Goal: Information Seeking & Learning: Learn about a topic

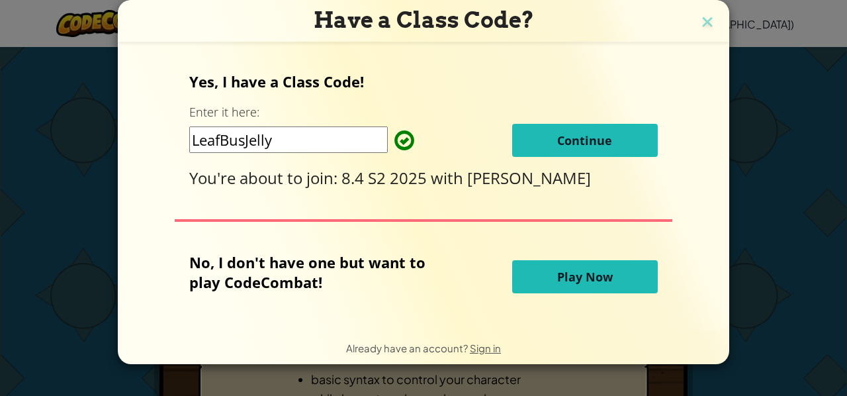
click at [547, 134] on button "Continue" at bounding box center [585, 140] width 146 height 33
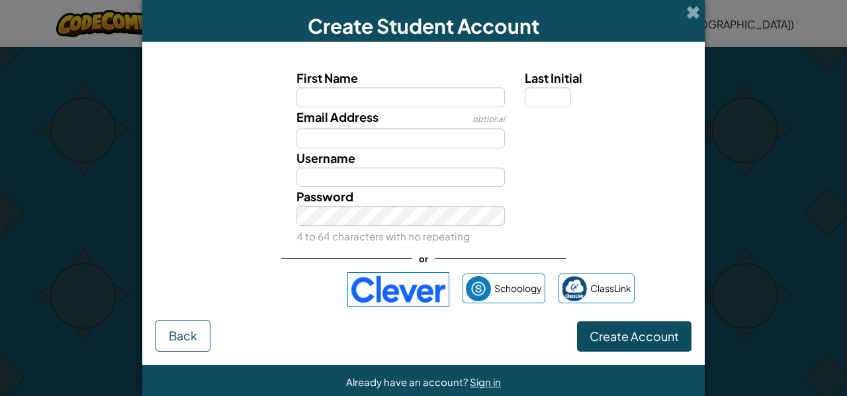
click at [510, 145] on div "Email Address optional" at bounding box center [423, 127] width 549 height 41
click at [550, 99] on input "Last Initial" at bounding box center [548, 97] width 46 height 20
type input "d"
type input "D"
click at [452, 87] on label "First Name" at bounding box center [400, 77] width 209 height 19
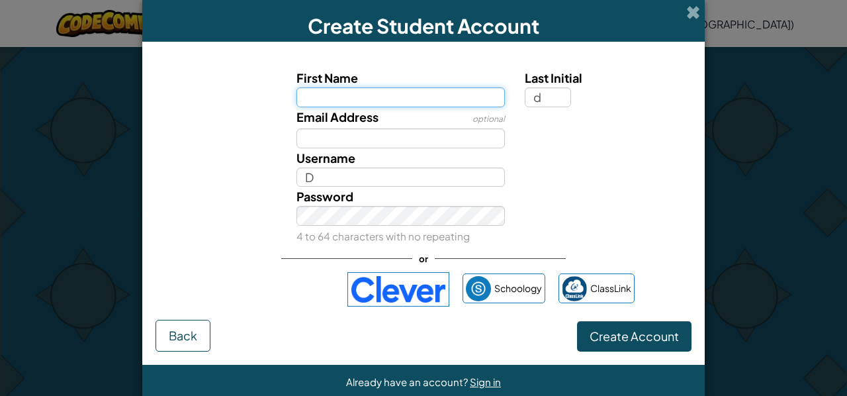
click at [452, 87] on input "First Name" at bounding box center [400, 97] width 209 height 20
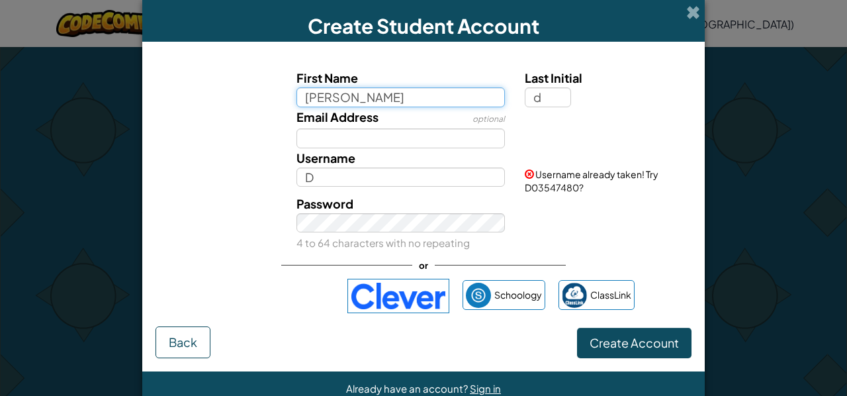
type input "anh"
click at [524, 134] on div "Email Address optional" at bounding box center [423, 127] width 549 height 41
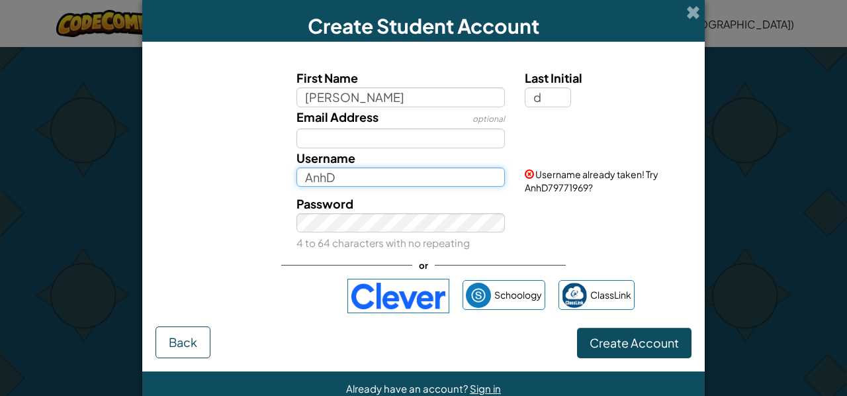
click at [354, 175] on input "AnhD" at bounding box center [400, 177] width 209 height 20
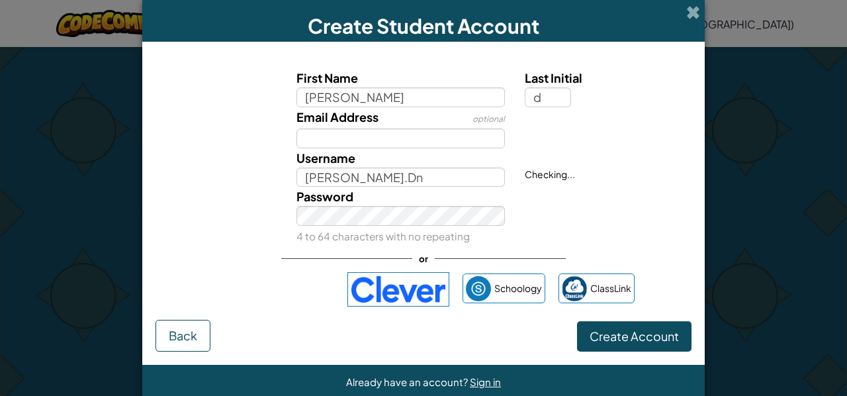
click at [435, 196] on div "Password 4 to 64 characters with no repeating" at bounding box center [400, 216] width 229 height 59
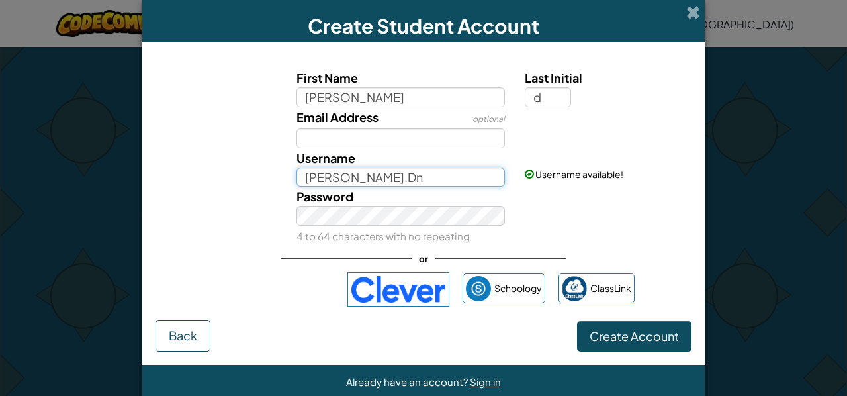
click at [310, 177] on input "Anh.Dn" at bounding box center [400, 177] width 209 height 20
click at [332, 177] on input "anh.Dn" at bounding box center [400, 177] width 209 height 20
type input "[PERSON_NAME].dn"
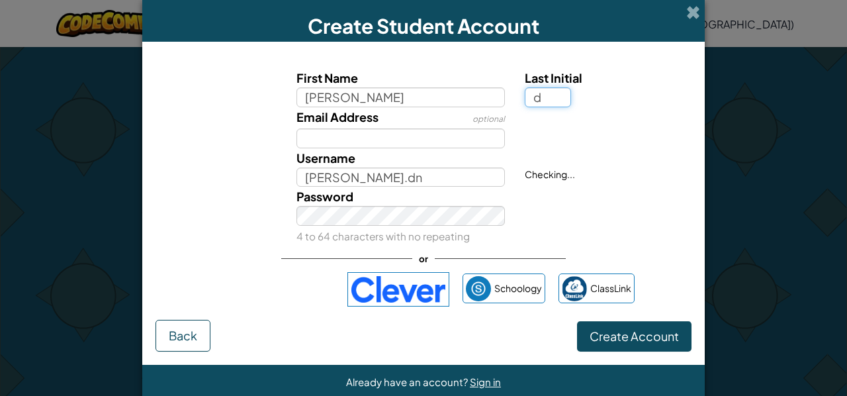
click at [545, 104] on input "d" at bounding box center [548, 97] width 46 height 20
click at [554, 83] on span "Last Initial" at bounding box center [554, 77] width 58 height 15
click at [554, 87] on input "d" at bounding box center [548, 97] width 46 height 20
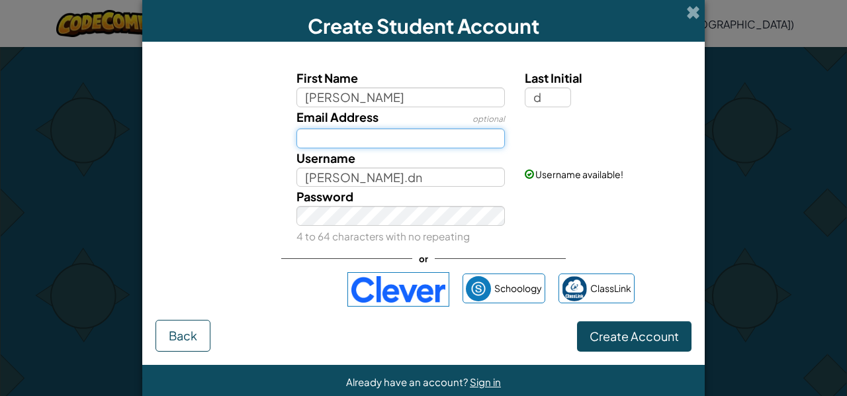
click at [439, 142] on input "Email Address" at bounding box center [400, 138] width 209 height 20
type input "adoan6@student.cewa.edu.au"
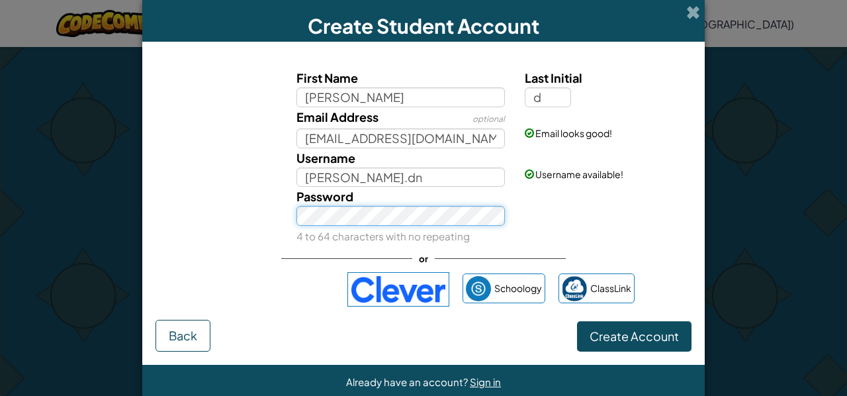
click at [577, 321] on button "Create Account" at bounding box center [634, 336] width 114 height 30
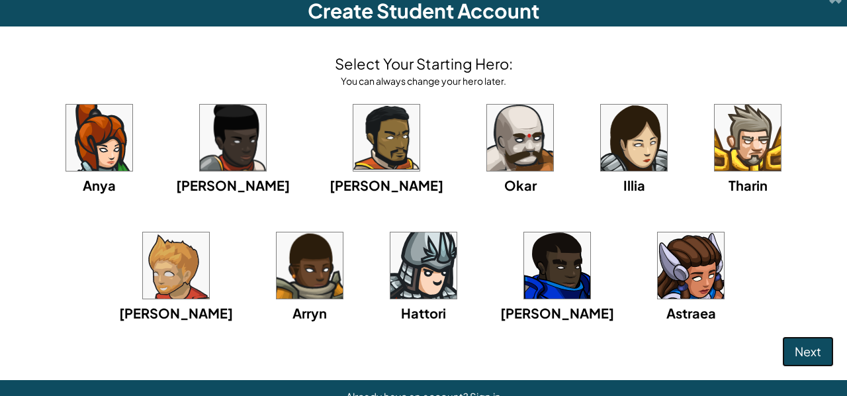
scroll to position [15, 0]
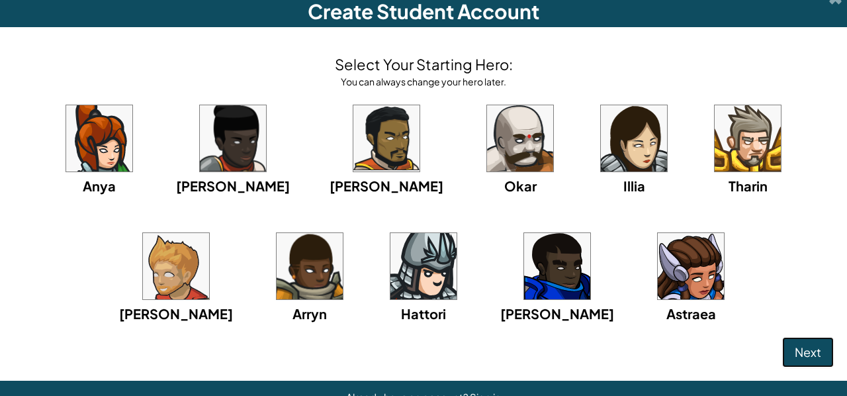
click at [796, 347] on span "Next" at bounding box center [807, 351] width 26 height 15
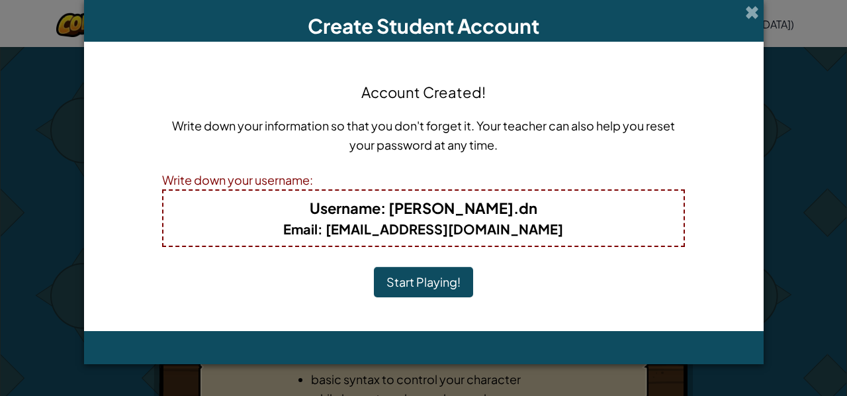
click at [450, 282] on button "Start Playing!" at bounding box center [423, 282] width 99 height 30
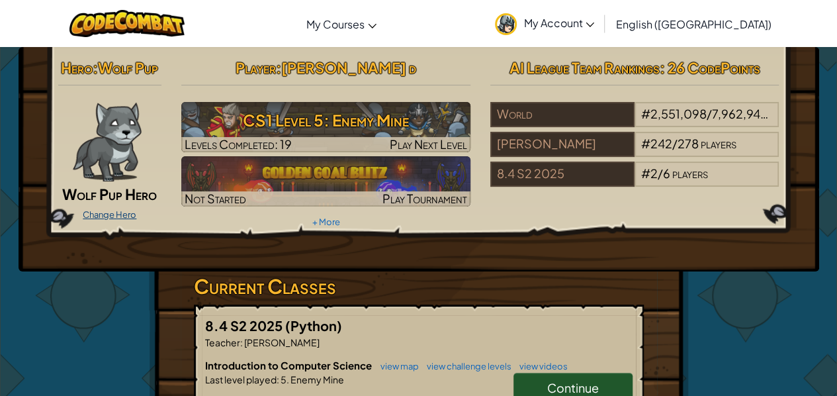
click at [112, 214] on link "Change Hero" at bounding box center [110, 214] width 54 height 11
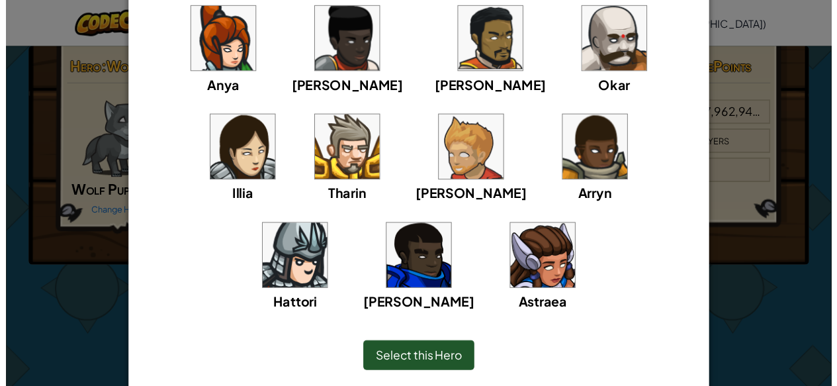
scroll to position [173, 0]
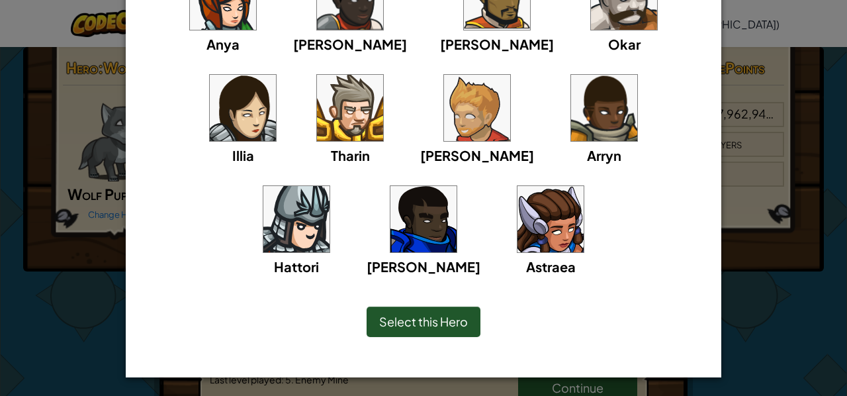
click at [394, 320] on span "Select this Hero" at bounding box center [423, 321] width 89 height 15
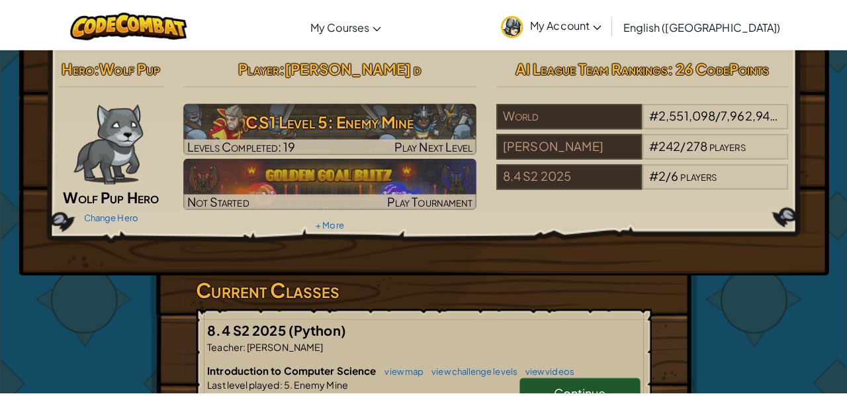
scroll to position [0, 0]
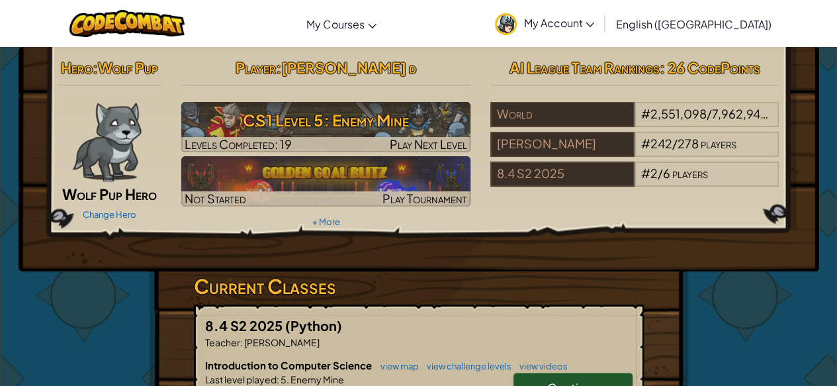
click at [120, 179] on img at bounding box center [107, 141] width 68 height 79
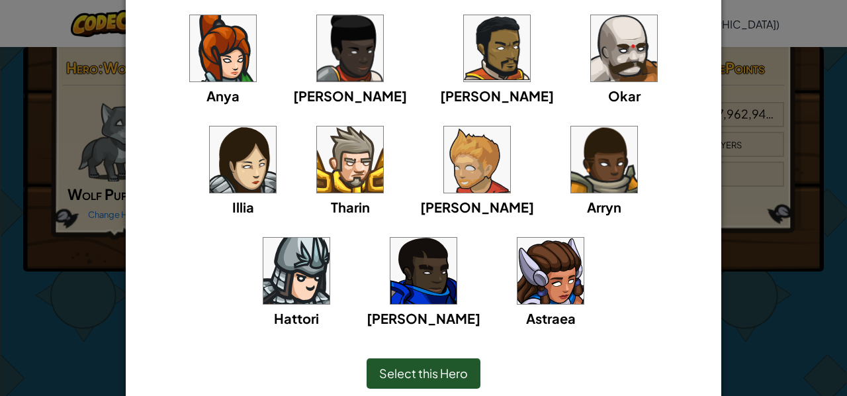
scroll to position [122, 0]
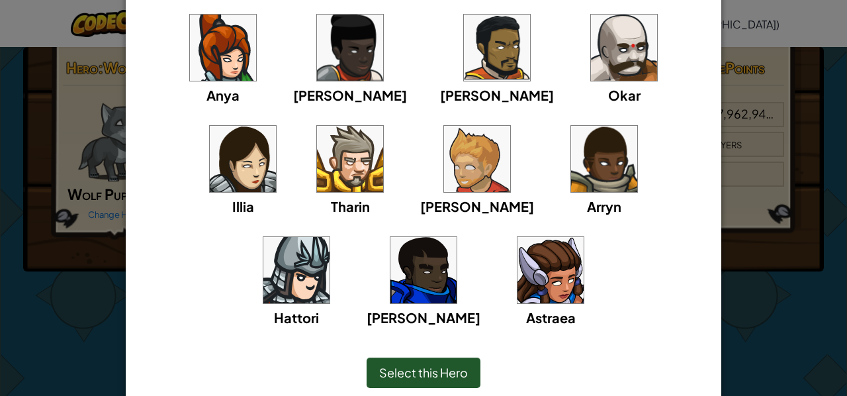
click at [329, 237] on img at bounding box center [296, 270] width 66 height 66
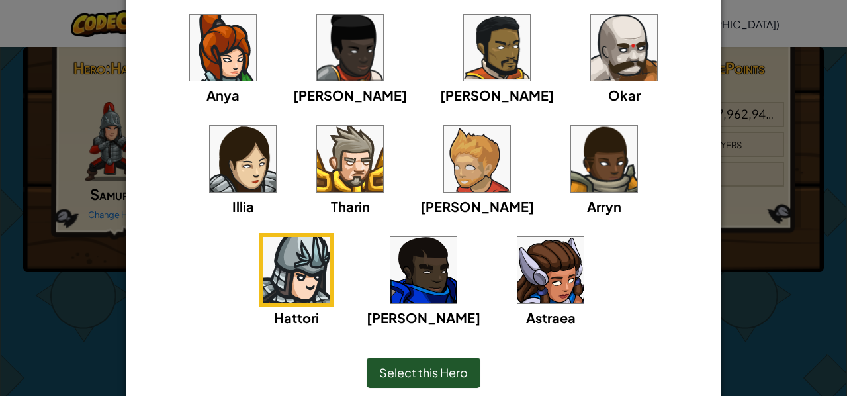
click at [428, 367] on span "Select this Hero" at bounding box center [423, 372] width 89 height 15
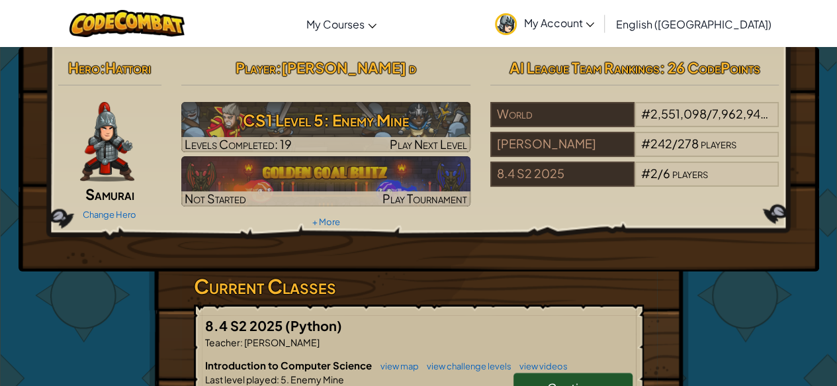
click at [143, 210] on div "Change Hero" at bounding box center [110, 213] width 104 height 21
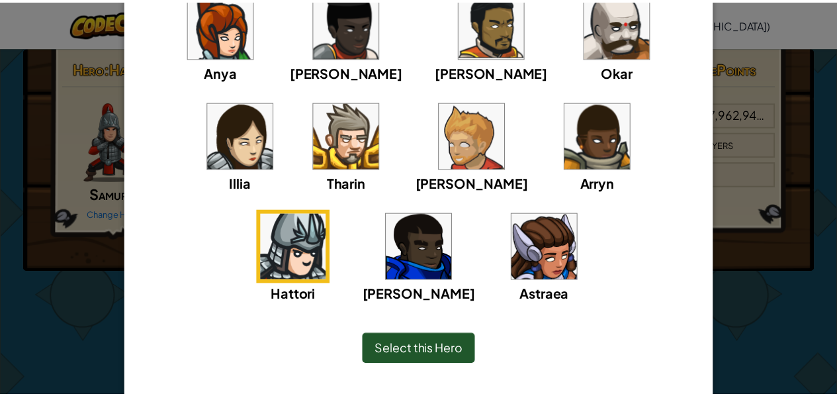
scroll to position [173, 0]
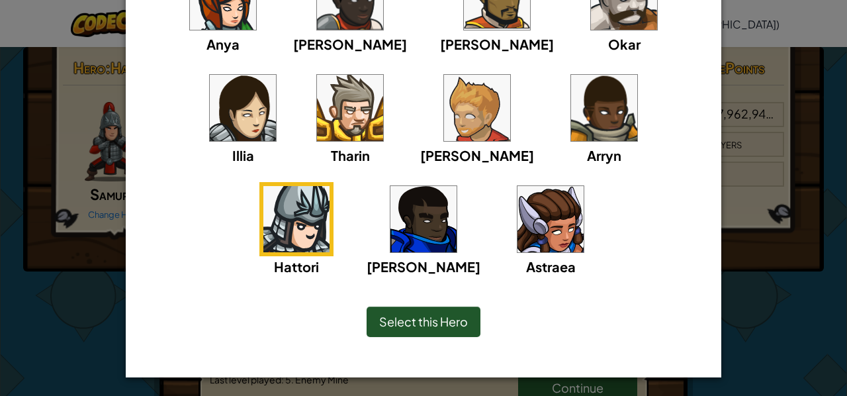
click at [411, 320] on span "Select this Hero" at bounding box center [423, 321] width 89 height 15
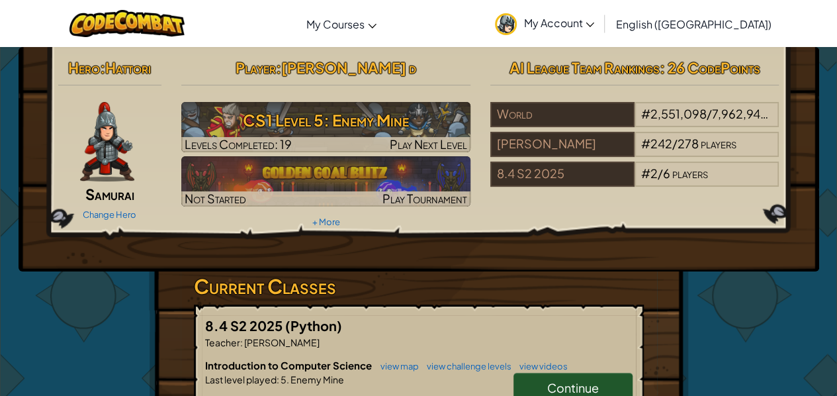
click at [517, 26] on img at bounding box center [506, 24] width 22 height 22
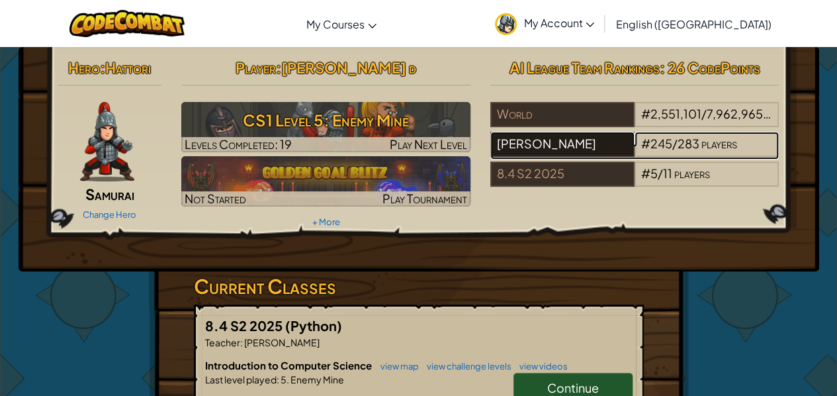
click at [589, 140] on div "[PERSON_NAME]" at bounding box center [562, 144] width 144 height 25
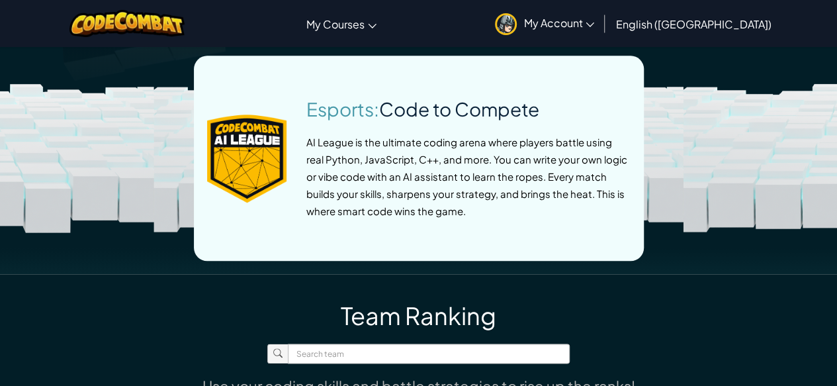
scroll to position [651, 0]
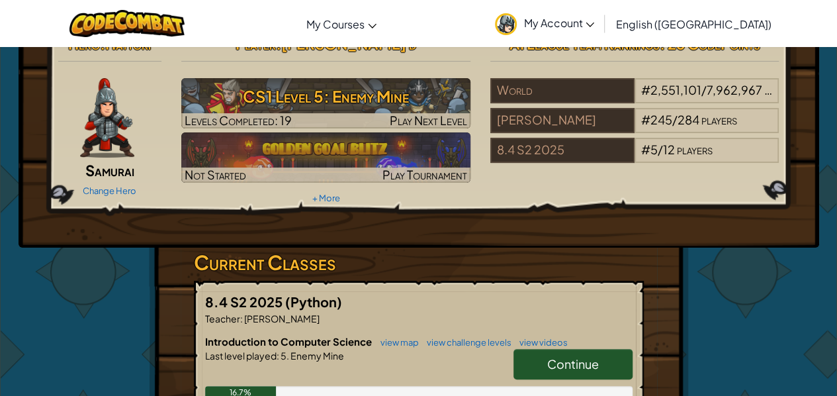
scroll to position [26, 0]
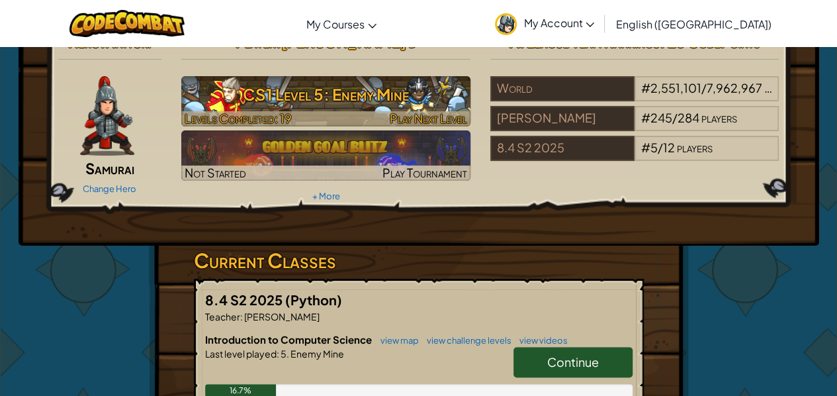
click at [246, 91] on h3 "CS1 Level 5: Enemy Mine" at bounding box center [325, 94] width 289 height 30
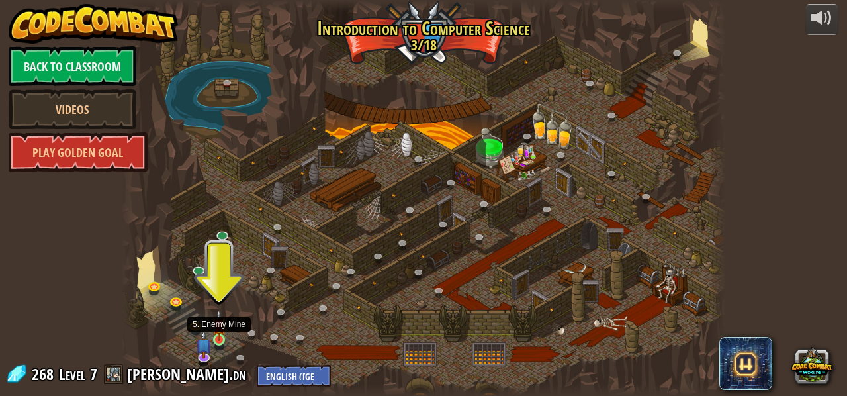
click at [220, 335] on img at bounding box center [219, 325] width 14 height 32
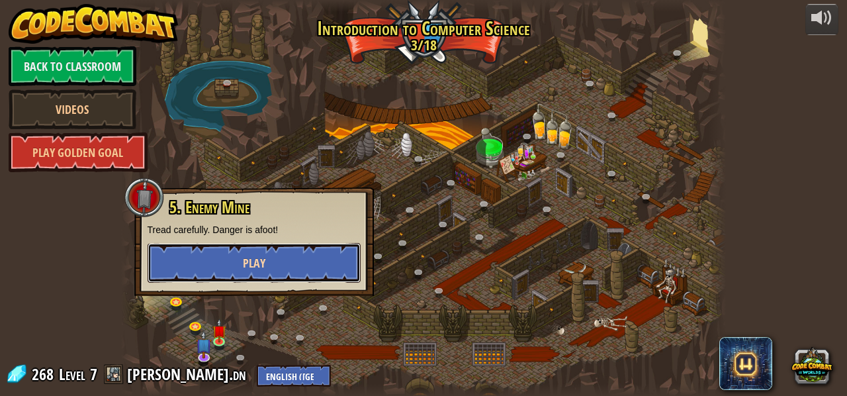
click at [228, 272] on button "Play" at bounding box center [254, 263] width 213 height 40
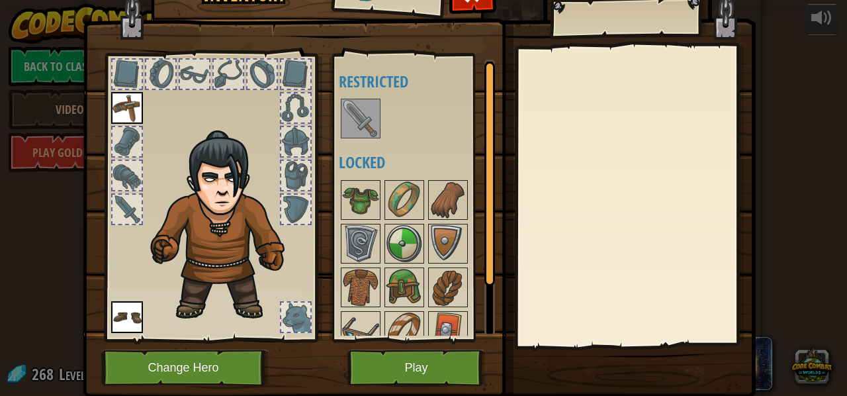
scroll to position [28, 0]
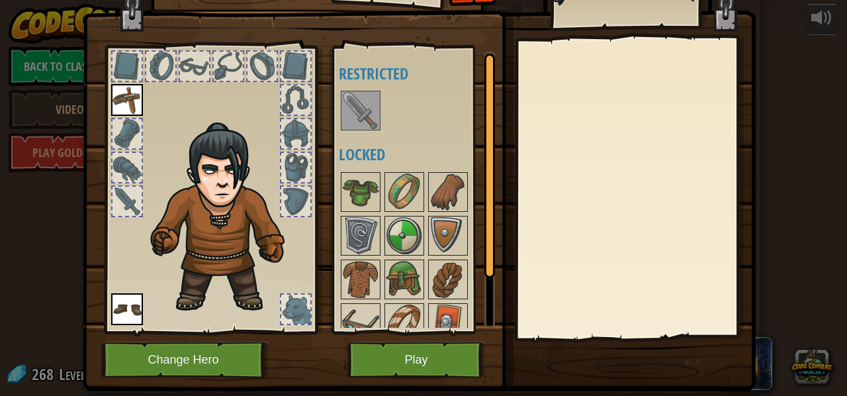
click at [366, 107] on img at bounding box center [360, 110] width 37 height 37
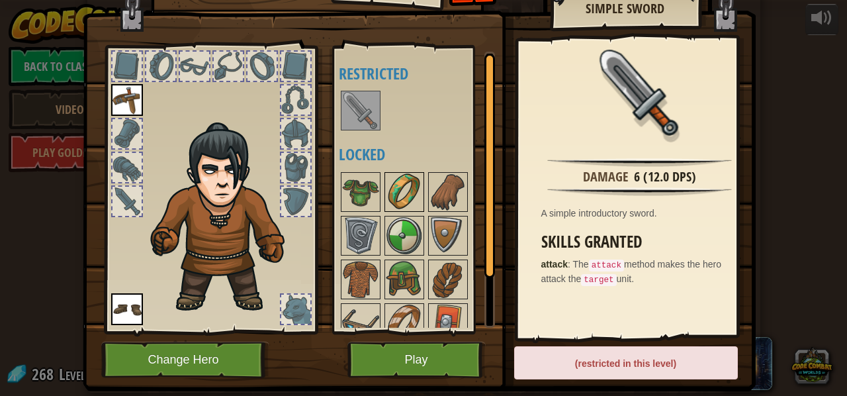
click at [386, 191] on img at bounding box center [404, 191] width 37 height 37
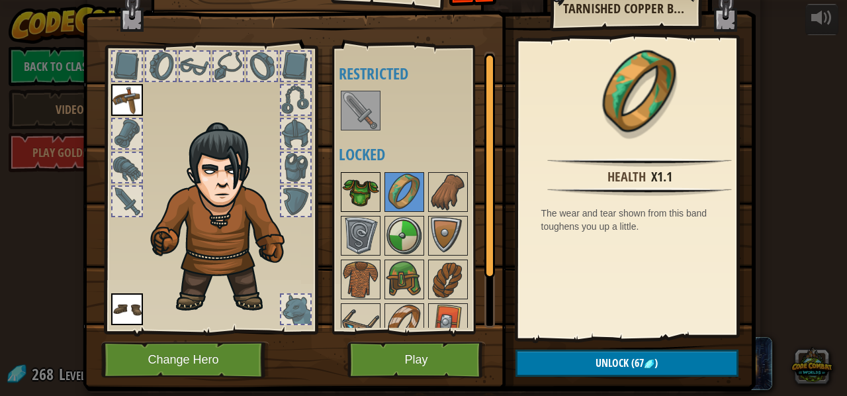
click at [359, 193] on img at bounding box center [360, 191] width 37 height 37
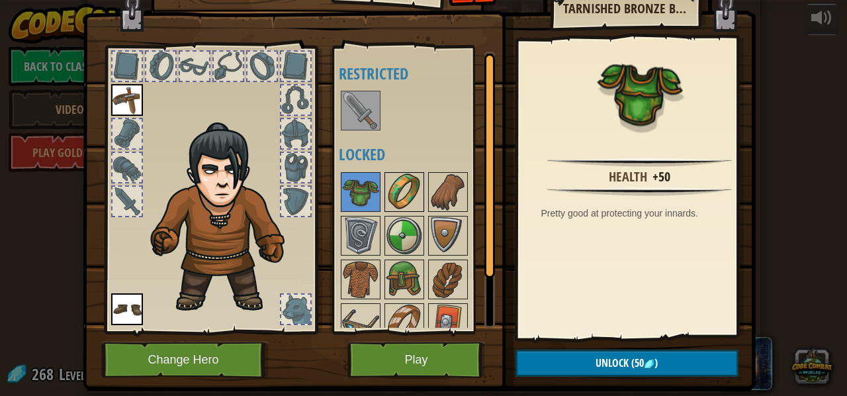
scroll to position [0, 0]
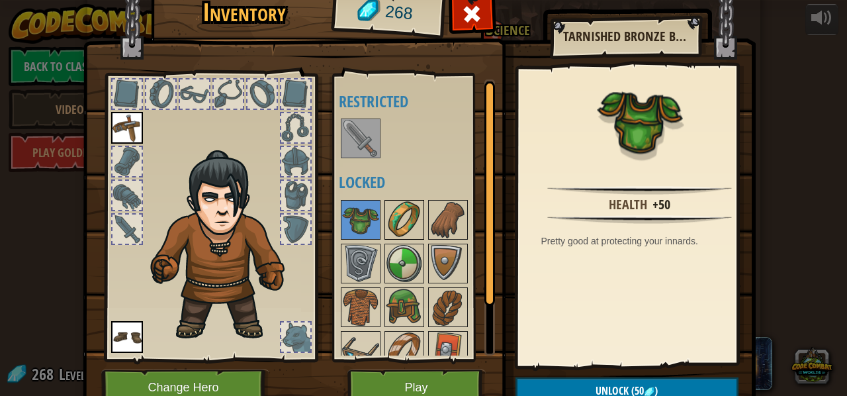
click at [401, 220] on img at bounding box center [404, 219] width 37 height 37
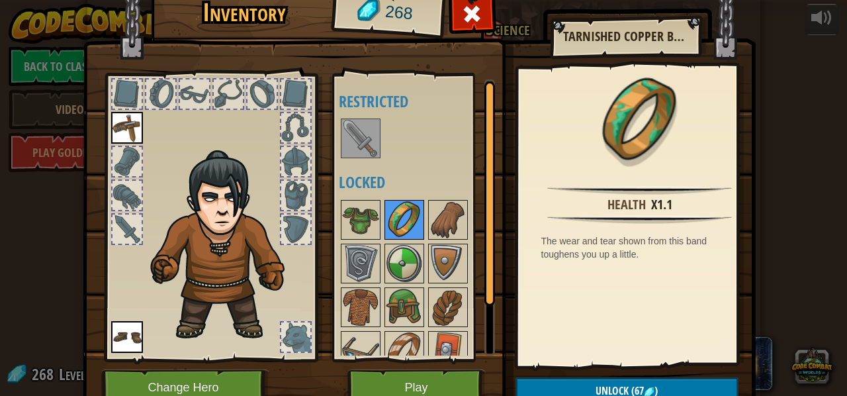
scroll to position [58, 0]
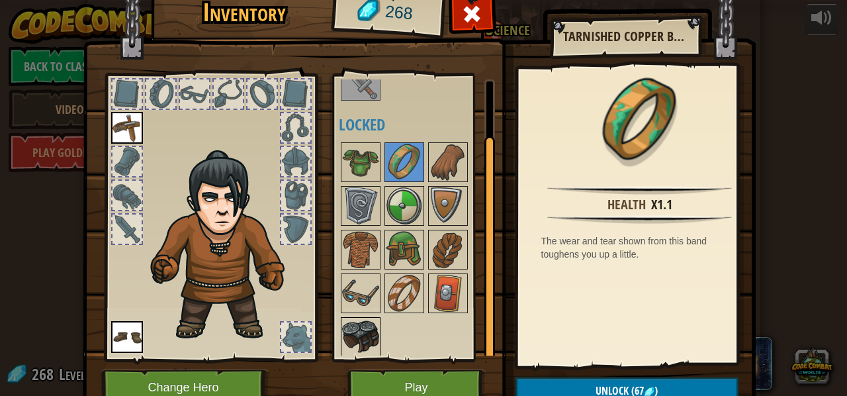
click at [348, 321] on img at bounding box center [360, 336] width 37 height 37
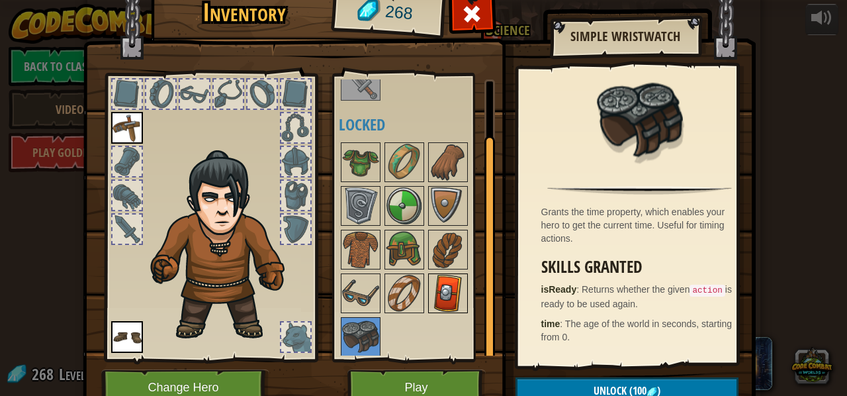
click at [450, 282] on img at bounding box center [447, 293] width 37 height 37
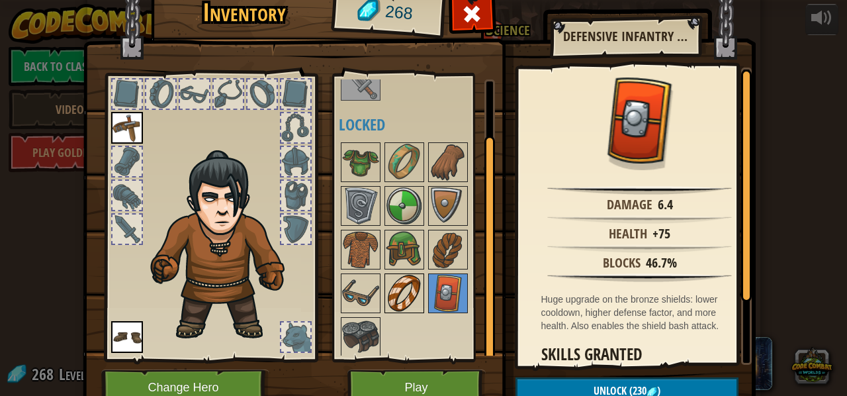
click at [414, 284] on img at bounding box center [404, 293] width 37 height 37
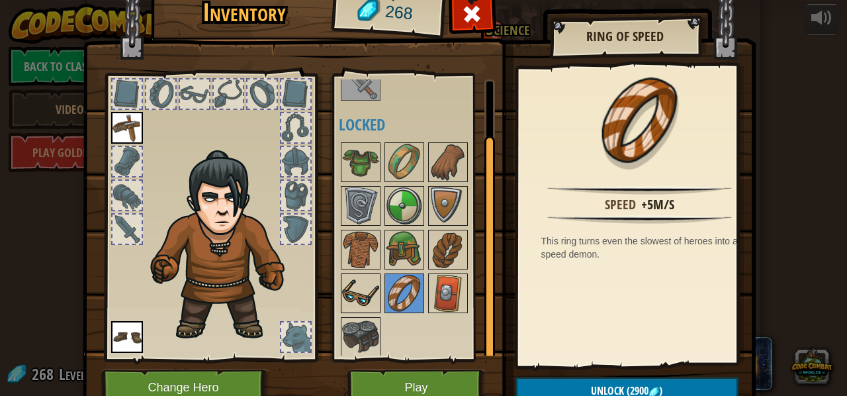
click at [356, 279] on img at bounding box center [360, 293] width 37 height 37
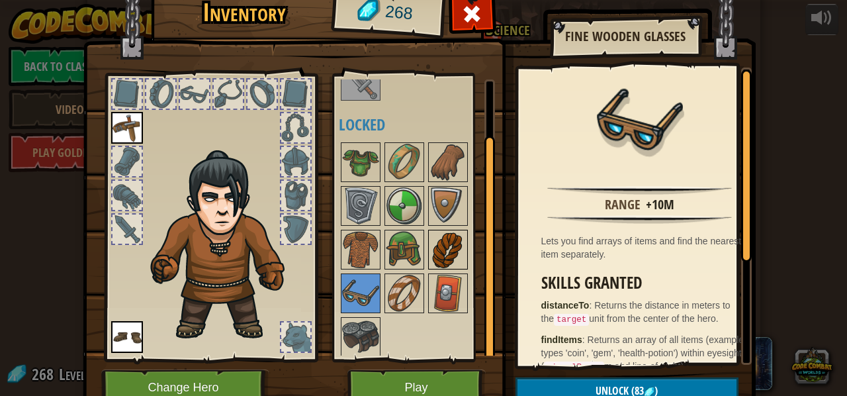
click at [437, 245] on img at bounding box center [447, 249] width 37 height 37
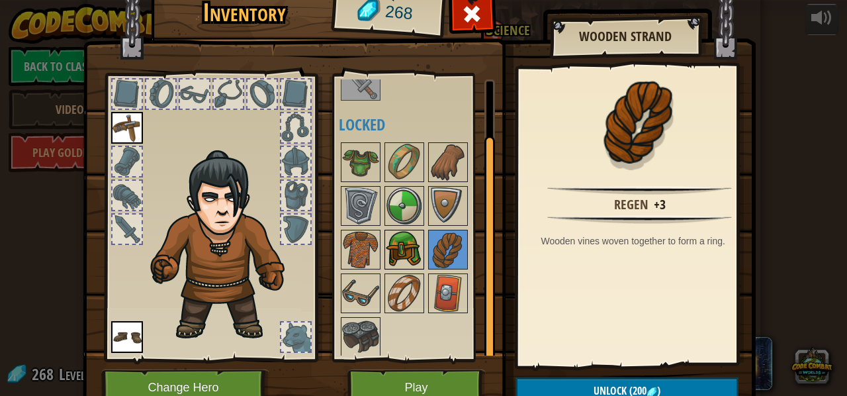
click at [392, 245] on img at bounding box center [404, 249] width 37 height 37
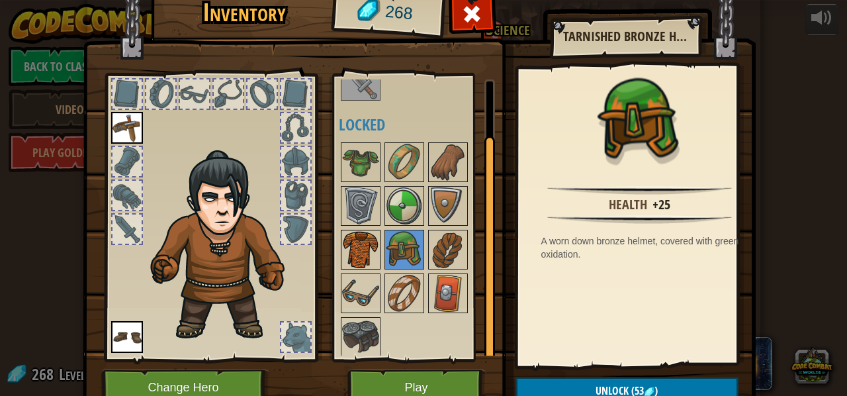
click at [342, 235] on img at bounding box center [360, 249] width 37 height 37
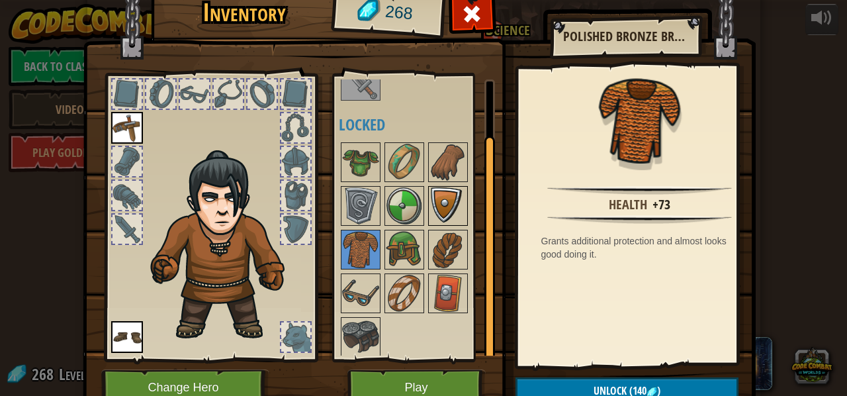
click at [440, 209] on img at bounding box center [447, 205] width 37 height 37
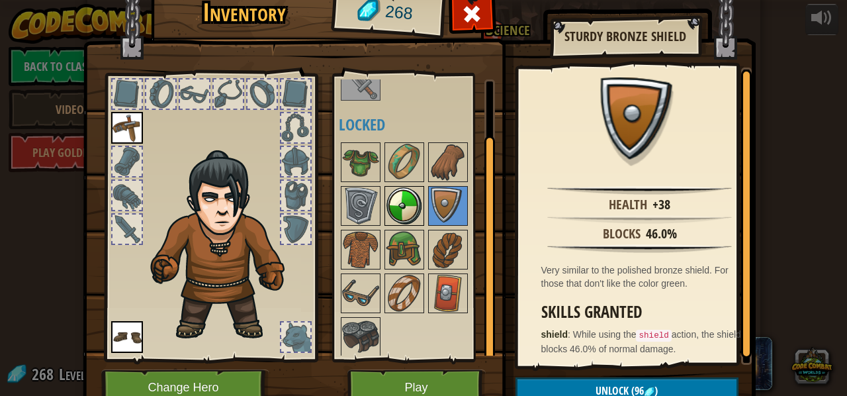
click at [396, 214] on img at bounding box center [404, 205] width 37 height 37
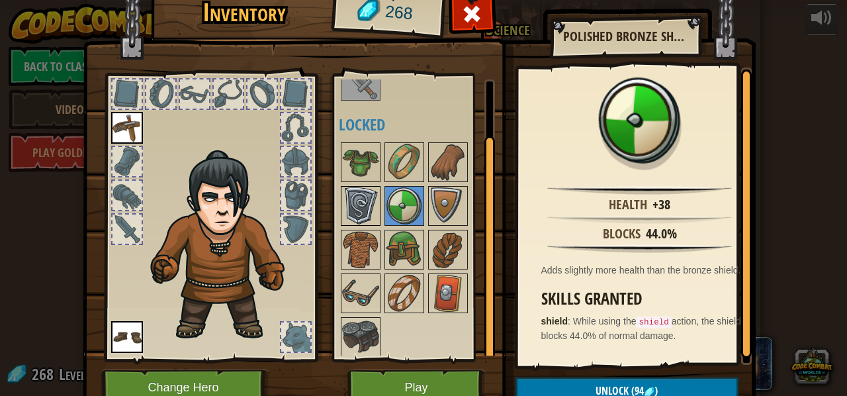
click at [361, 208] on img at bounding box center [360, 205] width 37 height 37
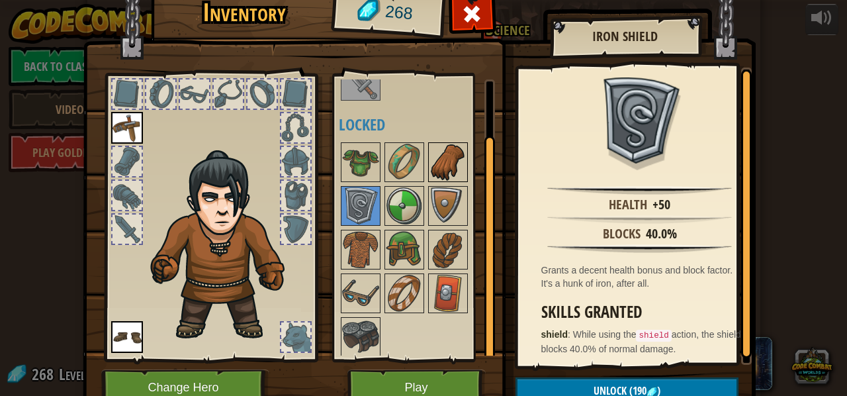
click at [452, 177] on img at bounding box center [447, 162] width 37 height 37
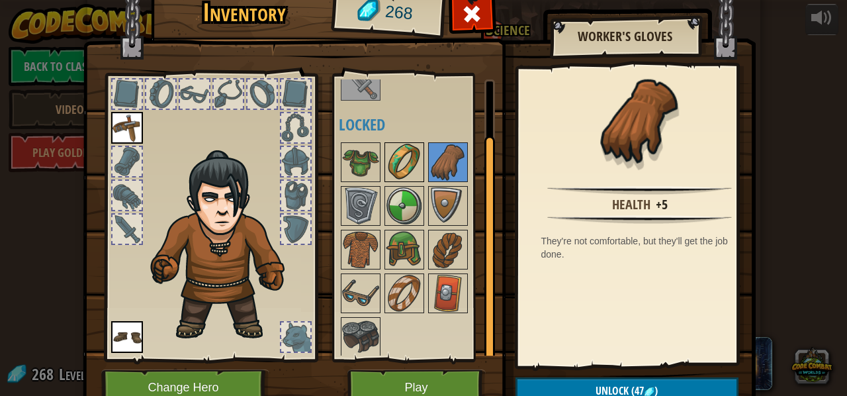
click at [386, 170] on img at bounding box center [404, 162] width 37 height 37
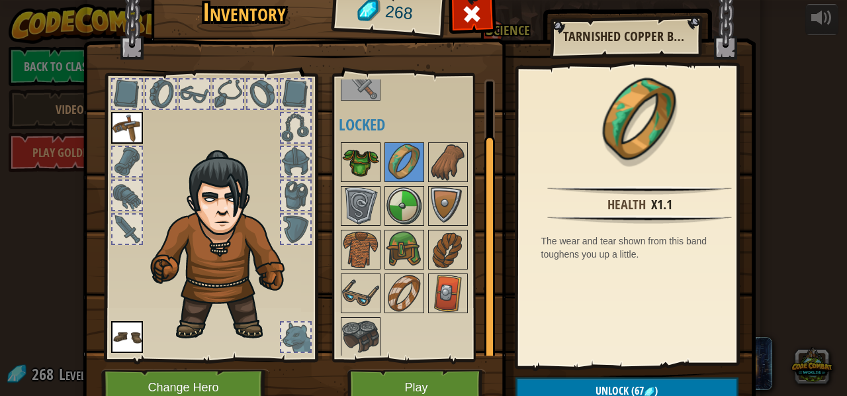
click at [352, 165] on img at bounding box center [360, 162] width 37 height 37
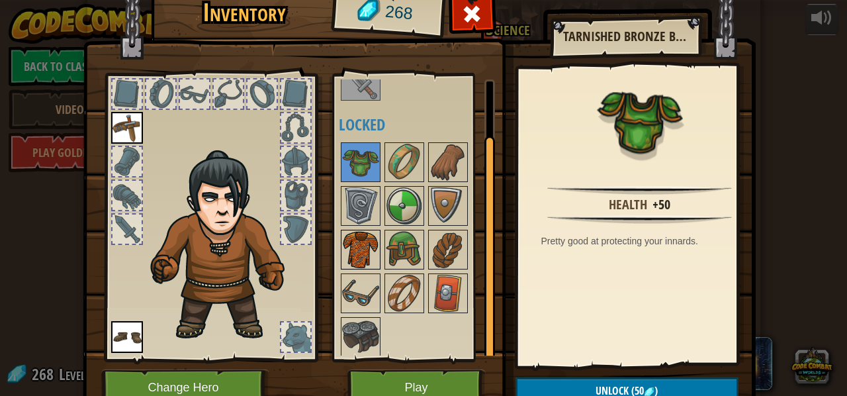
click at [357, 241] on img at bounding box center [360, 249] width 37 height 37
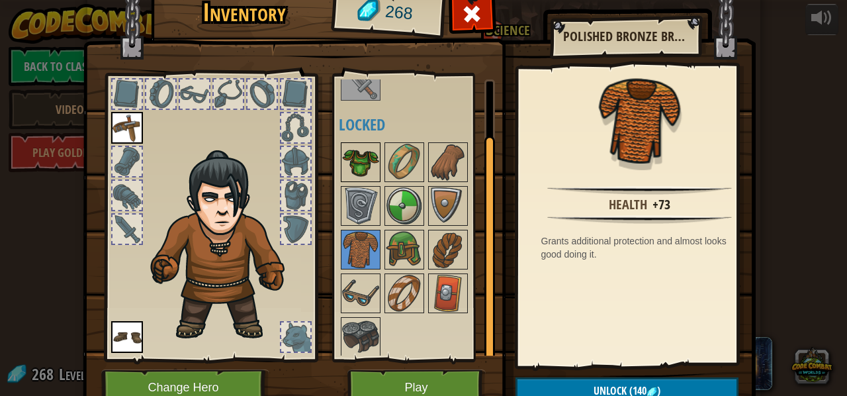
click at [349, 148] on img at bounding box center [360, 162] width 37 height 37
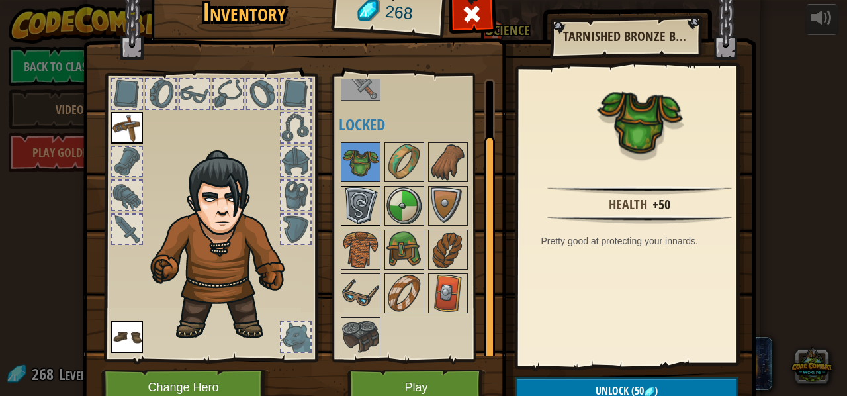
click at [349, 219] on img at bounding box center [360, 205] width 37 height 37
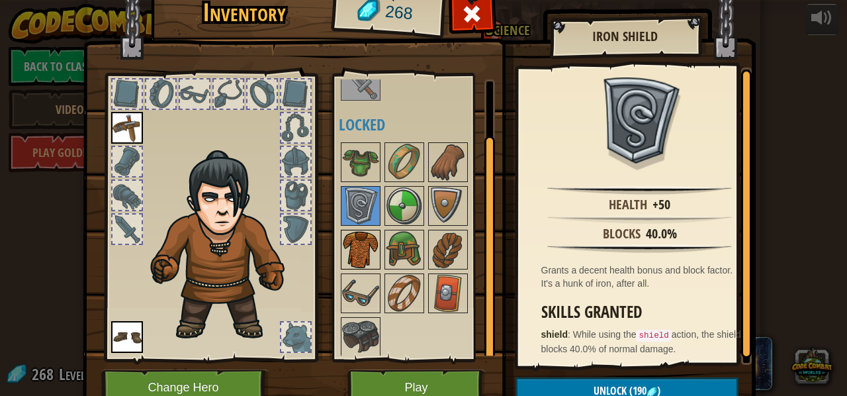
click at [372, 244] on img at bounding box center [360, 249] width 37 height 37
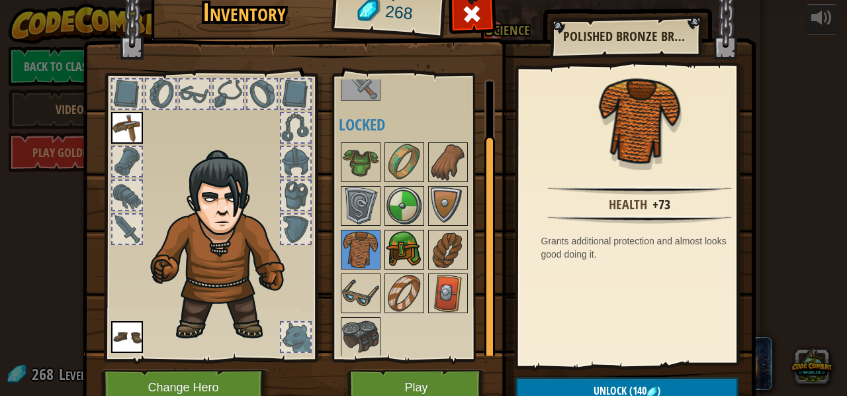
click at [404, 253] on img at bounding box center [404, 249] width 37 height 37
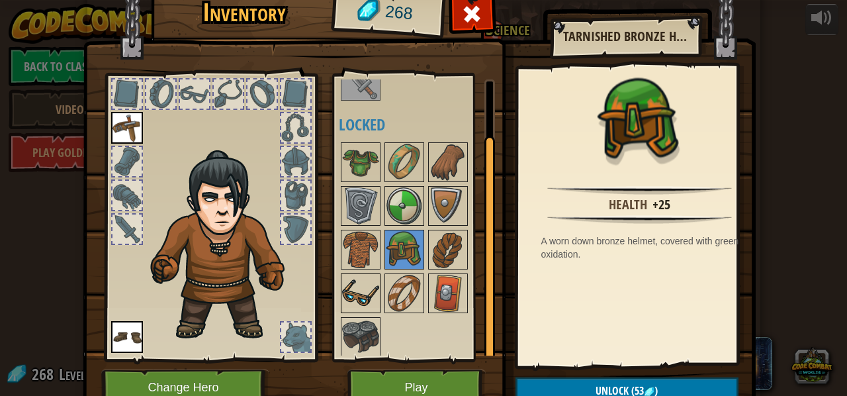
click at [362, 276] on img at bounding box center [360, 293] width 37 height 37
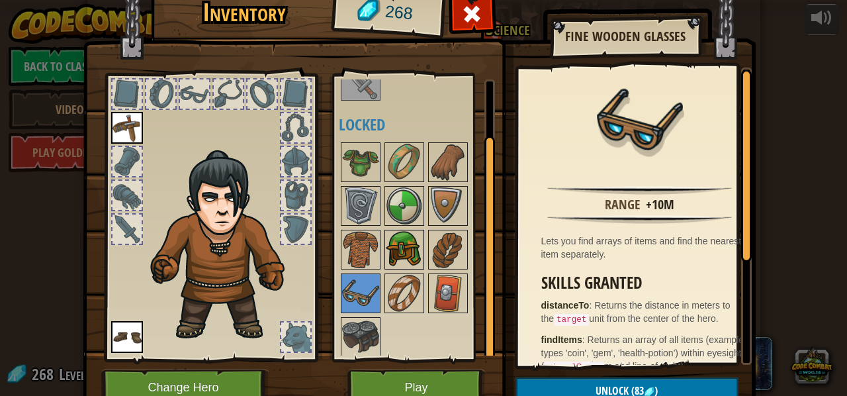
click at [390, 249] on img at bounding box center [404, 249] width 37 height 37
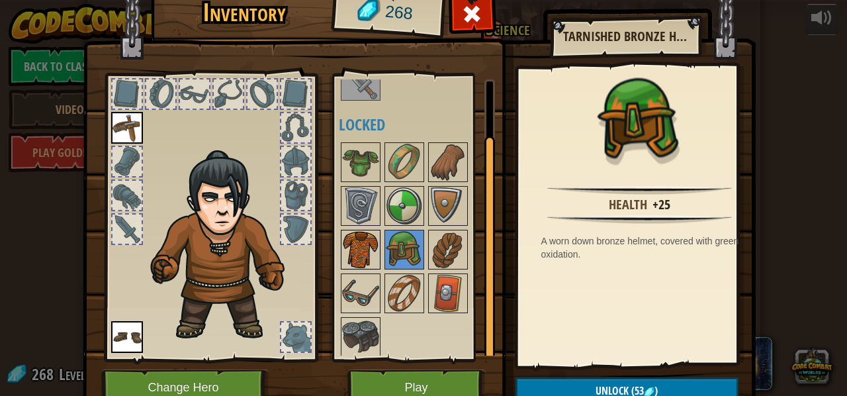
click at [362, 245] on img at bounding box center [360, 249] width 37 height 37
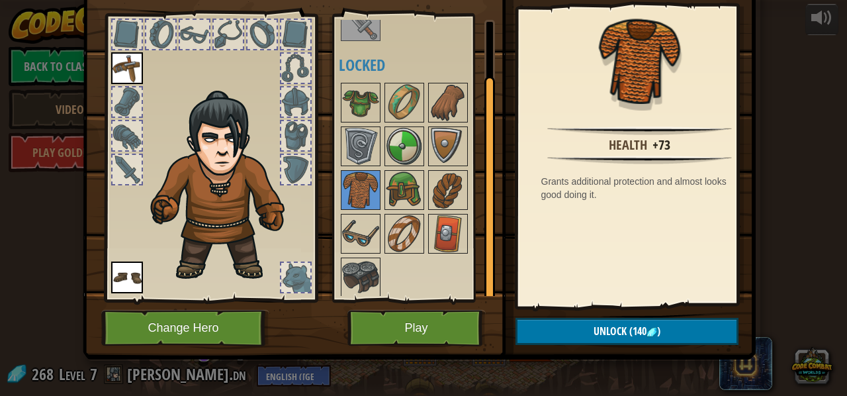
scroll to position [60, 0]
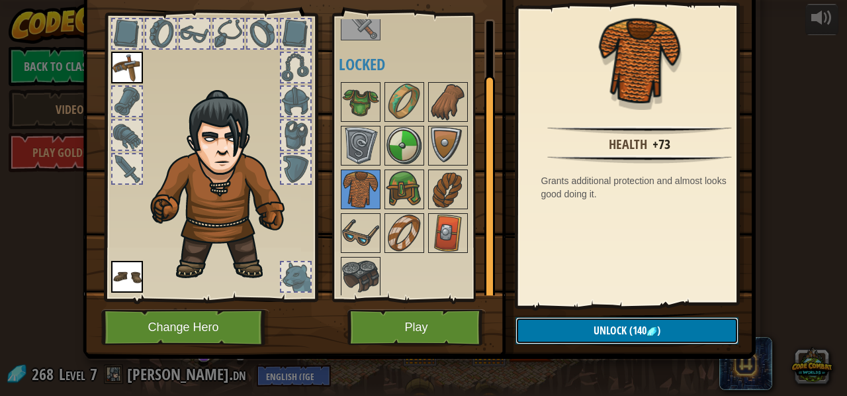
click at [579, 323] on button "Unlock (140 )" at bounding box center [626, 330] width 223 height 27
click at [579, 323] on button "Confirm" at bounding box center [626, 330] width 223 height 27
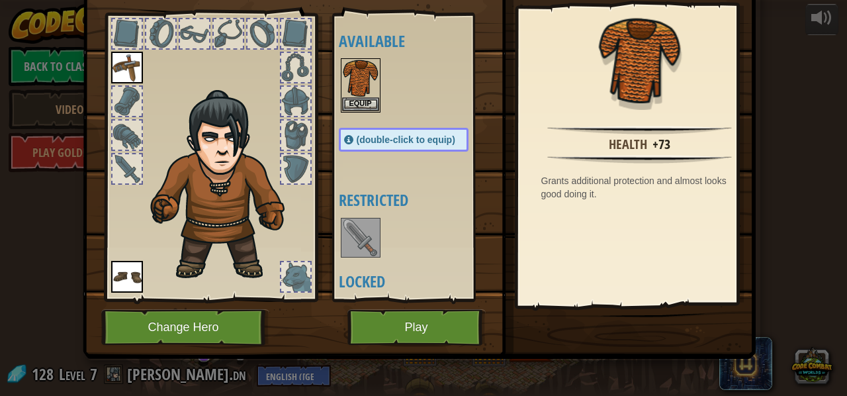
scroll to position [31, 0]
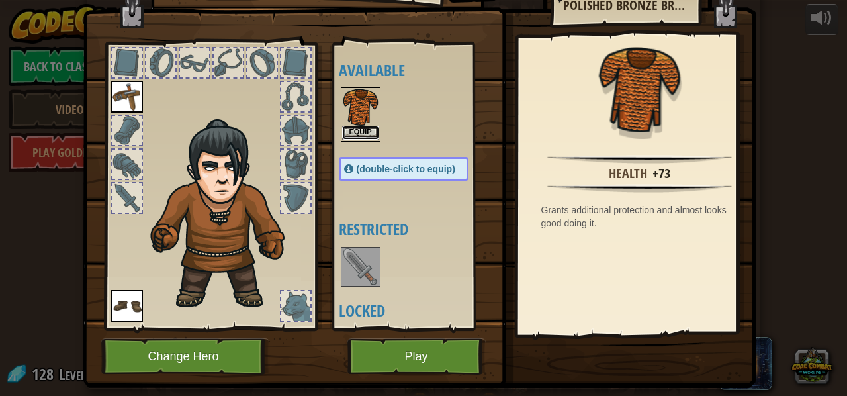
click at [368, 130] on button "Equip" at bounding box center [360, 133] width 37 height 14
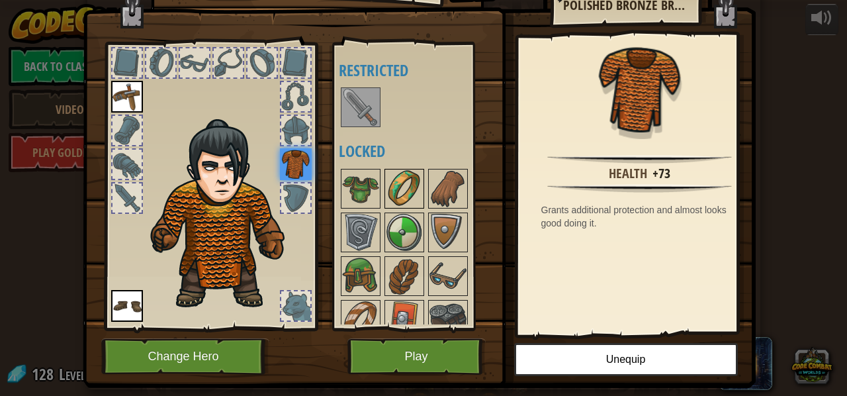
scroll to position [15, 0]
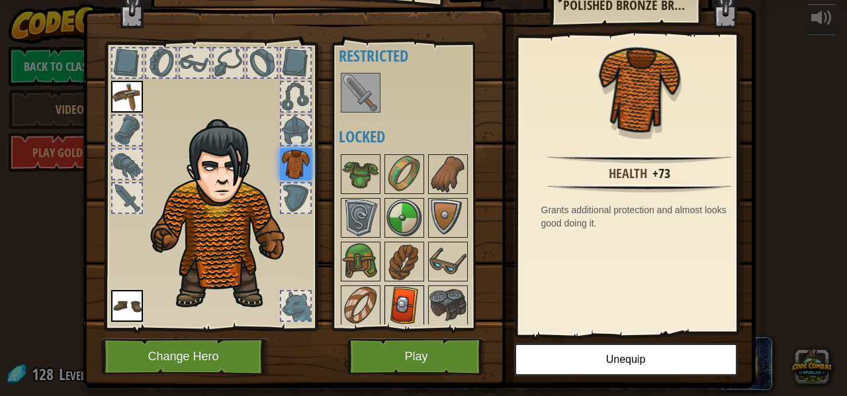
click at [398, 300] on img at bounding box center [404, 304] width 37 height 37
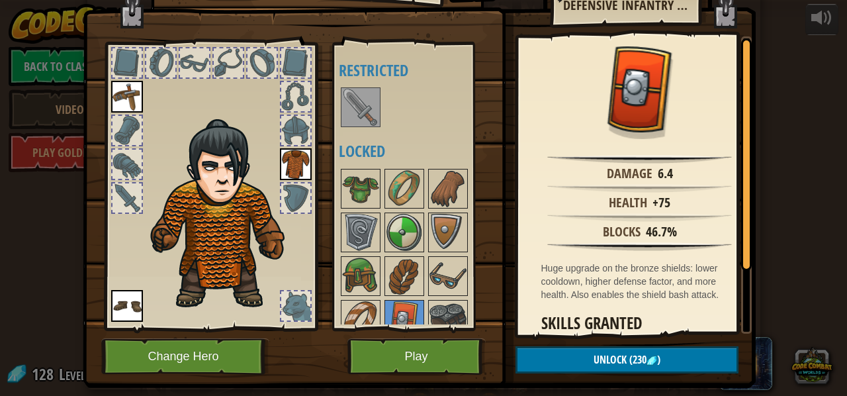
scroll to position [0, 0]
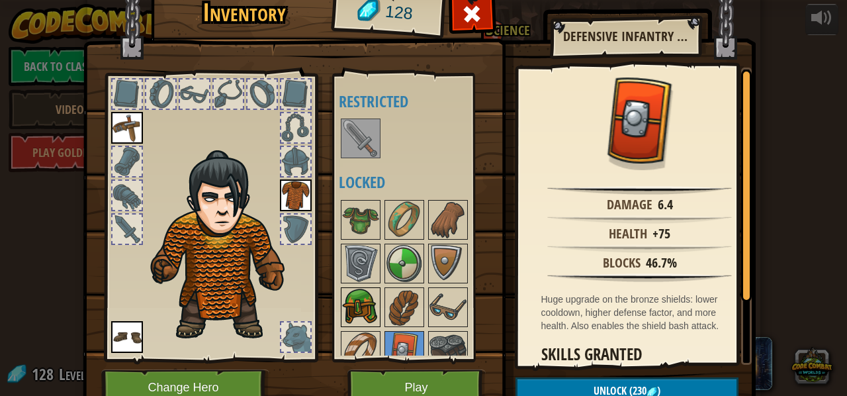
click at [355, 287] on div at bounding box center [361, 307] width 40 height 40
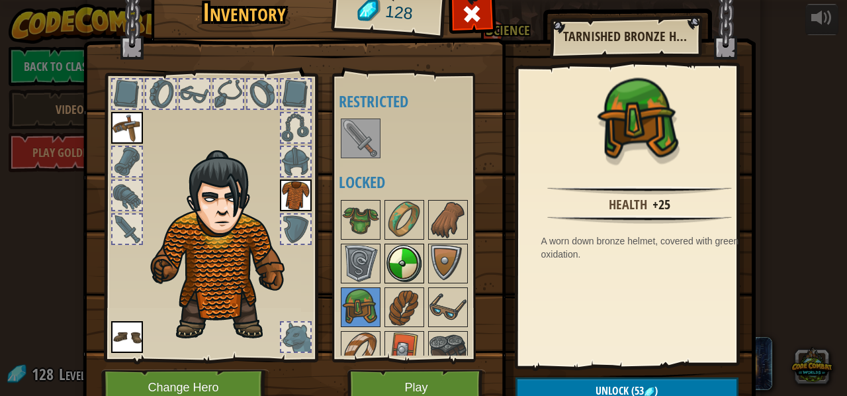
click at [384, 278] on div at bounding box center [404, 263] width 40 height 40
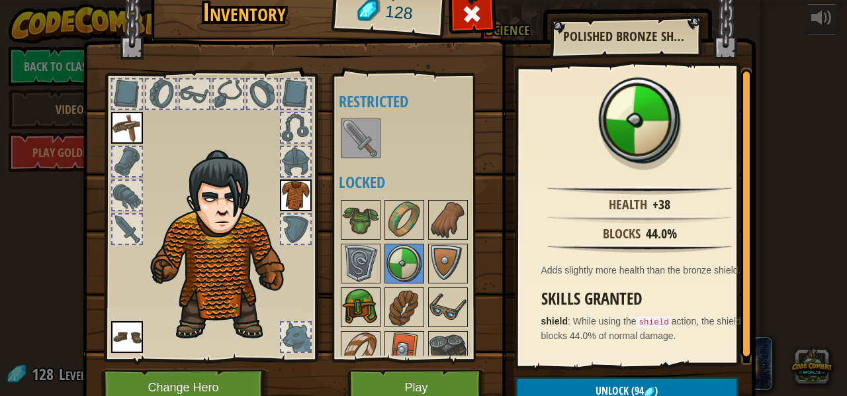
click at [348, 320] on img at bounding box center [360, 306] width 37 height 37
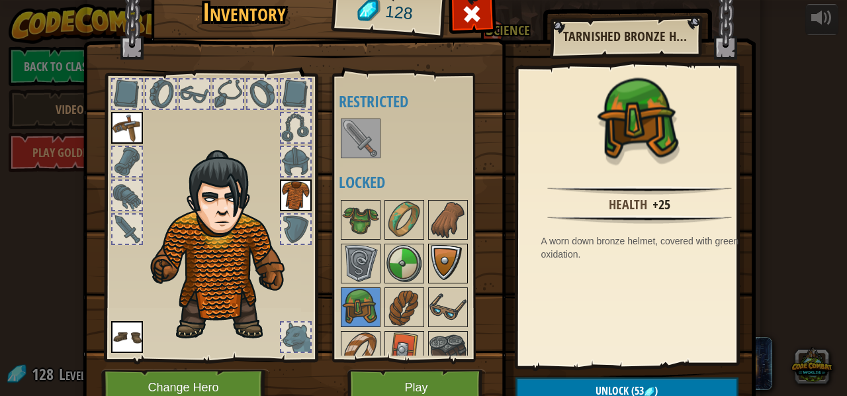
click at [446, 277] on img at bounding box center [447, 263] width 37 height 37
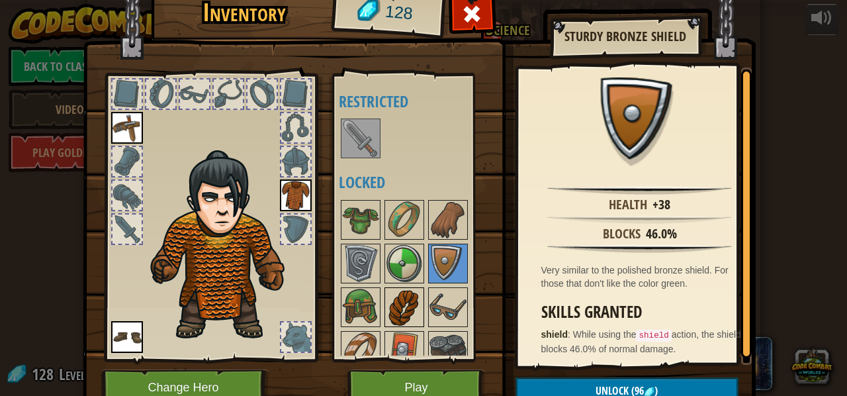
click at [398, 293] on img at bounding box center [404, 306] width 37 height 37
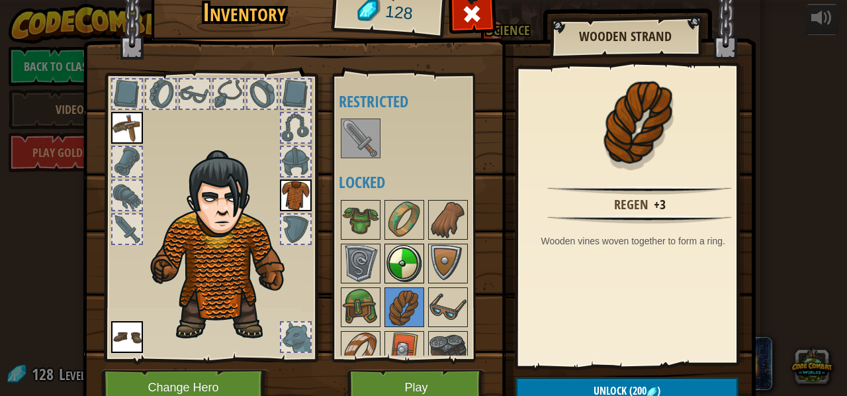
click at [386, 265] on img at bounding box center [404, 263] width 37 height 37
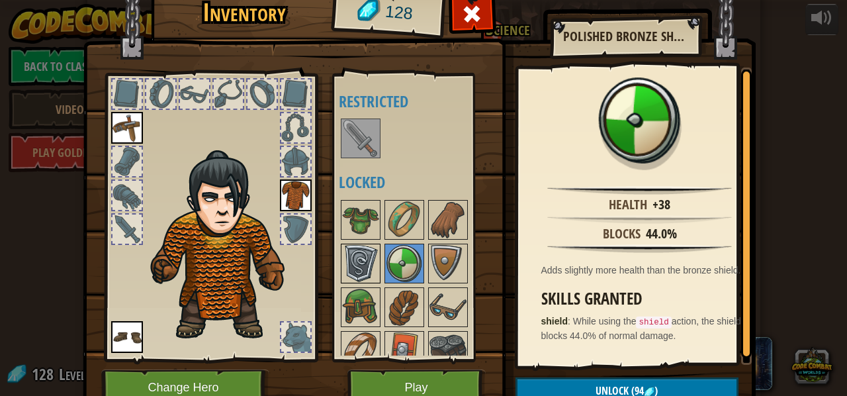
click at [343, 267] on img at bounding box center [360, 263] width 37 height 37
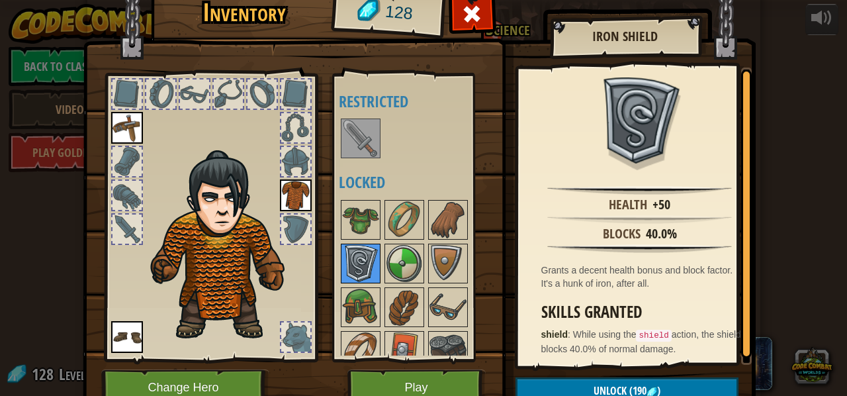
click at [368, 265] on img at bounding box center [360, 263] width 37 height 37
click at [396, 266] on img at bounding box center [404, 263] width 37 height 37
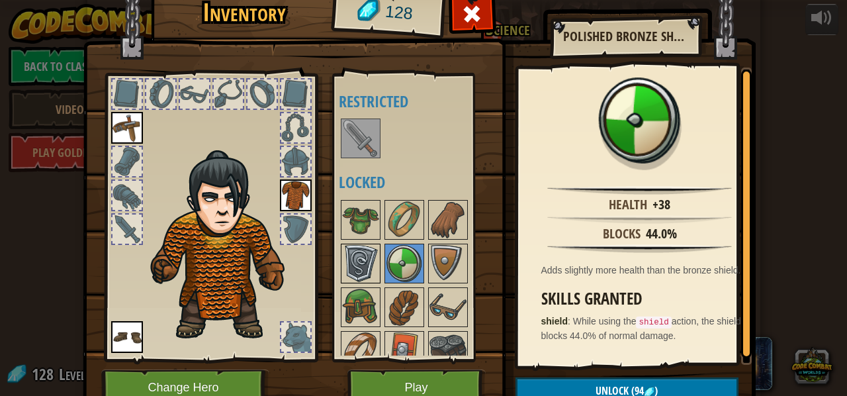
click at [357, 264] on img at bounding box center [360, 263] width 37 height 37
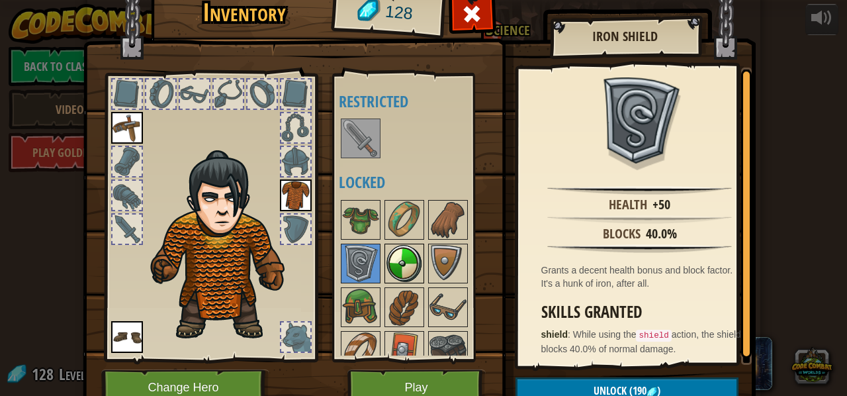
click at [386, 263] on img at bounding box center [404, 263] width 37 height 37
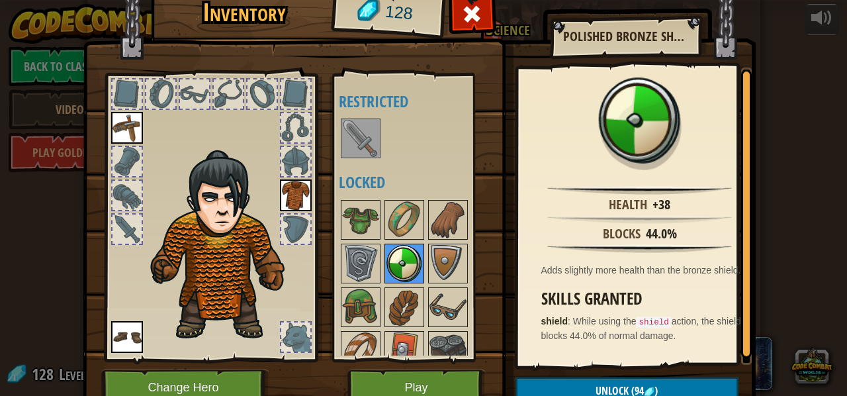
click at [417, 269] on div at bounding box center [404, 263] width 40 height 40
click at [454, 263] on img at bounding box center [447, 263] width 37 height 37
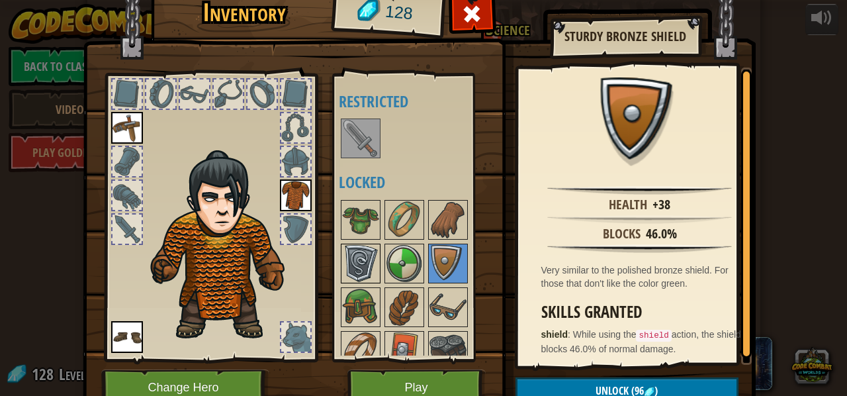
click at [355, 257] on img at bounding box center [360, 263] width 37 height 37
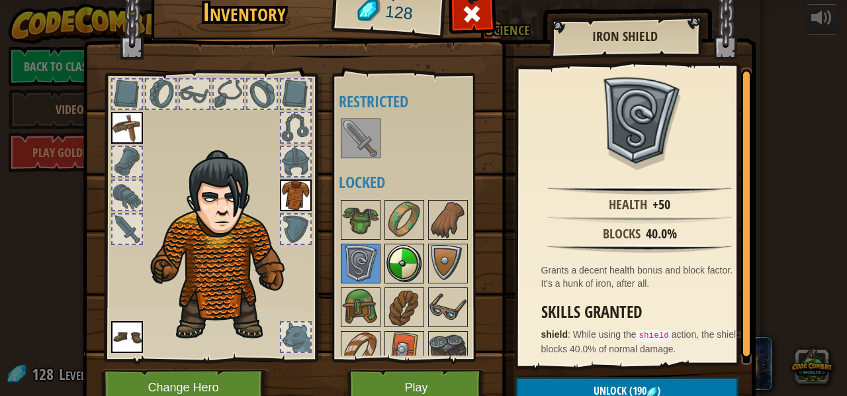
click at [387, 268] on img at bounding box center [404, 263] width 37 height 37
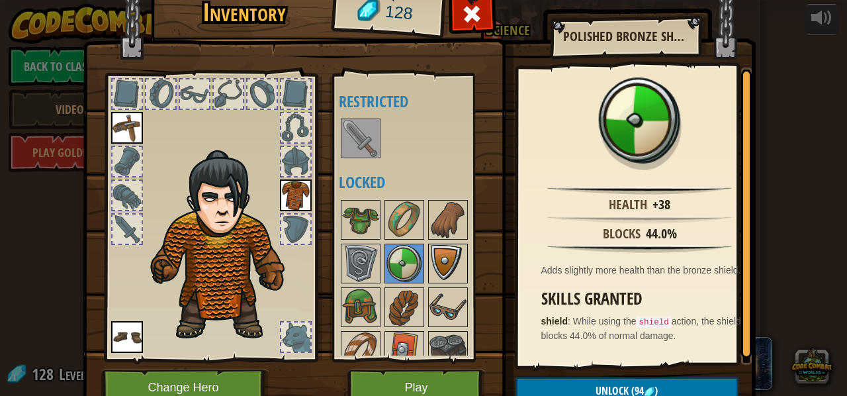
click at [431, 265] on img at bounding box center [447, 263] width 37 height 37
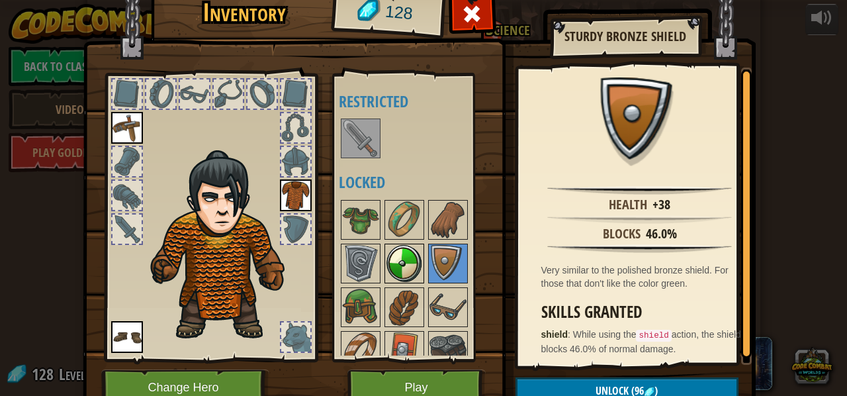
click at [384, 263] on div at bounding box center [404, 263] width 40 height 40
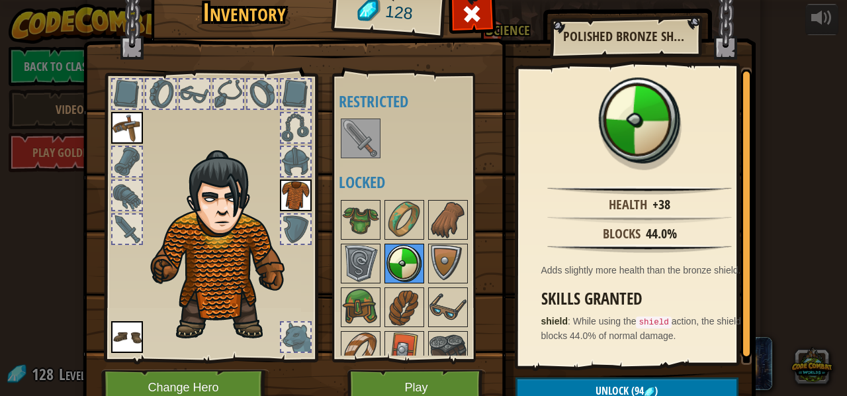
click at [414, 269] on img at bounding box center [404, 263] width 37 height 37
click at [438, 263] on img at bounding box center [447, 263] width 37 height 37
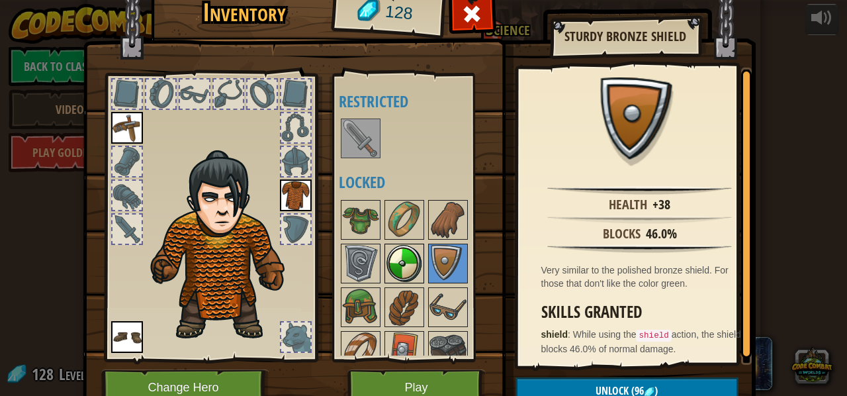
click at [397, 261] on img at bounding box center [404, 263] width 37 height 37
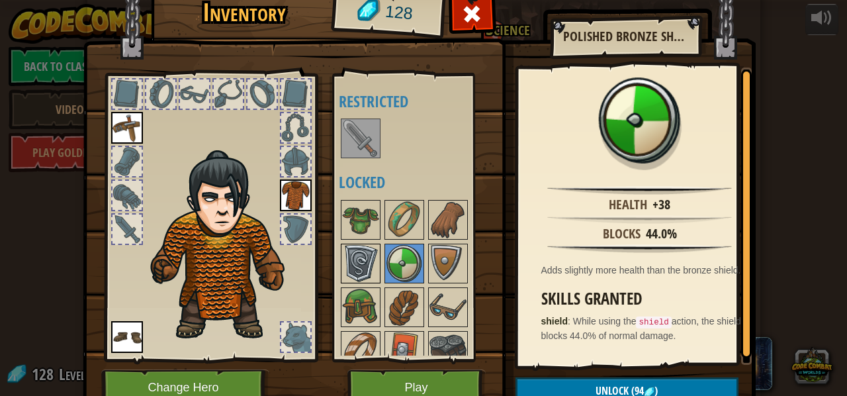
click at [366, 263] on img at bounding box center [360, 263] width 37 height 37
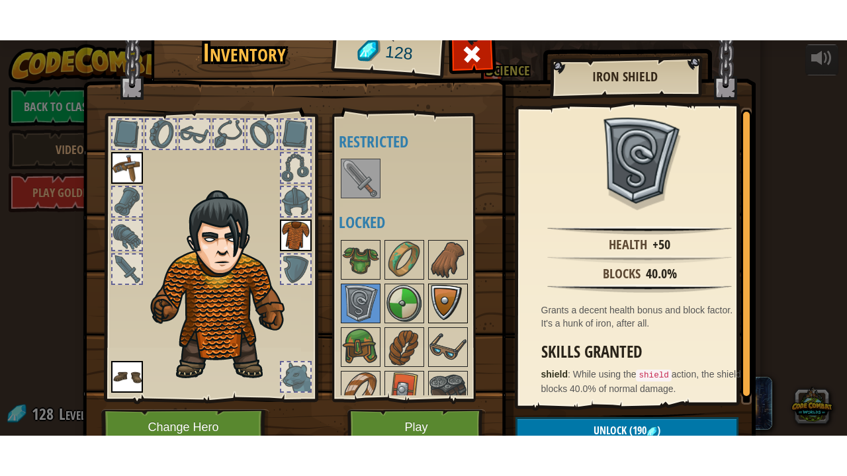
scroll to position [15, 0]
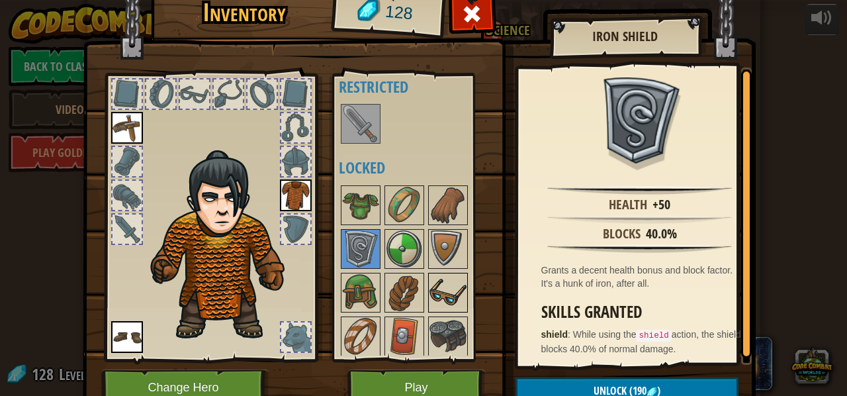
click at [431, 288] on img at bounding box center [447, 292] width 37 height 37
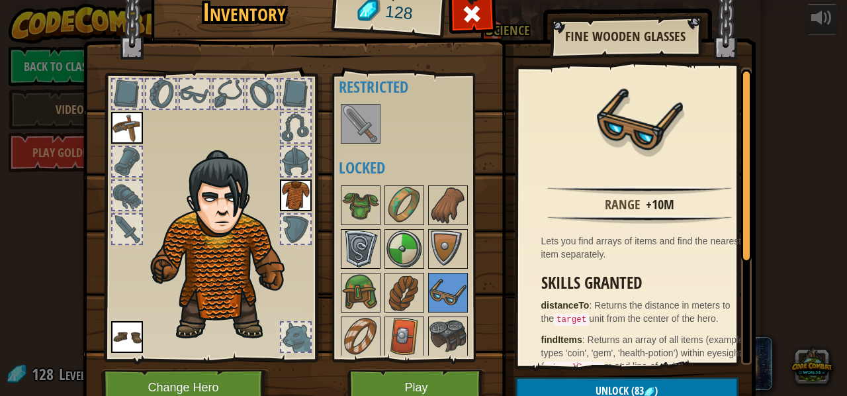
click at [360, 245] on img at bounding box center [360, 248] width 37 height 37
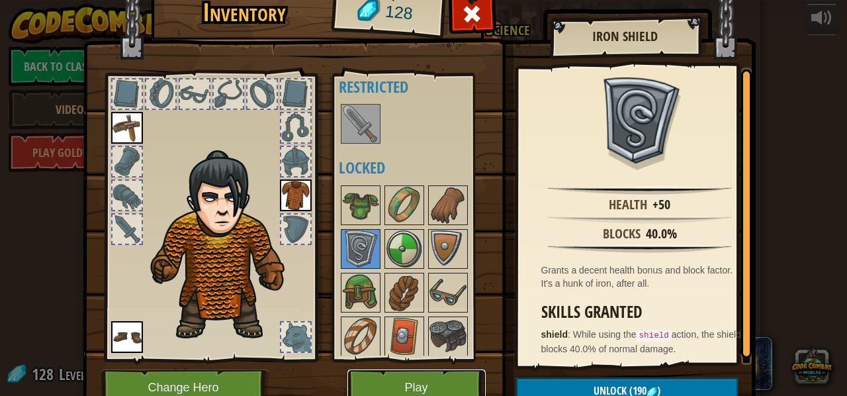
click at [419, 385] on button "Play" at bounding box center [416, 387] width 138 height 36
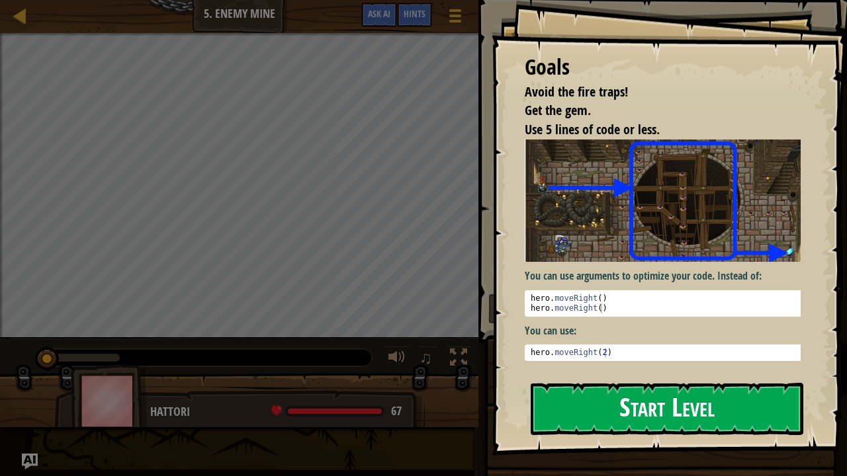
click at [653, 395] on button "Start Level" at bounding box center [667, 409] width 273 height 52
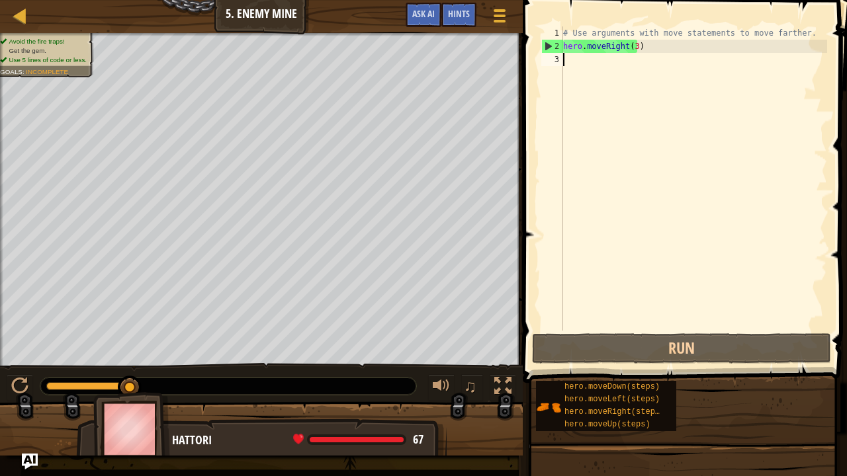
type textarea "h"
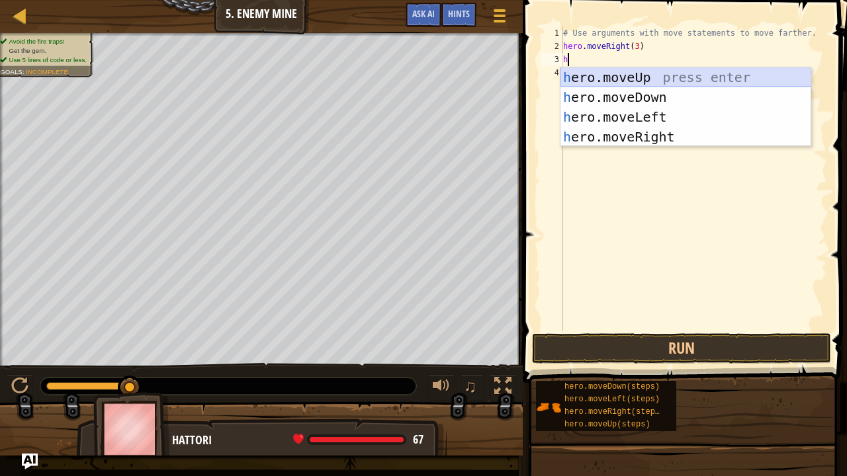
click at [651, 80] on div "h ero.moveUp press enter h ero.moveDown press enter h ero.moveLeft press enter …" at bounding box center [685, 126] width 251 height 119
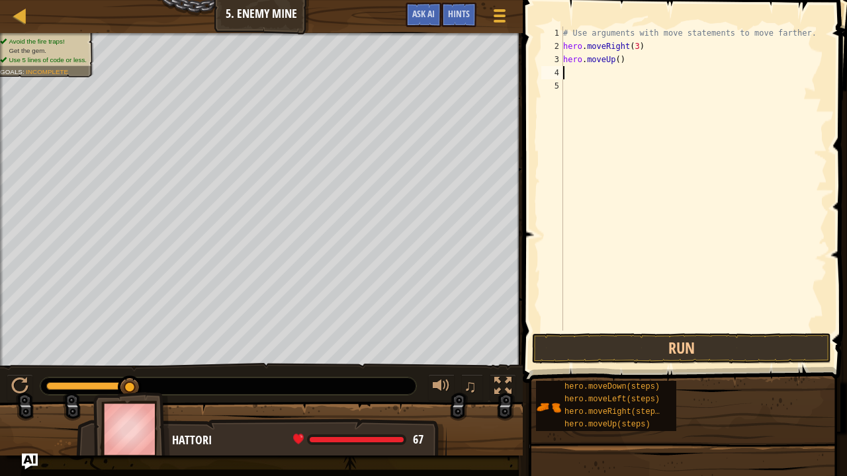
type textarea "h"
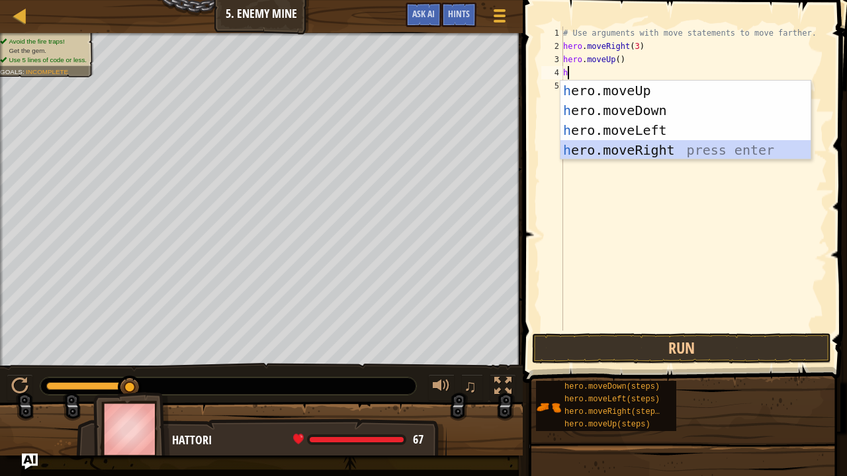
click at [668, 149] on div "h ero.moveUp press enter h ero.moveDown press enter h ero.moveLeft press enter …" at bounding box center [685, 140] width 251 height 119
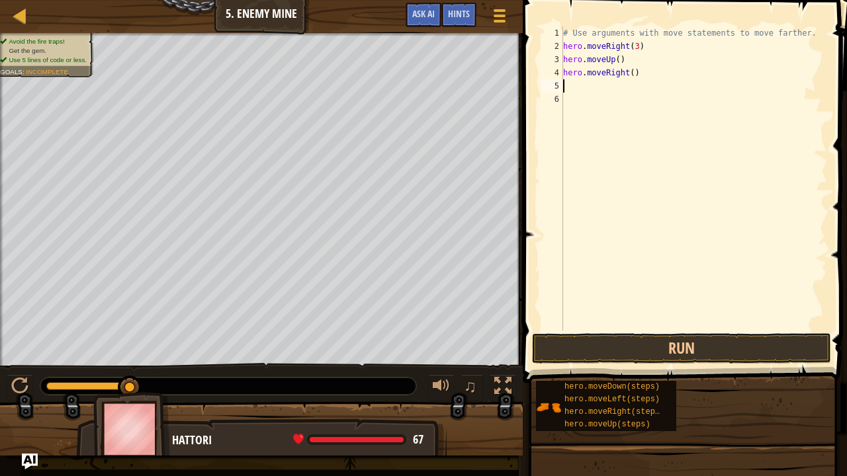
type textarea "h"
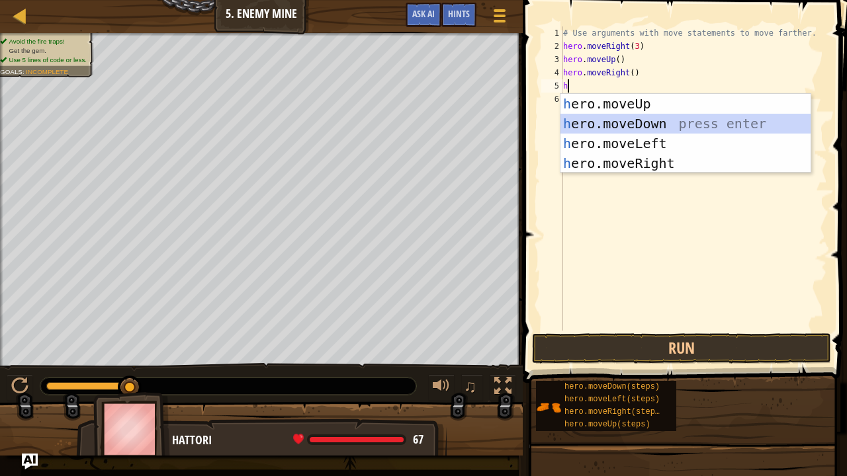
click at [668, 124] on div "h ero.moveUp press enter h ero.moveDown press enter h ero.moveLeft press enter …" at bounding box center [685, 153] width 251 height 119
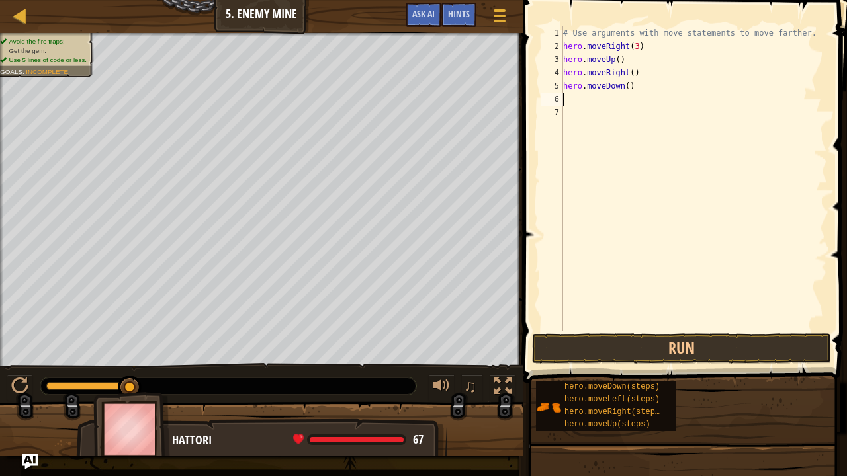
type textarea "h"
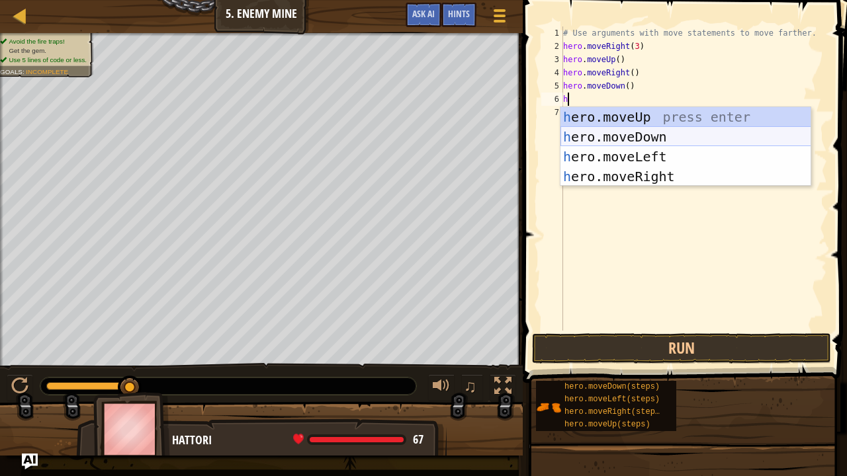
click at [669, 135] on div "h ero.moveUp press enter h ero.moveDown press enter h ero.moveLeft press enter …" at bounding box center [685, 166] width 251 height 119
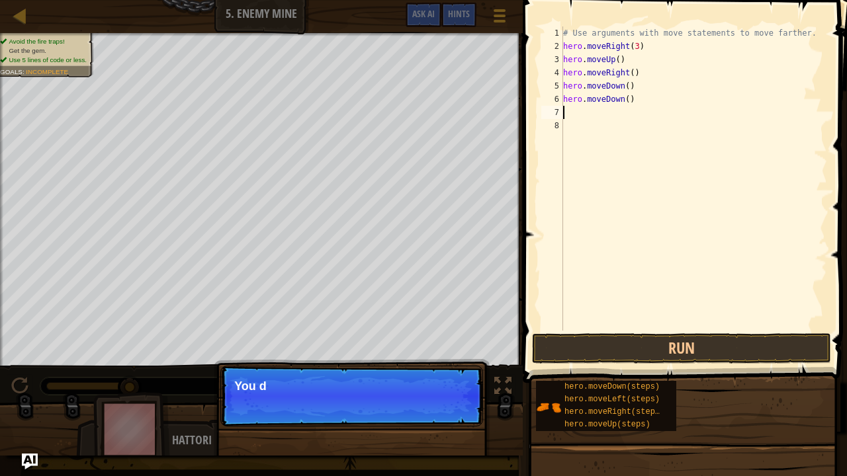
type textarea "h"
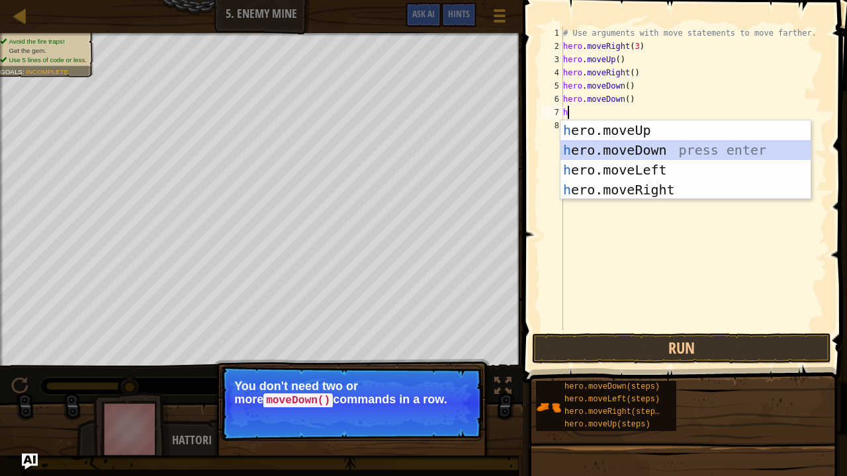
click at [672, 150] on div "h ero.moveUp press enter h ero.moveDown press enter h ero.moveLeft press enter …" at bounding box center [685, 179] width 251 height 119
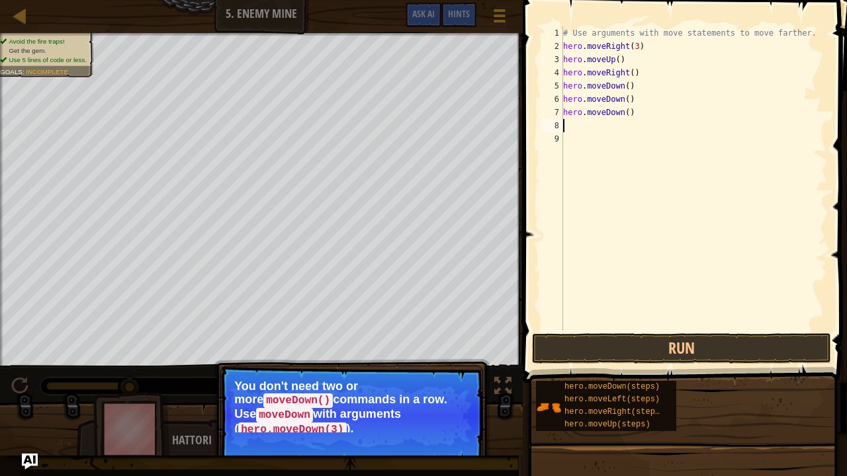
type textarea "h"
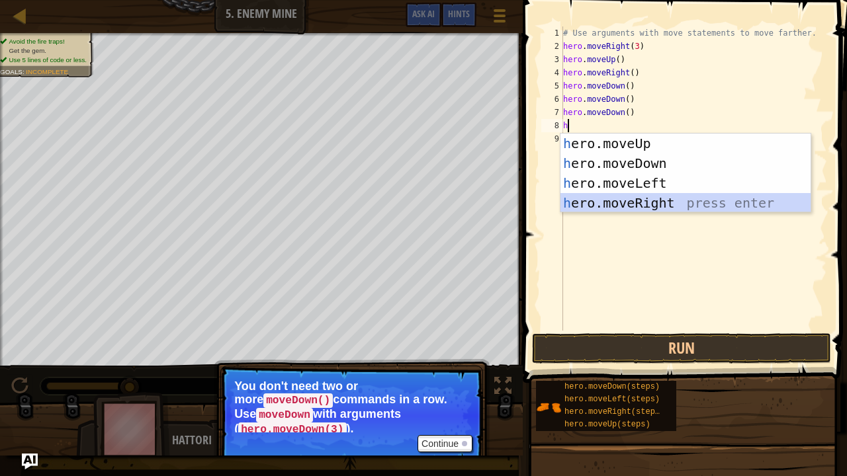
click at [652, 201] on div "h ero.moveUp press enter h ero.moveDown press enter h ero.moveLeft press enter …" at bounding box center [685, 193] width 251 height 119
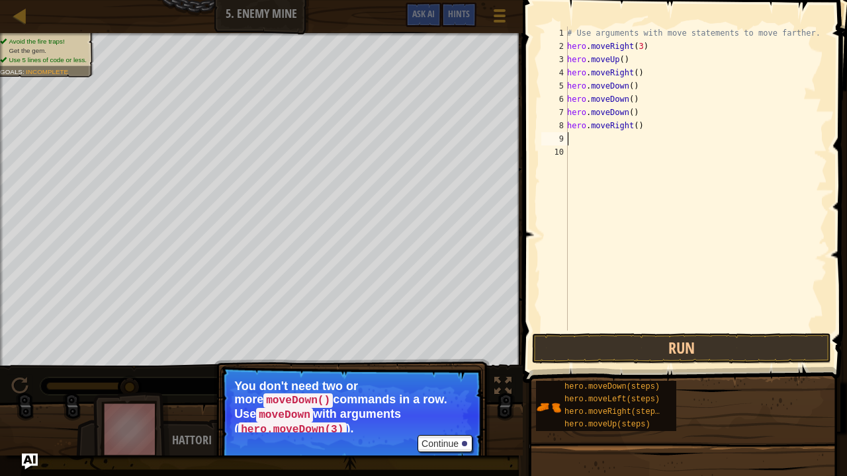
type textarea "h"
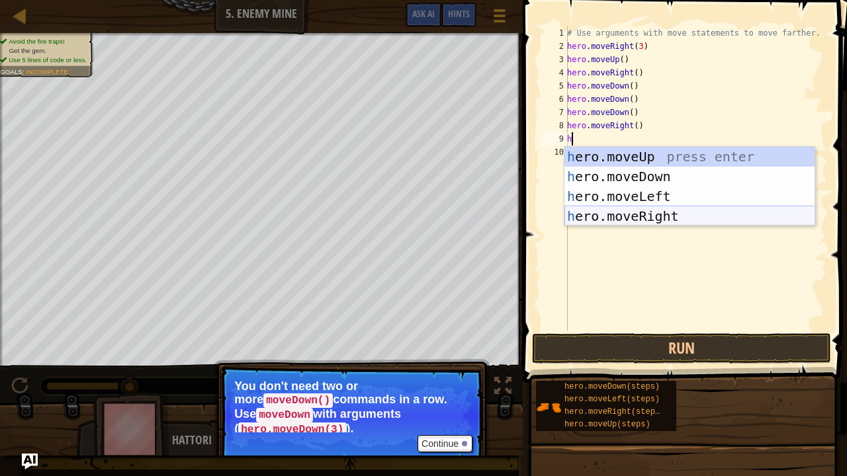
click at [654, 221] on div "h ero.moveUp press enter h ero.moveDown press enter h ero.moveLeft press enter …" at bounding box center [689, 206] width 251 height 119
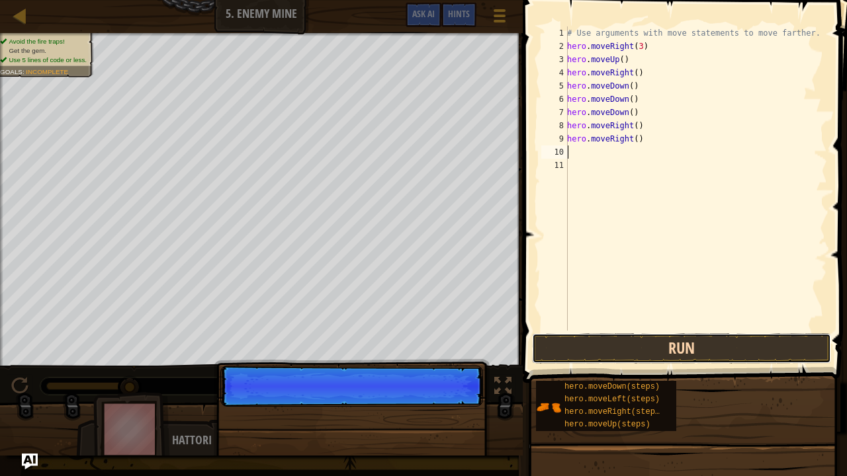
click at [668, 344] on button "Run" at bounding box center [681, 348] width 299 height 30
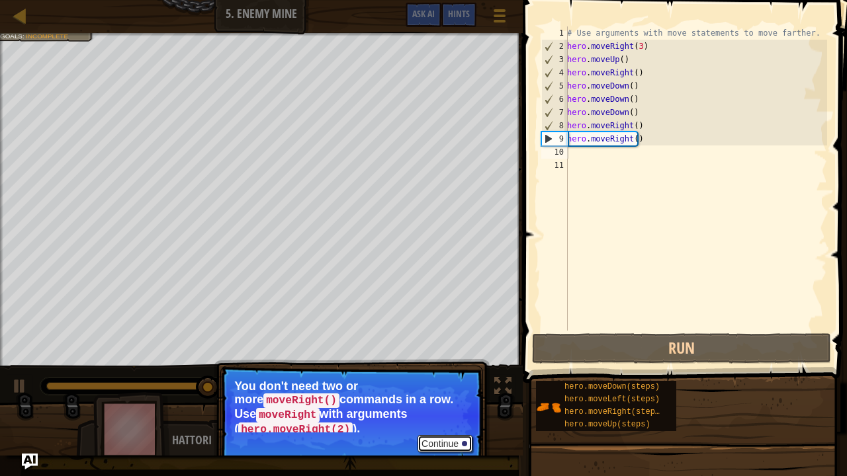
click at [445, 395] on button "Continue" at bounding box center [444, 443] width 55 height 17
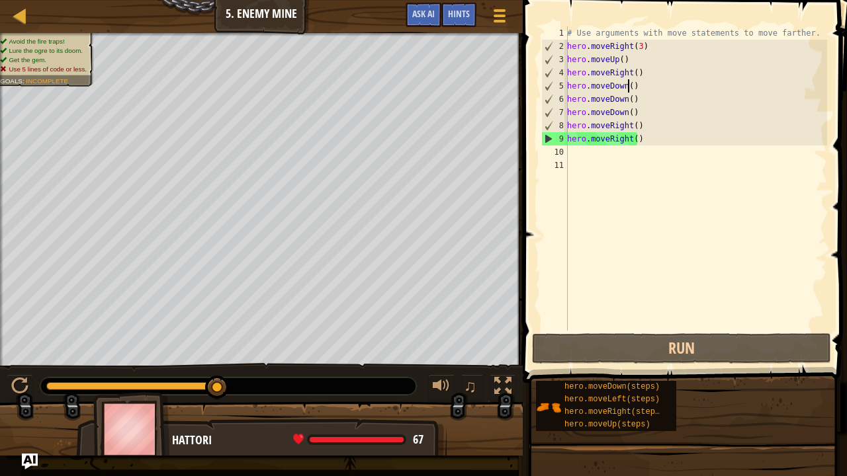
click at [628, 85] on div "# Use arguments with move statements to move farther. hero . moveRight ( 3 ) he…" at bounding box center [695, 191] width 263 height 331
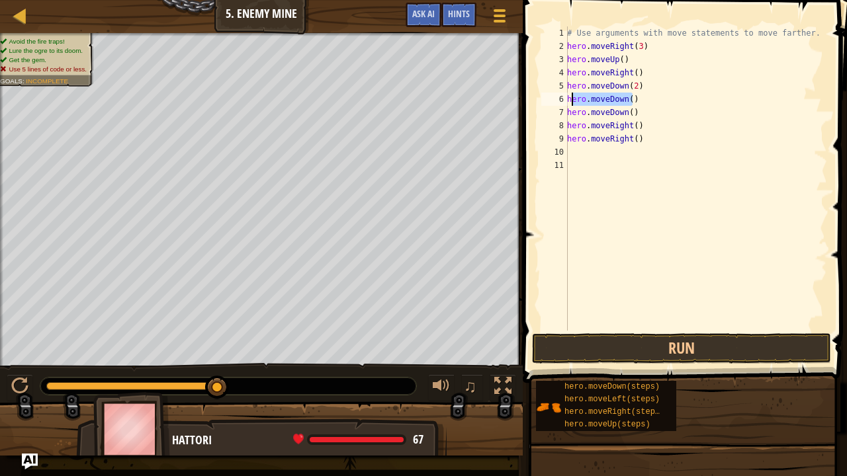
drag, startPoint x: 639, startPoint y: 97, endPoint x: 572, endPoint y: 99, distance: 66.8
click at [572, 99] on div "# Use arguments with move statements to move farther. hero . moveRight ( 3 ) he…" at bounding box center [695, 191] width 263 height 331
click at [651, 99] on div "# Use arguments with move statements to move farther. hero . moveRight ( 3 ) he…" at bounding box center [695, 178] width 263 height 304
click at [628, 85] on div "# Use arguments with move statements to move farther. hero . moveRight ( 3 ) he…" at bounding box center [695, 191] width 263 height 331
drag, startPoint x: 651, startPoint y: 135, endPoint x: 568, endPoint y: 146, distance: 83.4
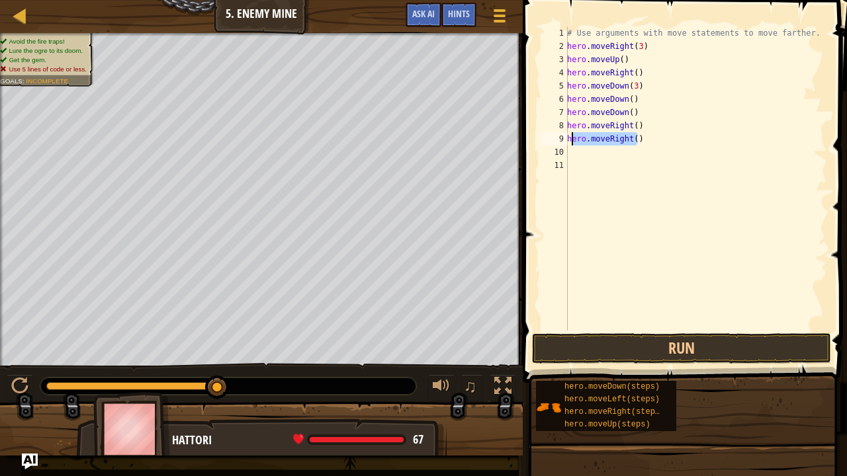
click at [568, 146] on div "# Use arguments with move statements to move farther. hero . moveRight ( 3 ) he…" at bounding box center [695, 191] width 263 height 331
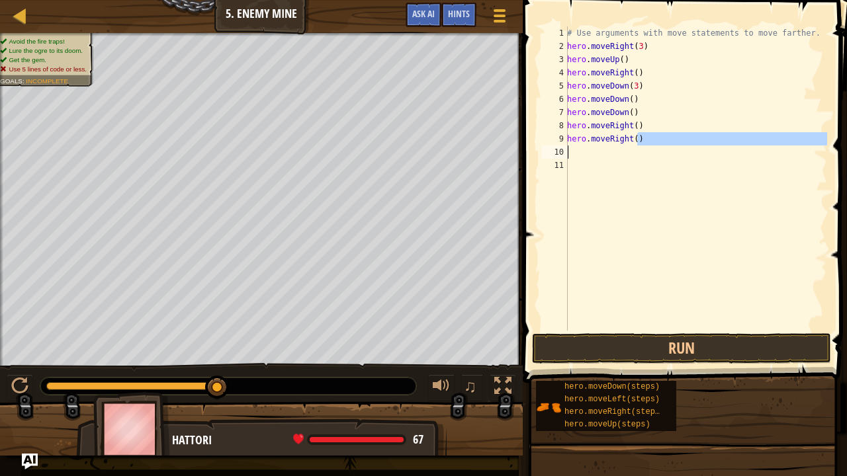
type textarea "hero.moveRight()"
click at [612, 150] on div "# Use arguments with move statements to move farther. hero . moveRight ( 3 ) he…" at bounding box center [695, 178] width 263 height 304
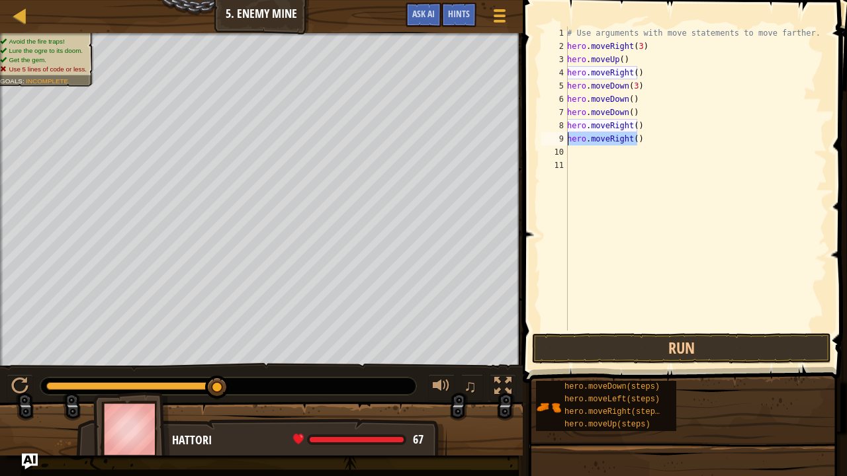
drag, startPoint x: 646, startPoint y: 134, endPoint x: 565, endPoint y: 138, distance: 80.8
click at [565, 138] on div "1 2 3 4 5 6 7 8 9 10 11 # Use arguments with move statements to move farther. h…" at bounding box center [682, 178] width 288 height 304
type textarea "hero.moveRight()"
click at [632, 124] on div "# Use arguments with move statements to move farther. hero . moveRight ( 3 ) he…" at bounding box center [695, 191] width 263 height 331
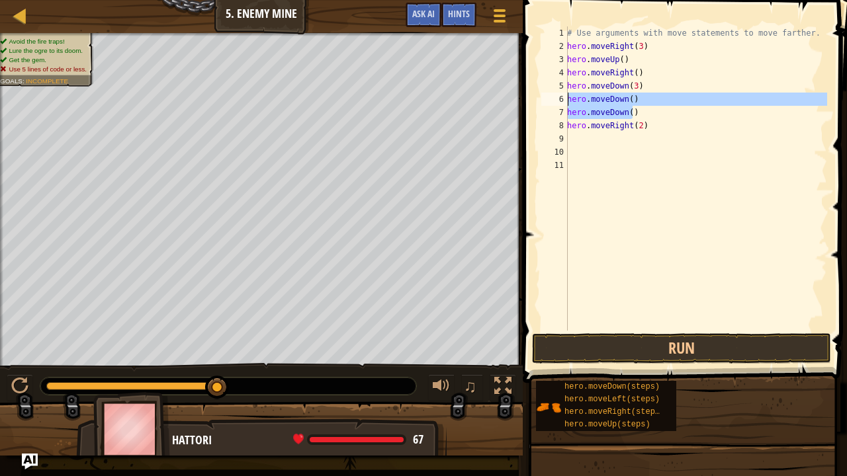
drag, startPoint x: 632, startPoint y: 114, endPoint x: 560, endPoint y: 96, distance: 74.9
click at [560, 96] on div "hero.moveRight(2) 1 2 3 4 5 6 7 8 9 10 11 # Use arguments with move statements …" at bounding box center [682, 178] width 288 height 304
type textarea "hero.moveDown() hero.moveDown()"
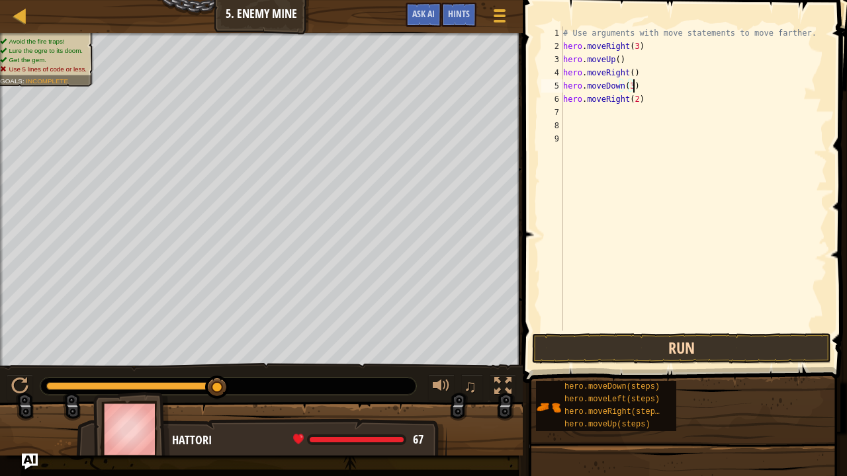
type textarea "hero.moveDown(3)"
click at [624, 336] on button "Run" at bounding box center [681, 348] width 299 height 30
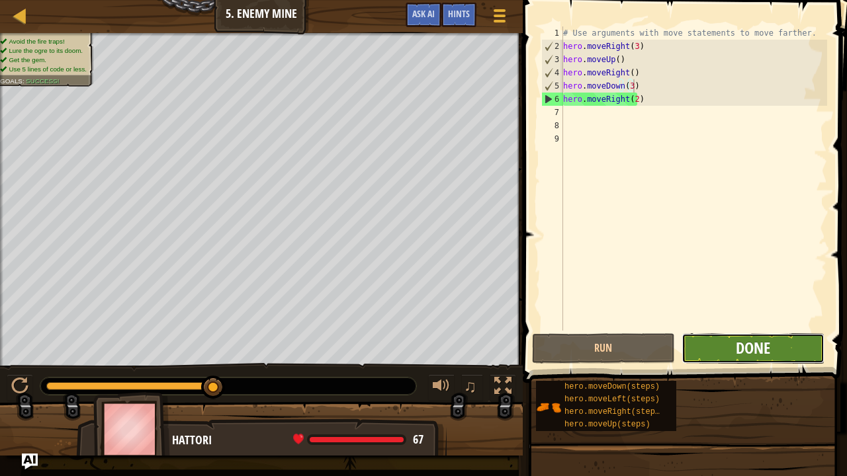
click at [761, 355] on span "Done" at bounding box center [753, 347] width 34 height 21
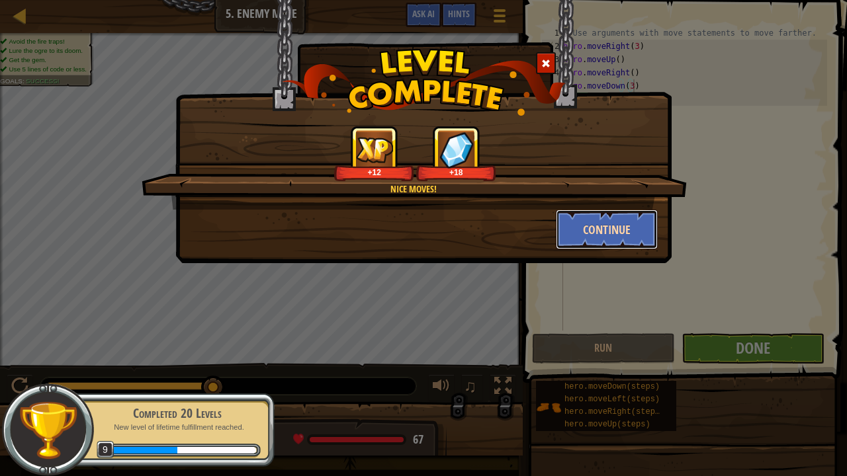
click at [603, 228] on button "Continue" at bounding box center [607, 230] width 103 height 40
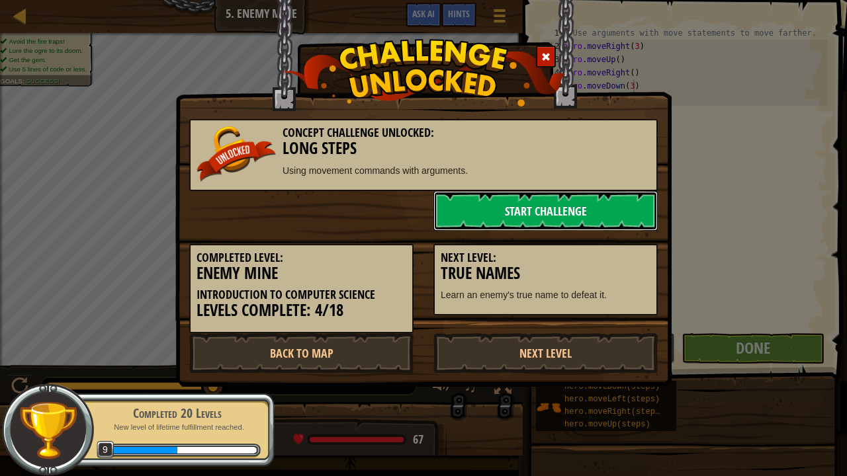
click at [556, 216] on link "Start Challenge" at bounding box center [545, 211] width 224 height 40
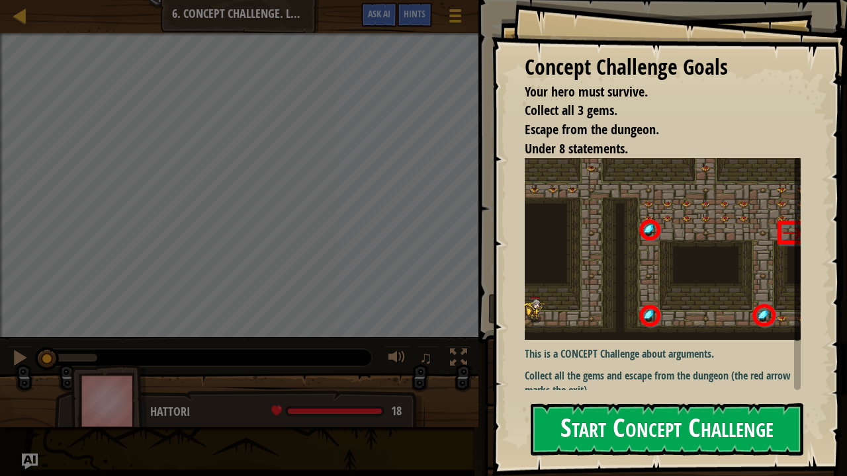
click at [649, 395] on button "Start Concept Challenge" at bounding box center [667, 430] width 273 height 52
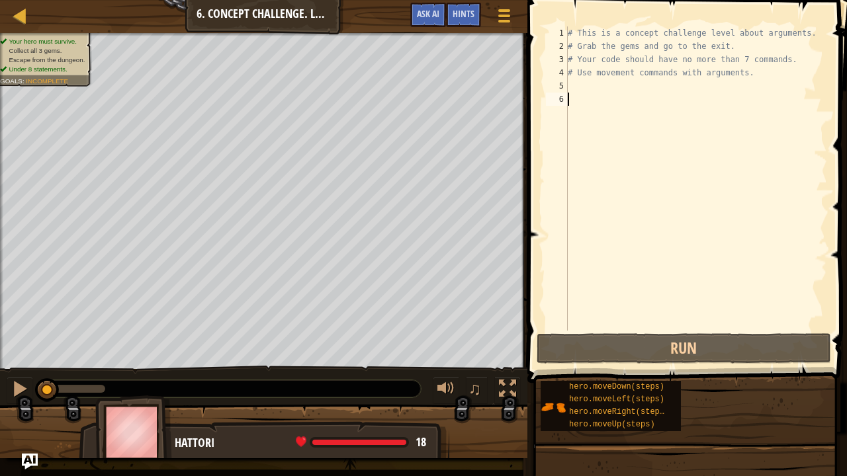
type textarea "h"
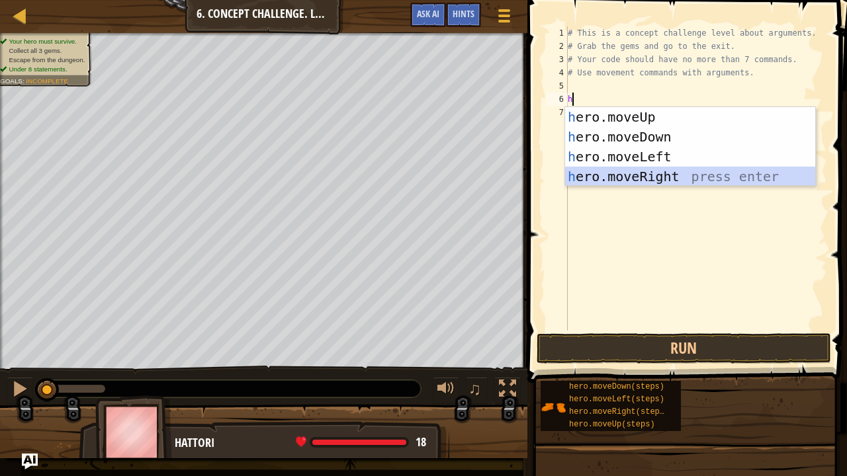
click at [612, 173] on div "h ero.moveUp press enter h ero.moveDown press enter h ero.moveLeft press enter …" at bounding box center [690, 166] width 251 height 119
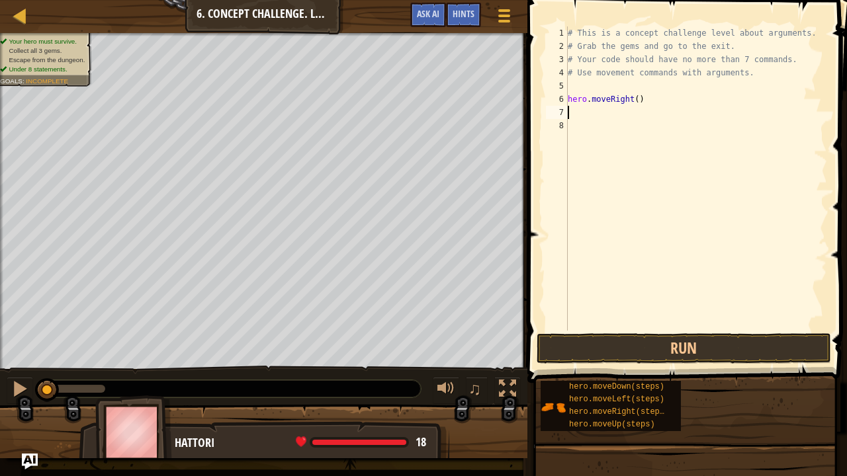
type textarea "h"
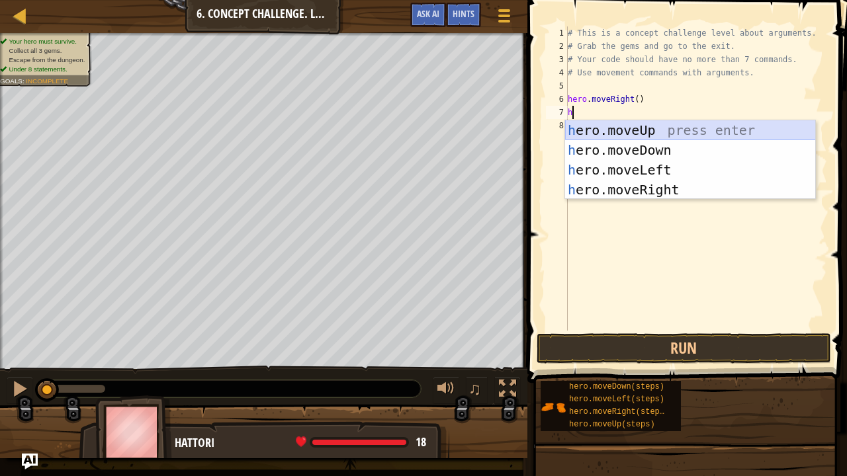
click at [622, 132] on div "h ero.moveUp press enter h ero.moveDown press enter h ero.moveLeft press enter …" at bounding box center [690, 179] width 251 height 119
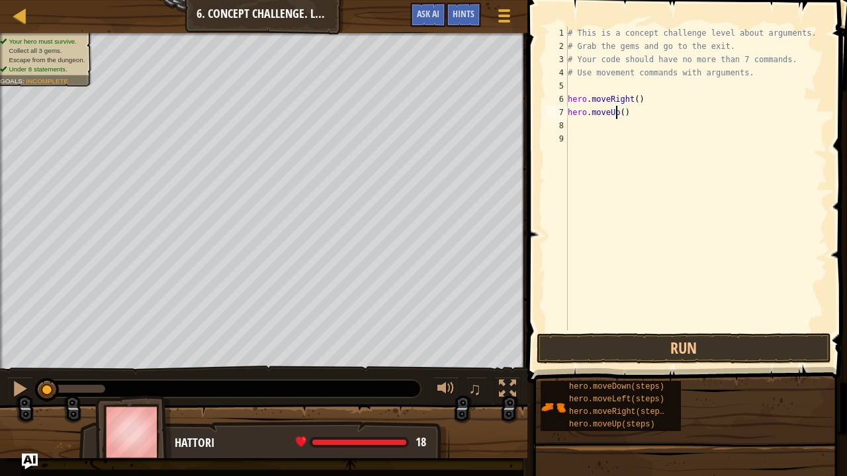
click at [618, 114] on div "# This is a concept challenge level about arguments. # Grab the gems and go to …" at bounding box center [696, 191] width 262 height 331
type textarea "hero.moveUp(3)"
click at [639, 124] on div "# This is a concept challenge level about arguments. # Grab the gems and go to …" at bounding box center [696, 191] width 262 height 331
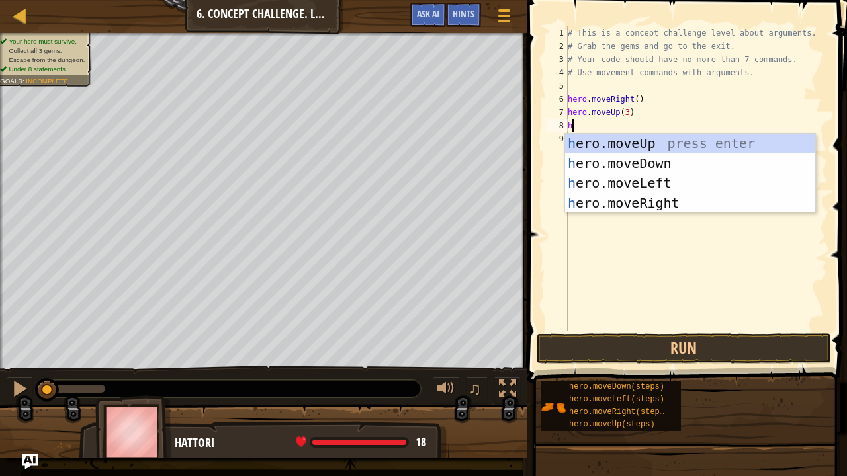
type textarea "h"
click at [636, 197] on div "h ero.moveUp press enter h ero.moveDown press enter h ero.moveLeft press enter …" at bounding box center [690, 193] width 251 height 119
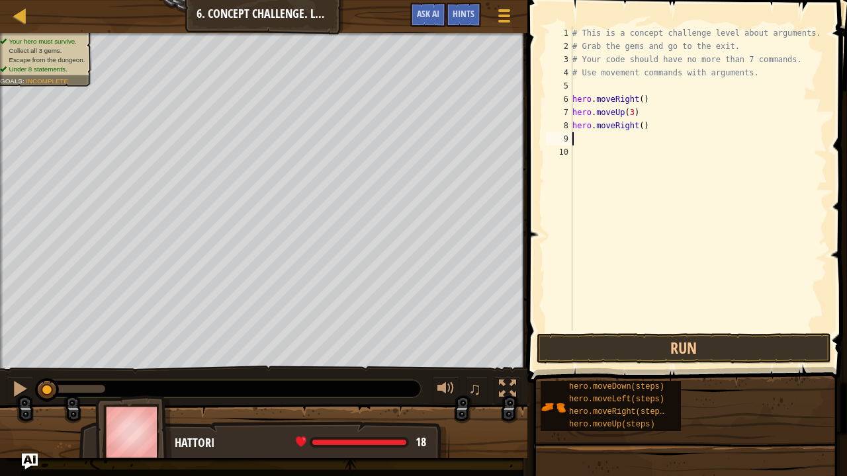
click at [639, 124] on div "# This is a concept challenge level about arguments. # Grab the gems and go to …" at bounding box center [699, 191] width 258 height 331
type textarea "hero.moveRight(2)"
click at [583, 142] on div "# This is a concept challenge level about arguments. # Grab the gems and go to …" at bounding box center [699, 191] width 258 height 331
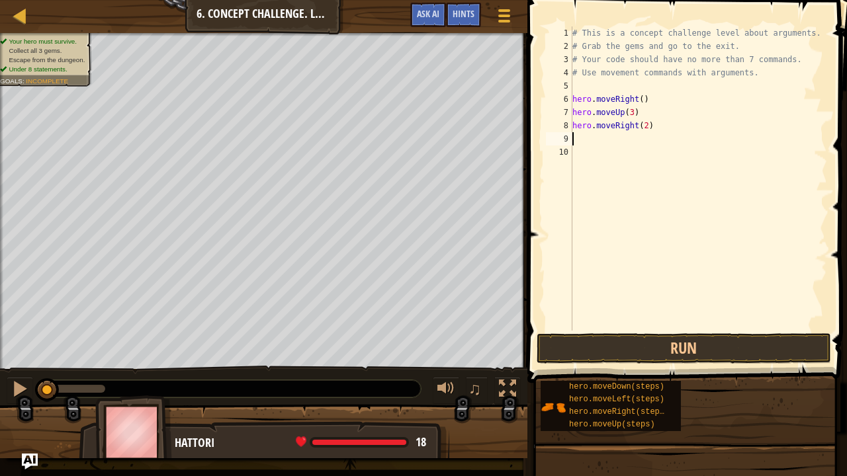
type textarea "h"
click at [609, 259] on div "# This is a concept challenge level about arguments. # Grab the gems and go to …" at bounding box center [699, 191] width 258 height 331
click at [587, 137] on div "# This is a concept challenge level about arguments. # Grab the gems and go to …" at bounding box center [699, 191] width 258 height 331
type textarea "he"
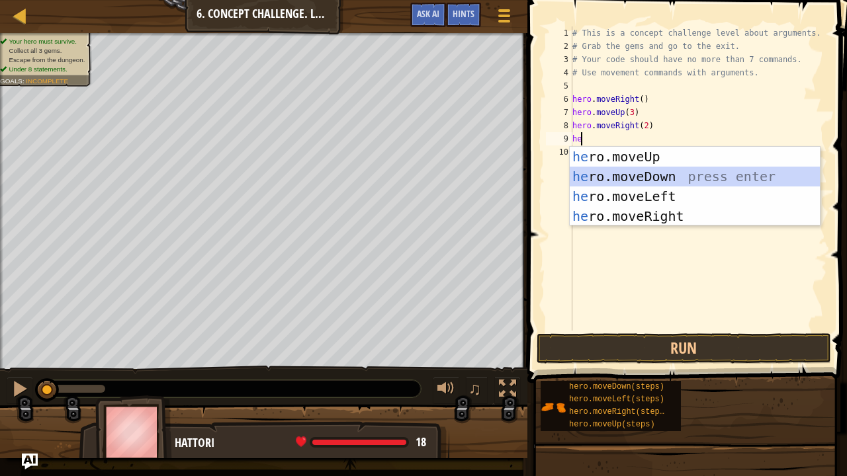
click at [631, 181] on div "he ro.moveUp press enter he ro.moveDown press enter he ro.moveLeft press enter …" at bounding box center [695, 206] width 251 height 119
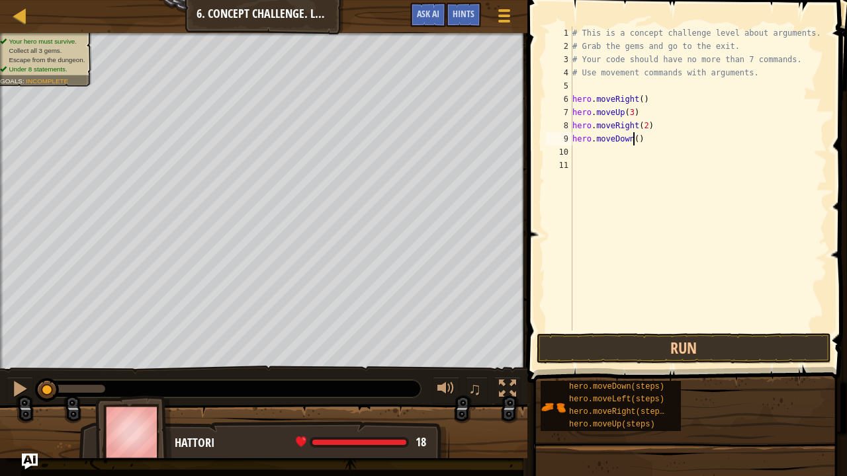
click at [632, 142] on div "# This is a concept challenge level about arguments. # Grab the gems and go to …" at bounding box center [699, 191] width 258 height 331
type textarea "hero.moveDown(3)"
click at [590, 147] on div "# This is a concept challenge level about arguments. # Grab the gems and go to …" at bounding box center [699, 191] width 258 height 331
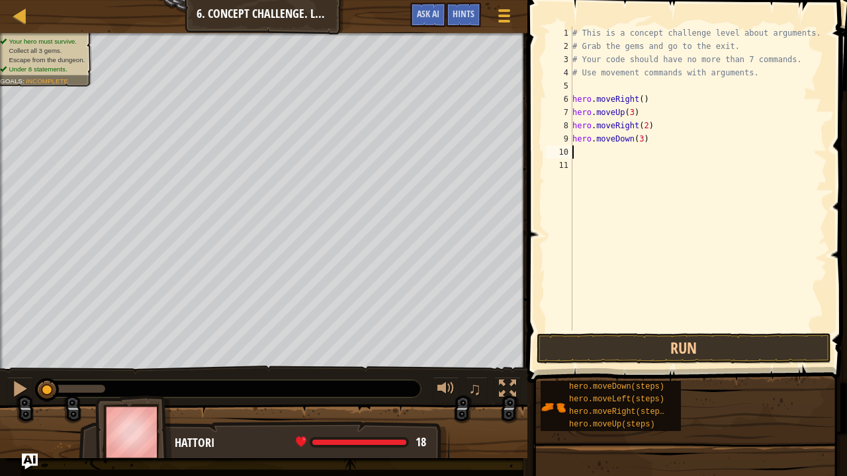
type textarea "h"
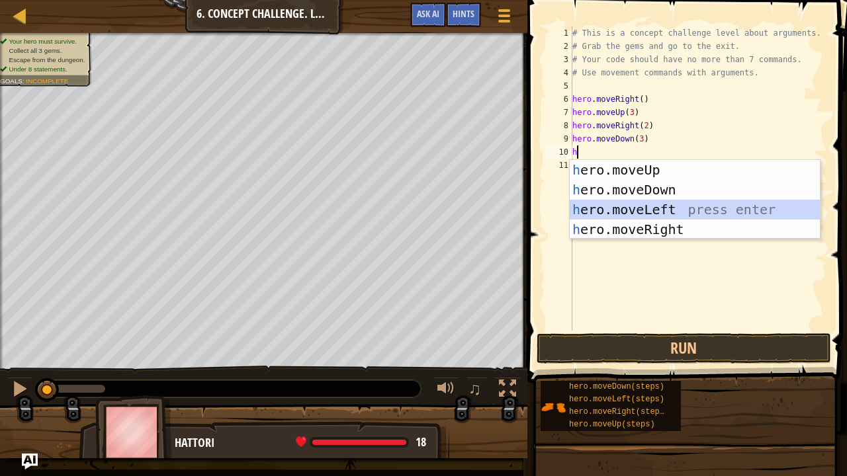
click at [623, 212] on div "h ero.moveUp press enter h ero.moveDown press enter h ero.moveLeft press enter …" at bounding box center [695, 219] width 251 height 119
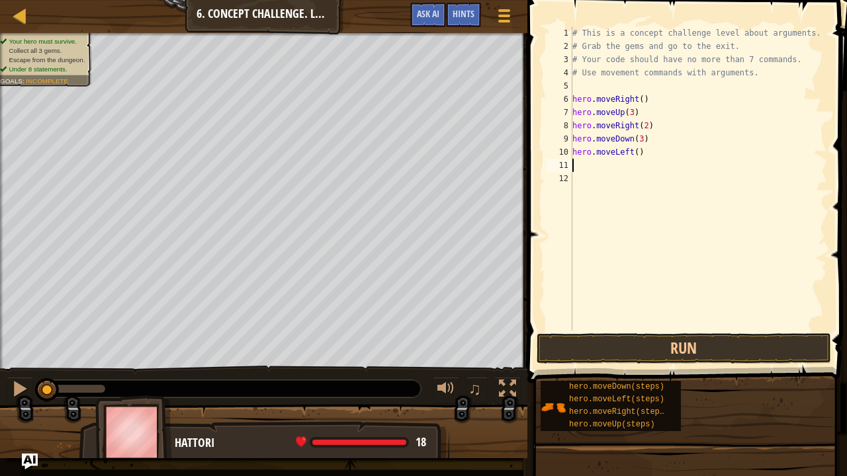
type textarea "h"
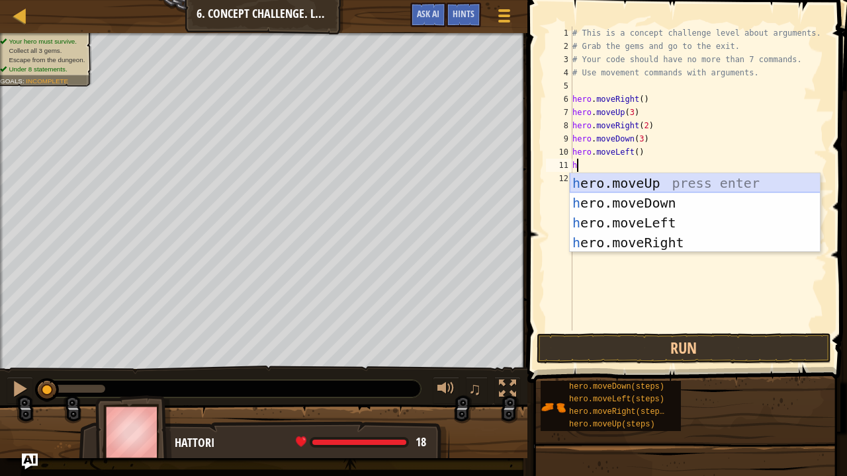
click at [614, 187] on div "h ero.moveUp press enter h ero.moveDown press enter h ero.moveLeft press enter …" at bounding box center [695, 232] width 251 height 119
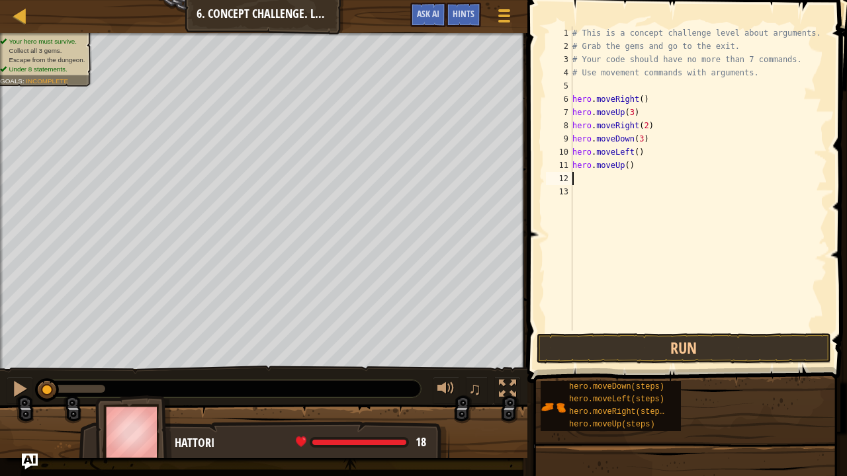
click at [622, 164] on div "# This is a concept challenge level about arguments. # Grab the gems and go to …" at bounding box center [699, 191] width 258 height 331
type textarea "hero.moveUp(2)"
click at [635, 168] on div "# This is a concept challenge level about arguments. # Grab the gems and go to …" at bounding box center [699, 191] width 258 height 331
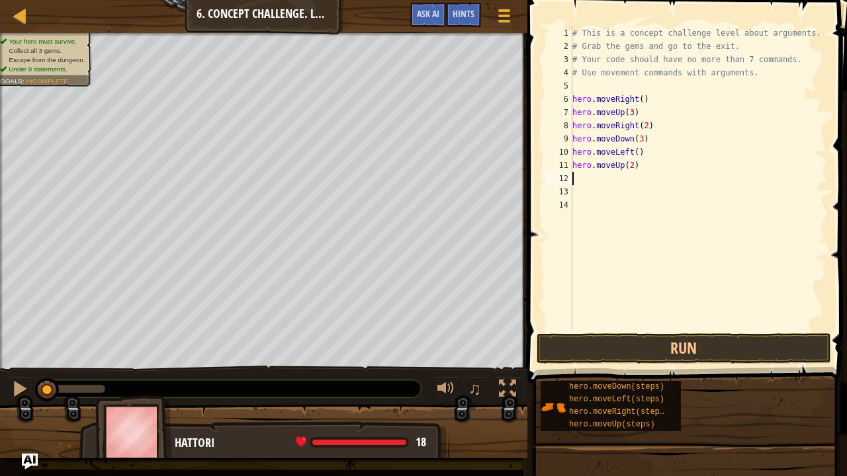
type textarea "h"
click at [645, 302] on div "# This is a concept challenge level about arguments. # Grab the gems and go to …" at bounding box center [699, 191] width 258 height 331
click at [603, 184] on div "# This is a concept challenge level about arguments. # Grab the gems and go to …" at bounding box center [699, 191] width 258 height 331
type textarea "he"
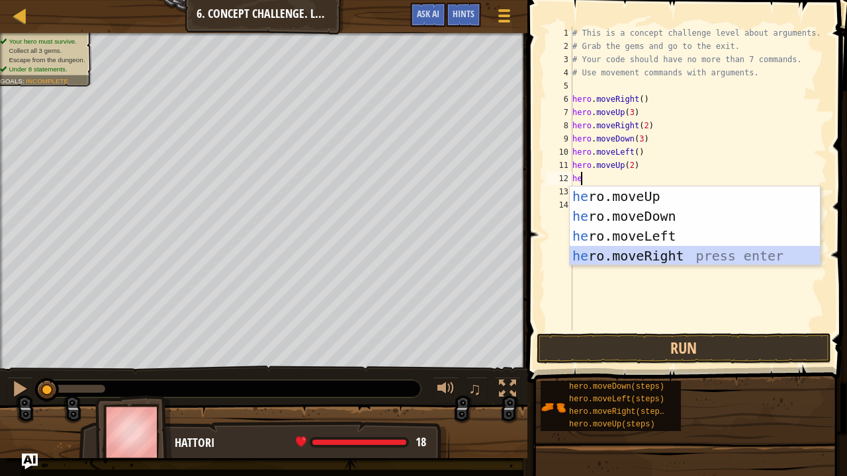
click at [663, 255] on div "he ro.moveUp press enter he ro.moveDown press enter he ro.moveLeft press enter …" at bounding box center [695, 246] width 251 height 119
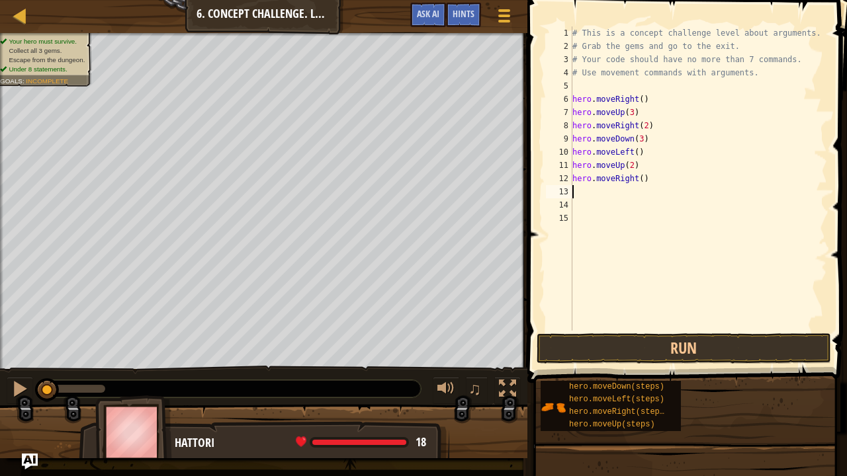
click at [639, 180] on div "# This is a concept challenge level about arguments. # Grab the gems and go to …" at bounding box center [699, 191] width 258 height 331
type textarea "hero.moveRight(3)"
click at [651, 354] on button "Run" at bounding box center [683, 348] width 294 height 30
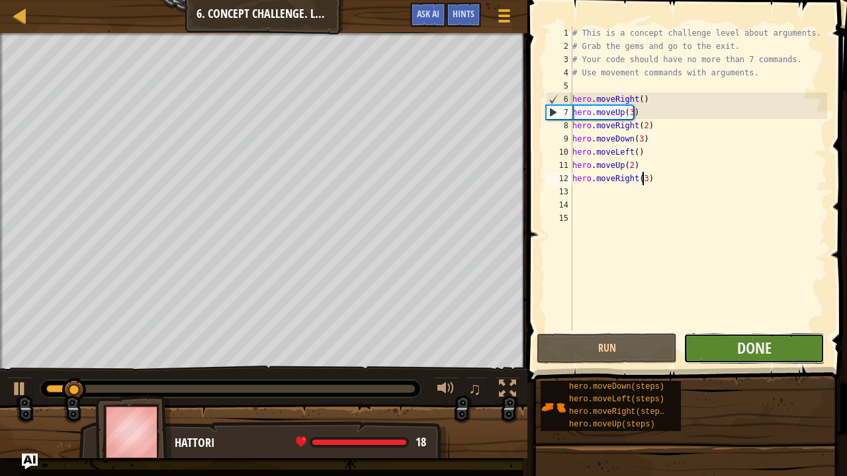
click at [712, 341] on button "Done" at bounding box center [753, 348] width 140 height 30
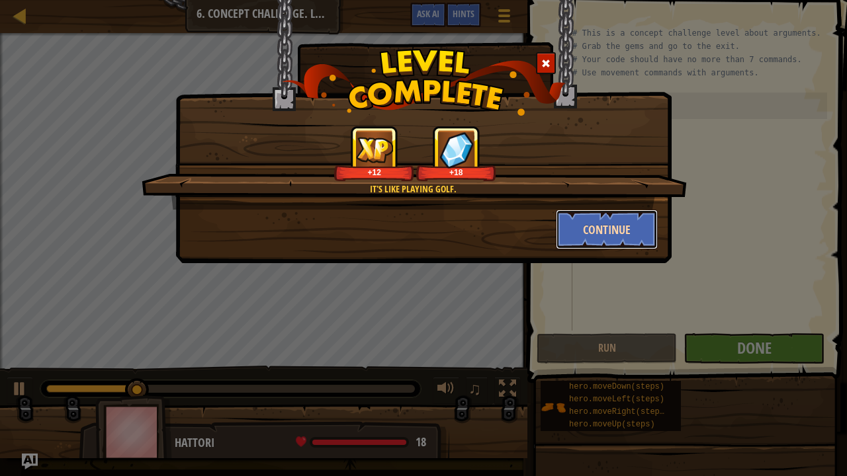
click at [591, 236] on button "Continue" at bounding box center [607, 230] width 103 height 40
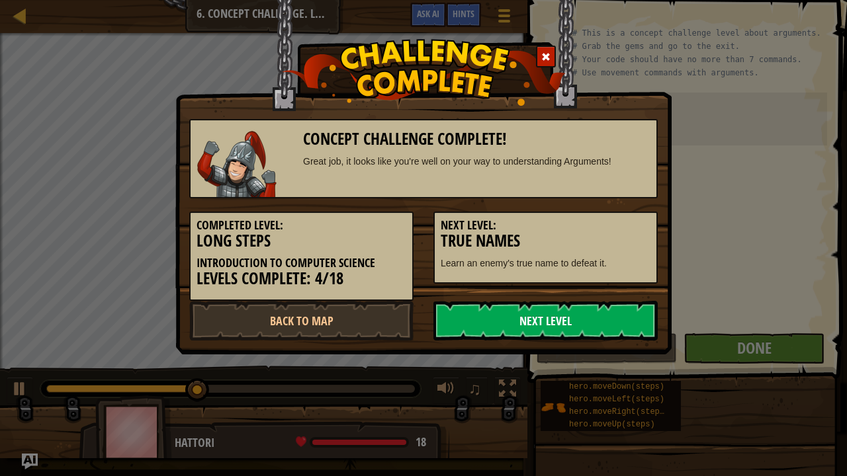
click at [611, 312] on link "Next Level" at bounding box center [545, 321] width 224 height 40
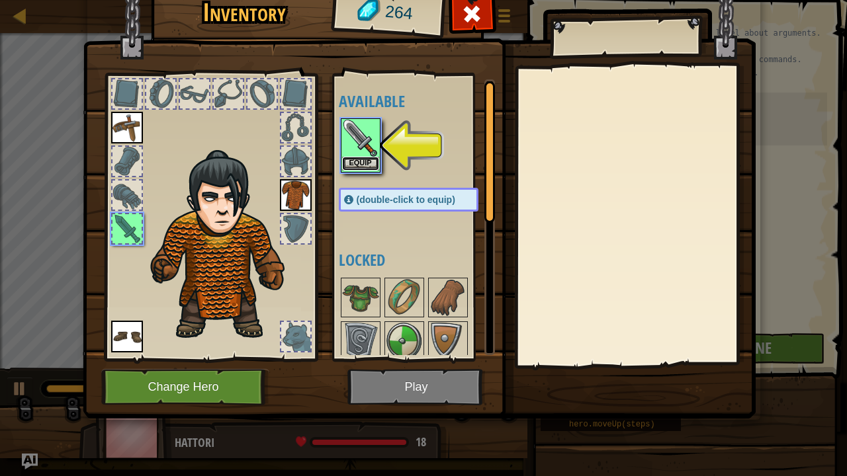
click at [360, 167] on button "Equip" at bounding box center [360, 164] width 37 height 14
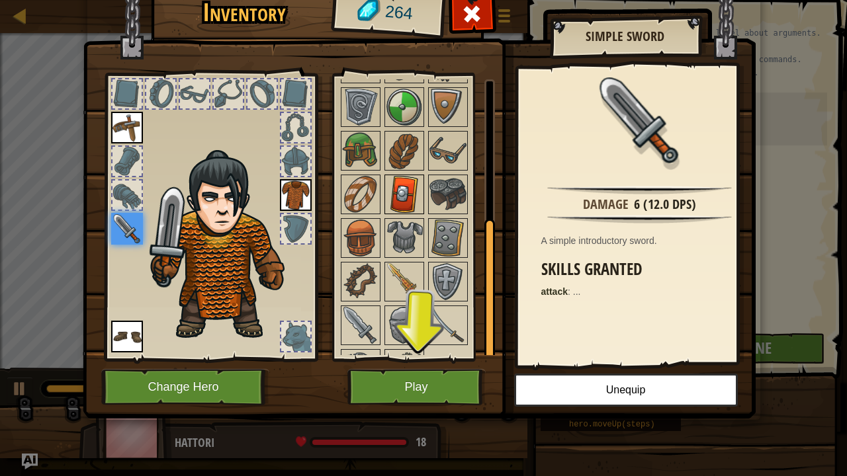
scroll to position [107, 0]
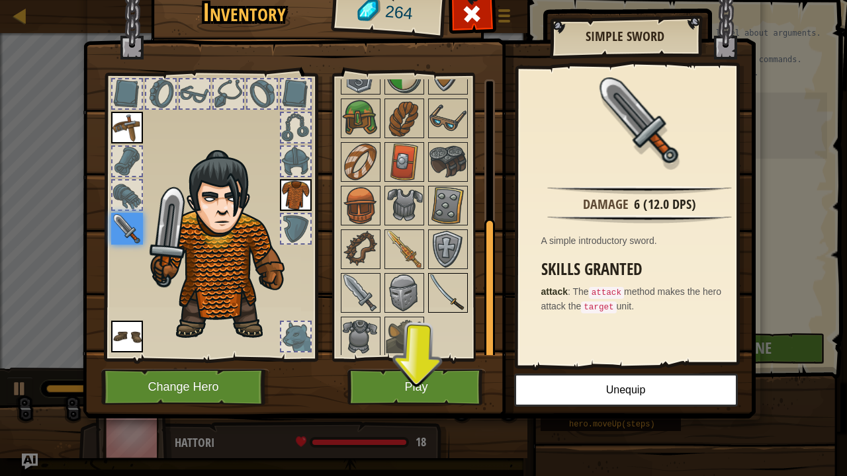
click at [452, 277] on img at bounding box center [447, 293] width 37 height 37
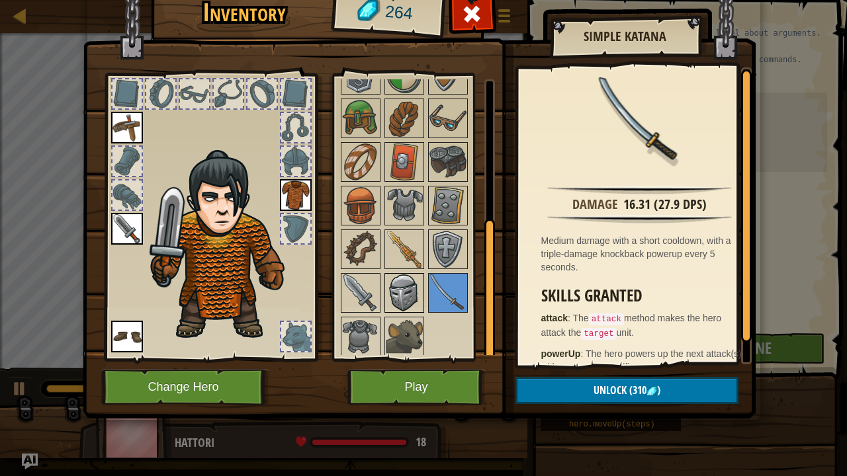
click at [405, 286] on img at bounding box center [404, 293] width 37 height 37
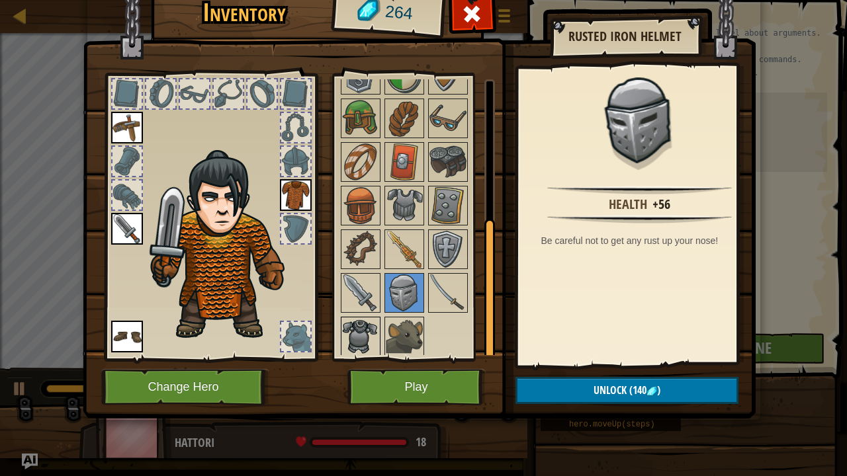
click at [361, 340] on img at bounding box center [360, 336] width 37 height 37
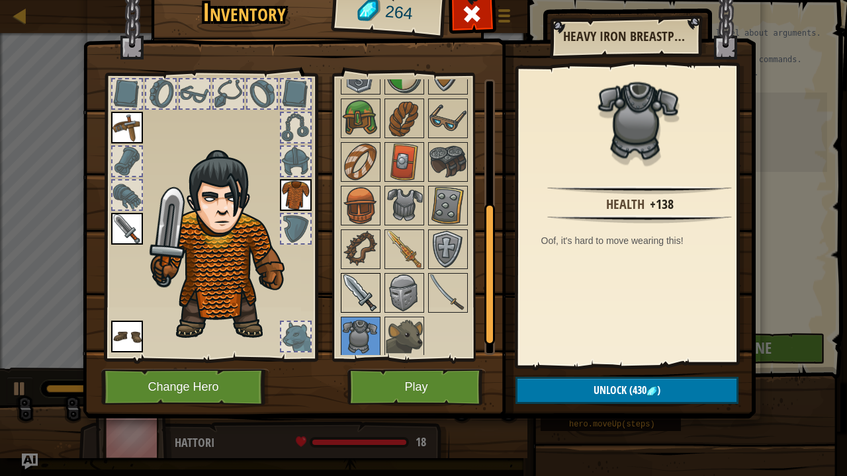
scroll to position [90, 0]
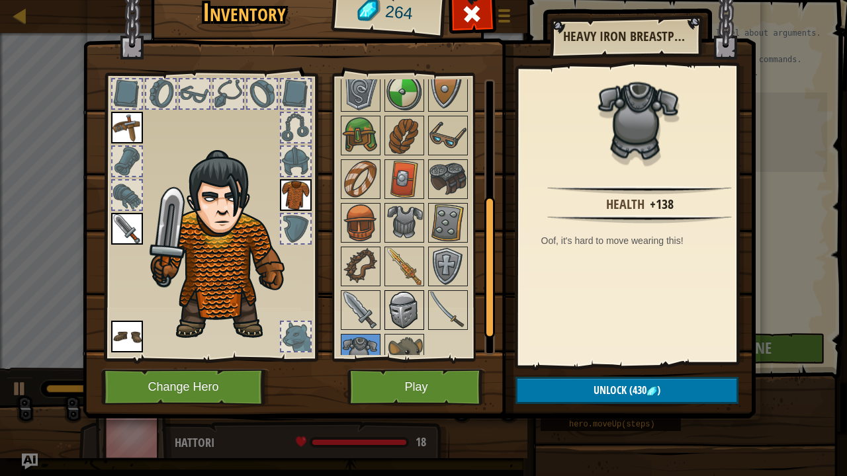
click at [394, 320] on img at bounding box center [404, 310] width 37 height 37
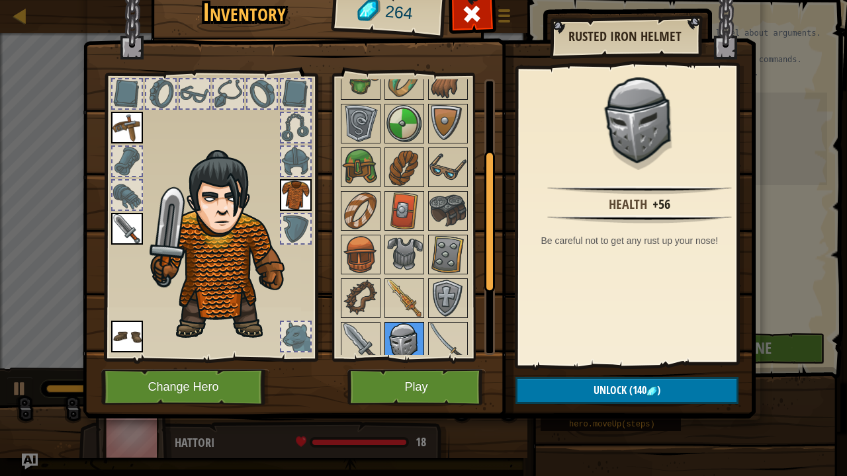
scroll to position [52, 0]
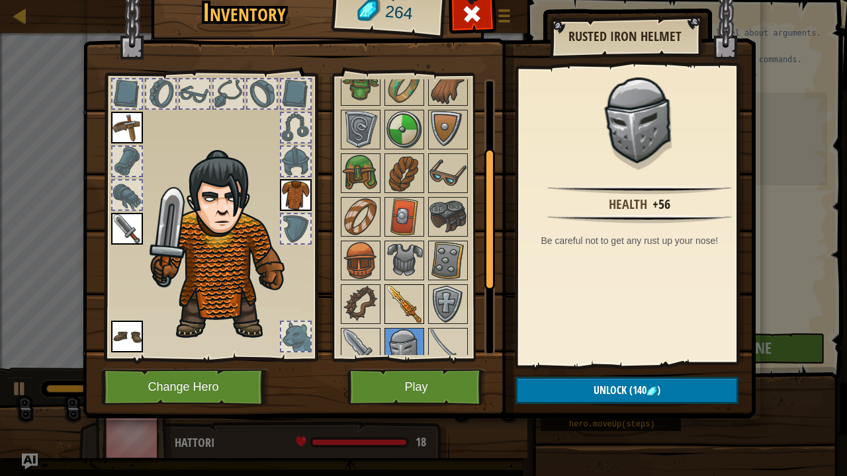
click at [412, 304] on img at bounding box center [404, 304] width 37 height 37
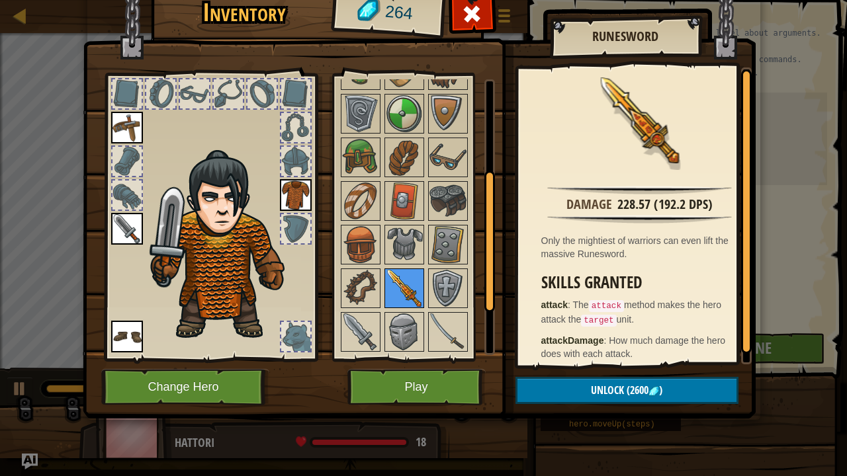
scroll to position [69, 0]
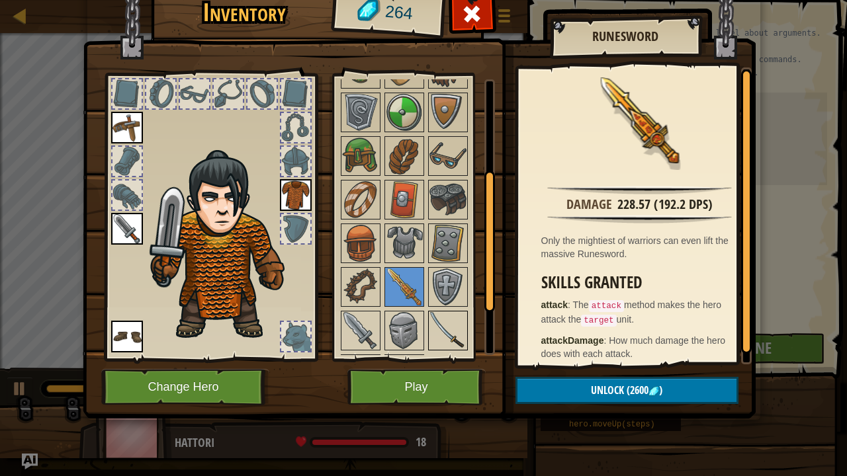
click at [453, 323] on img at bounding box center [447, 330] width 37 height 37
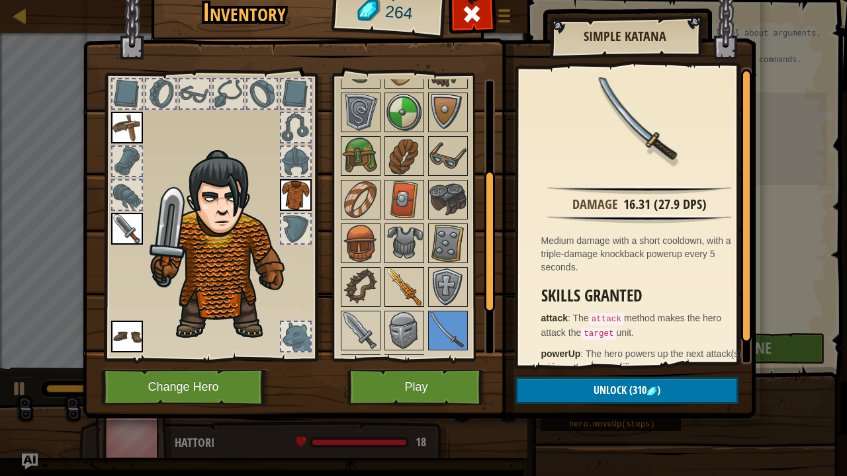
click at [417, 278] on img at bounding box center [404, 287] width 37 height 37
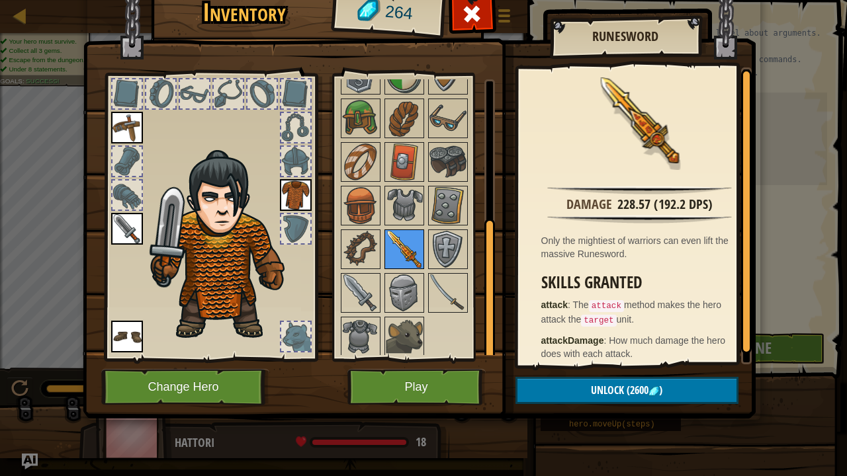
scroll to position [107, 0]
click at [410, 322] on img at bounding box center [404, 337] width 37 height 37
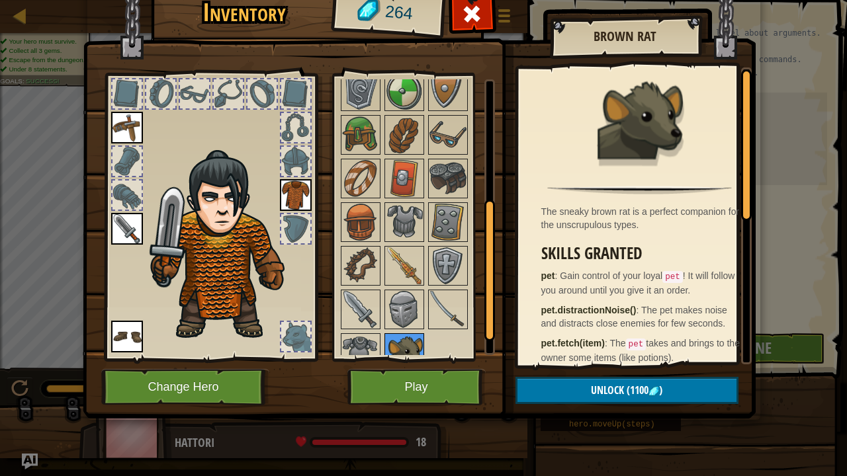
scroll to position [73, 0]
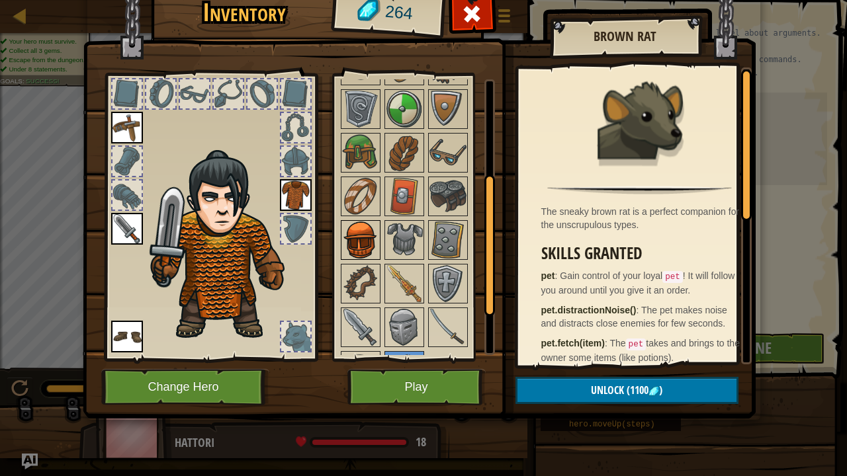
click at [360, 226] on img at bounding box center [360, 240] width 37 height 37
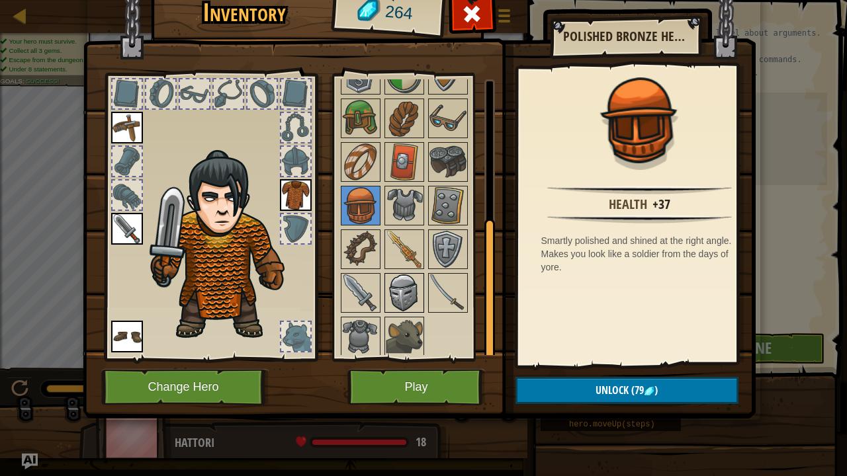
scroll to position [107, 0]
click at [398, 305] on img at bounding box center [404, 293] width 37 height 37
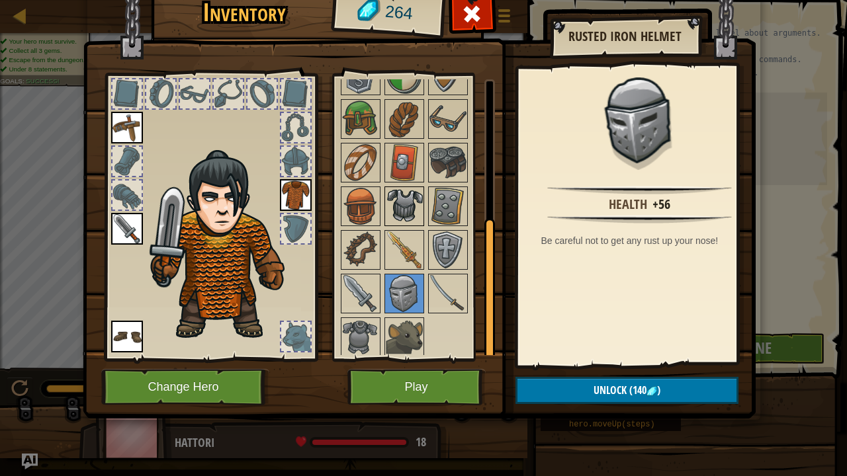
click at [406, 198] on img at bounding box center [404, 206] width 37 height 37
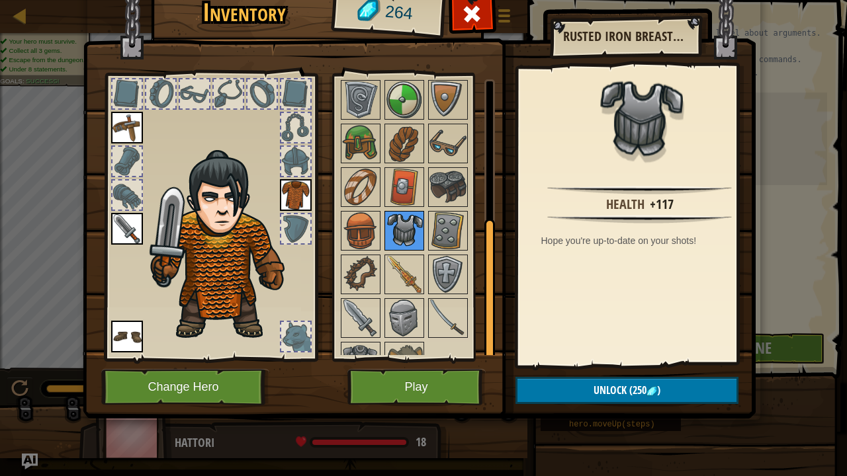
scroll to position [107, 0]
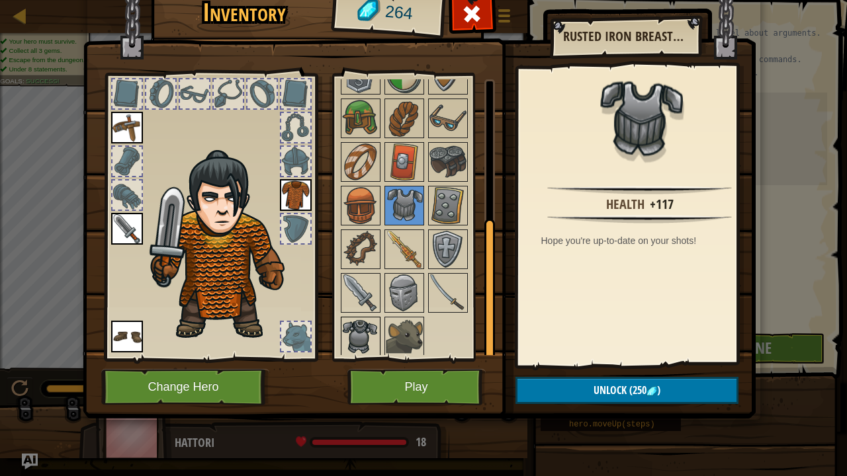
click at [365, 320] on img at bounding box center [360, 336] width 37 height 37
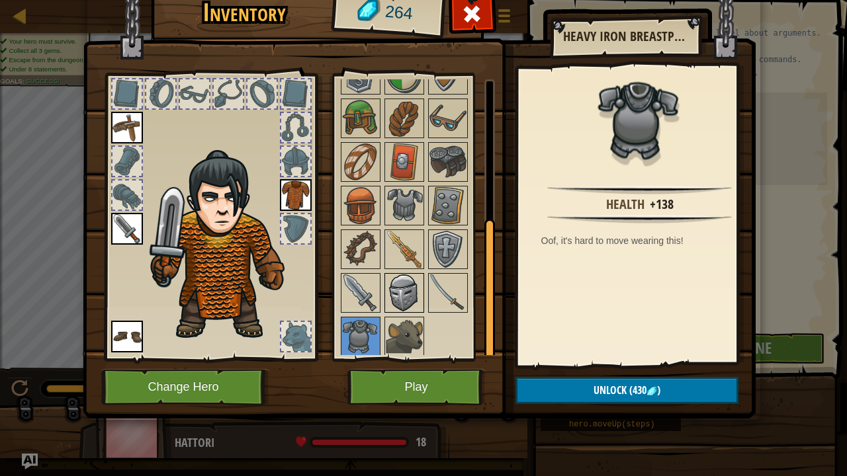
click at [406, 281] on img at bounding box center [404, 293] width 37 height 37
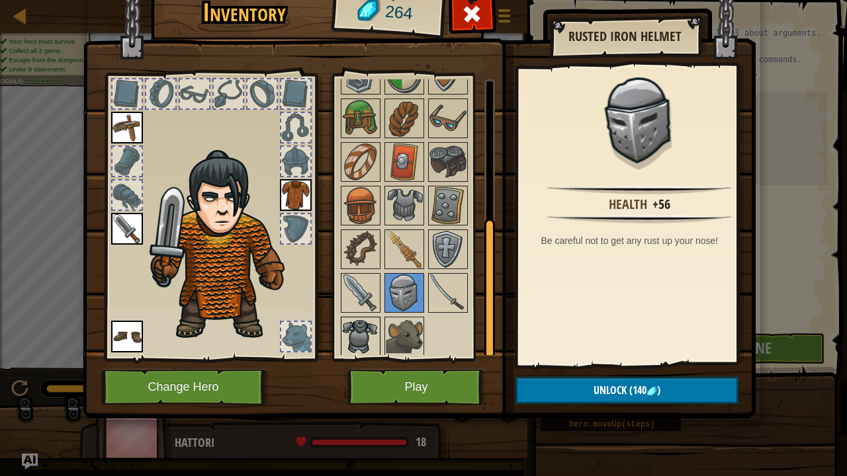
click at [354, 347] on img at bounding box center [360, 336] width 37 height 37
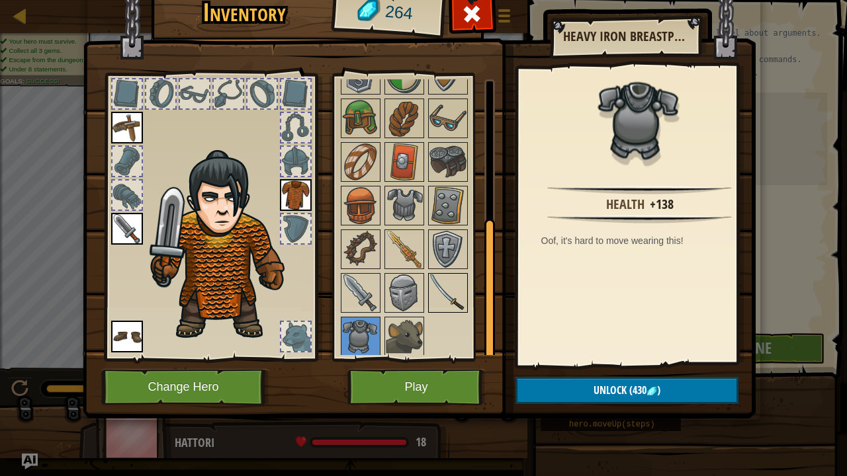
click at [456, 284] on img at bounding box center [447, 293] width 37 height 37
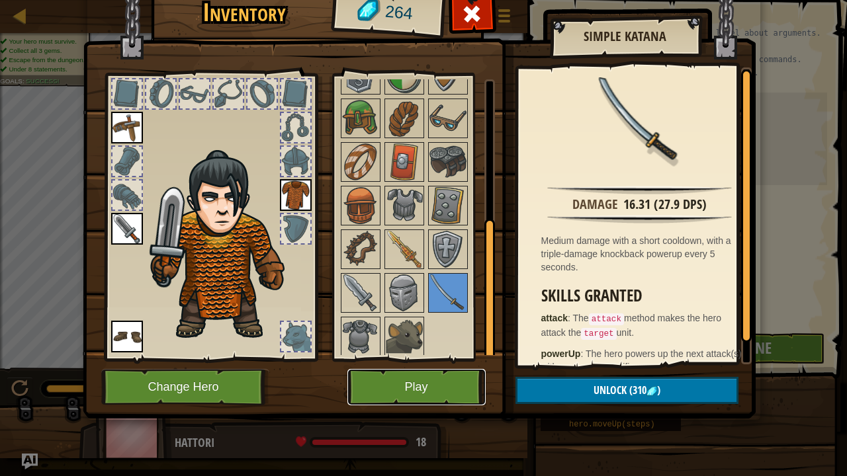
click at [422, 382] on button "Play" at bounding box center [416, 387] width 138 height 36
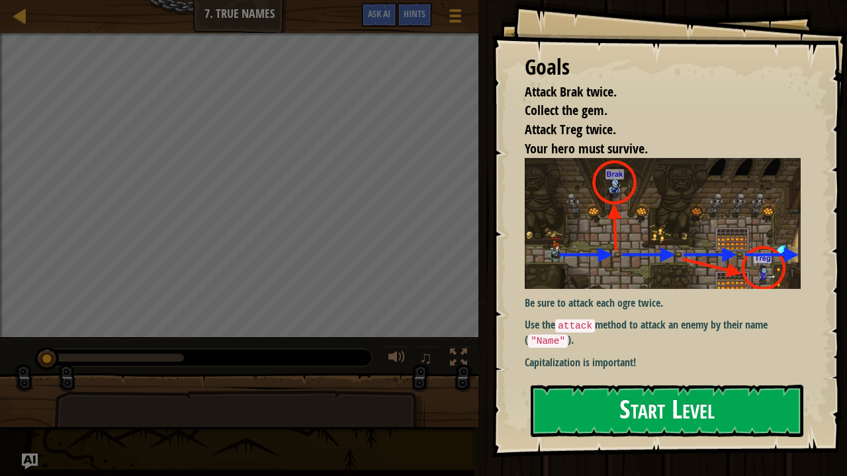
click at [595, 395] on button "Start Level" at bounding box center [667, 411] width 273 height 52
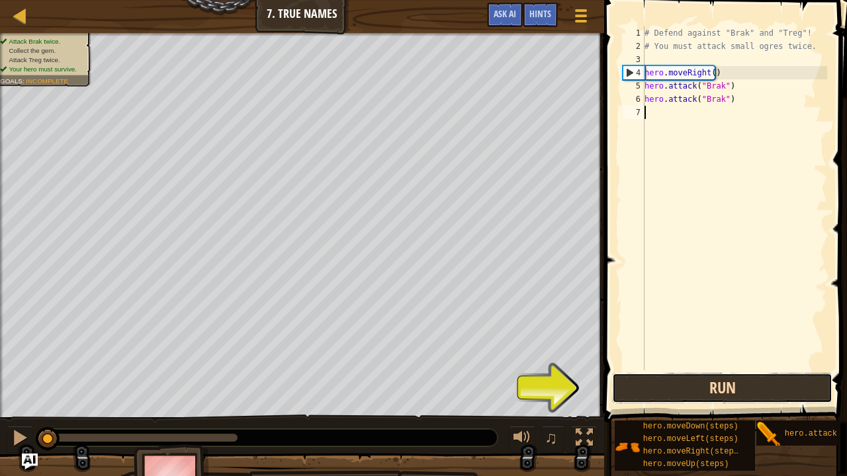
click at [639, 395] on button "Run" at bounding box center [722, 388] width 220 height 30
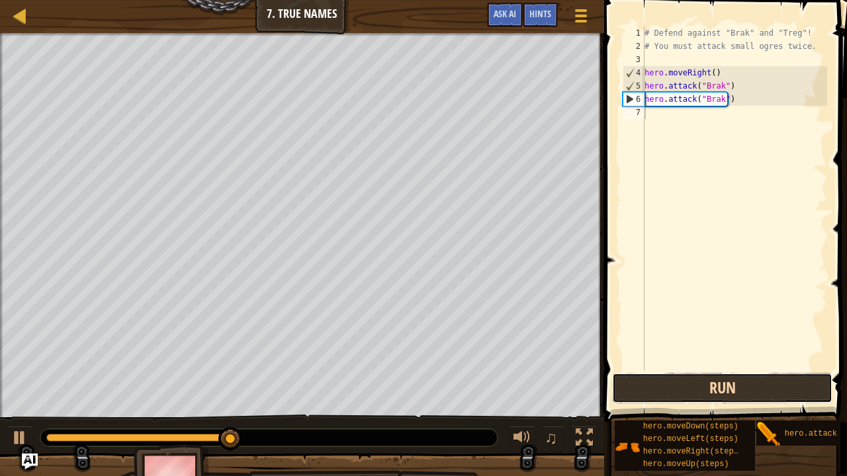
click at [639, 395] on button "Run" at bounding box center [722, 388] width 220 height 30
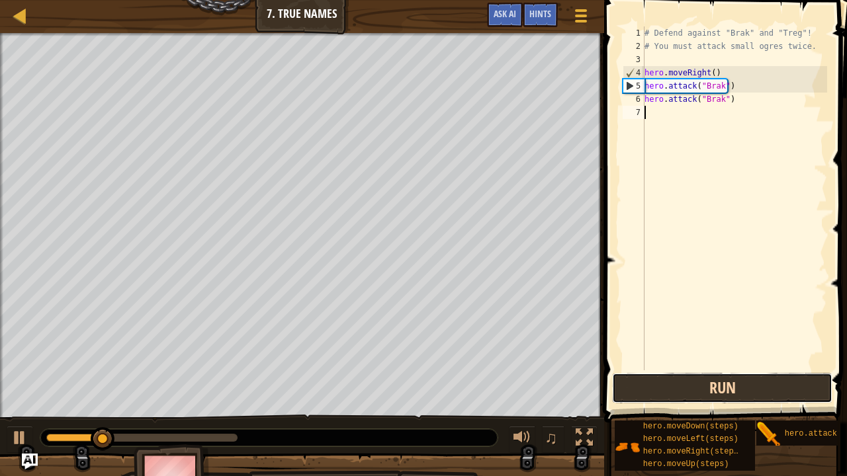
click at [639, 395] on button "Run" at bounding box center [722, 388] width 220 height 30
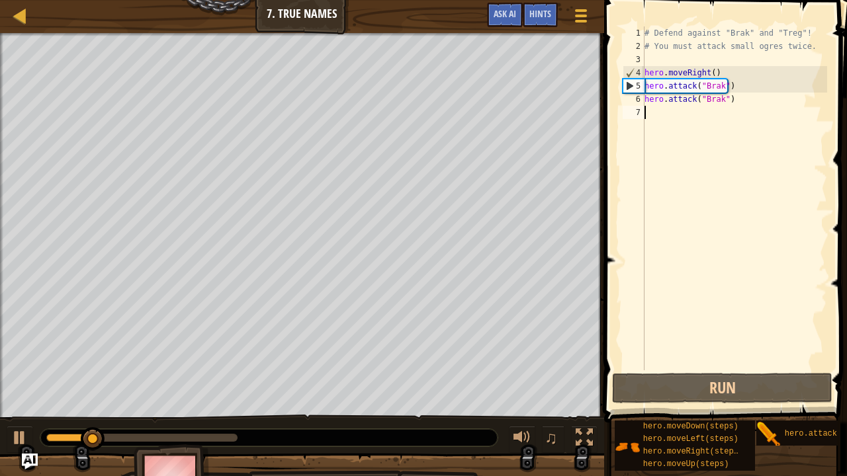
click at [651, 298] on div "# Defend against "Brak" and "Treg"! # You must attack small ogres twice. hero .…" at bounding box center [734, 211] width 185 height 370
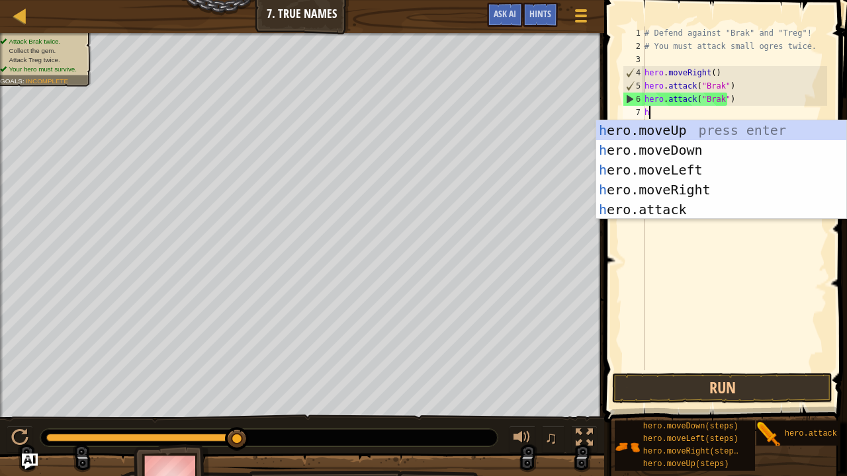
scroll to position [6, 0]
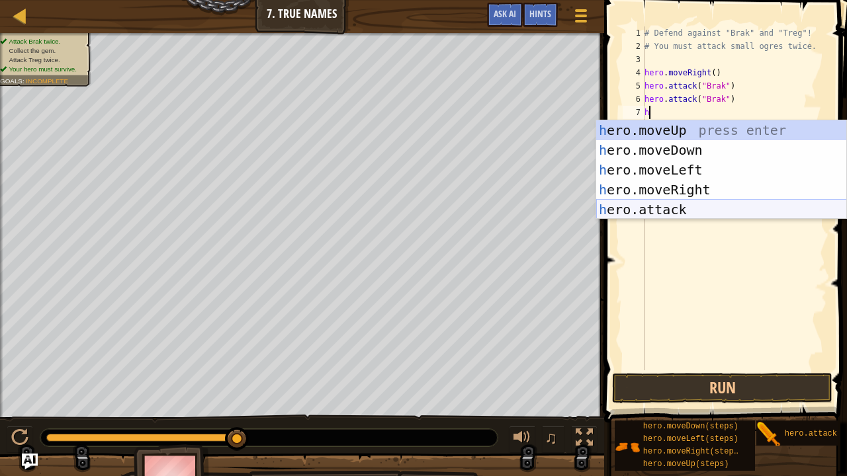
click at [689, 205] on div "h ero.moveUp press enter h ero.moveDown press enter h ero.moveLeft press enter …" at bounding box center [721, 189] width 251 height 139
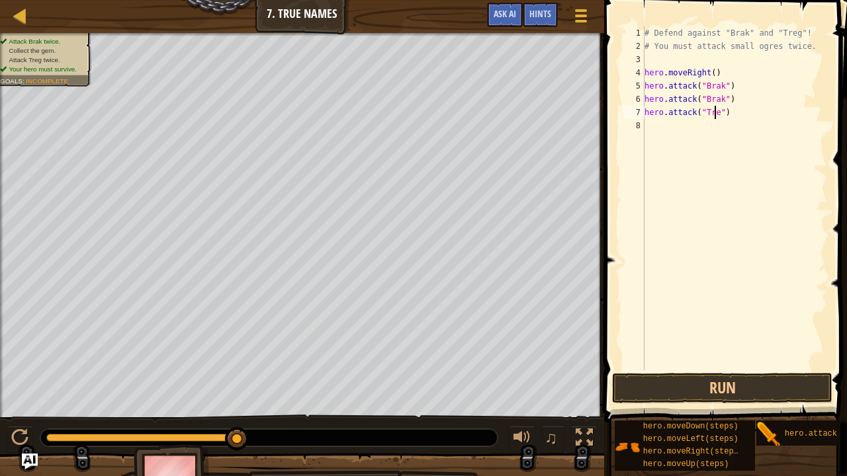
scroll to position [6, 5]
type textarea "hero.attack("Treg")"
click at [759, 139] on div "# Defend against "Brak" and "Treg"! # You must attack small ogres twice. hero .…" at bounding box center [734, 211] width 185 height 370
click at [730, 99] on div "# Defend against "Brak" and "Treg"! # You must attack small ogres twice. hero .…" at bounding box center [734, 211] width 185 height 370
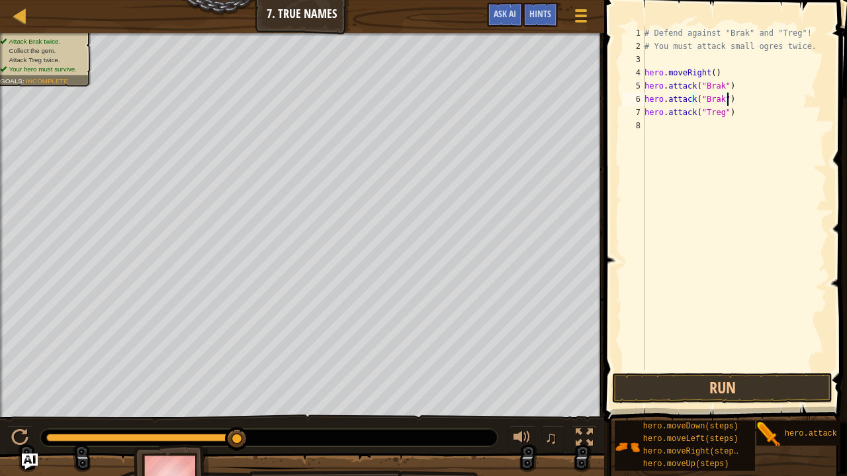
type textarea "hero.attack("Brak")"
drag, startPoint x: 737, startPoint y: 99, endPoint x: 644, endPoint y: 102, distance: 93.3
click at [644, 102] on div "hero.attack("Brak") 1 2 3 4 5 6 7 8 # Defend against "Brak" and "Treg"! # You m…" at bounding box center [723, 198] width 207 height 344
click at [763, 85] on div "# Defend against "Brak" and "Treg"! # You must attack small ogres twice. hero .…" at bounding box center [734, 211] width 185 height 370
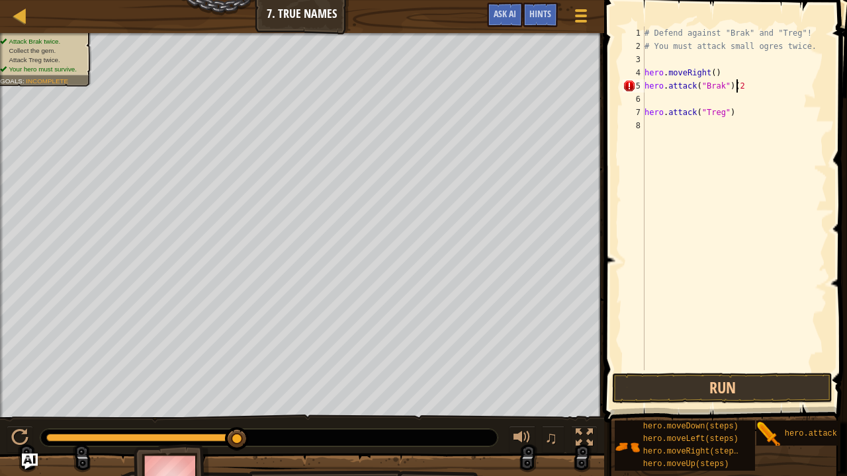
type textarea "hero.attack("Brak")(2)"
click at [719, 93] on div "# Defend against "Brak" and "Treg"! # You must attack small ogres twice. hero .…" at bounding box center [734, 211] width 185 height 370
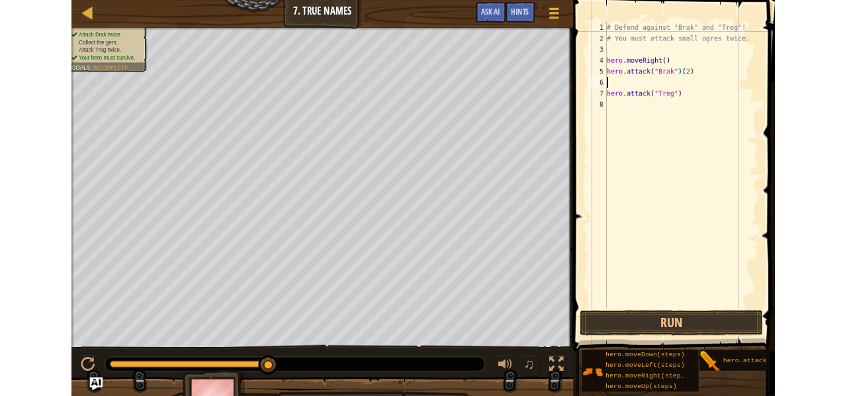
scroll to position [6, 0]
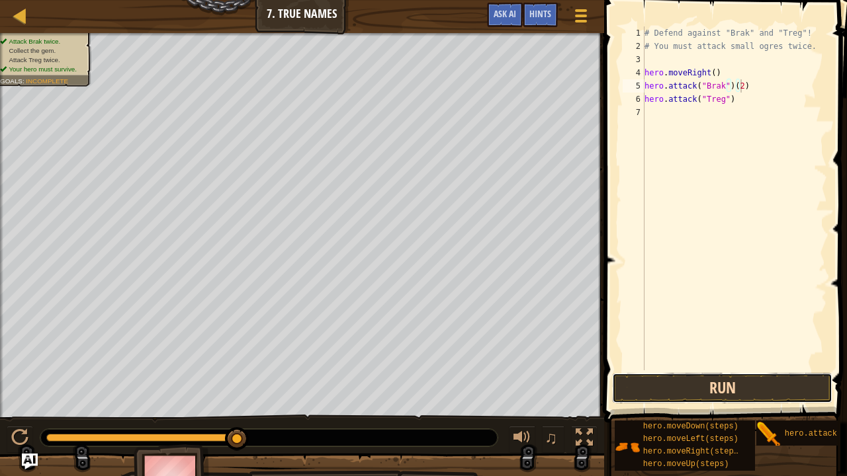
click at [742, 387] on button "Run" at bounding box center [722, 388] width 220 height 30
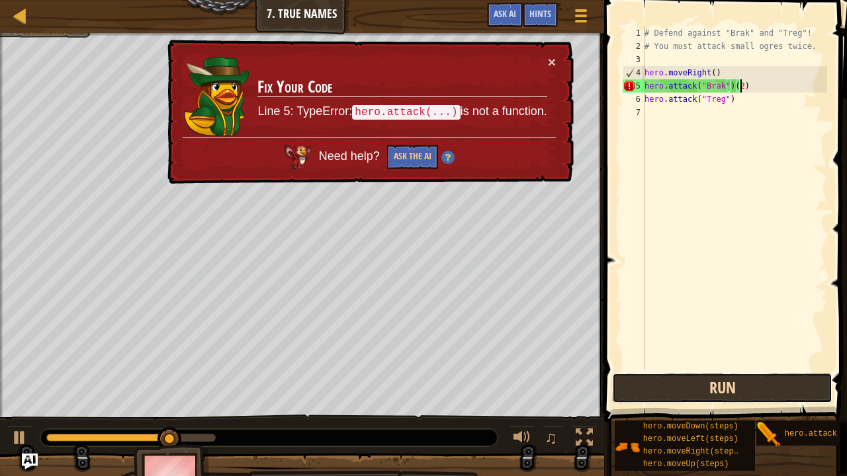
click at [705, 388] on button "Run" at bounding box center [722, 388] width 220 height 30
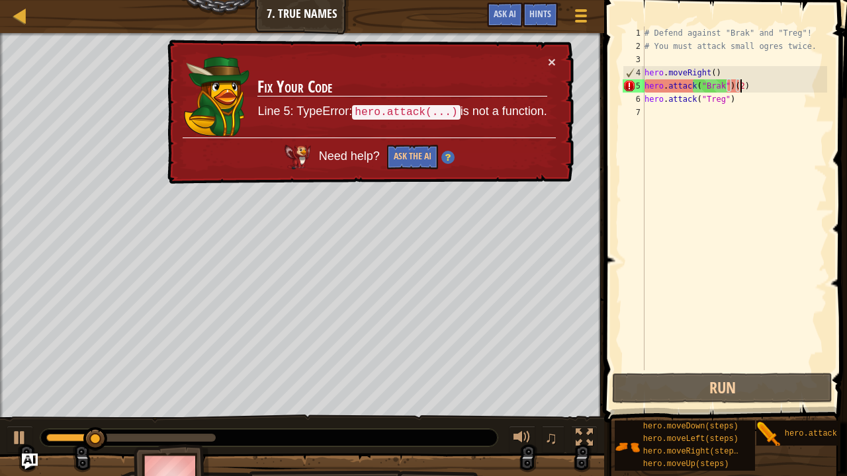
click at [751, 95] on div "# Defend against "Brak" and "Treg"! # You must attack small ogres twice. hero .…" at bounding box center [734, 211] width 185 height 370
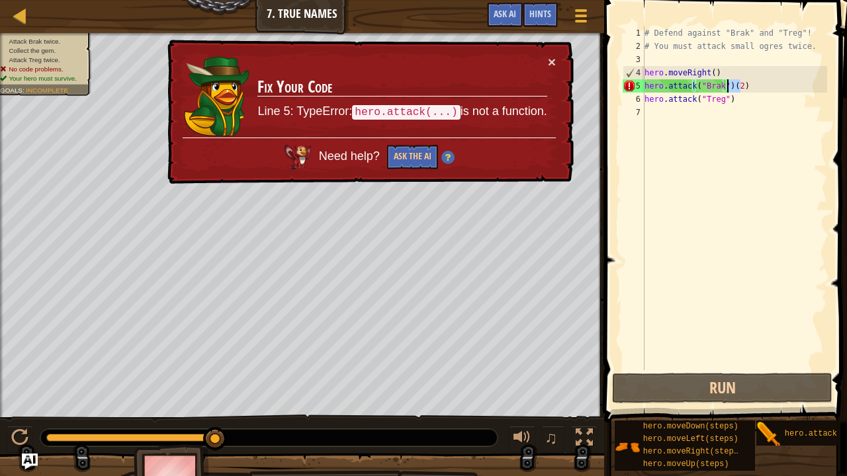
drag, startPoint x: 767, startPoint y: 81, endPoint x: 728, endPoint y: 82, distance: 39.1
click at [728, 82] on div "# Defend against "Brak" and "Treg"! # You must attack small ogres twice. hero .…" at bounding box center [734, 211] width 185 height 370
type textarea "hero.attack("Brak")"
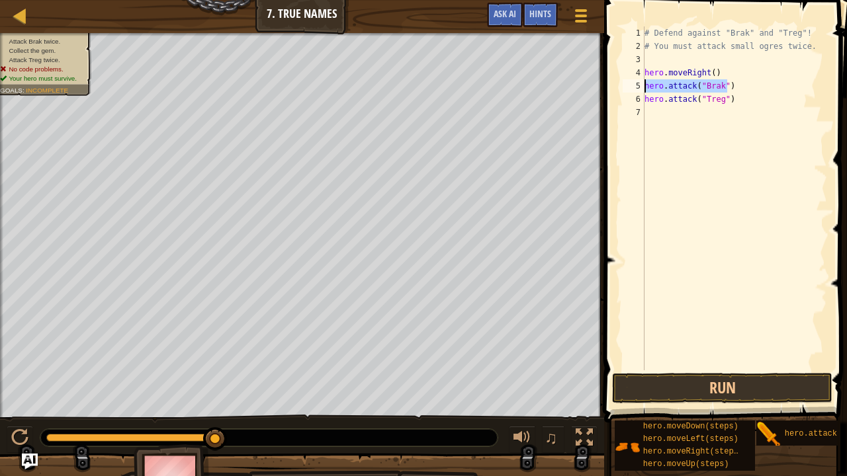
drag, startPoint x: 730, startPoint y: 91, endPoint x: 633, endPoint y: 87, distance: 97.3
click at [633, 87] on div "hero.attack("Brak") 1 2 3 4 5 6 7 # Defend against "Brak" and "Treg"! # You mus…" at bounding box center [723, 198] width 207 height 344
click at [741, 82] on div "# Defend against "Brak" and "Treg"! # You must attack small ogres twice. hero .…" at bounding box center [734, 198] width 185 height 344
paste textarea "hero.attack("Brak")"
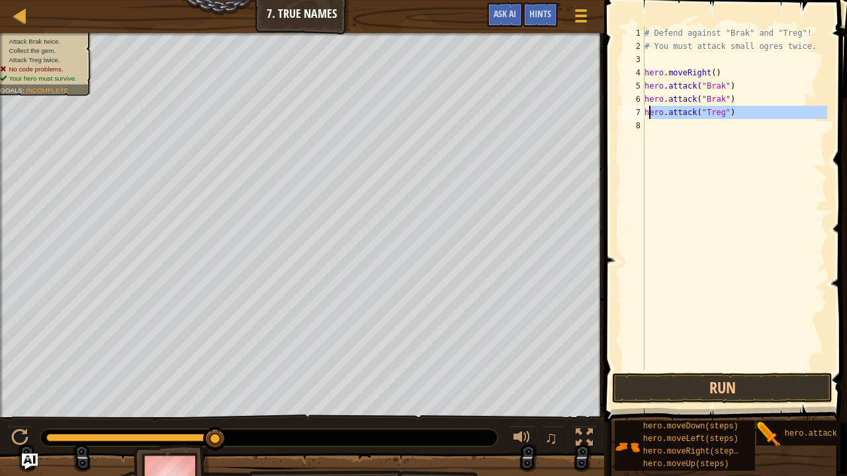
drag, startPoint x: 734, startPoint y: 119, endPoint x: 648, endPoint y: 114, distance: 86.2
click at [648, 114] on div "# Defend against "Brak" and "Treg"! # You must attack small ogres twice. hero .…" at bounding box center [734, 211] width 185 height 370
click at [734, 114] on div "# Defend against "Brak" and "Treg"! # You must attack small ogres twice. hero .…" at bounding box center [734, 198] width 185 height 344
type textarea "hero.attack("Treg")"
drag, startPoint x: 731, startPoint y: 114, endPoint x: 619, endPoint y: 115, distance: 112.5
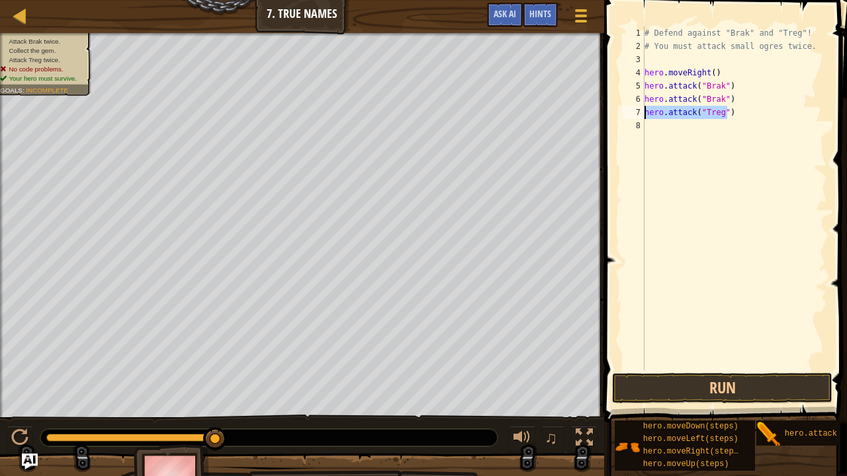
click at [619, 115] on div "hero.attack("Treg") 1 2 3 4 5 6 7 8 # Defend against "Brak" and "Treg"! # You m…" at bounding box center [723, 238] width 247 height 462
click at [667, 123] on div "# Defend against "Brak" and "Treg"! # You must attack small ogres twice. hero .…" at bounding box center [734, 211] width 185 height 370
paste textarea "hero.attack("Treg")"
type textarea "hero.attack("Treg")"
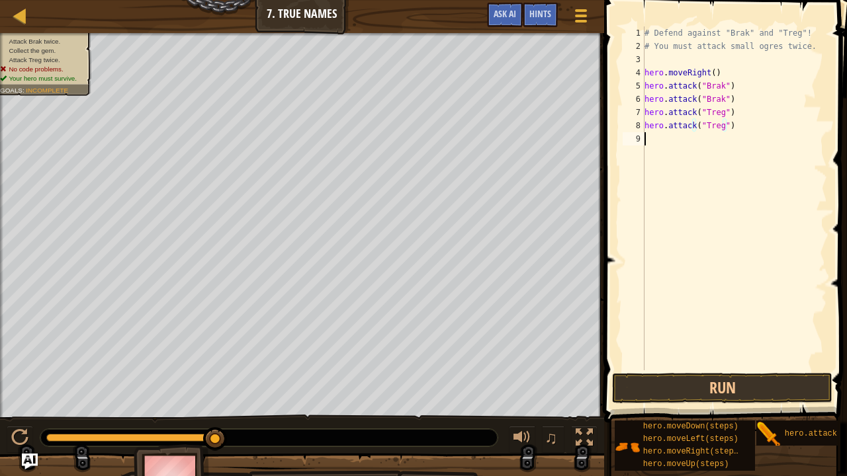
click at [683, 335] on div "# Defend against "Brak" and "Treg"! # You must attack small ogres twice. hero .…" at bounding box center [734, 211] width 185 height 370
type textarea "h"
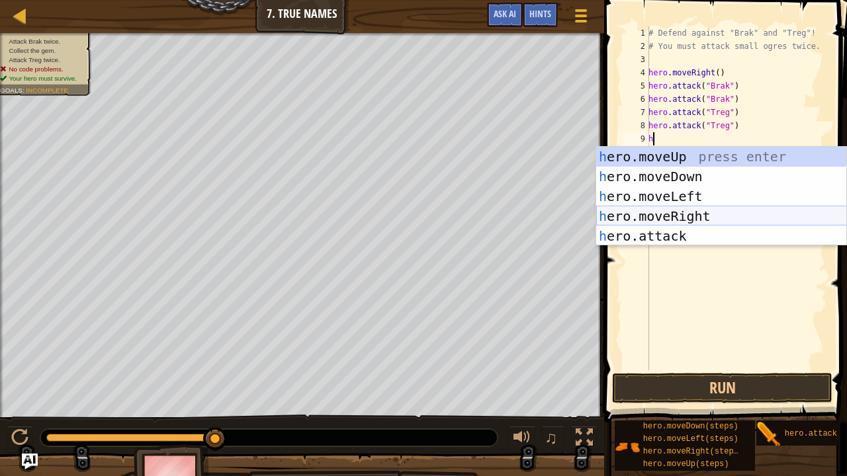
click at [691, 216] on div "h ero.moveUp press enter h ero.moveDown press enter h ero.moveLeft press enter …" at bounding box center [721, 216] width 251 height 139
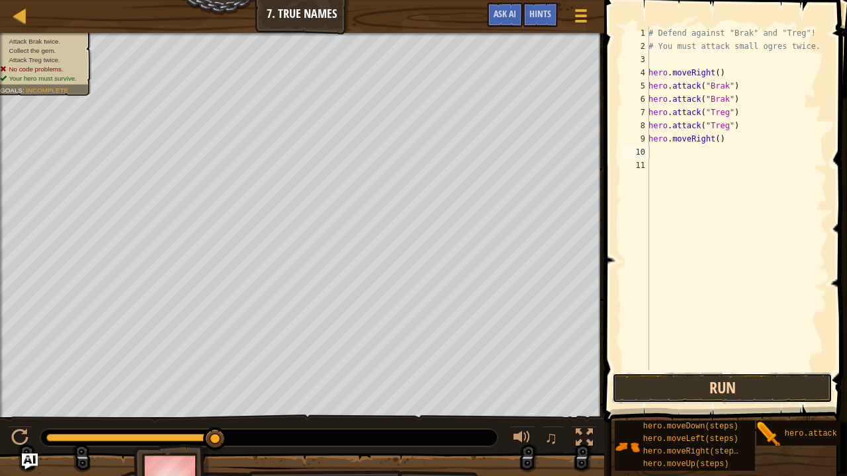
click at [701, 378] on button "Run" at bounding box center [722, 388] width 220 height 30
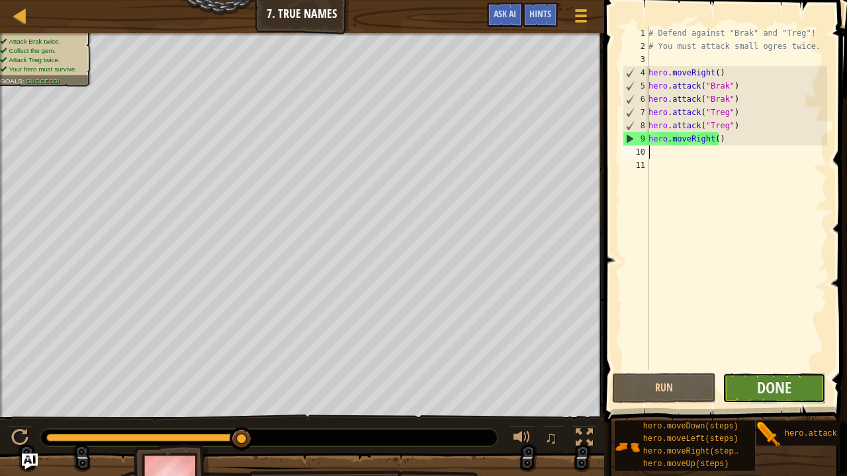
click at [799, 390] on button "Done" at bounding box center [774, 388] width 104 height 30
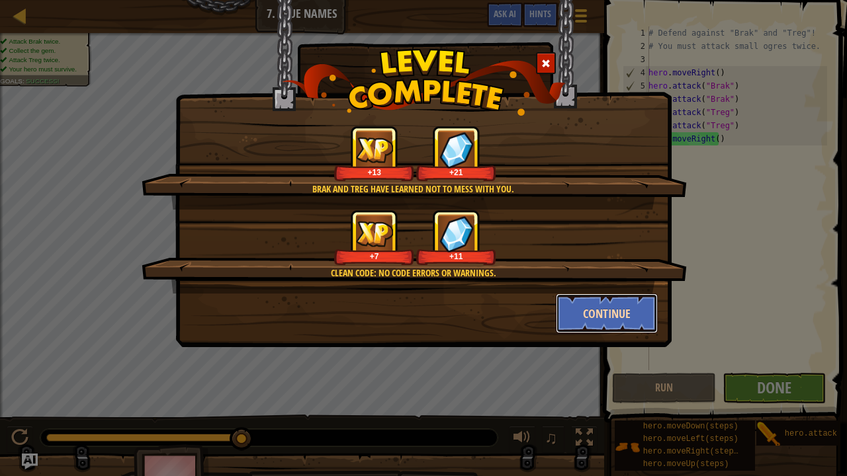
click at [609, 305] on button "Continue" at bounding box center [607, 314] width 103 height 40
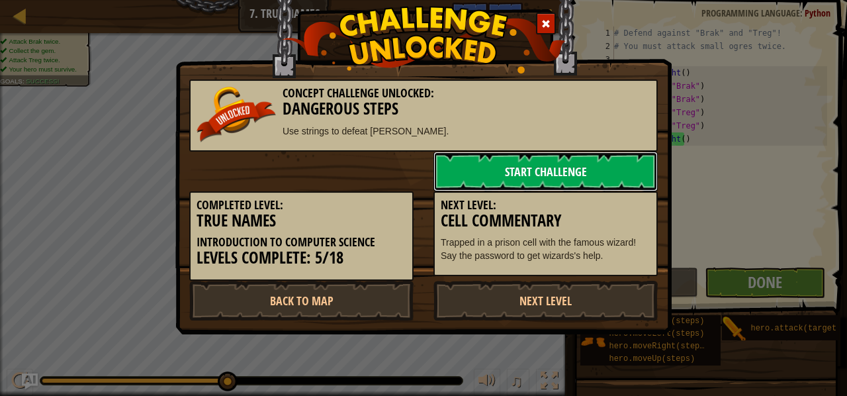
click at [509, 184] on link "Start Challenge" at bounding box center [545, 171] width 224 height 40
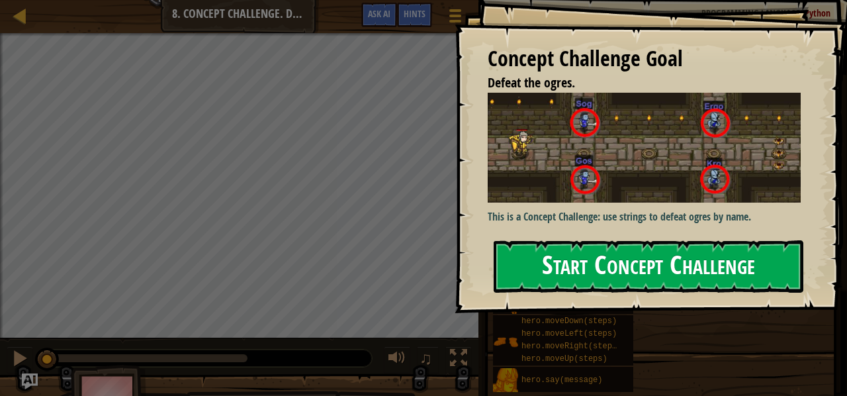
click at [578, 240] on button "Start Concept Challenge" at bounding box center [648, 266] width 310 height 52
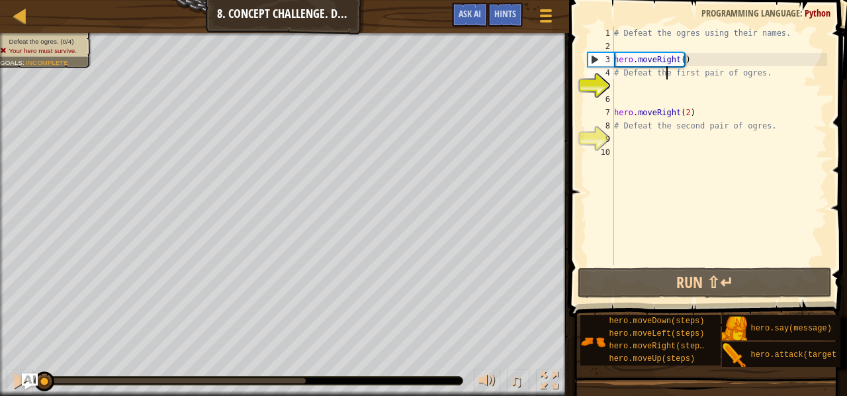
click at [665, 79] on div "# Defeat the ogres using their names. hero . moveRight ( ) # Defeat the first p…" at bounding box center [719, 158] width 216 height 265
click at [754, 77] on div "# Defeat the ogres using their names. hero . moveRight ( ) # Defeat the first p…" at bounding box center [719, 158] width 216 height 265
drag, startPoint x: 771, startPoint y: 73, endPoint x: 614, endPoint y: 72, distance: 156.8
click at [614, 72] on div "# Defeat the ogres using their names. hero . moveRight ( ) # Defeat the first p…" at bounding box center [719, 158] width 216 height 265
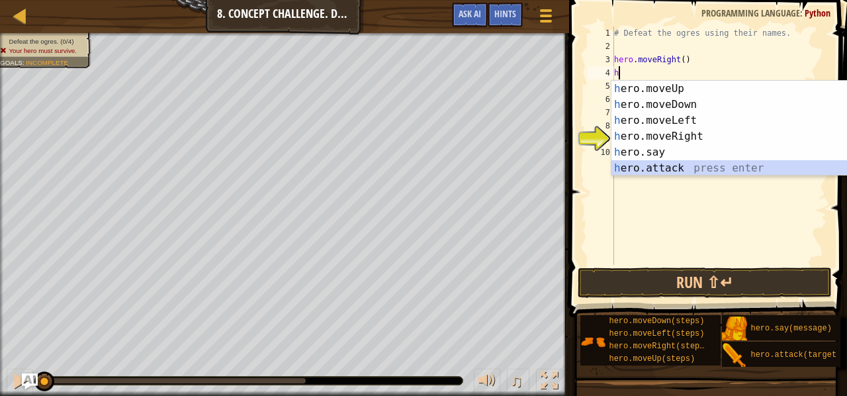
click at [677, 166] on div "h ero.moveUp press enter h ero.moveDown press enter h ero.moveLeft press enter …" at bounding box center [736, 144] width 251 height 127
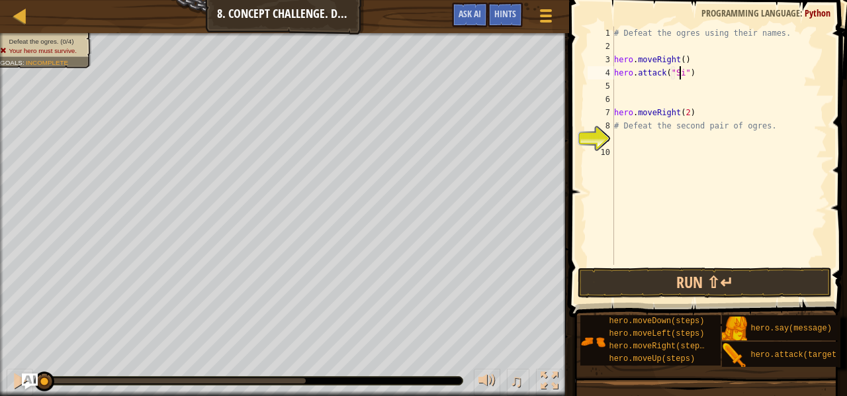
scroll to position [6, 5]
type textarea "hero.attack("Sig")"
click at [704, 97] on div "# Defeat the ogres using their names. hero . moveRight ( ) hero . attack ( "Sig…" at bounding box center [719, 158] width 216 height 265
click at [677, 289] on button "Run ⇧↵" at bounding box center [705, 282] width 254 height 30
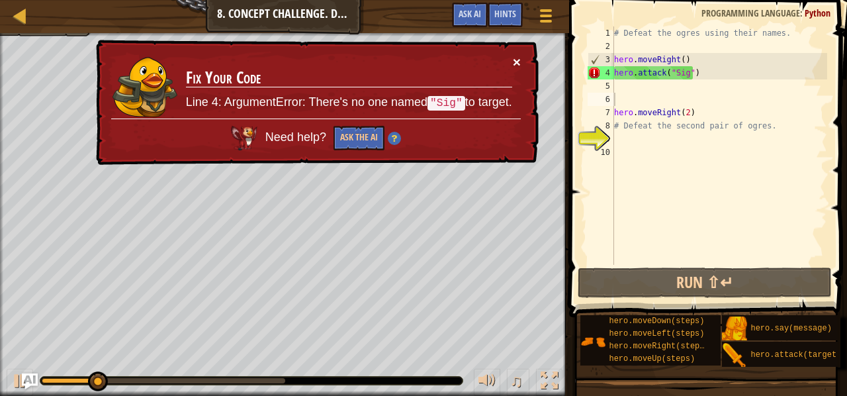
click at [520, 57] on button "×" at bounding box center [517, 62] width 8 height 14
drag, startPoint x: 684, startPoint y: 73, endPoint x: 675, endPoint y: 72, distance: 9.3
click at [675, 72] on div "# Defeat the ogres using their names. hero . moveRight ( ) hero . attack ( "Sig…" at bounding box center [719, 158] width 216 height 265
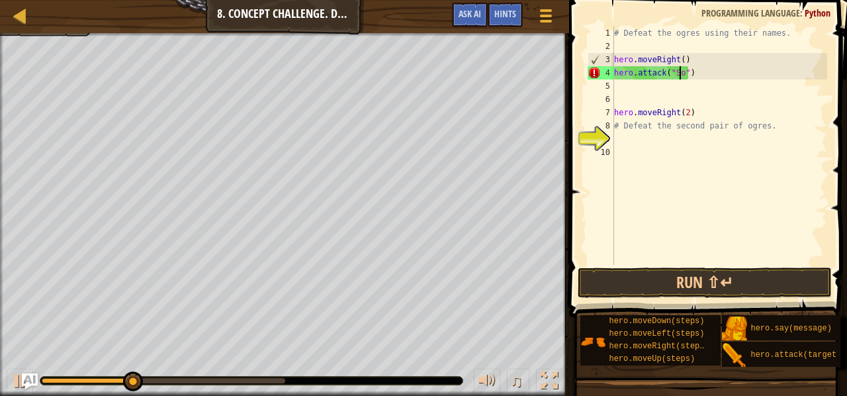
scroll to position [6, 5]
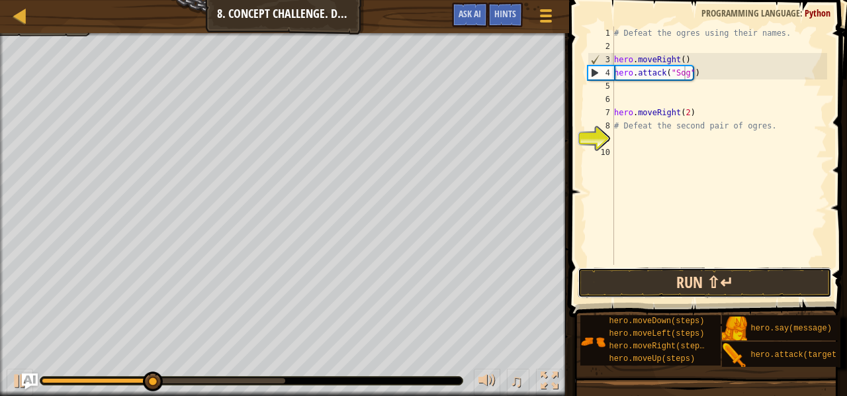
click at [749, 273] on button "Run ⇧↵" at bounding box center [705, 282] width 254 height 30
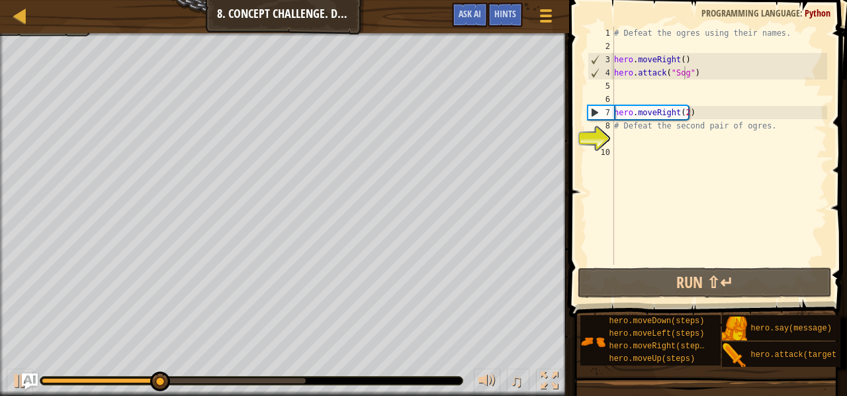
click at [686, 300] on span at bounding box center [709, 140] width 288 height 356
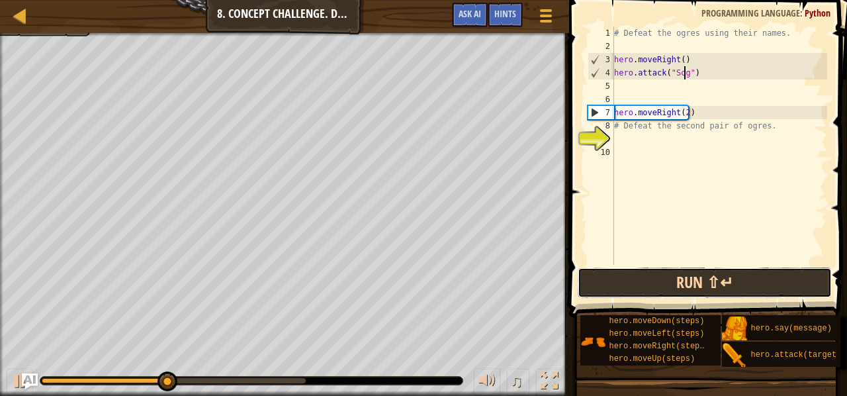
click at [686, 281] on button "Run ⇧↵" at bounding box center [705, 282] width 254 height 30
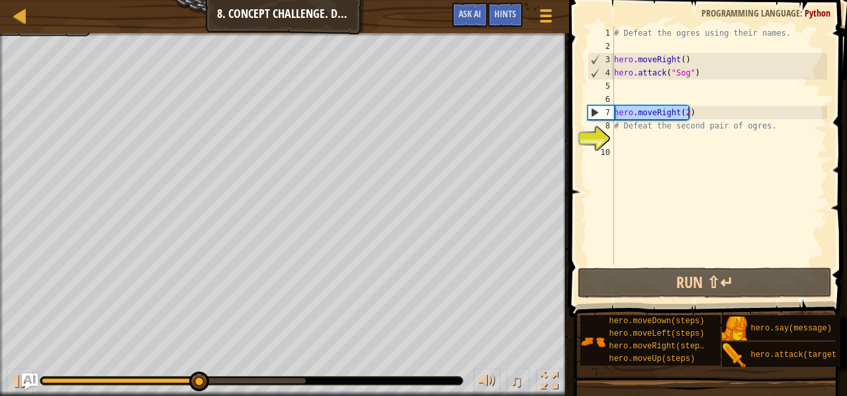
drag, startPoint x: 699, startPoint y: 110, endPoint x: 611, endPoint y: 111, distance: 88.0
click at [611, 111] on div "hero.attack("Sog") 1 2 3 4 5 6 7 8 9 10 # Defeat the ogres using their names. h…" at bounding box center [706, 145] width 242 height 238
type textarea "hero.moveRight(2)"
click at [651, 183] on div "# Defeat the ogres using their names. hero . moveRight ( ) hero . attack ( "Sog…" at bounding box center [719, 158] width 216 height 265
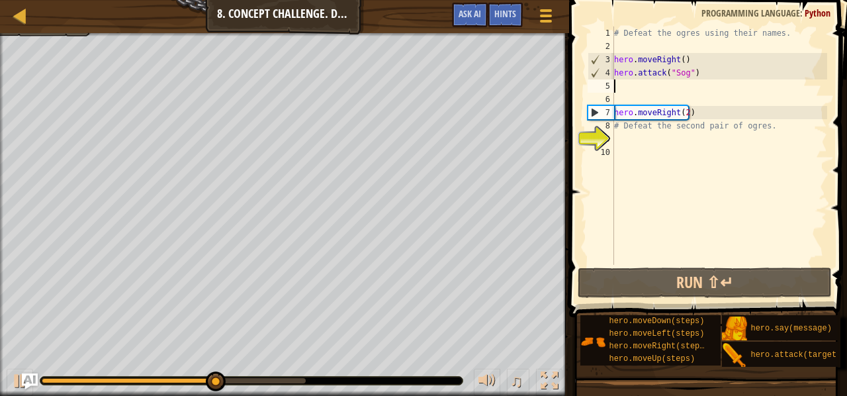
click at [650, 87] on div "# Defeat the ogres using their names. hero . moveRight ( ) hero . attack ( "Sog…" at bounding box center [719, 158] width 216 height 265
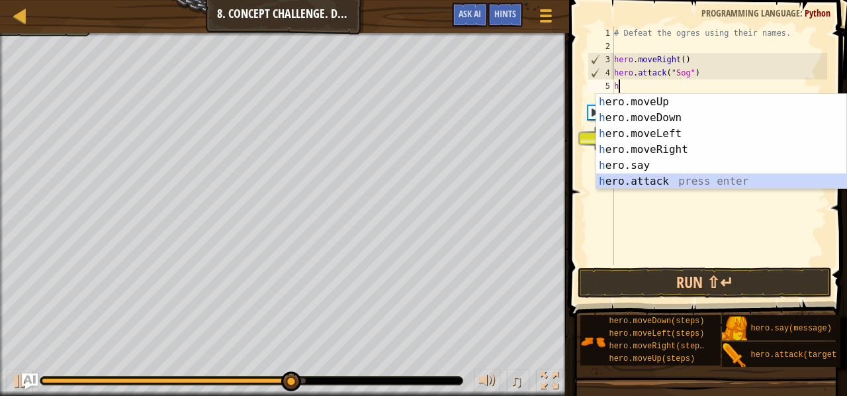
click at [665, 177] on div "h ero.moveUp press enter h ero.moveDown press enter h ero.moveLeft press enter …" at bounding box center [721, 157] width 251 height 127
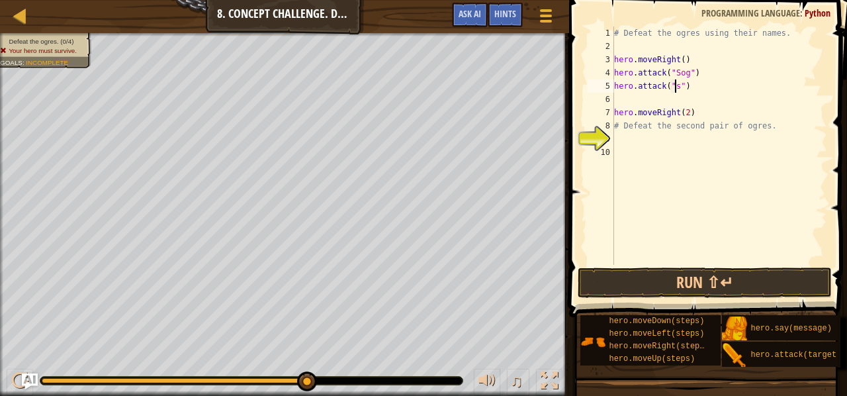
scroll to position [6, 5]
type textarea "hero.attack("sog")"
click at [646, 101] on div "# Defeat the ogres using their names. hero . moveRight ( ) hero . attack ( "Sog…" at bounding box center [719, 158] width 216 height 265
click at [622, 276] on button "Run ⇧↵" at bounding box center [705, 282] width 254 height 30
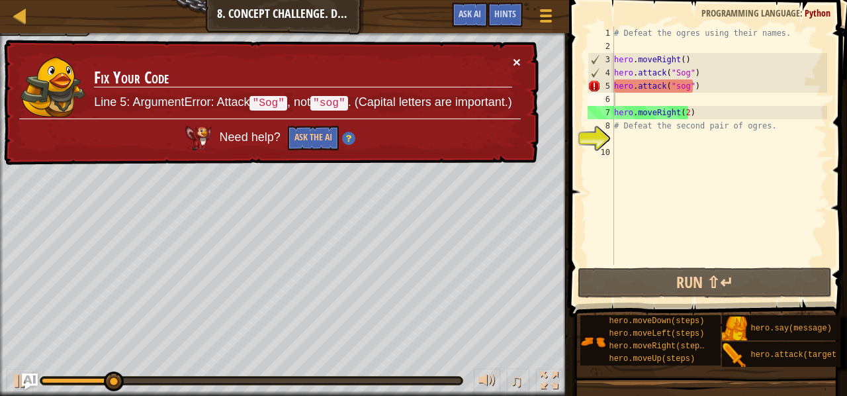
click at [515, 59] on button "×" at bounding box center [517, 63] width 8 height 14
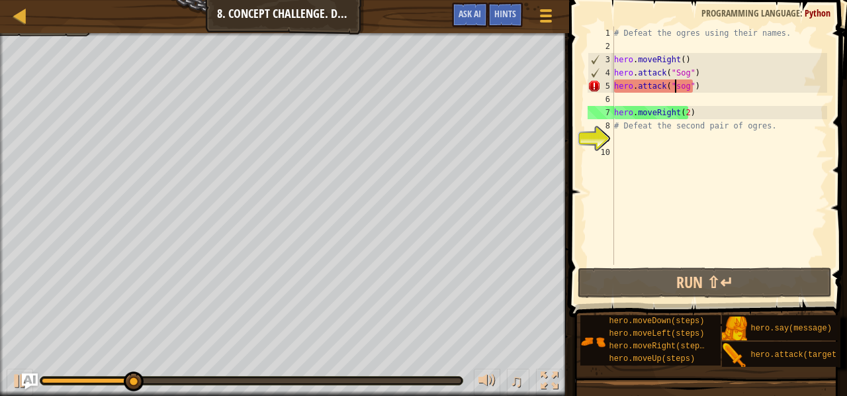
click at [675, 84] on div "# Defeat the ogres using their names. hero . moveRight ( ) hero . attack ( "Sog…" at bounding box center [719, 158] width 216 height 265
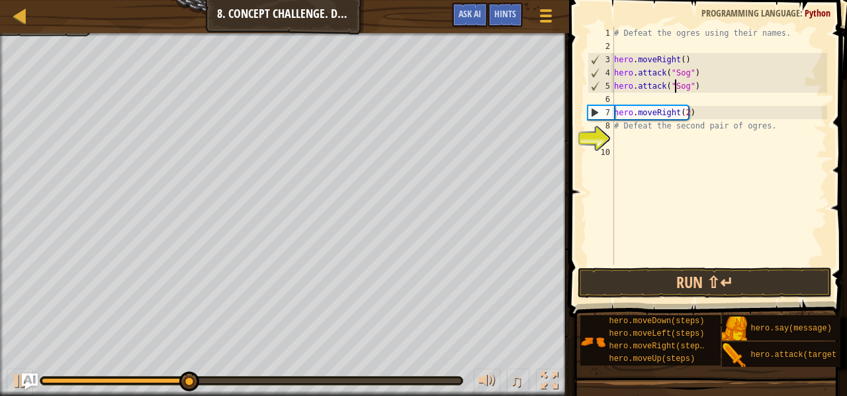
scroll to position [6, 1]
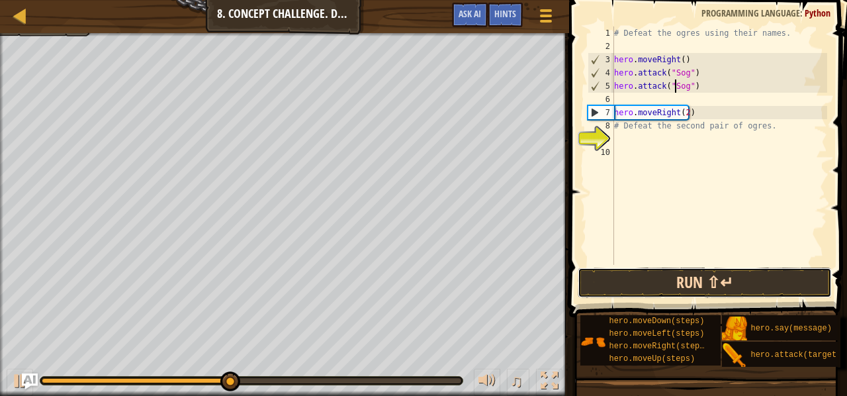
click at [685, 288] on button "Run ⇧↵" at bounding box center [705, 282] width 254 height 30
click at [684, 280] on button "Run ⇧↵" at bounding box center [705, 282] width 254 height 30
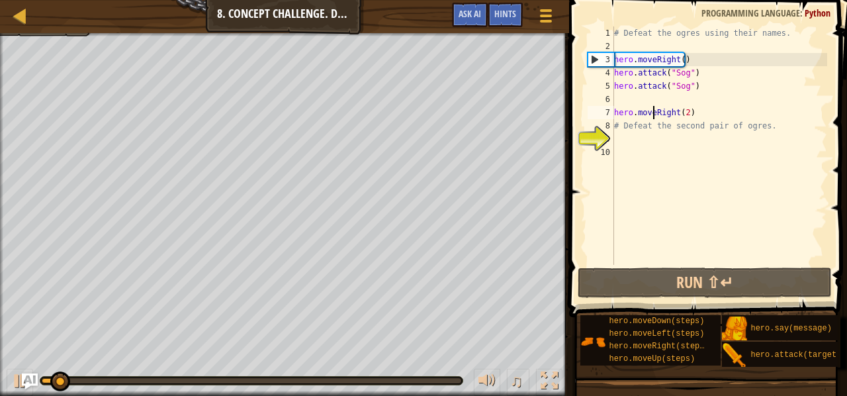
click at [651, 108] on div "# Defeat the ogres using their names. hero . moveRight ( ) hero . attack ( "Sog…" at bounding box center [719, 158] width 216 height 265
type textarea "hero.moveRight(2)"
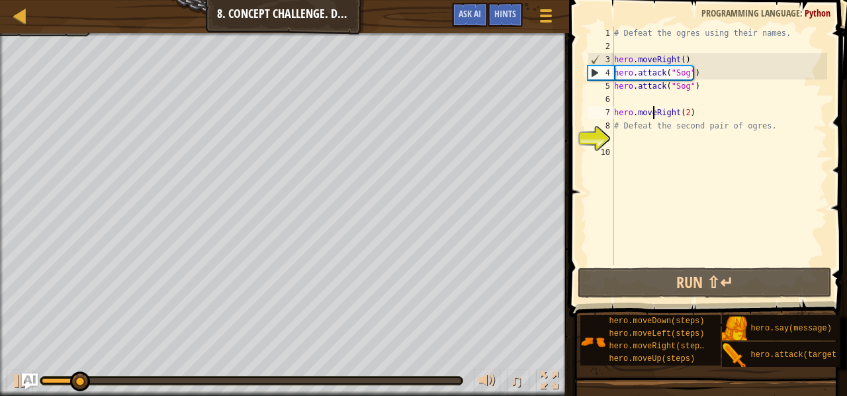
click at [646, 99] on div "# Defeat the ogres using their names. hero . moveRight ( ) hero . attack ( "Sog…" at bounding box center [719, 158] width 216 height 265
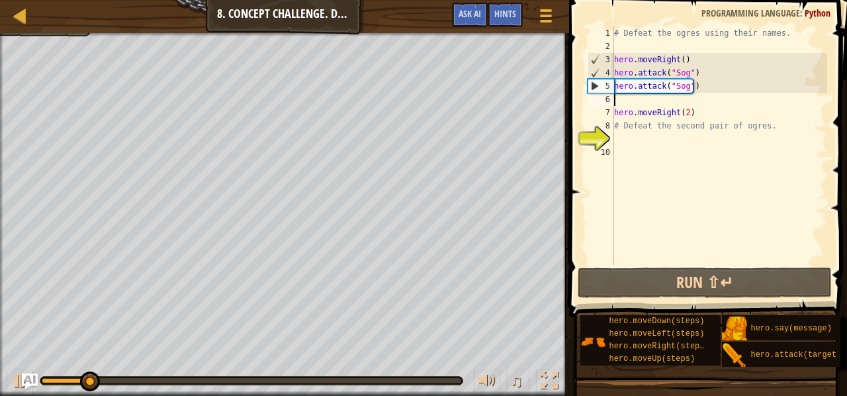
scroll to position [6, 0]
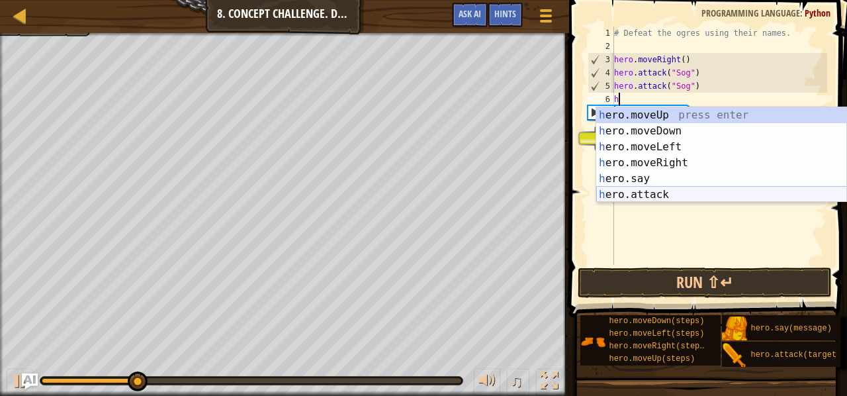
click at [654, 196] on div "h ero.moveUp press enter h ero.moveDown press enter h ero.moveLeft press enter …" at bounding box center [721, 170] width 251 height 127
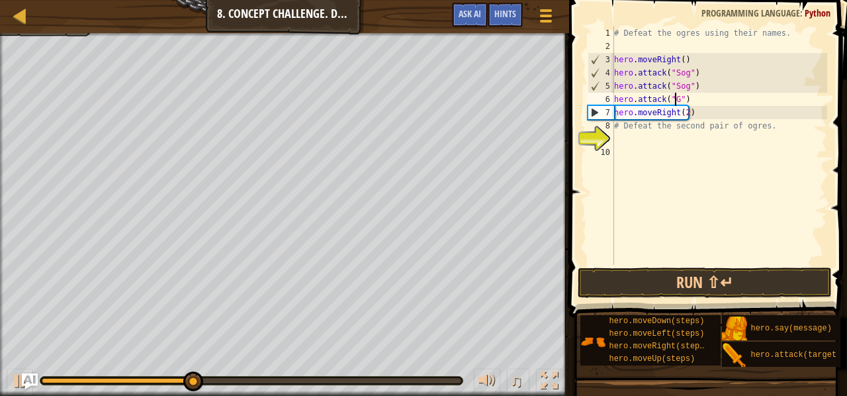
scroll to position [6, 5]
click at [717, 126] on div "# Defeat the ogres using their names. hero . moveRight ( ) hero . attack ( "Sog…" at bounding box center [719, 158] width 216 height 265
click at [696, 99] on div "# Defeat the ogres using their names. hero . moveRight ( ) hero . attack ( "Sog…" at bounding box center [719, 158] width 216 height 265
type textarea "hero.attack("Gos")"
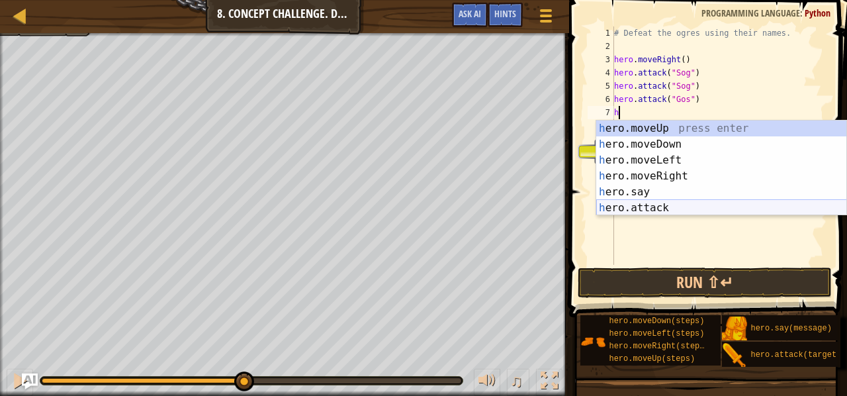
click at [677, 206] on div "h ero.moveUp press enter h ero.moveDown press enter h ero.moveLeft press enter …" at bounding box center [721, 183] width 251 height 127
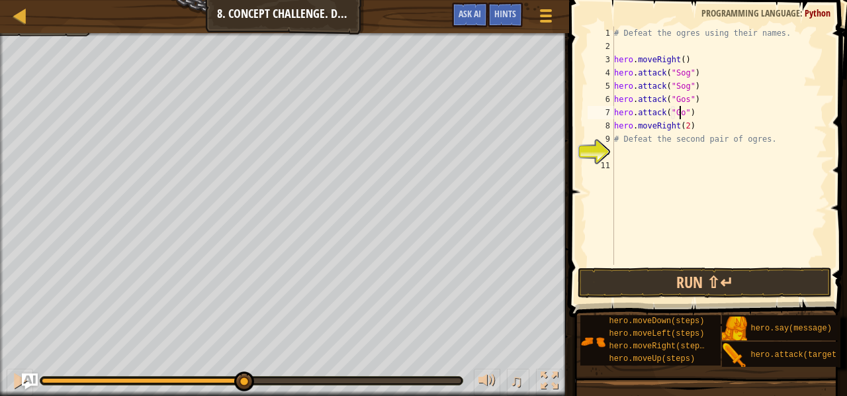
scroll to position [6, 5]
type textarea "hero.attack("Gos")"
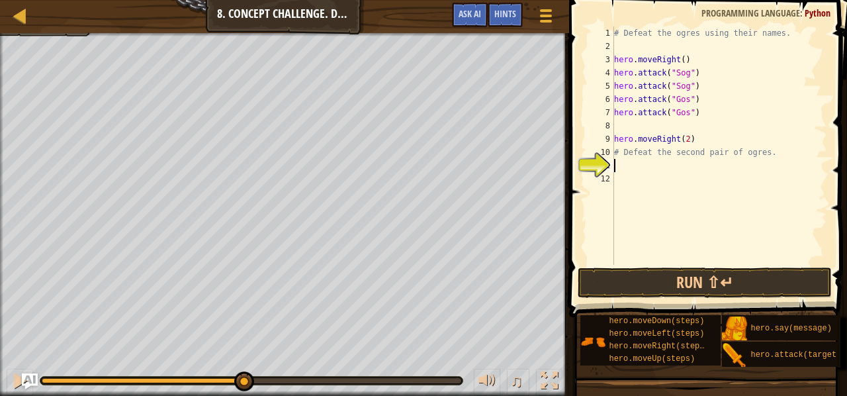
click at [677, 166] on div "# Defeat the ogres using their names. hero . moveRight ( ) hero . attack ( "Sog…" at bounding box center [719, 158] width 216 height 265
type textarea "#"
click at [626, 121] on div "# Defeat the ogres using their names. hero . moveRight ( ) hero . attack ( "Sog…" at bounding box center [719, 158] width 216 height 265
type textarea "hero.attack("Gos")"
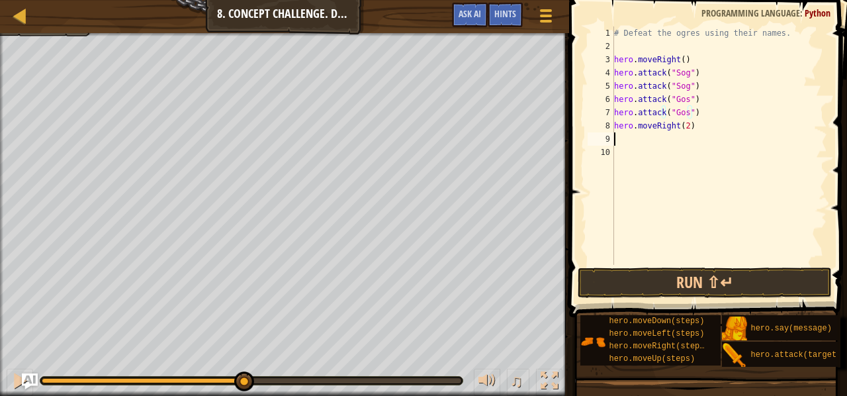
click at [629, 136] on div "# Defeat the ogres using their names. hero . moveRight ( ) hero . attack ( "Sog…" at bounding box center [719, 158] width 216 height 265
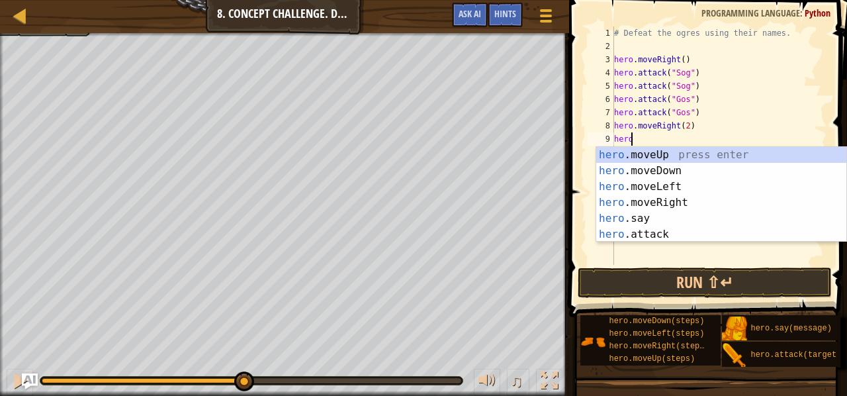
type textarea "hero."
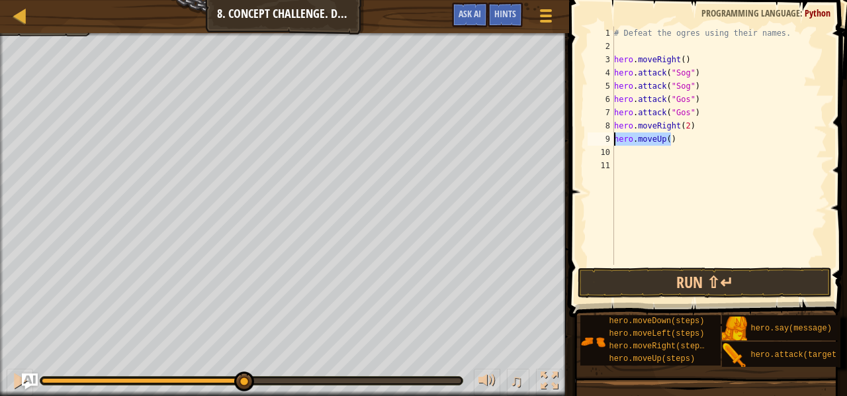
drag, startPoint x: 677, startPoint y: 136, endPoint x: 612, endPoint y: 138, distance: 65.5
click at [612, 138] on div "1 2 3 4 5 6 7 8 9 10 11 # Defeat the ogres using their names. hero . moveRight …" at bounding box center [706, 145] width 242 height 238
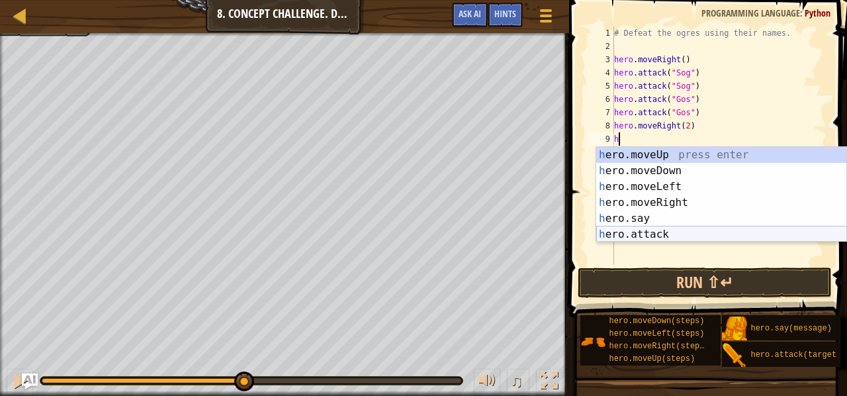
click at [679, 231] on div "h ero.moveUp press enter h ero.moveDown press enter h ero.moveLeft press enter …" at bounding box center [721, 210] width 251 height 127
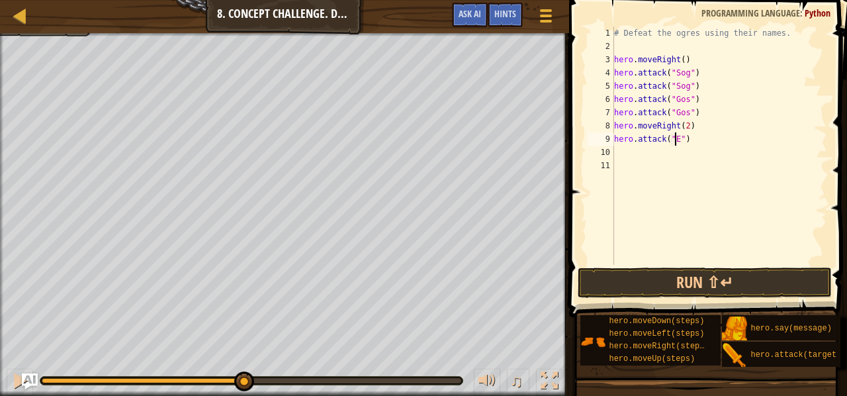
scroll to position [6, 5]
type textarea "hero.attack("Ergo")"
click at [643, 180] on div "# Defeat the ogres using their names. hero . moveRight ( ) hero . attack ( "Sog…" at bounding box center [719, 158] width 216 height 265
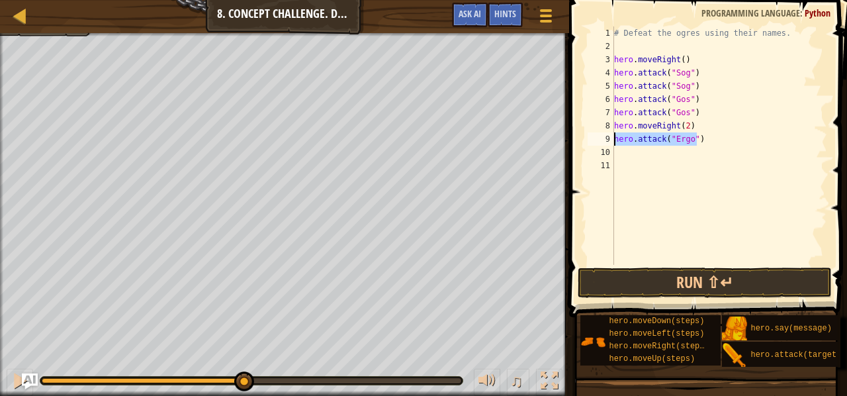
drag, startPoint x: 705, startPoint y: 138, endPoint x: 611, endPoint y: 140, distance: 94.6
click at [611, 140] on div "1 2 3 4 5 6 7 8 9 10 11 # Defeat the ogres using their names. hero . moveRight …" at bounding box center [706, 145] width 242 height 238
type textarea "hero.attack("Ergo")"
click at [634, 155] on div "# Defeat the ogres using their names. hero . moveRight ( ) hero . attack ( "Sog…" at bounding box center [719, 158] width 216 height 265
paste textarea "hero.attack("Ergo")"
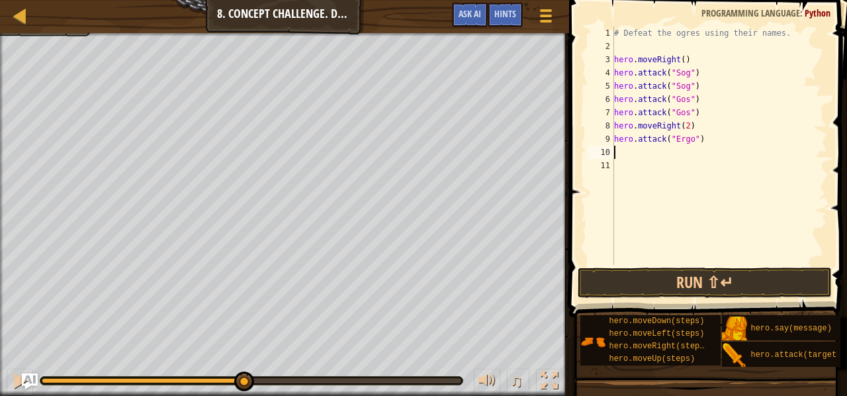
type textarea "hero.attack("Ergo")"
click at [651, 166] on div "# Defeat the ogres using their names. hero . moveRight ( ) hero . attack ( "Sog…" at bounding box center [719, 158] width 216 height 265
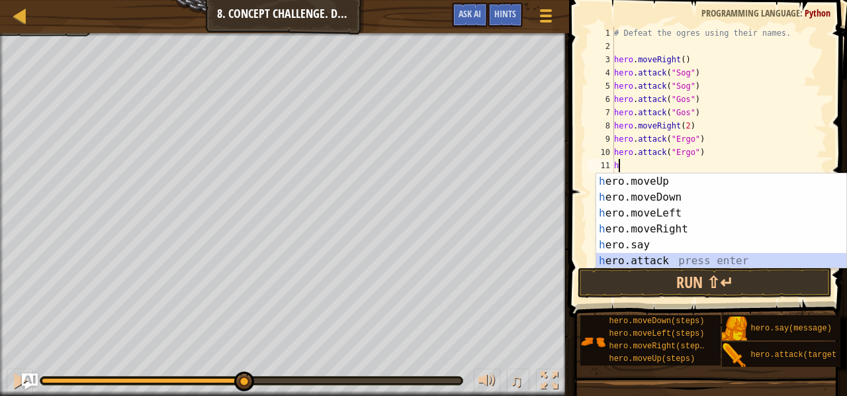
click at [707, 261] on div "h ero.moveUp press enter h ero.moveDown press enter h ero.moveLeft press enter …" at bounding box center [721, 236] width 251 height 127
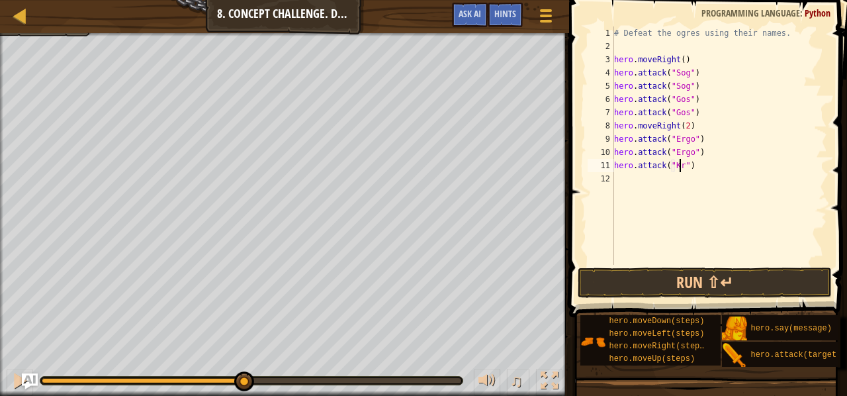
scroll to position [6, 5]
click at [613, 165] on div "11" at bounding box center [600, 165] width 26 height 13
drag, startPoint x: 613, startPoint y: 165, endPoint x: 692, endPoint y: 166, distance: 78.7
click at [692, 166] on div "hero.attack("Kro") 1 2 3 4 5 6 7 8 9 10 11 12 # Defeat the ogres using their na…" at bounding box center [706, 145] width 242 height 238
type textarea "hero.attack("Kro")"
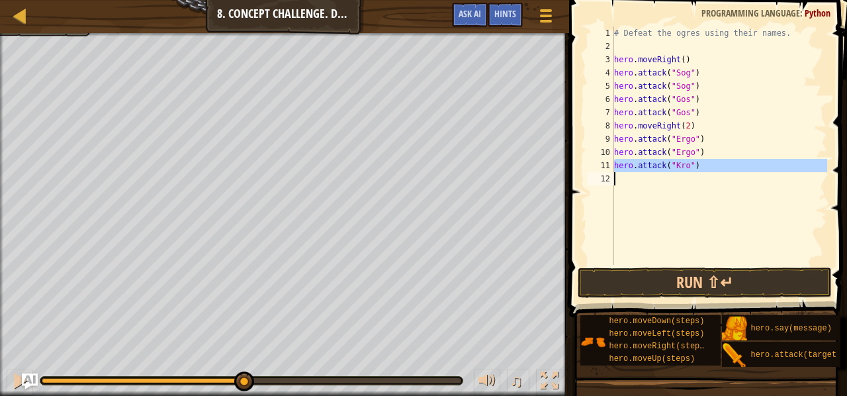
click at [645, 173] on div "# Defeat the ogres using their names. hero . moveRight ( ) hero . attack ( "Sog…" at bounding box center [719, 145] width 216 height 238
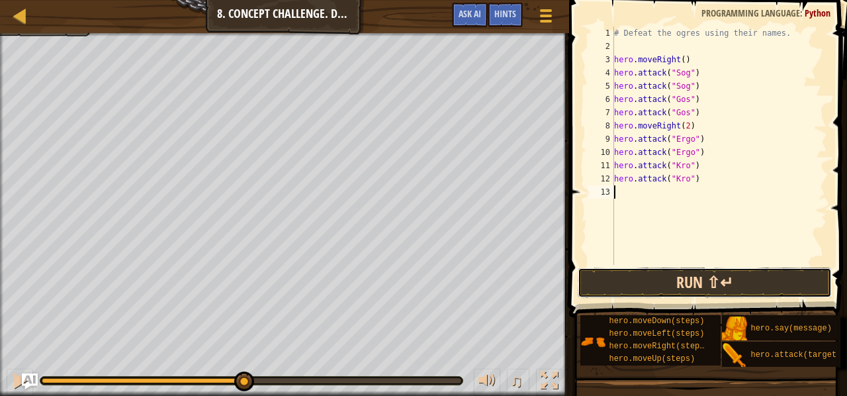
click at [736, 283] on button "Run ⇧↵" at bounding box center [705, 282] width 254 height 30
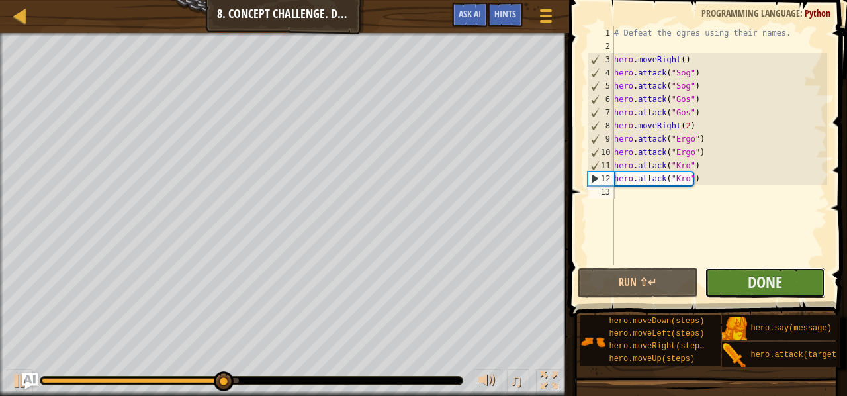
click at [736, 283] on button "Done" at bounding box center [765, 282] width 120 height 30
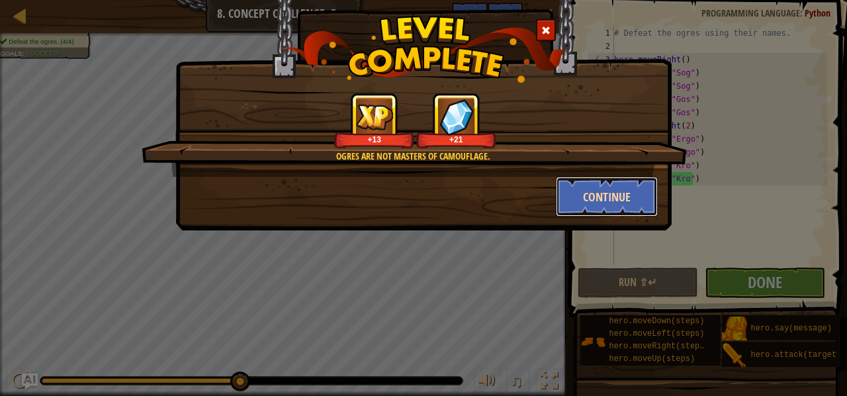
click at [573, 190] on button "Continue" at bounding box center [607, 197] width 103 height 40
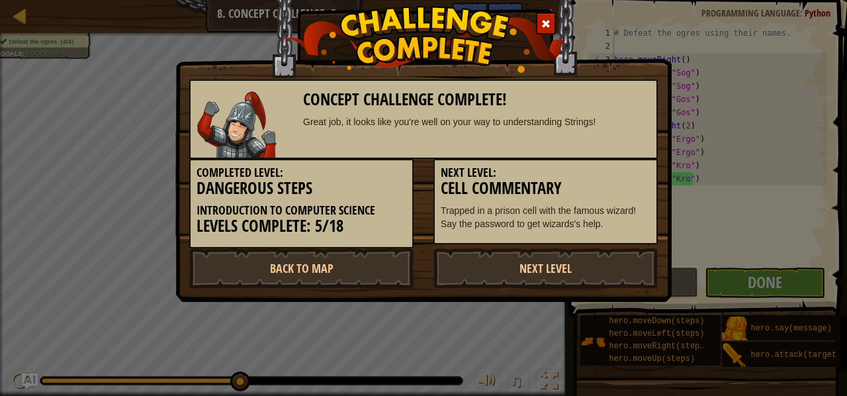
click at [751, 274] on div "Concept Challenge Complete! Great job, it looks like you're well on your way to…" at bounding box center [423, 198] width 847 height 396
click at [533, 277] on link "Next Level" at bounding box center [545, 268] width 224 height 40
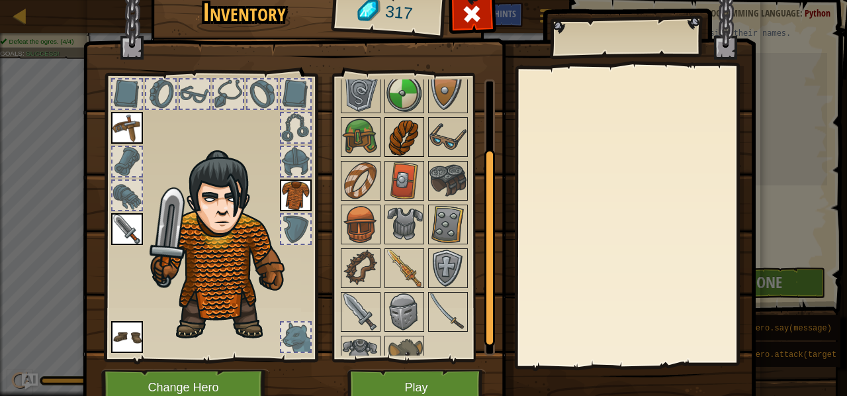
scroll to position [107, 0]
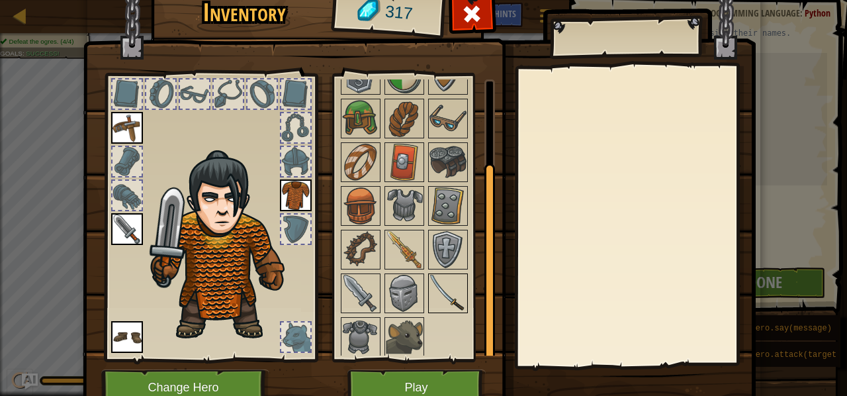
click at [437, 302] on img at bounding box center [447, 293] width 37 height 37
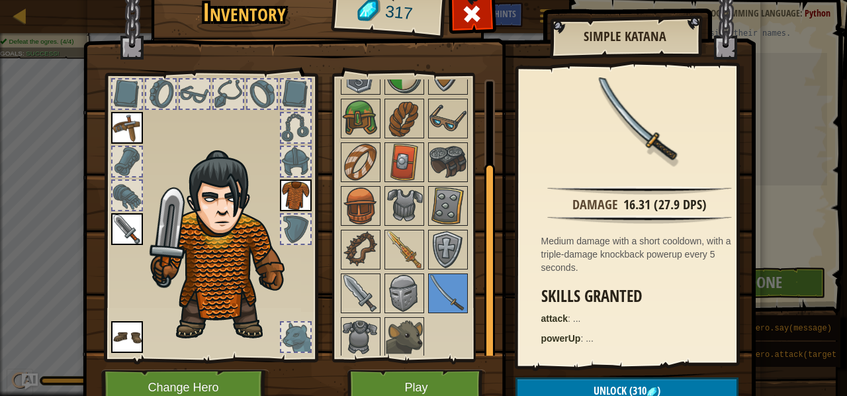
click at [397, 226] on div at bounding box center [422, 183] width 166 height 349
click at [400, 238] on img at bounding box center [404, 249] width 37 height 37
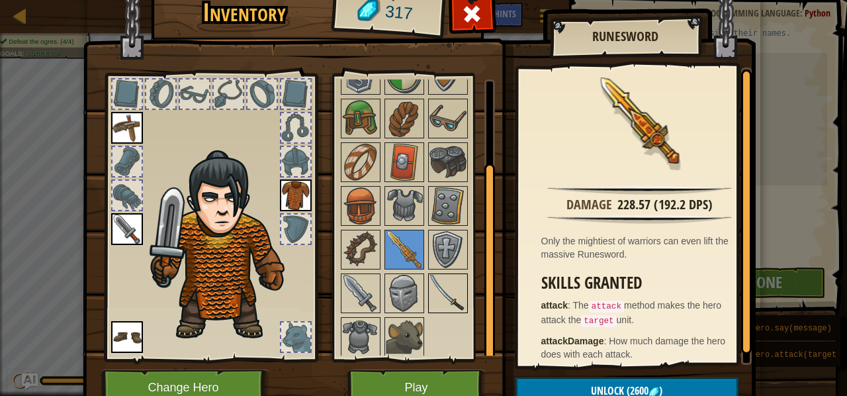
click at [445, 278] on img at bounding box center [447, 293] width 37 height 37
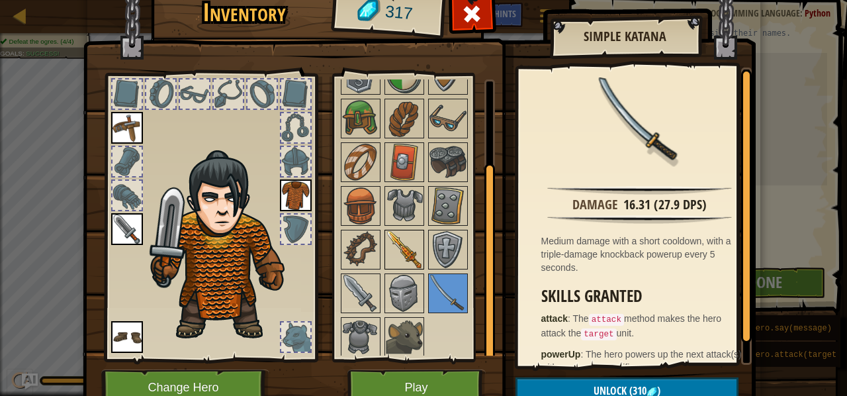
click at [402, 251] on img at bounding box center [404, 249] width 37 height 37
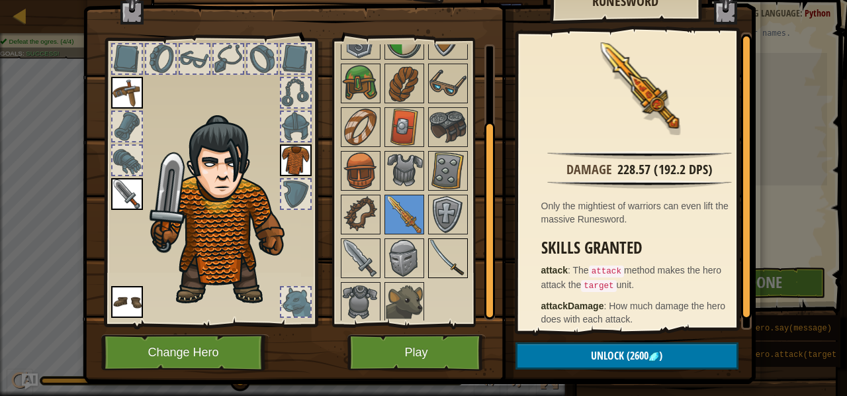
scroll to position [98, 0]
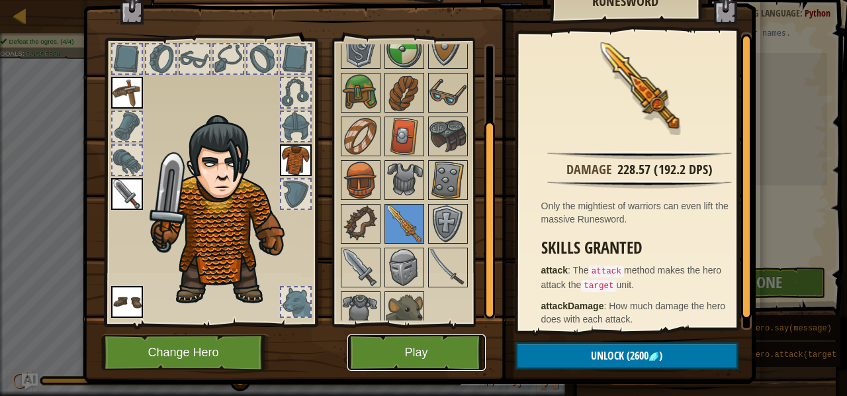
click at [423, 343] on button "Play" at bounding box center [416, 352] width 138 height 36
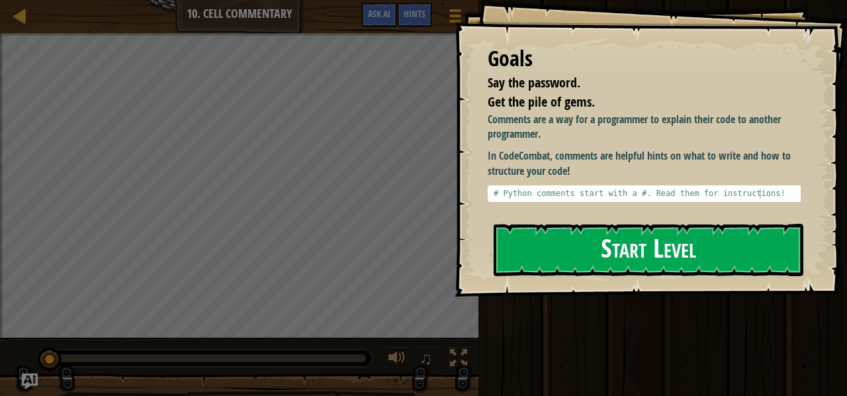
click at [552, 228] on button "Start Level" at bounding box center [648, 250] width 310 height 52
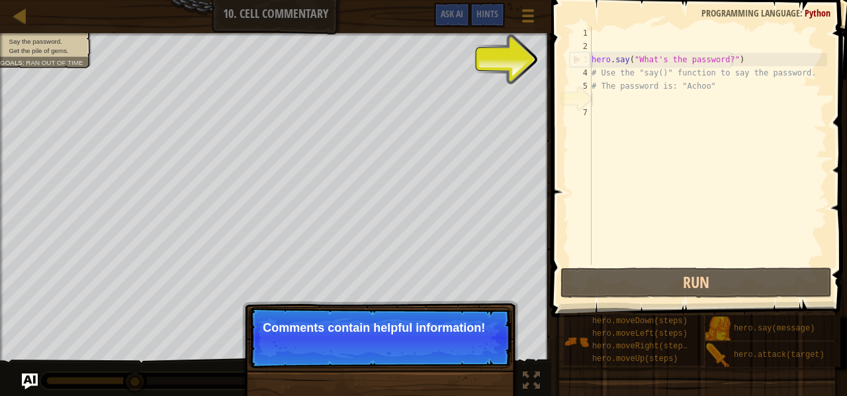
click at [440, 351] on div "Skip (esc) Continue" at bounding box center [449, 345] width 103 height 17
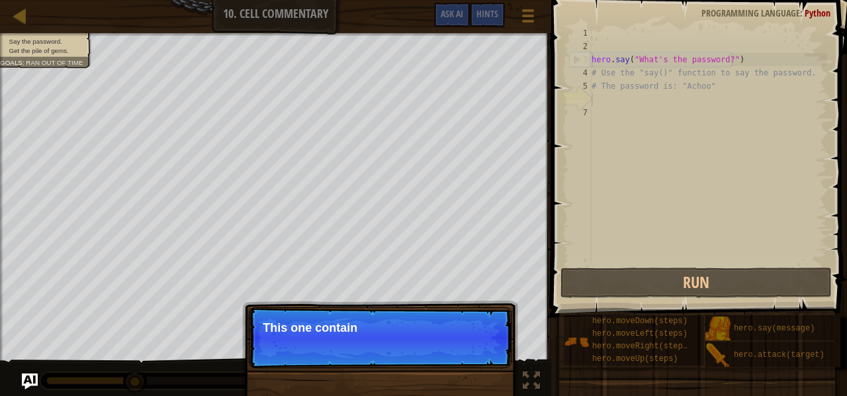
click at [472, 339] on p "Skip (esc) Continue This one contain" at bounding box center [380, 337] width 263 height 61
click at [472, 355] on p "Skip (esc) Continue This one contains the password" at bounding box center [380, 337] width 263 height 61
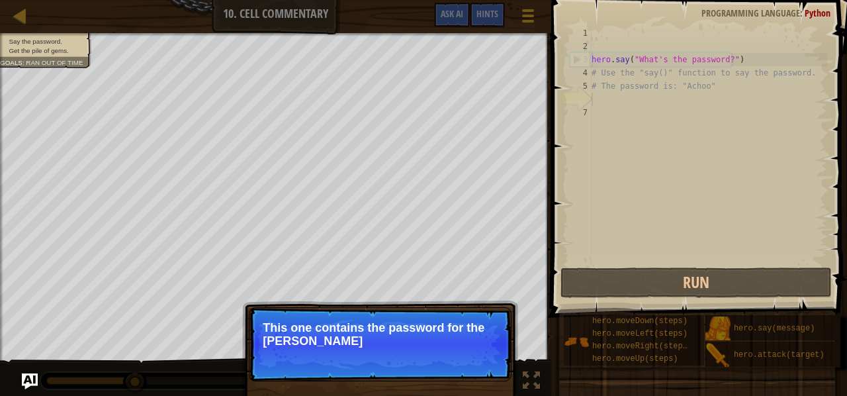
click at [472, 355] on p "Skip (esc) Continue This one contains the password for the [PERSON_NAME]" at bounding box center [380, 344] width 263 height 74
click at [472, 355] on button "Continue" at bounding box center [473, 358] width 55 height 17
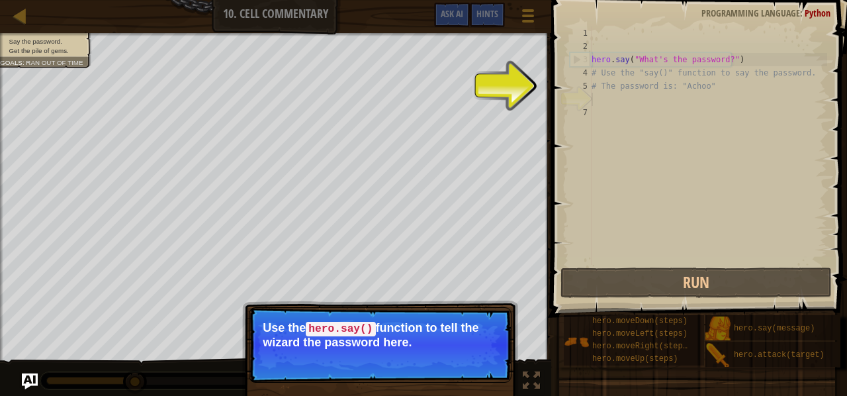
click at [673, 115] on div "hero . say ( "What's the password?" ) # Use the "say()" function to say the pas…" at bounding box center [708, 158] width 238 height 265
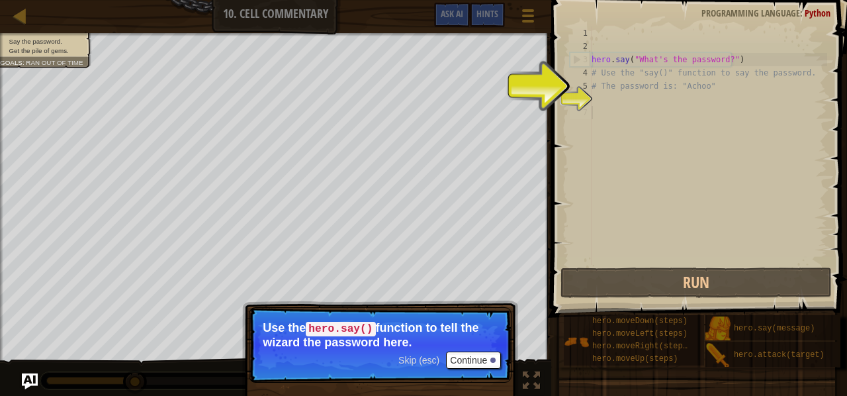
click at [451, 367] on p "Skip (esc) Continue Use the hero.say() function to tell the wizard the password…" at bounding box center [380, 344] width 263 height 75
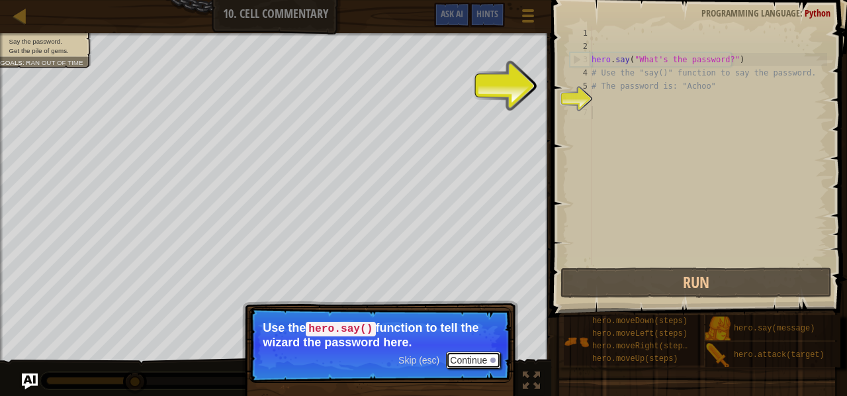
click at [473, 358] on button "Continue" at bounding box center [473, 359] width 55 height 17
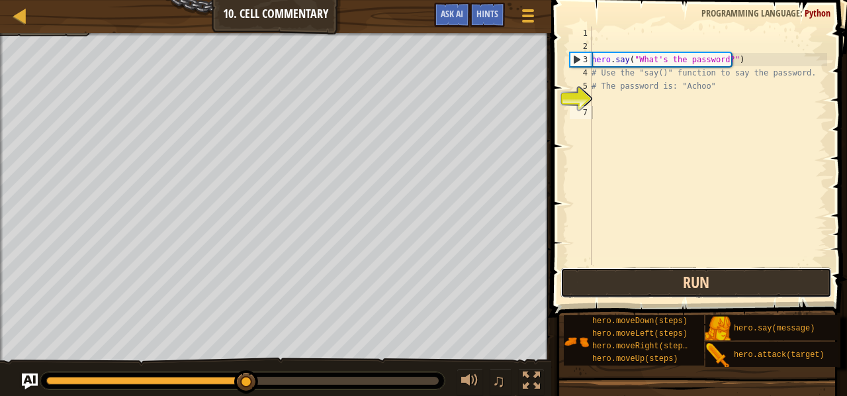
click at [583, 281] on button "Run" at bounding box center [695, 282] width 271 height 30
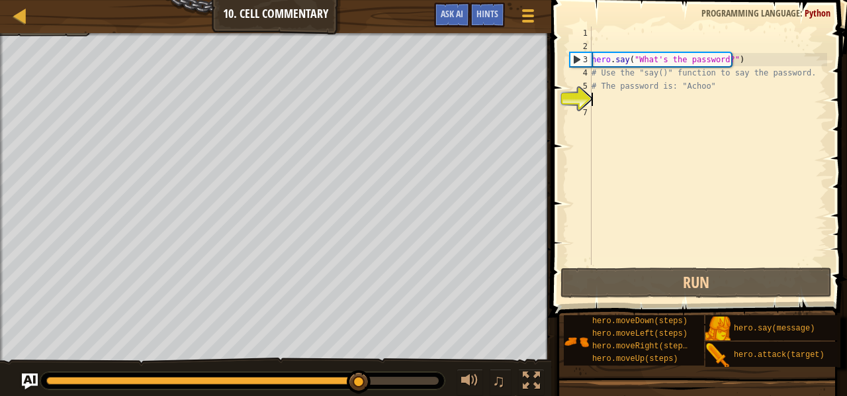
click at [613, 101] on div "hero . say ( "What's the password?" ) # Use the "say()" function to say the pas…" at bounding box center [708, 158] width 238 height 265
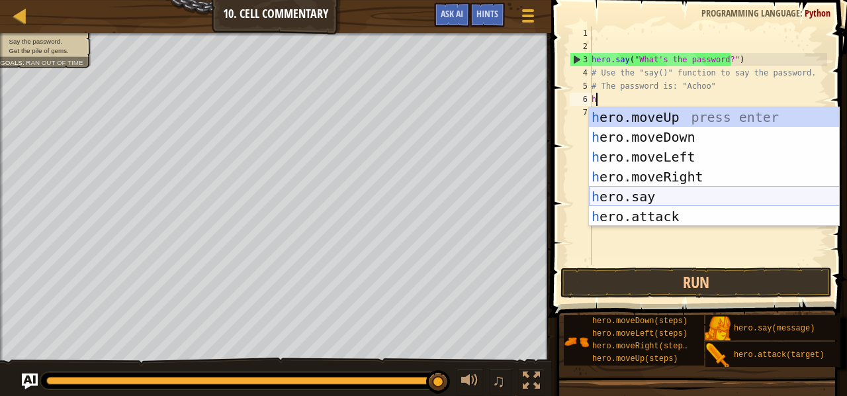
click at [667, 192] on div "h ero.moveUp press enter h ero.moveDown press enter h ero.moveLeft press enter …" at bounding box center [714, 186] width 251 height 159
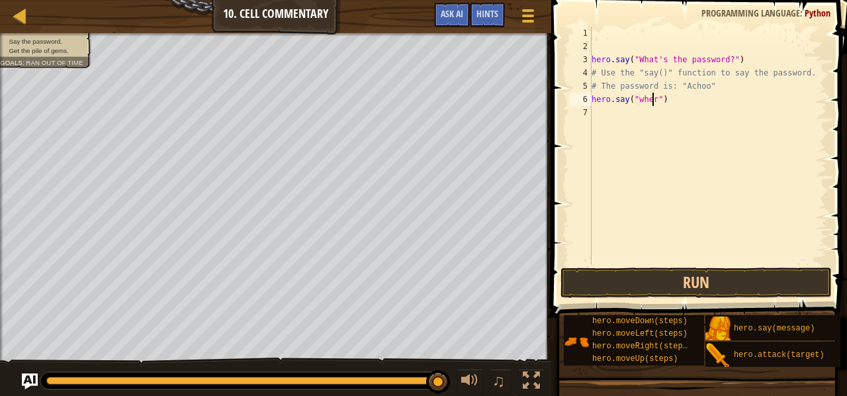
scroll to position [6, 5]
click at [635, 99] on div "hero . say ( "What's the password?" ) # Use the "say()" function to say the pas…" at bounding box center [708, 158] width 238 height 265
type textarea "hero.say("Where?")"
click at [696, 279] on button "Run" at bounding box center [695, 282] width 271 height 30
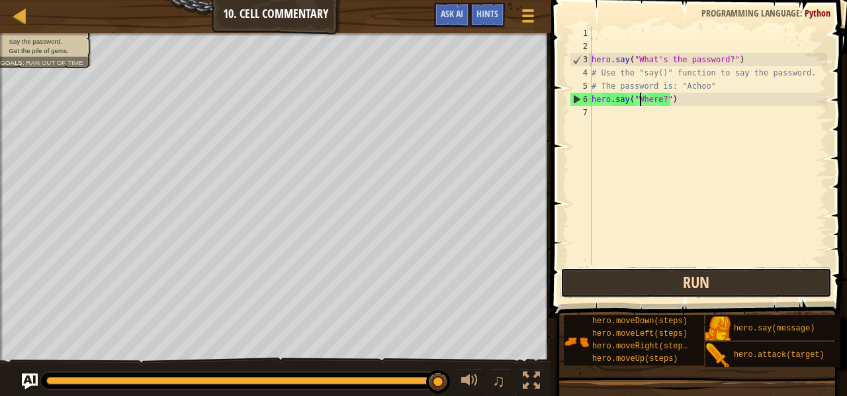
click at [628, 286] on button "Run" at bounding box center [695, 282] width 271 height 30
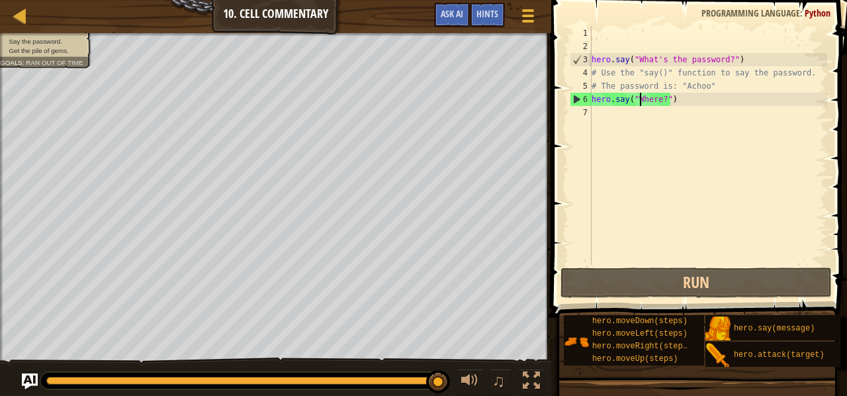
click at [685, 101] on div "hero . say ( "What's the password?" ) # Use the "say()" function to say the pas…" at bounding box center [708, 158] width 238 height 265
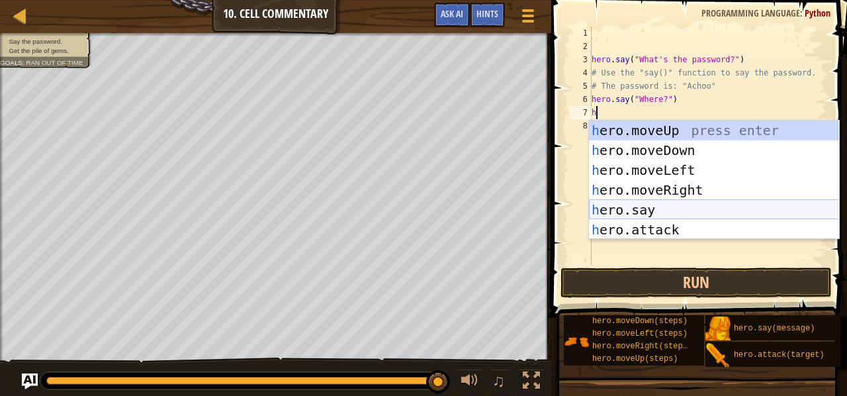
click at [656, 203] on div "h ero.moveUp press enter h ero.moveDown press enter h ero.moveLeft press enter …" at bounding box center [714, 199] width 251 height 159
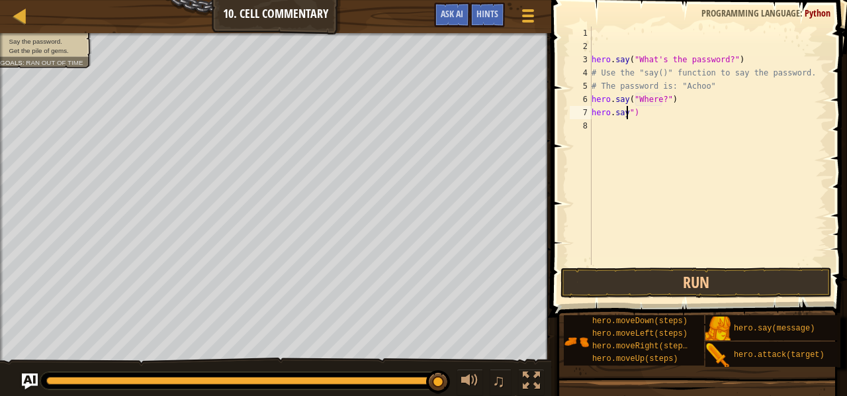
scroll to position [6, 1]
type textarea "")"
type textarea """
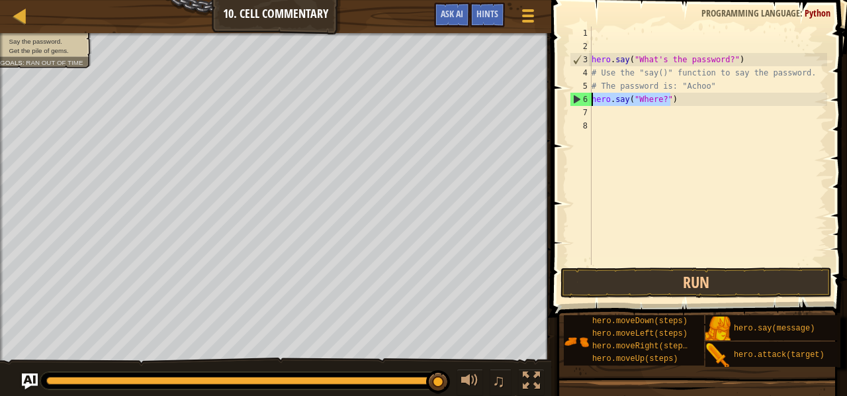
drag, startPoint x: 685, startPoint y: 98, endPoint x: 577, endPoint y: 96, distance: 107.8
click at [577, 96] on div "1 2 3 4 5 6 7 8 hero . say ( "What's the password?" ) # Use the "say()" functio…" at bounding box center [697, 145] width 260 height 238
type textarea "hero.say("Where?")"
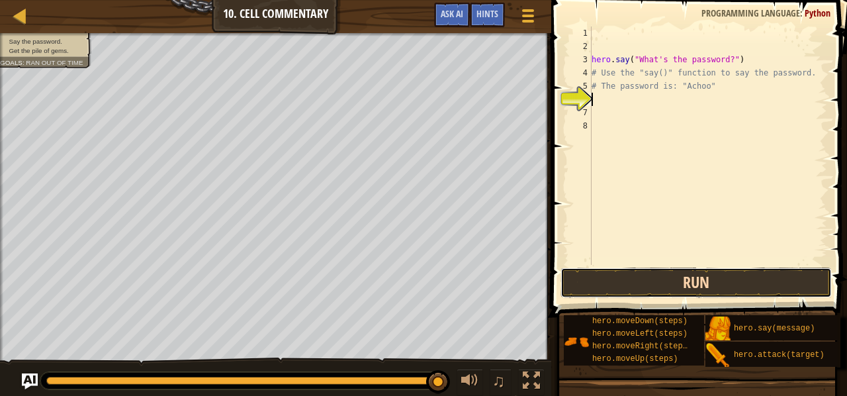
click at [642, 277] on button "Run" at bounding box center [695, 282] width 271 height 30
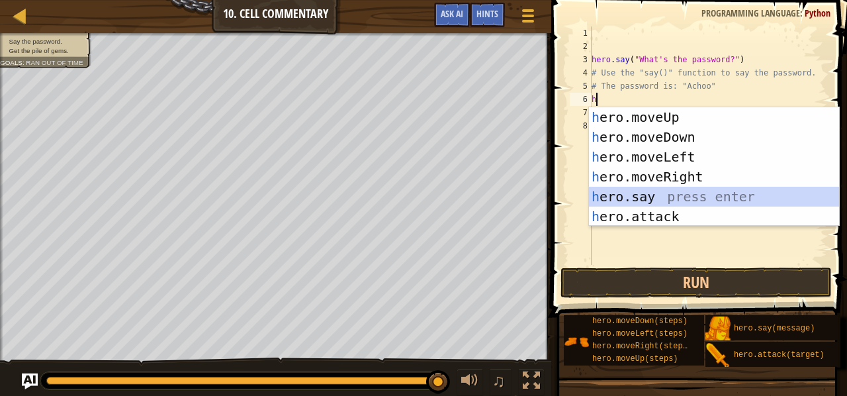
click at [663, 191] on div "h ero.moveUp press enter h ero.moveDown press enter h ero.moveLeft press enter …" at bounding box center [714, 186] width 251 height 159
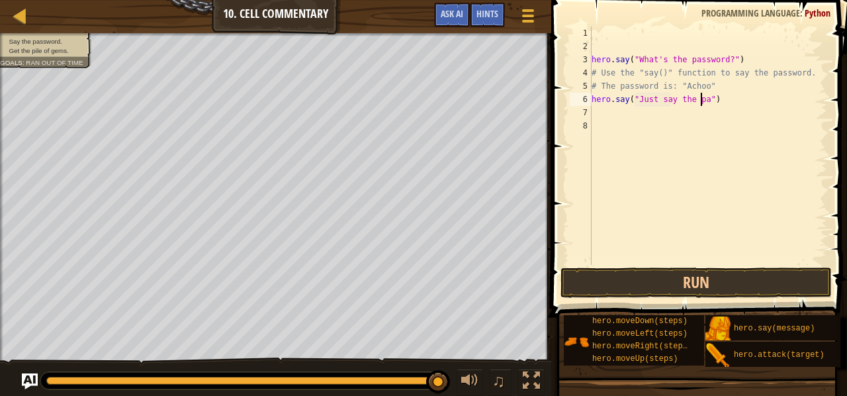
scroll to position [6, 9]
type textarea "hero.say("Just say the pas")"
click at [744, 146] on div "hero . say ( "What's the password?" ) # Use the "say()" function to say the pas…" at bounding box center [708, 158] width 238 height 265
click at [707, 100] on div "hero . say ( "What's the password?" ) # Use the "say()" function to say the pas…" at bounding box center [708, 158] width 238 height 265
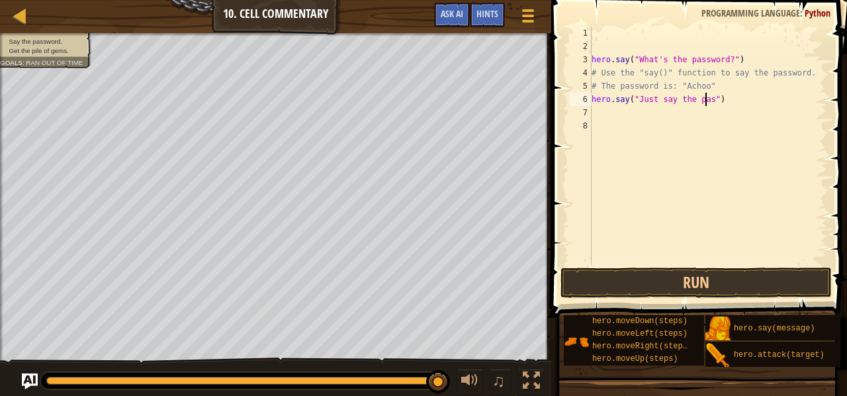
scroll to position [6, 9]
type textarea "password"
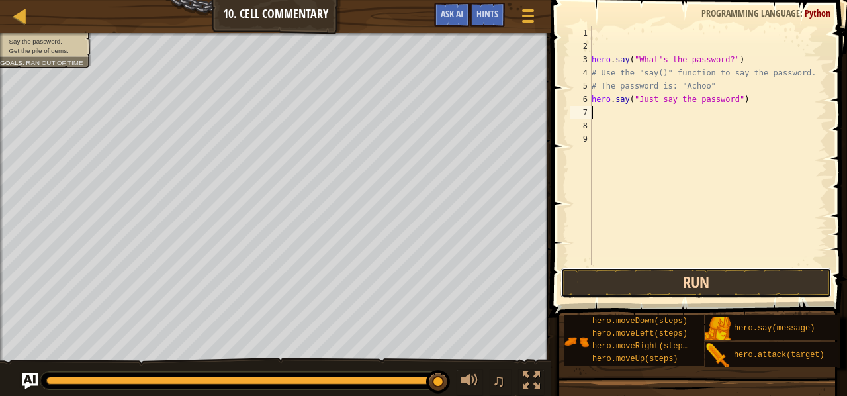
click at [689, 279] on button "Run" at bounding box center [695, 282] width 271 height 30
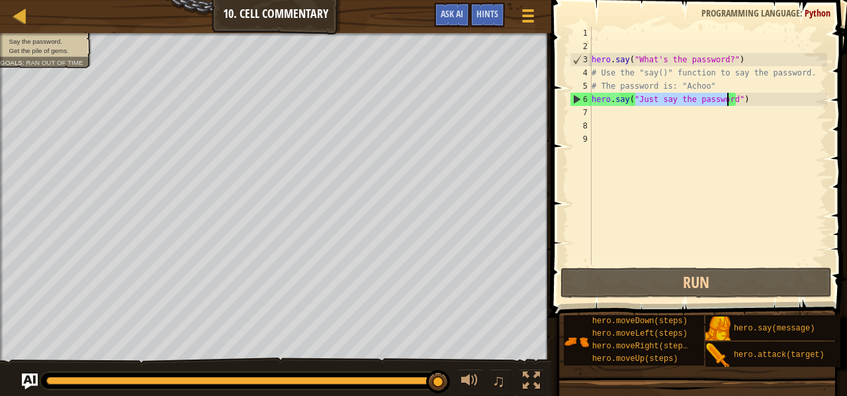
drag, startPoint x: 636, startPoint y: 98, endPoint x: 726, endPoint y: 99, distance: 90.0
click at [726, 99] on div "hero . say ( "What's the password?" ) # Use the "say()" function to say the pas…" at bounding box center [708, 158] width 238 height 265
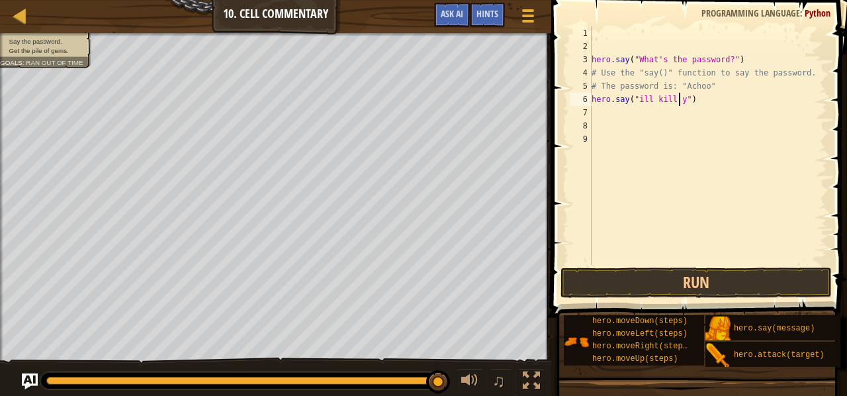
scroll to position [6, 7]
click at [666, 289] on button "Run" at bounding box center [695, 282] width 271 height 30
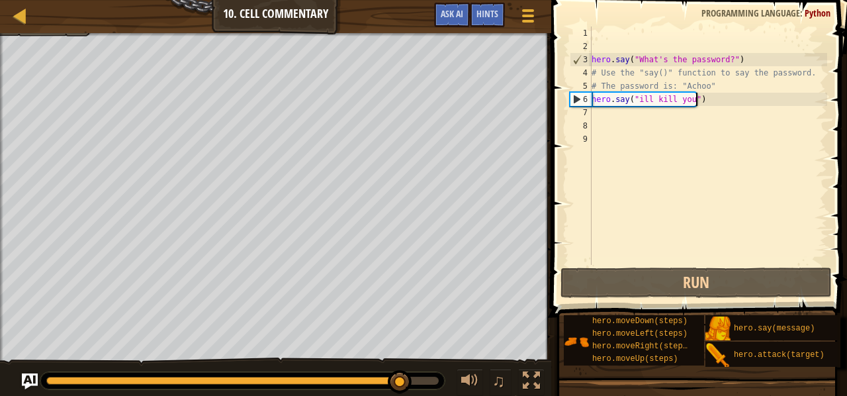
click at [705, 99] on div "hero . say ( "What's the password?" ) # Use the "say()" function to say the pas…" at bounding box center [708, 158] width 238 height 265
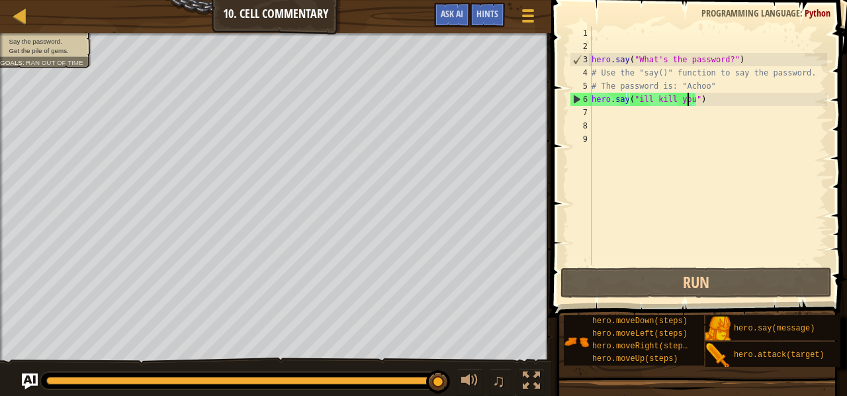
click at [688, 97] on div "hero . say ( "What's the password?" ) # Use the "say()" function to say the pas…" at bounding box center [708, 158] width 238 height 265
click at [540, 106] on div "Map Introduction to Computer Science 10. Cell Commentary Game Menu Done Hints A…" at bounding box center [423, 198] width 847 height 396
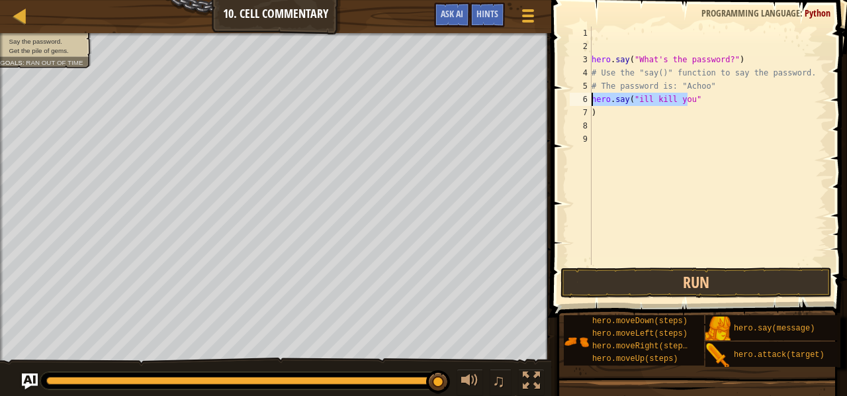
drag, startPoint x: 689, startPoint y: 93, endPoint x: 586, endPoint y: 95, distance: 103.2
click at [586, 95] on div "hero.say("ill kill you" ) 1 2 3 4 5 6 7 8 9 hero . say ( "What's the password?"…" at bounding box center [697, 145] width 260 height 238
type textarea """
type textarea ")"
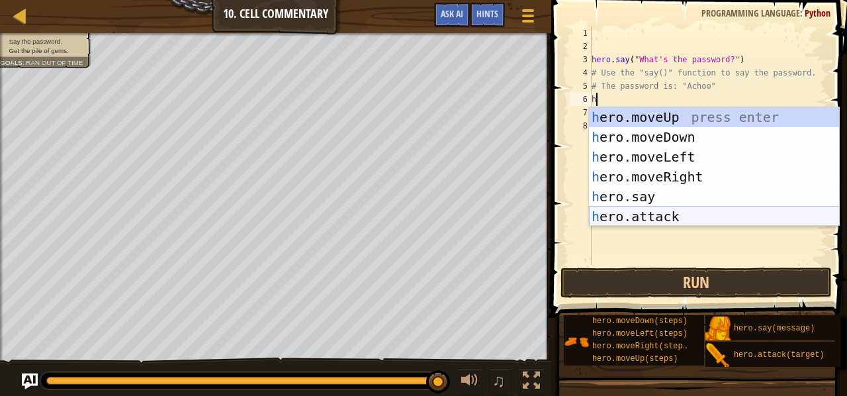
click at [623, 211] on div "h ero.moveUp press enter h ero.moveDown press enter h ero.moveLeft press enter …" at bounding box center [714, 186] width 251 height 159
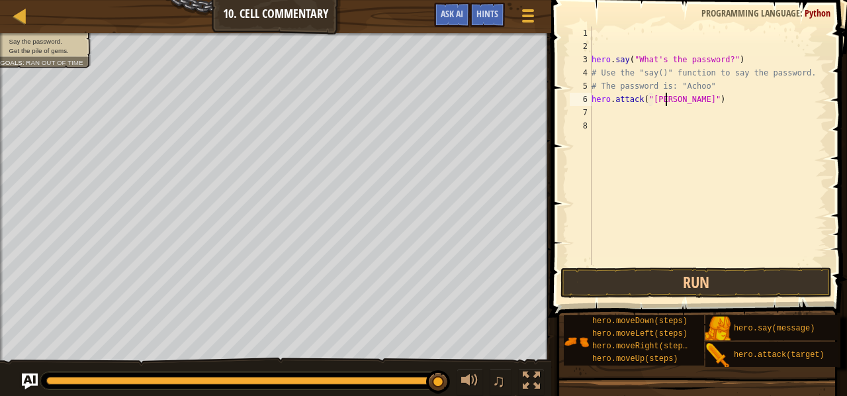
scroll to position [6, 7]
type textarea "hero.attack("Wizard")"
click at [681, 171] on div "hero . say ( "What's the password?" ) # Use the "say()" function to say the pas…" at bounding box center [708, 158] width 238 height 265
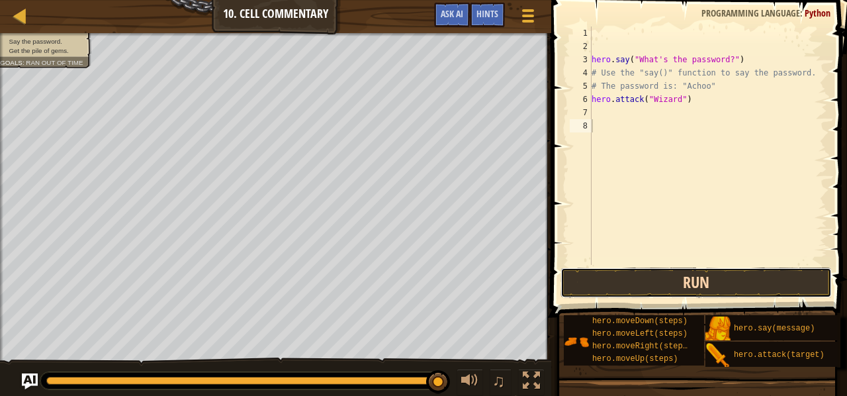
click at [699, 280] on button "Run" at bounding box center [695, 282] width 271 height 30
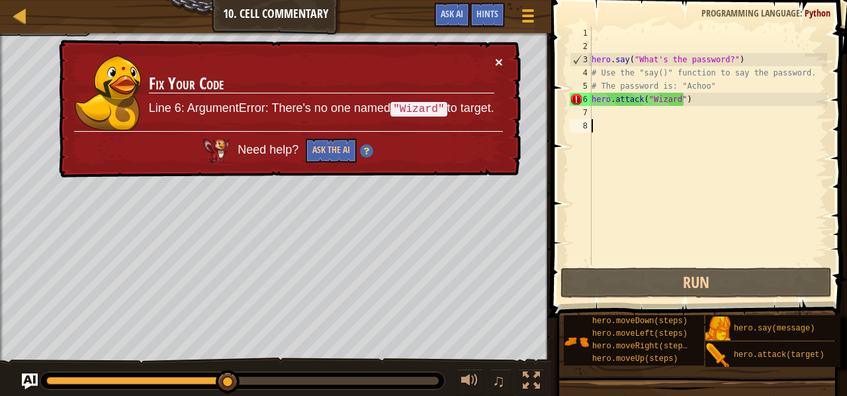
click at [499, 67] on button "×" at bounding box center [499, 62] width 8 height 14
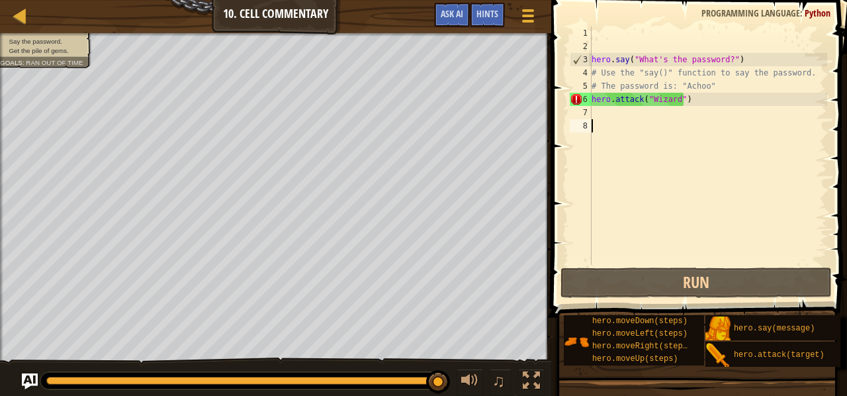
click at [603, 182] on div "hero . say ( "What's the password?" ) # Use the "say()" function to say the pas…" at bounding box center [708, 158] width 238 height 265
click at [742, 107] on div "hero . say ( "What's the password?" ) # Use the "say()" function to say the pas…" at bounding box center [708, 158] width 238 height 265
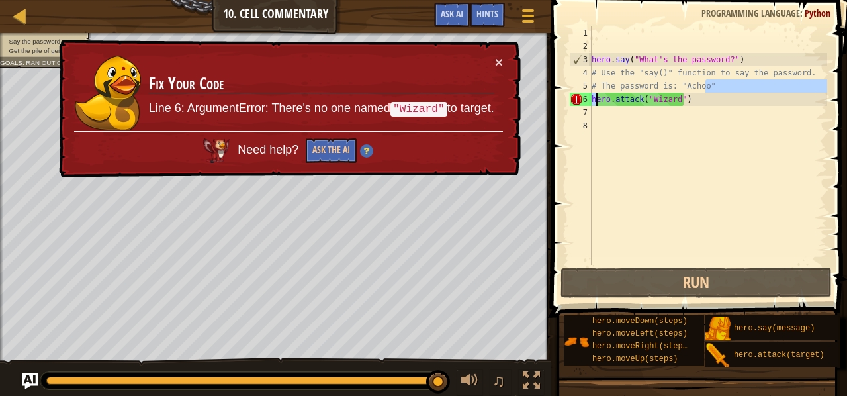
drag, startPoint x: 726, startPoint y: 89, endPoint x: 597, endPoint y: 103, distance: 129.7
click at [597, 103] on div "hero . say ( "What's the password?" ) # Use the "say()" function to say the pas…" at bounding box center [708, 158] width 238 height 265
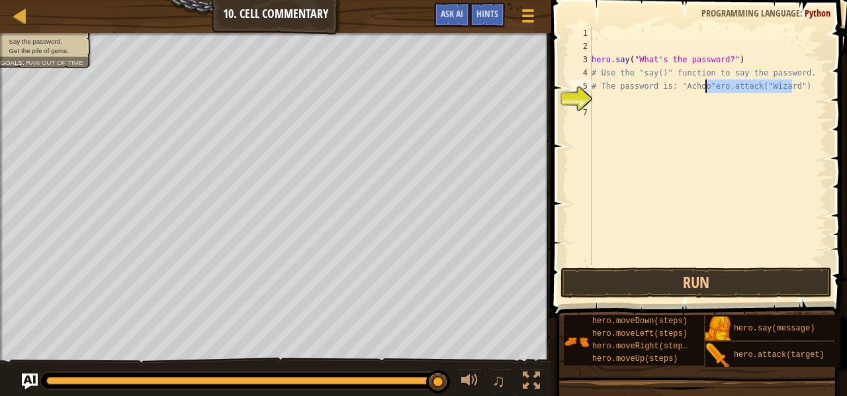
drag, startPoint x: 791, startPoint y: 87, endPoint x: 705, endPoint y: 88, distance: 86.7
click at [705, 88] on div "hero . say ( "What's the password?" ) # Use the "say()" function to say the pas…" at bounding box center [708, 158] width 238 height 265
type textarea "# The password is: "Achoo""
click at [650, 103] on div "hero . say ( "What's the password?" ) # Use the "say()" function to say the pas…" at bounding box center [708, 158] width 238 height 265
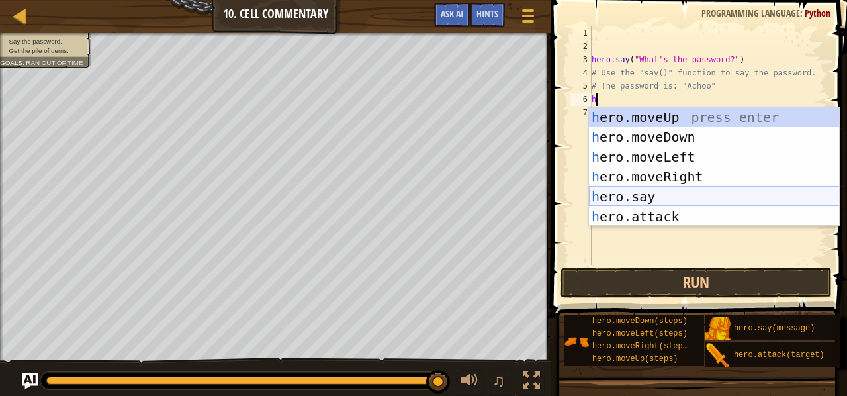
click at [659, 200] on div "h ero.moveUp press enter h ero.moveDown press enter h ero.moveLeft press enter …" at bounding box center [714, 186] width 251 height 159
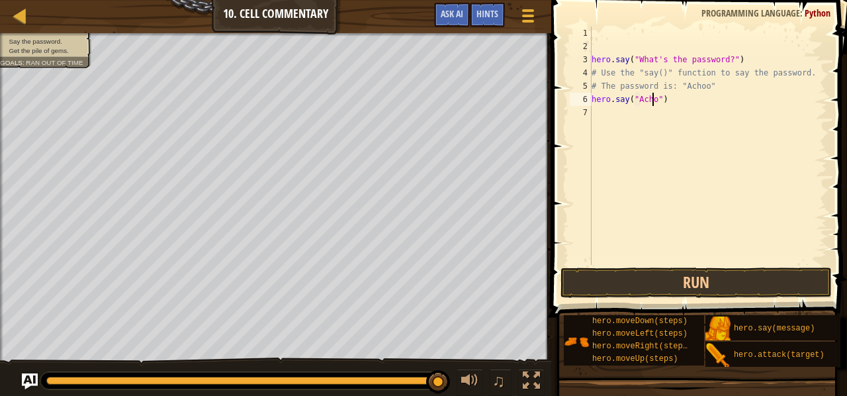
scroll to position [6, 5]
type textarea "hero.say("Achoo")"
click at [699, 293] on button "Run" at bounding box center [695, 282] width 271 height 30
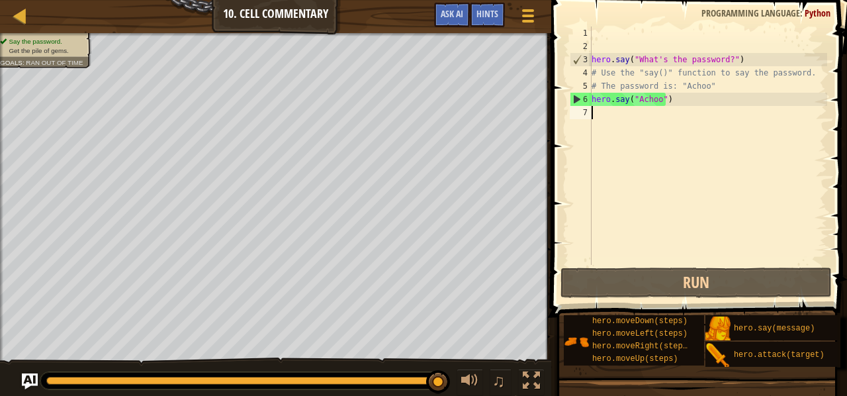
click at [666, 121] on div "hero . say ( "What's the password?" ) # Use the "say()" function to say the pas…" at bounding box center [708, 158] width 238 height 265
type textarea "h"
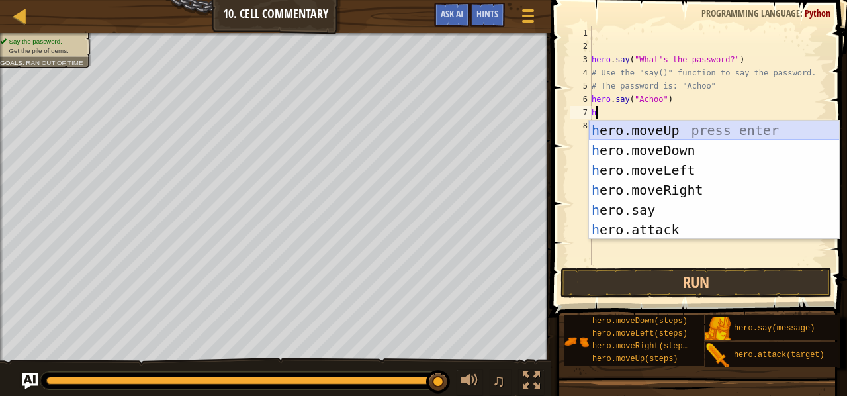
click at [687, 130] on div "h ero.moveUp press enter h ero.moveDown press enter h ero.moveLeft press enter …" at bounding box center [714, 199] width 251 height 159
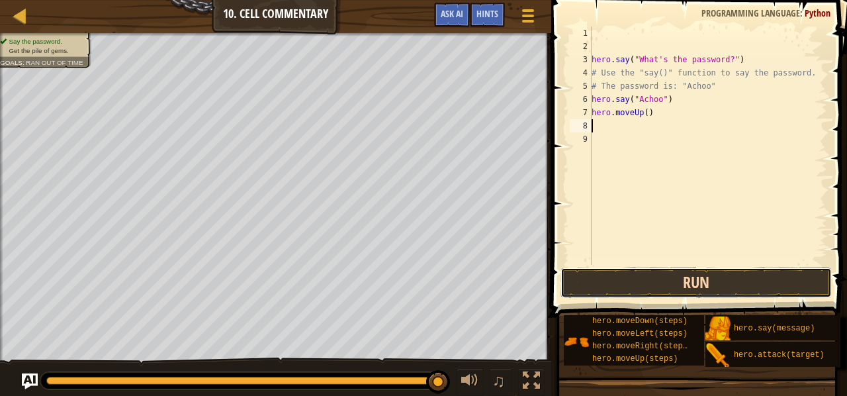
click at [642, 273] on button "Run" at bounding box center [695, 282] width 271 height 30
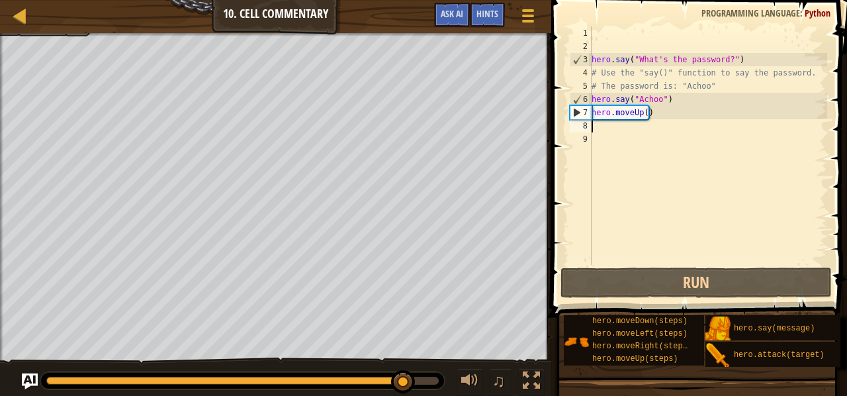
click at [642, 112] on div "hero . say ( "What's the password?" ) # Use the "say()" function to say the pas…" at bounding box center [708, 158] width 238 height 265
type textarea "hero.moveUp(2)"
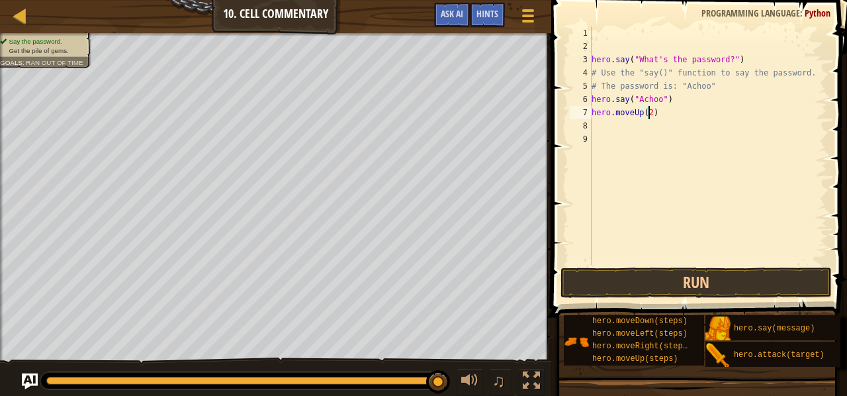
click at [638, 245] on div "hero . say ( "What's the password?" ) # Use the "say()" function to say the pas…" at bounding box center [708, 158] width 238 height 265
click at [660, 276] on button "Run" at bounding box center [695, 282] width 271 height 30
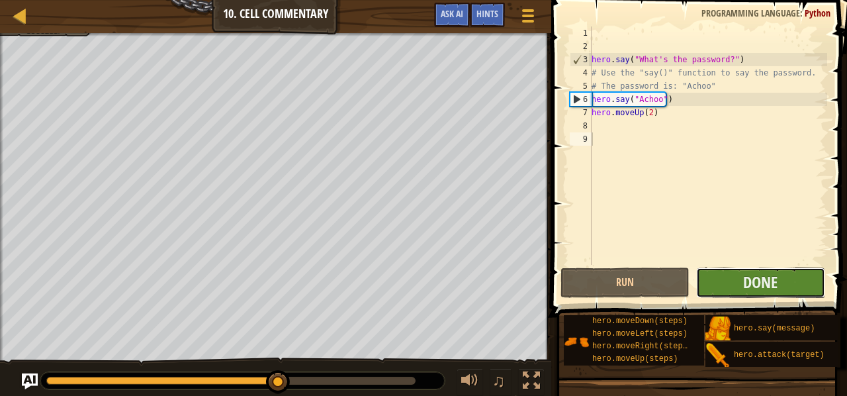
click at [732, 277] on button "Done" at bounding box center [760, 282] width 129 height 30
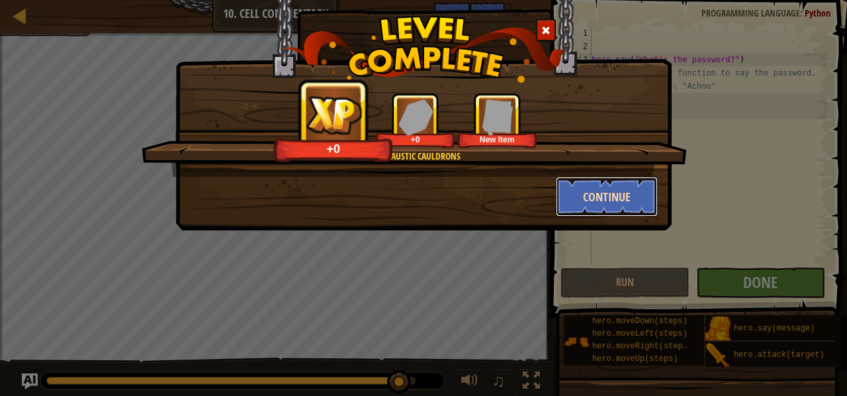
click at [605, 186] on button "Continue" at bounding box center [607, 197] width 103 height 40
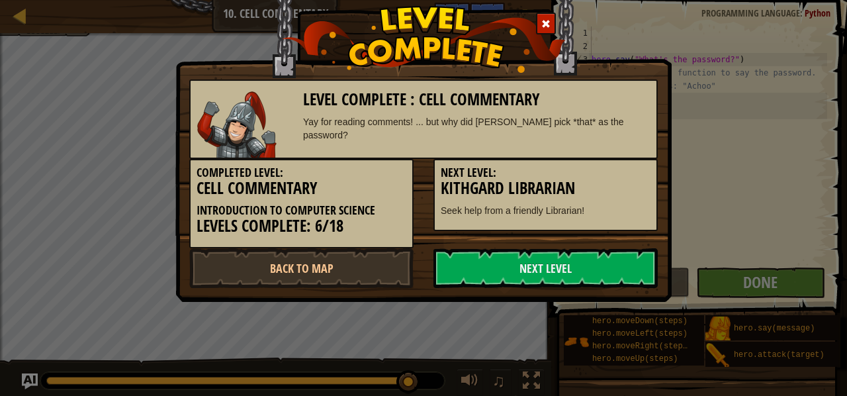
click at [606, 190] on h3 "Kithgard Librarian" at bounding box center [546, 188] width 210 height 18
click at [573, 263] on link "Next Level" at bounding box center [545, 268] width 224 height 40
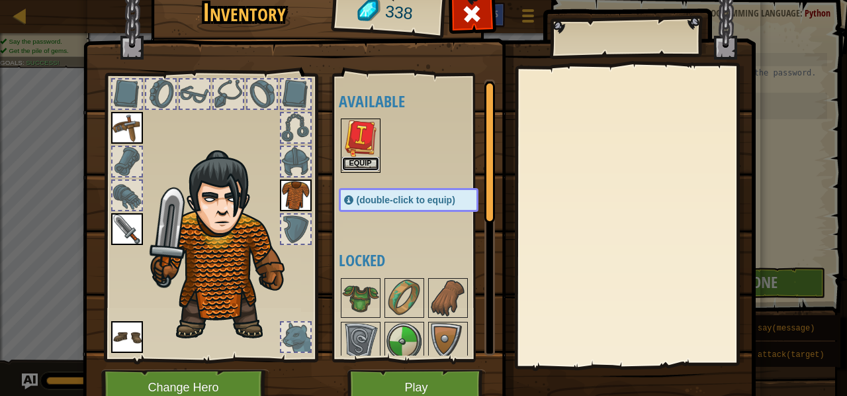
click at [363, 163] on button "Equip" at bounding box center [360, 164] width 37 height 14
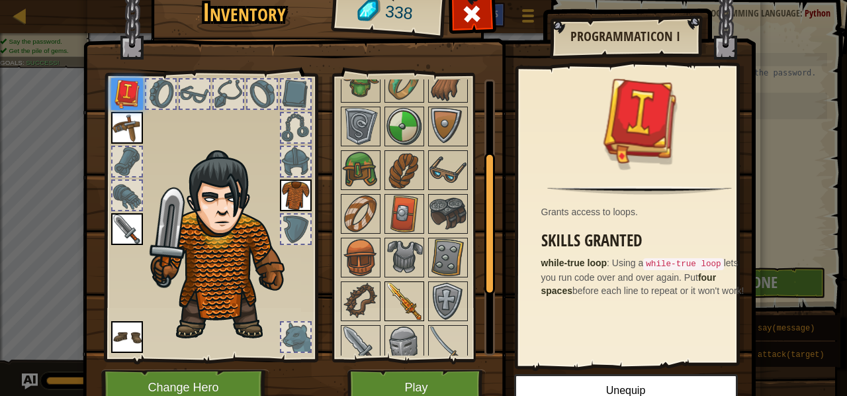
scroll to position [107, 0]
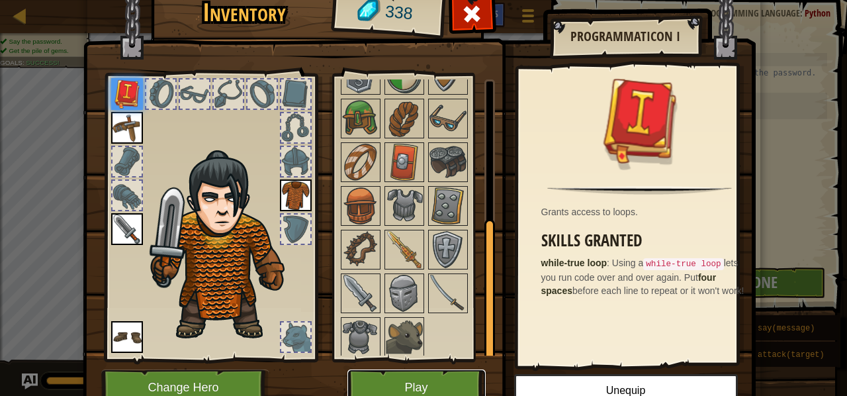
click at [423, 377] on button "Play" at bounding box center [416, 387] width 138 height 36
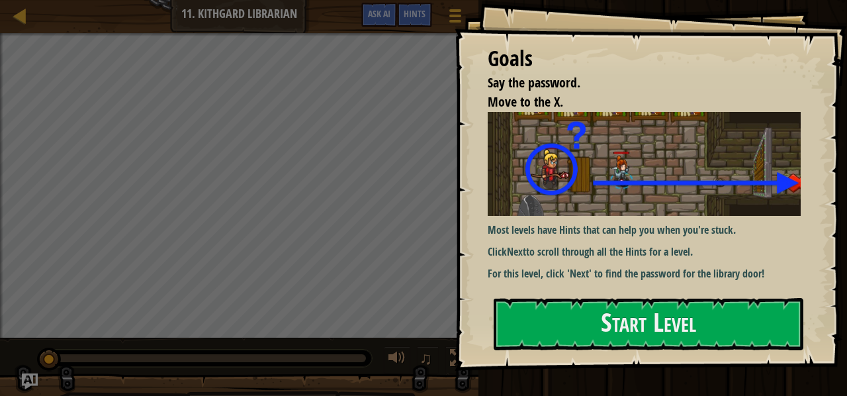
click at [525, 266] on p "For this level, click 'Next' to find the password for the library door!" at bounding box center [649, 273] width 323 height 15
click at [531, 318] on button "Start Level" at bounding box center [648, 324] width 310 height 52
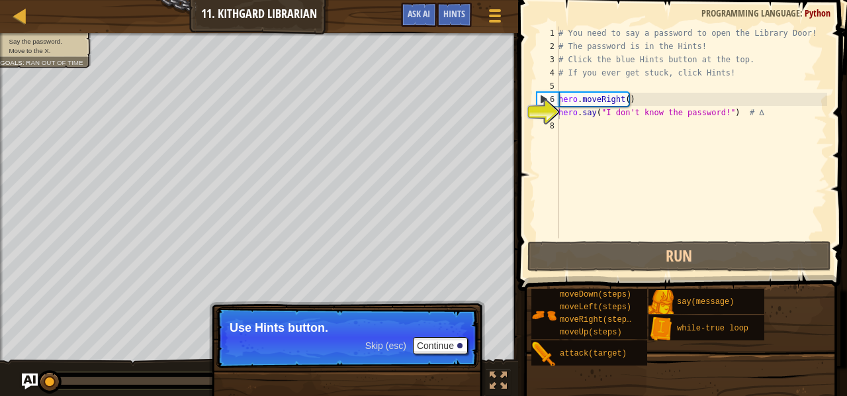
click at [401, 327] on p "Use Hints button." at bounding box center [347, 327] width 235 height 13
click at [431, 338] on button "Continue" at bounding box center [440, 345] width 55 height 17
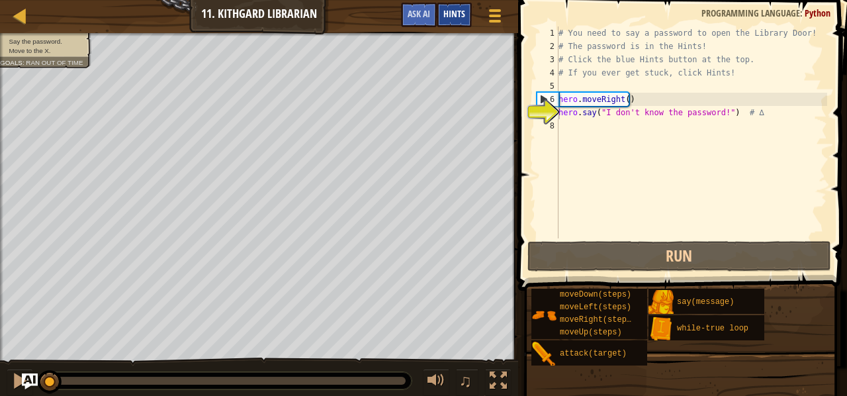
click at [460, 19] on span "Hints" at bounding box center [454, 13] width 22 height 13
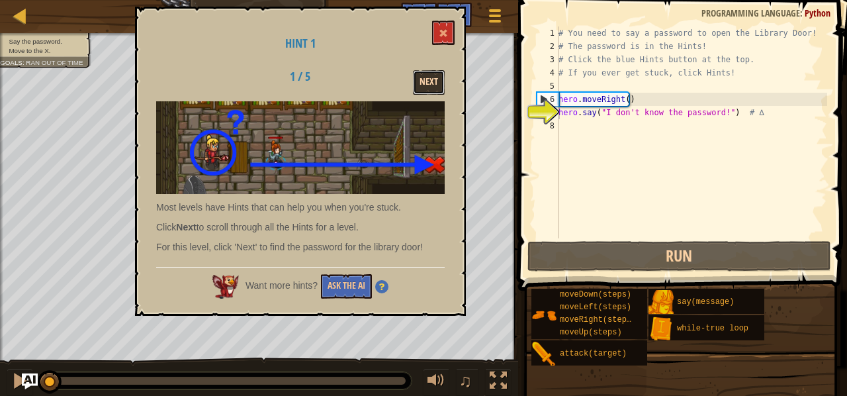
click at [432, 77] on button "Next" at bounding box center [429, 82] width 32 height 24
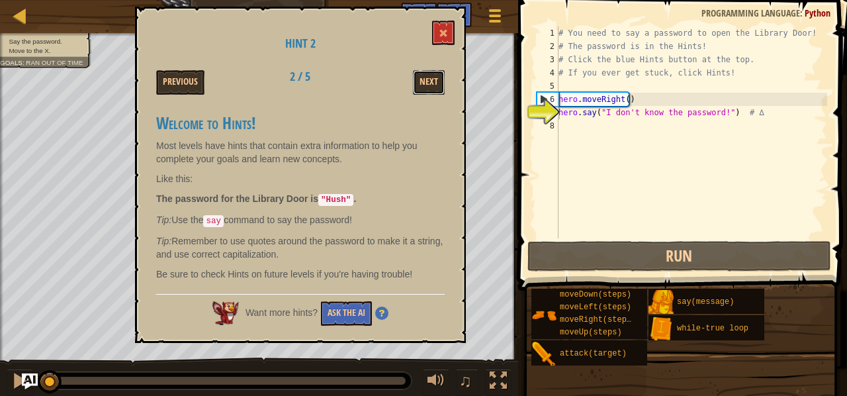
click at [432, 77] on button "Next" at bounding box center [429, 82] width 32 height 24
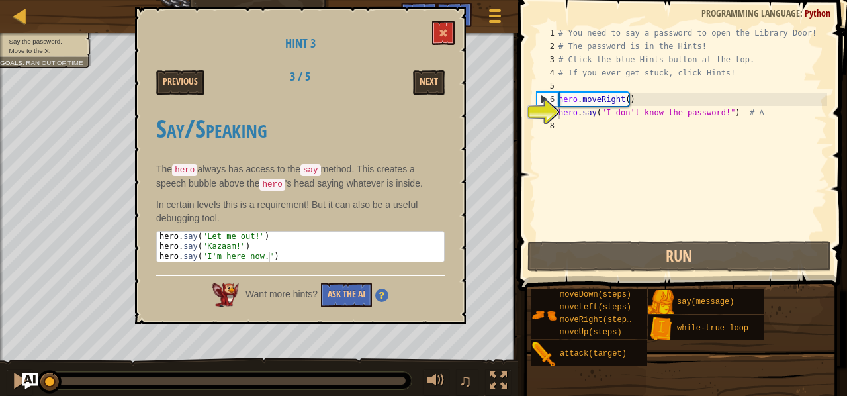
click at [455, 24] on div "Hint 3 Previous 3 / 5 Next Say/Speaking The hero always has access to the say m…" at bounding box center [300, 166] width 331 height 318
click at [441, 34] on span at bounding box center [443, 32] width 9 height 9
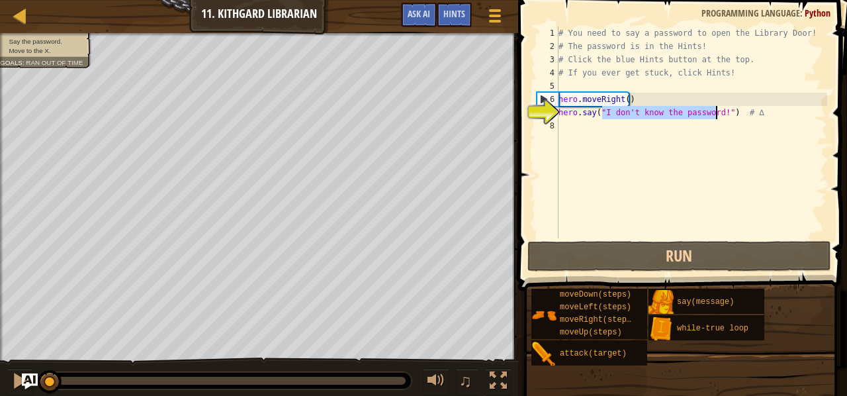
drag, startPoint x: 601, startPoint y: 113, endPoint x: 714, endPoint y: 112, distance: 113.1
click at [714, 112] on div "# You need to say a password to open the Library Door! # The password is in the…" at bounding box center [691, 145] width 271 height 238
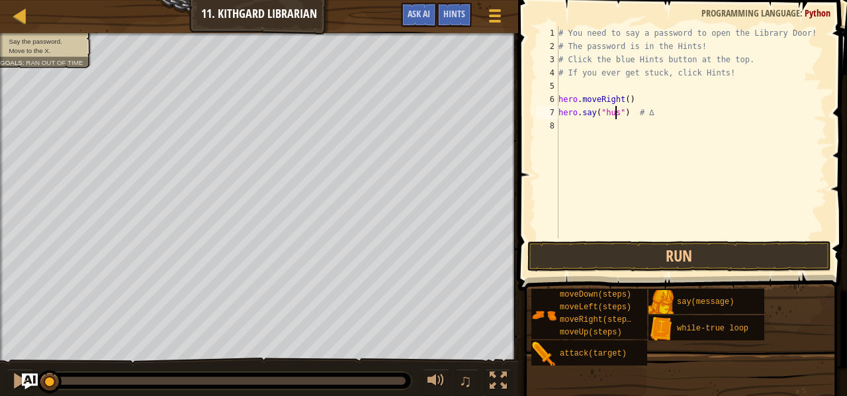
type textarea "hero.say("hush") # ∆"
click at [585, 128] on div "# You need to say a password to open the Library Door! # The password is in the…" at bounding box center [691, 145] width 271 height 238
type textarea "h"
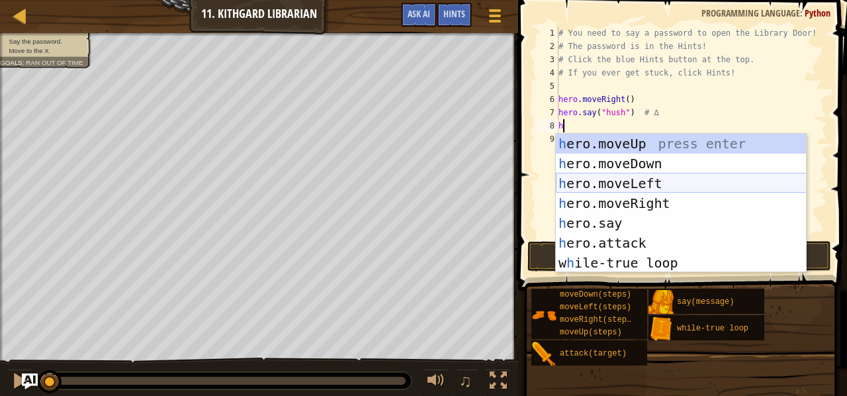
click at [652, 186] on div "h ero.moveUp press enter h ero.moveDown press enter h ero.moveLeft press enter …" at bounding box center [681, 223] width 251 height 179
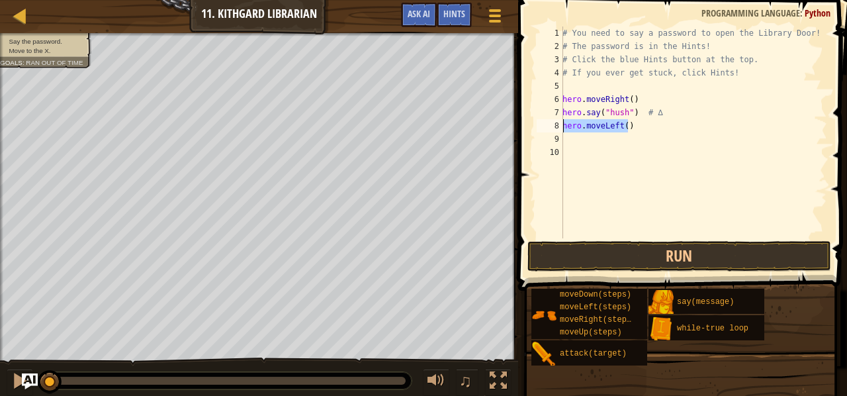
drag, startPoint x: 630, startPoint y: 126, endPoint x: 563, endPoint y: 126, distance: 66.8
click at [563, 126] on div "# You need to say a password to open the Library Door! # The password is in the…" at bounding box center [693, 145] width 267 height 238
type textarea "hero.moveLeft()"
type textarea "h"
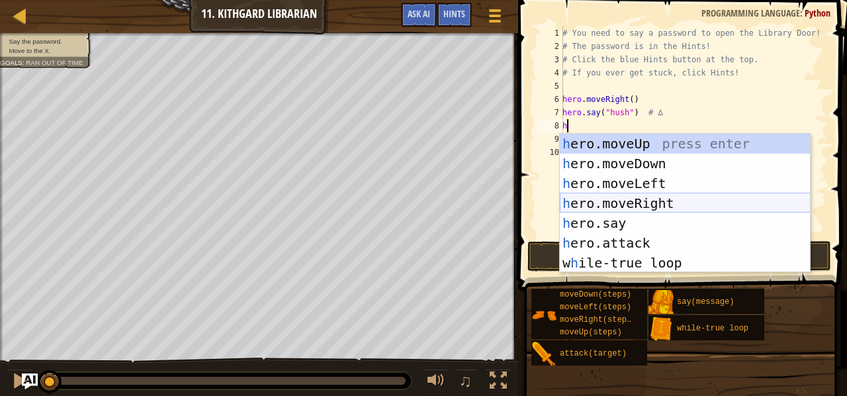
click at [634, 200] on div "h ero.moveUp press enter h ero.moveDown press enter h ero.moveLeft press enter …" at bounding box center [685, 223] width 251 height 179
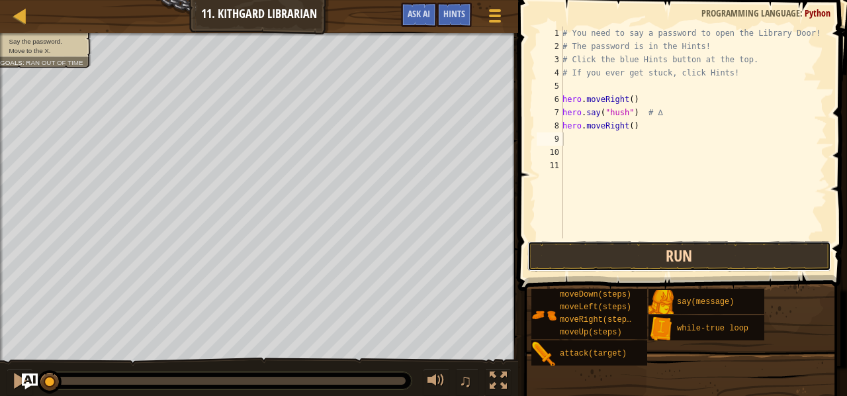
click at [659, 249] on button "Run" at bounding box center [679, 256] width 304 height 30
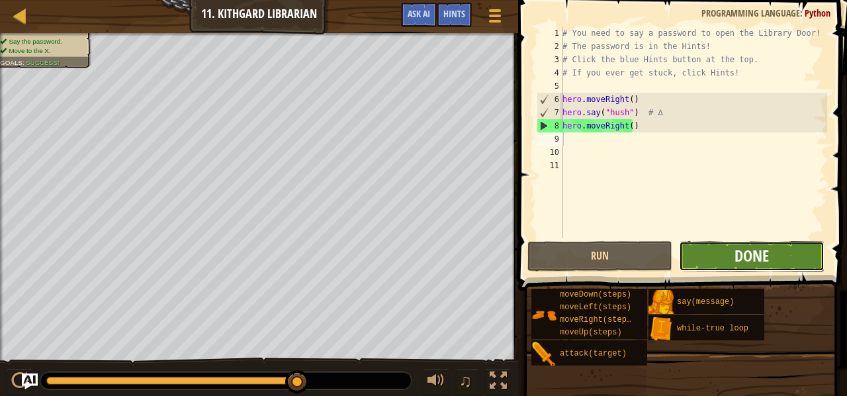
click at [753, 260] on span "Done" at bounding box center [751, 255] width 34 height 21
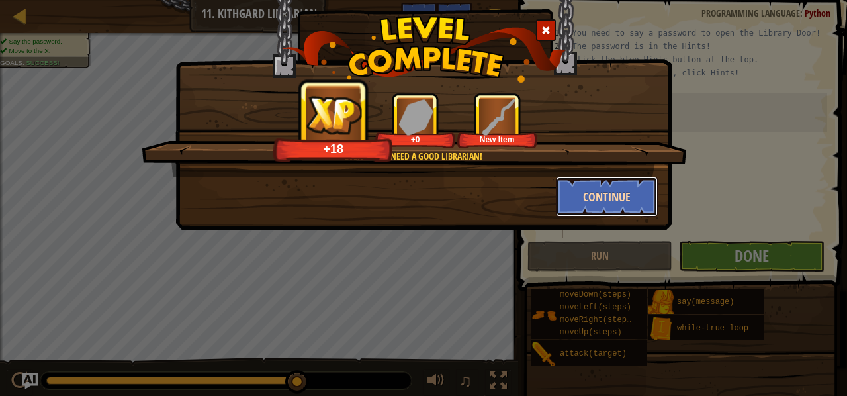
click at [595, 200] on button "Continue" at bounding box center [607, 197] width 103 height 40
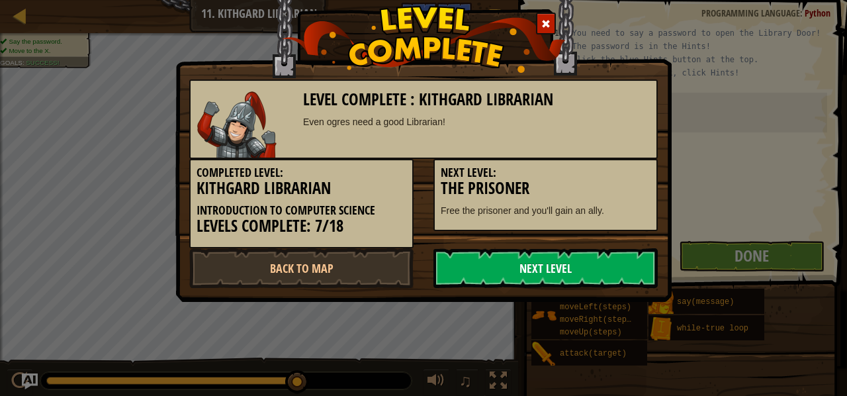
click at [576, 271] on link "Next Level" at bounding box center [545, 268] width 224 height 40
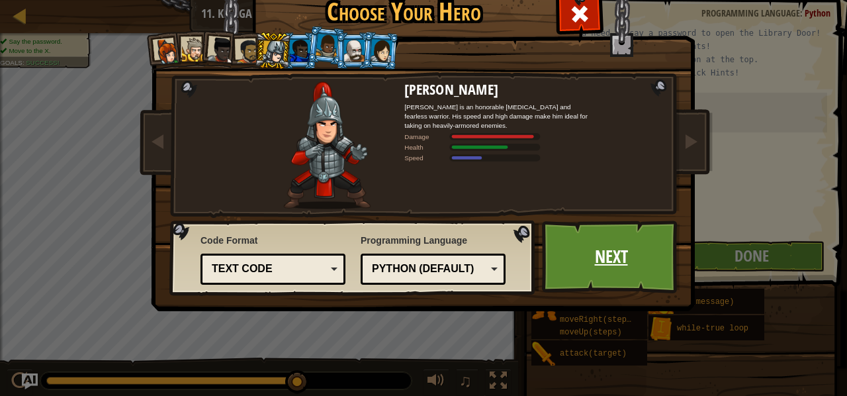
click at [579, 260] on link "Next" at bounding box center [611, 256] width 138 height 73
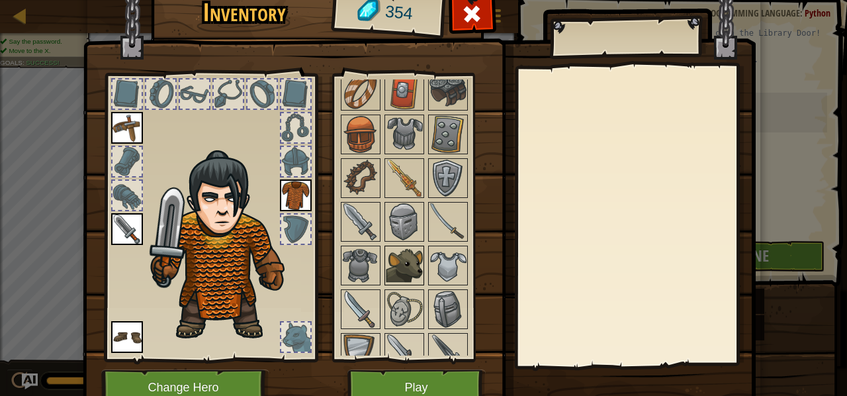
scroll to position [317, 0]
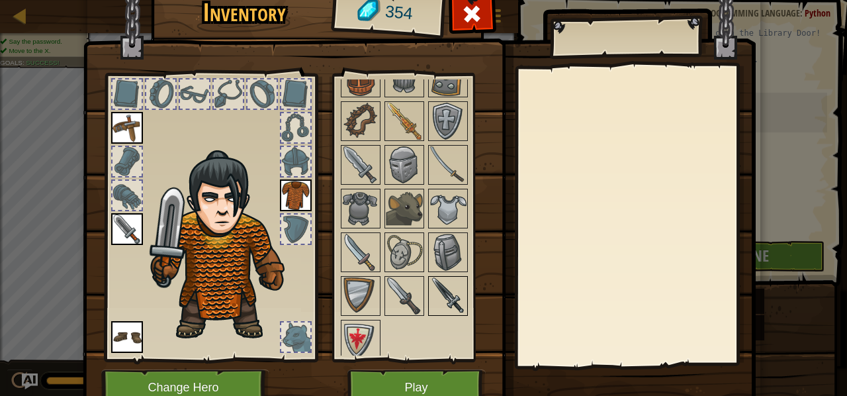
click at [443, 285] on img at bounding box center [447, 295] width 37 height 37
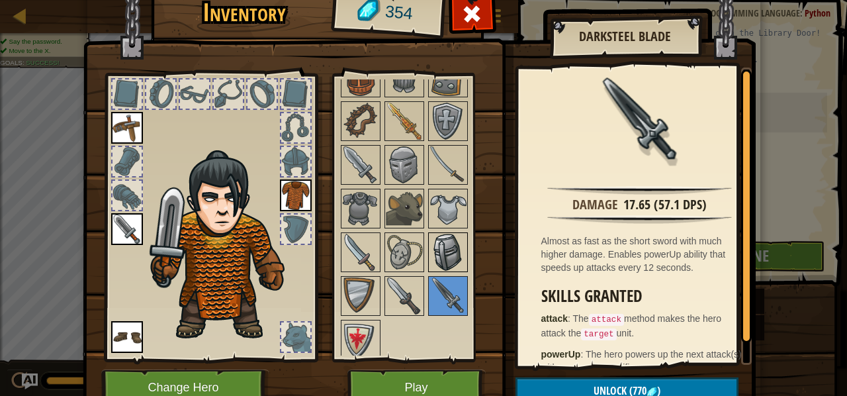
click at [429, 265] on img at bounding box center [447, 252] width 37 height 37
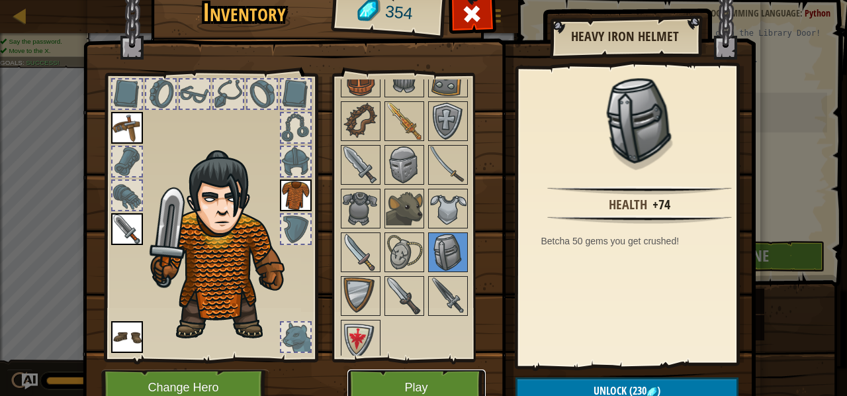
click at [406, 387] on button "Play" at bounding box center [416, 387] width 138 height 36
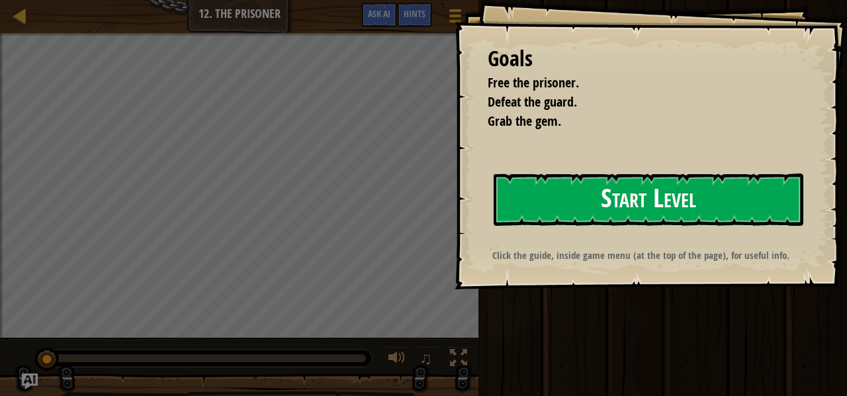
click at [566, 202] on button "Start Level" at bounding box center [648, 199] width 310 height 52
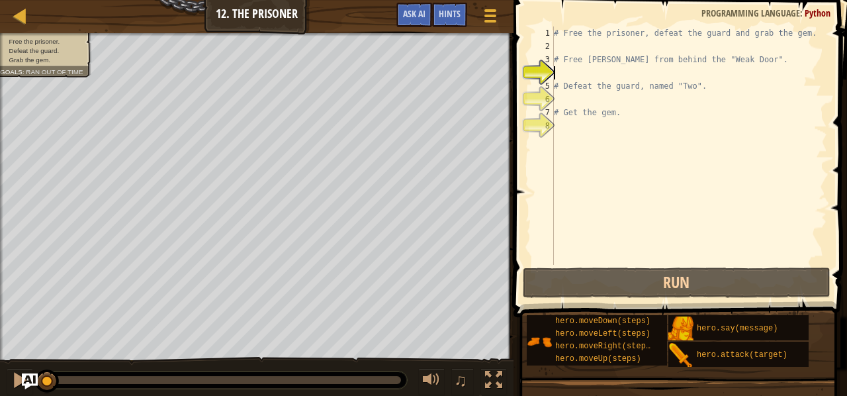
click at [570, 42] on div "# Free the prisoner, defeat the guard and grab the gem. # Free [PERSON_NAME] fr…" at bounding box center [689, 158] width 276 height 265
click at [361, 43] on div "Map Introduction to Computer Science 12. The Prisoner Game Menu Done Hints Ask …" at bounding box center [423, 198] width 847 height 396
click at [439, 24] on div "Hints" at bounding box center [449, 15] width 35 height 24
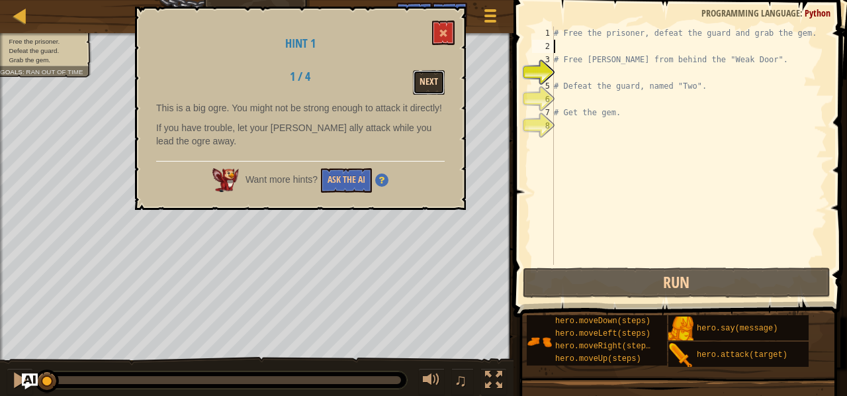
click at [427, 85] on button "Next" at bounding box center [429, 82] width 32 height 24
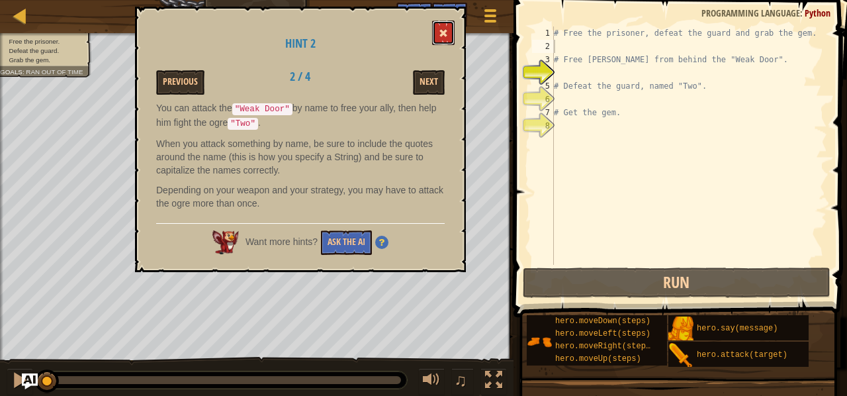
click at [445, 36] on span at bounding box center [443, 32] width 9 height 9
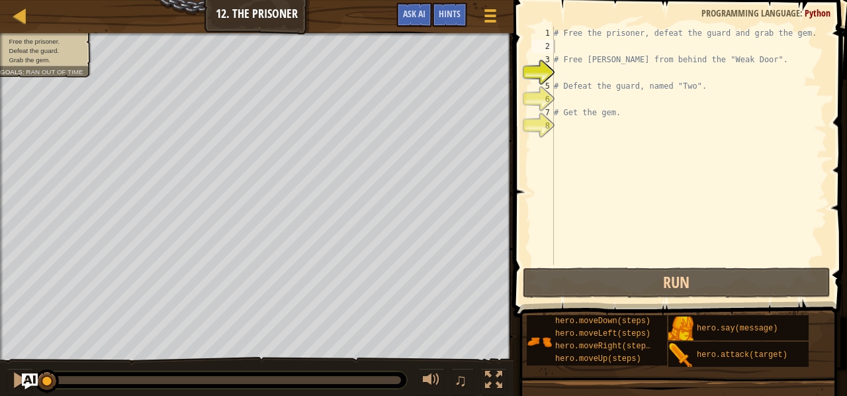
click at [572, 42] on div "# Free the prisoner, defeat the guard and grab the gem. # Free [PERSON_NAME] fr…" at bounding box center [689, 158] width 276 height 265
type textarea "h"
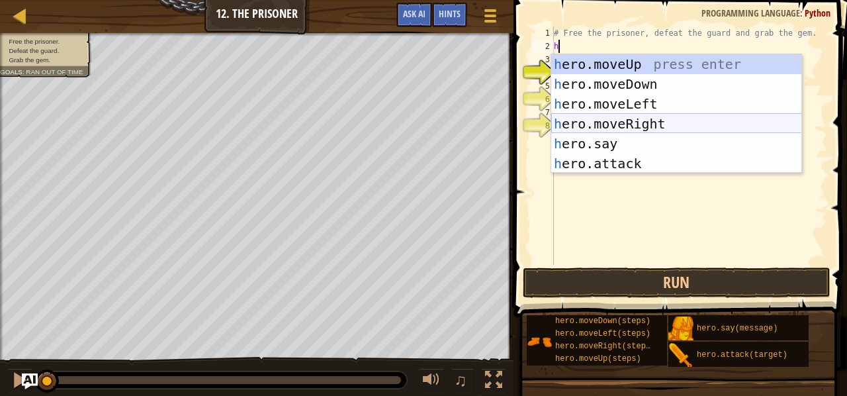
click at [626, 118] on div "h ero.moveUp press enter h ero.moveDown press enter h ero.moveLeft press enter …" at bounding box center [676, 133] width 251 height 159
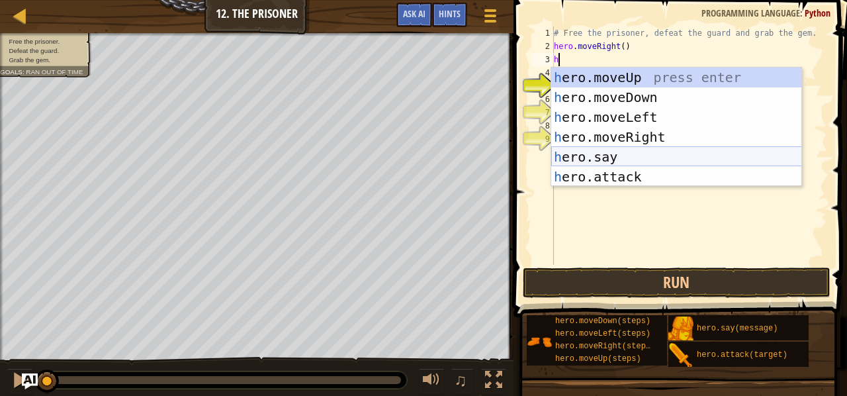
click at [623, 178] on div "h ero.moveUp press enter h ero.moveDown press enter h ero.moveLeft press enter …" at bounding box center [676, 146] width 251 height 159
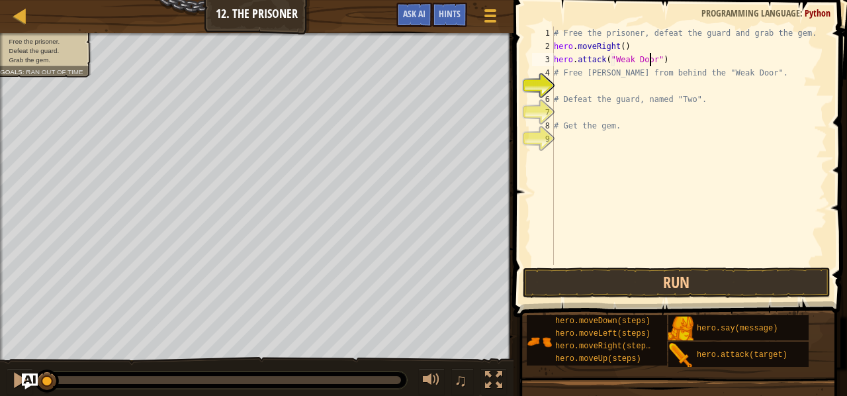
scroll to position [6, 8]
type textarea "hero.attack("Weak Door")"
click at [712, 287] on button "Run" at bounding box center [677, 282] width 308 height 30
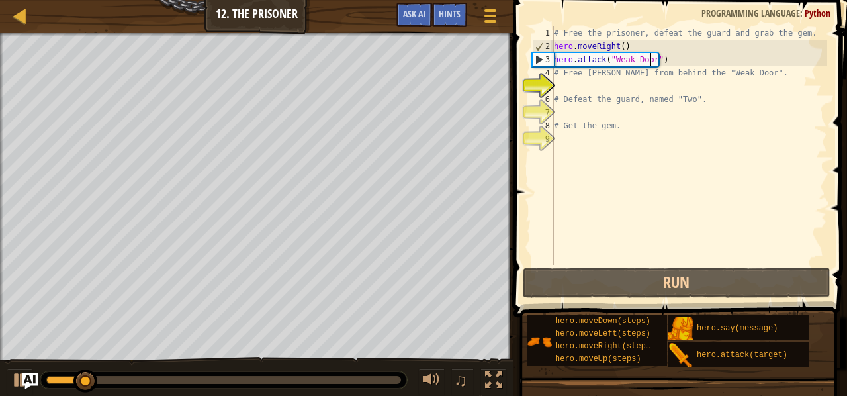
click at [624, 91] on div "# Free the prisoner, defeat the guard and grab the gem. hero . moveRight ( ) he…" at bounding box center [689, 158] width 276 height 265
type textarea "m"
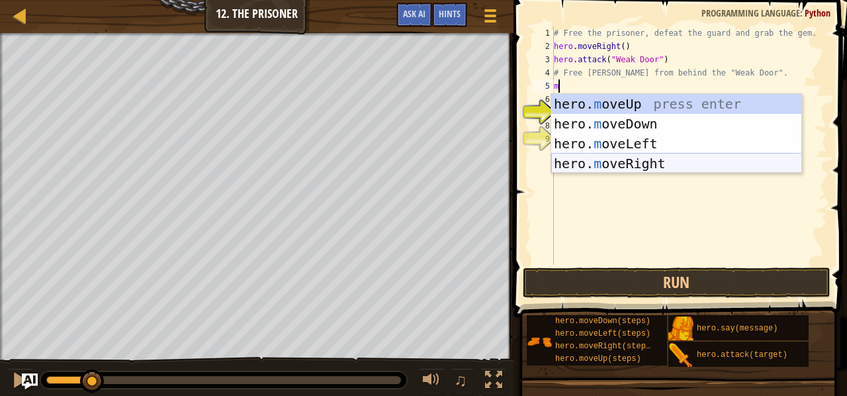
click at [652, 161] on div "hero. m oveUp press enter hero. m oveDown press enter hero. m oveLeft press ent…" at bounding box center [676, 153] width 251 height 119
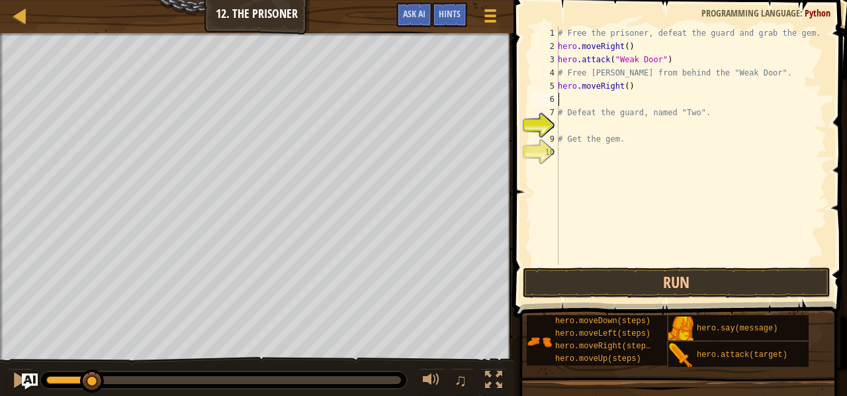
click at [623, 84] on div "# Free the prisoner, defeat the guard and grab the gem. hero . moveRight ( ) he…" at bounding box center [691, 158] width 272 height 265
type textarea "hero.moveRight(3)"
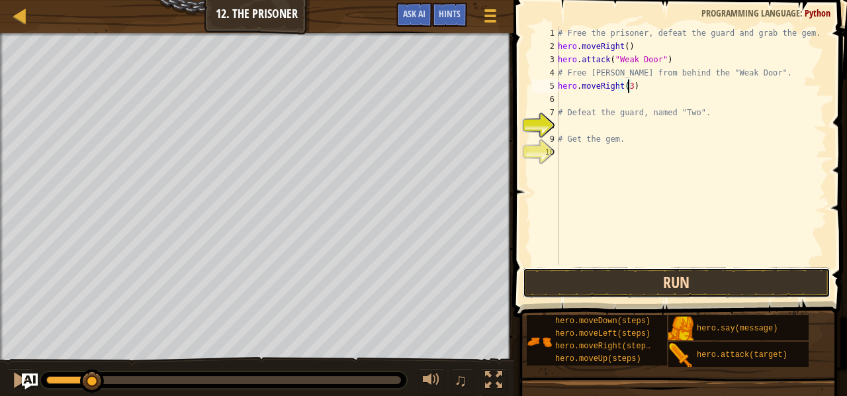
click at [662, 285] on button "Run" at bounding box center [677, 282] width 308 height 30
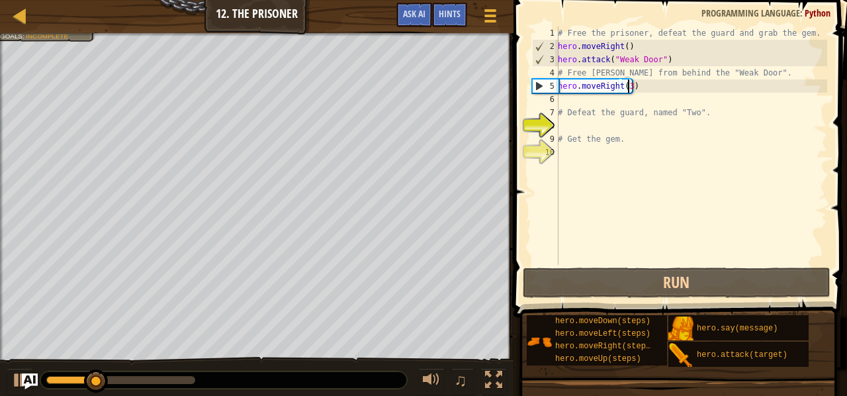
click at [589, 103] on div "# Free the prisoner, defeat the guard and grab the gem. hero . moveRight ( ) he…" at bounding box center [691, 158] width 272 height 265
type textarea "a"
click at [626, 85] on div "# Free the prisoner, defeat the guard and grab the gem. hero . moveRight ( ) he…" at bounding box center [691, 158] width 272 height 265
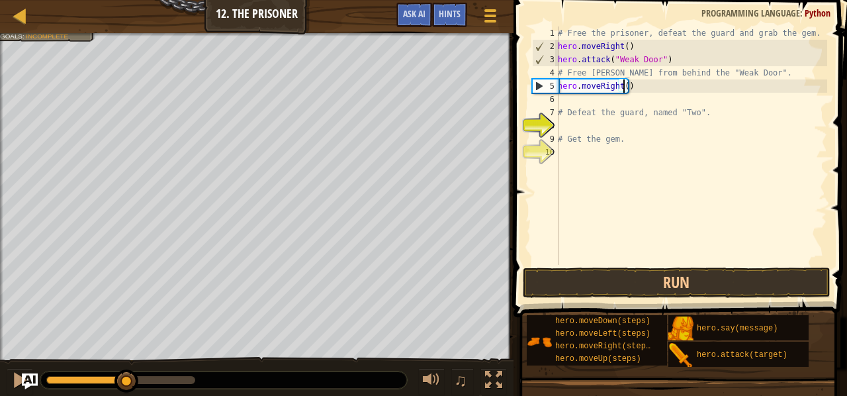
type textarea "hero.moveRight(2)"
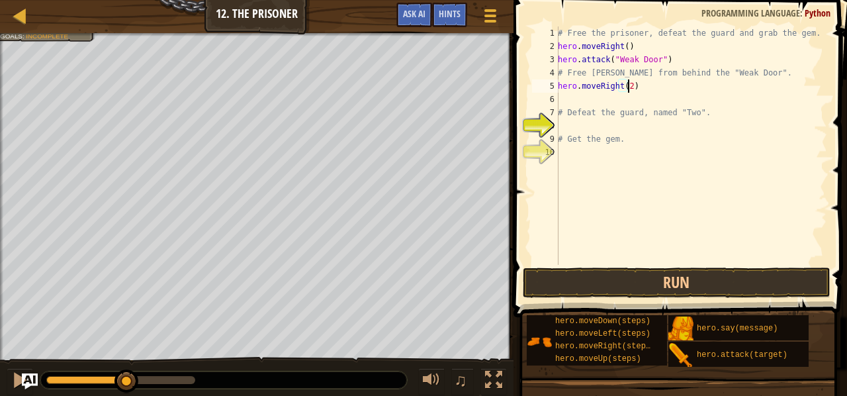
scroll to position [6, 5]
click at [579, 96] on div "# Free the prisoner, defeat the guard and grab the gem. hero . moveRight ( ) he…" at bounding box center [691, 158] width 272 height 265
type textarea "h"
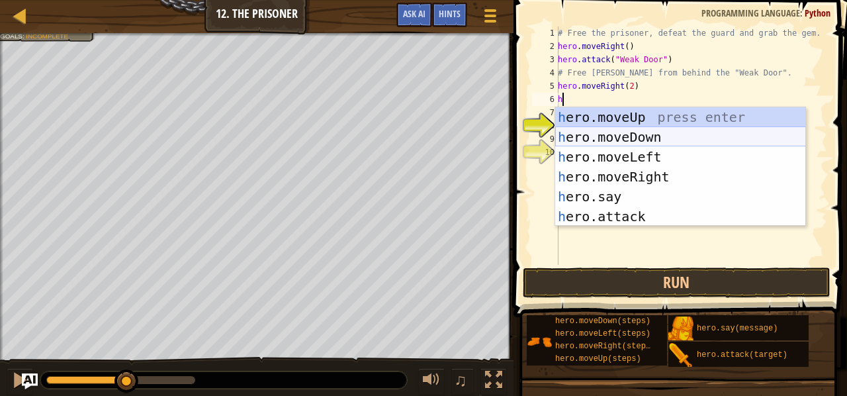
click at [613, 132] on div "h ero.moveUp press enter h ero.moveDown press enter h ero.moveLeft press enter …" at bounding box center [680, 186] width 251 height 159
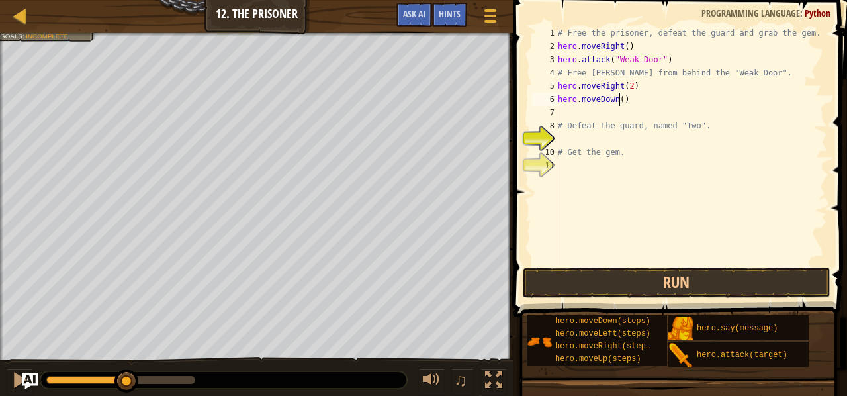
click at [617, 95] on div "# Free the prisoner, defeat the guard and grab the gem. hero . moveRight ( ) he…" at bounding box center [691, 158] width 272 height 265
type textarea "hero.moveDown(3)"
click at [589, 106] on div "# Free the prisoner, defeat the guard and grab the gem. hero . moveRight ( ) he…" at bounding box center [691, 158] width 272 height 265
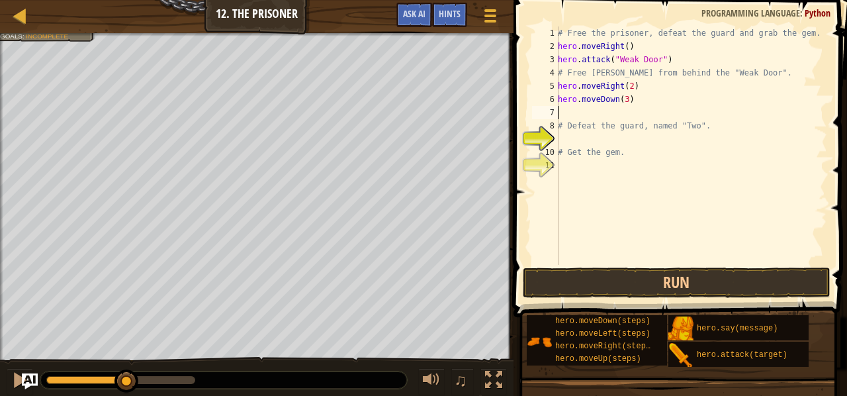
click at [622, 99] on div "# Free the prisoner, defeat the guard and grab the gem. hero . moveRight ( ) he…" at bounding box center [691, 158] width 272 height 265
type textarea "hero.moveDown(3)"
click at [580, 117] on div "# Free the prisoner, defeat the guard and grab the gem. hero . moveRight ( ) he…" at bounding box center [691, 158] width 272 height 265
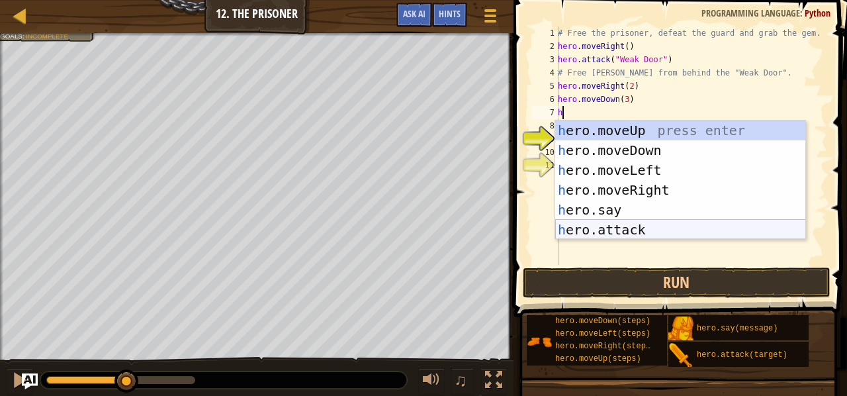
click at [628, 227] on div "h ero.moveUp press enter h ero.moveDown press enter h ero.moveLeft press enter …" at bounding box center [680, 199] width 251 height 159
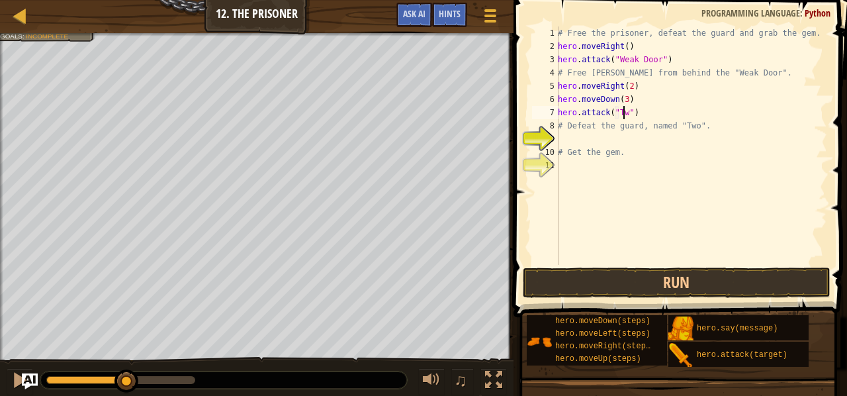
scroll to position [6, 5]
type textarea "hero.attack("Two")"
click at [636, 135] on div "# Free the prisoner, defeat the guard and grab the gem. hero . moveRight ( ) he…" at bounding box center [691, 158] width 272 height 265
drag, startPoint x: 645, startPoint y: 114, endPoint x: 554, endPoint y: 114, distance: 90.6
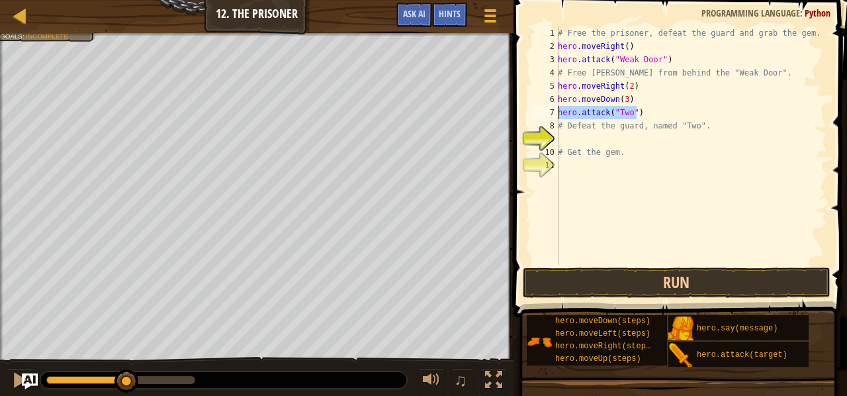
click at [554, 114] on div "1 2 3 4 5 6 7 8 9 10 11 # Free the prisoner, defeat the guard and grab the gem.…" at bounding box center [678, 145] width 298 height 238
click at [569, 146] on div "# Free the prisoner, defeat the guard and grab the gem. hero . moveRight ( ) he…" at bounding box center [691, 158] width 272 height 265
type textarea "# Get the gem."
click at [562, 144] on div "# Free the prisoner, defeat the guard and grab the gem. hero . moveRight ( ) he…" at bounding box center [691, 158] width 272 height 265
paste textarea "hero.attack("Two")"
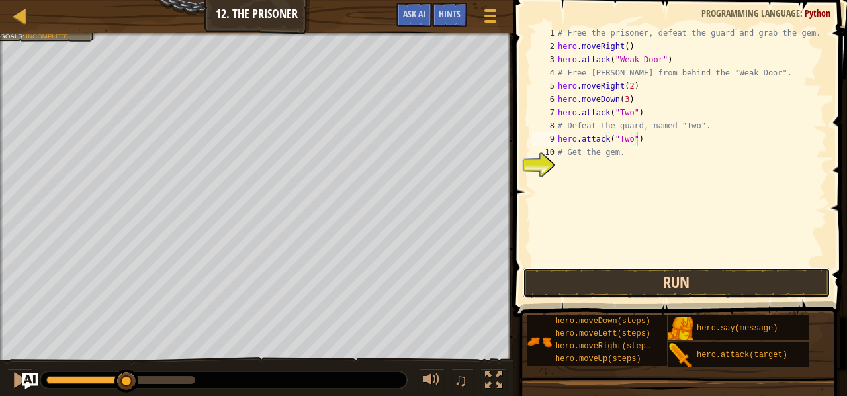
click at [618, 287] on button "Run" at bounding box center [677, 282] width 308 height 30
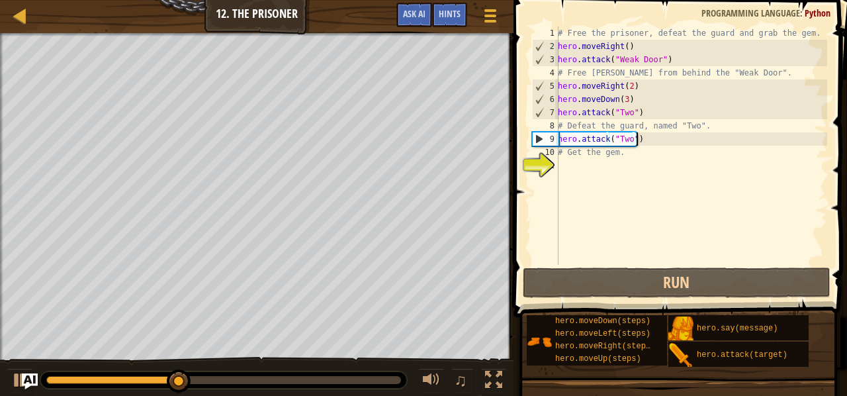
click at [621, 154] on div "# Free the prisoner, defeat the guard and grab the gem. hero . moveRight ( ) he…" at bounding box center [691, 158] width 272 height 265
type textarea "# Get the gem."
click at [624, 151] on div "# Free the prisoner, defeat the guard and grab the gem. hero . moveRight ( ) he…" at bounding box center [691, 158] width 272 height 265
click at [628, 163] on div "# Free the prisoner, defeat the guard and grab the gem. hero . moveRight ( ) he…" at bounding box center [691, 158] width 272 height 265
type textarea "m"
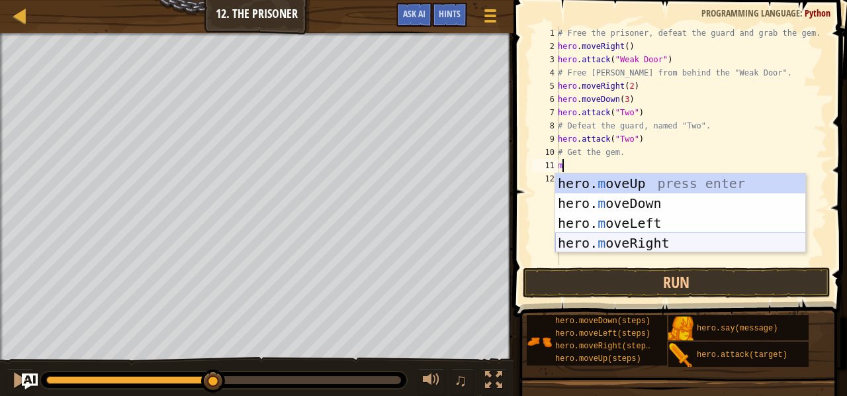
click at [662, 234] on div "hero. m oveUp press enter hero. m oveDown press enter hero. m oveLeft press ent…" at bounding box center [680, 232] width 251 height 119
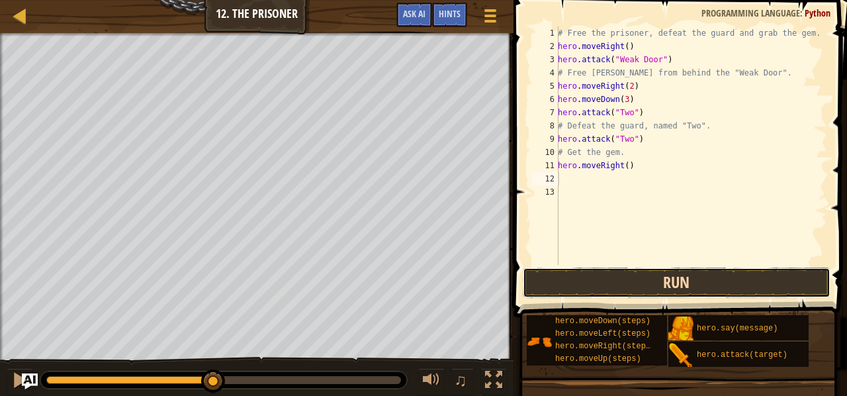
click at [660, 288] on button "Run" at bounding box center [677, 282] width 308 height 30
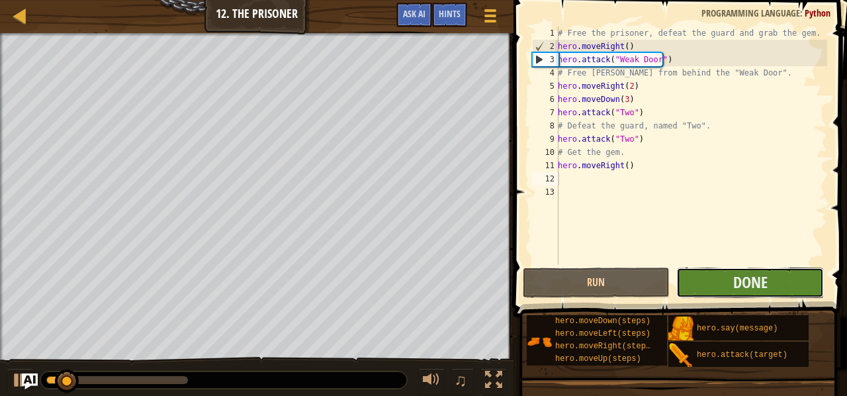
click at [721, 271] on button "Done" at bounding box center [750, 282] width 148 height 30
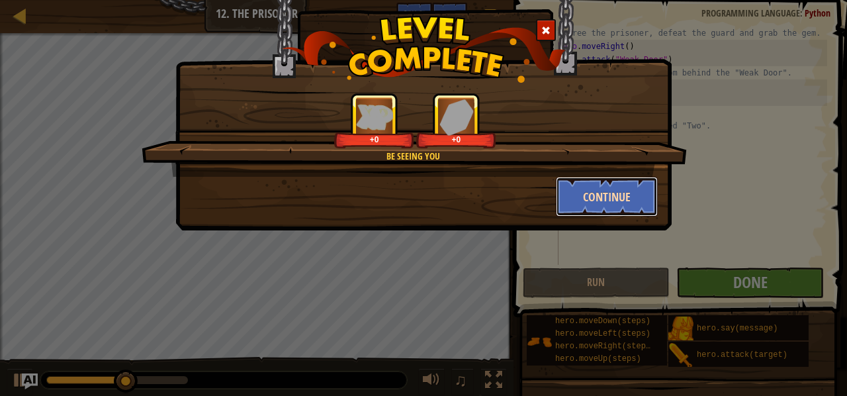
click at [609, 191] on button "Continue" at bounding box center [607, 197] width 103 height 40
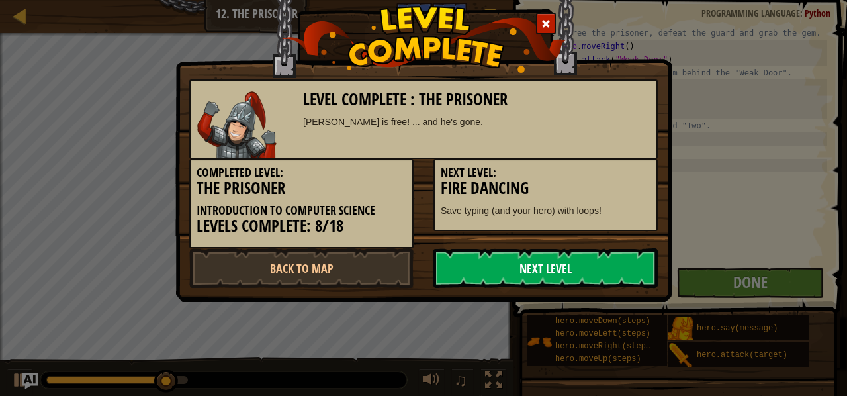
click at [511, 265] on link "Next Level" at bounding box center [545, 268] width 224 height 40
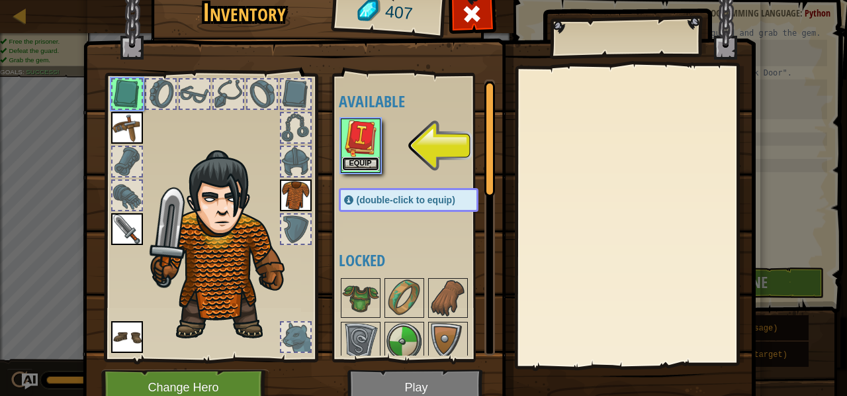
click at [351, 159] on button "Equip" at bounding box center [360, 164] width 37 height 14
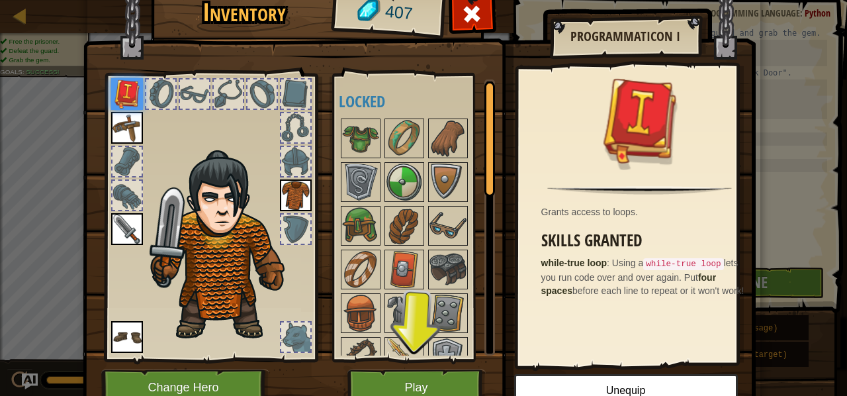
click at [509, 256] on img at bounding box center [419, 178] width 673 height 480
click at [418, 392] on button "Play" at bounding box center [416, 387] width 138 height 36
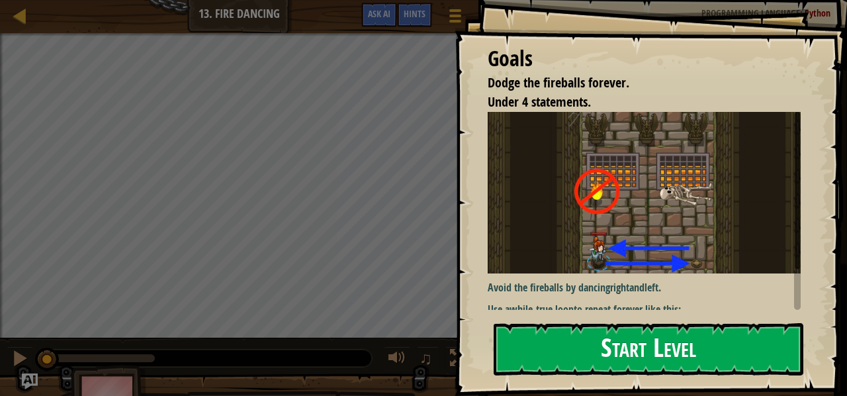
click at [605, 323] on button "Start Level" at bounding box center [648, 349] width 310 height 52
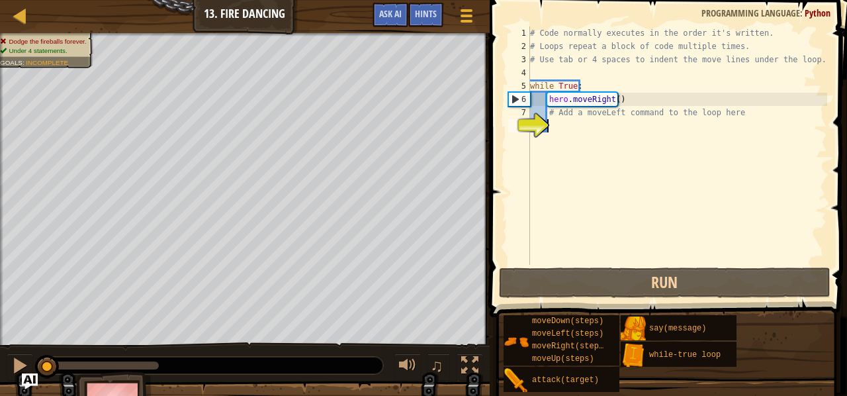
click at [552, 89] on div "# Code normally executes in the order it's written. # Loops repeat a block of c…" at bounding box center [677, 158] width 300 height 265
type textarea "while True:"
click at [568, 130] on div "# Code normally executes in the order it's written. # Loops repeat a block of c…" at bounding box center [677, 158] width 300 height 265
drag, startPoint x: 729, startPoint y: 112, endPoint x: 546, endPoint y: 116, distance: 183.3
click at [546, 116] on div "1 2 3 4 5 6 7 8 # Code normally executes in the order it's written. # Loops rep…" at bounding box center [666, 145] width 322 height 238
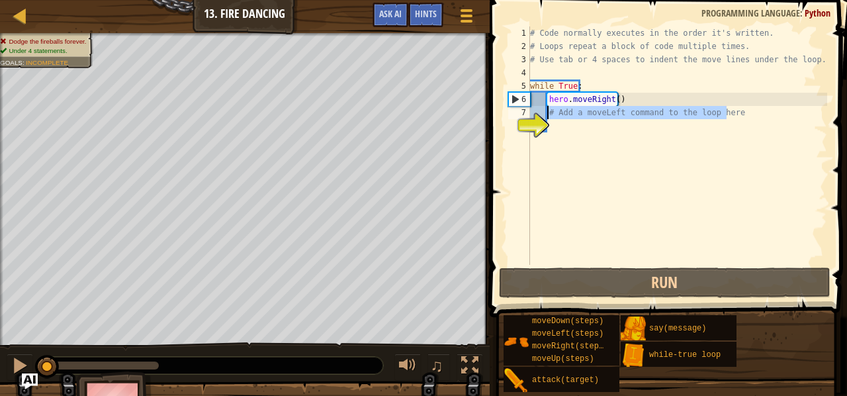
type textarea "h"
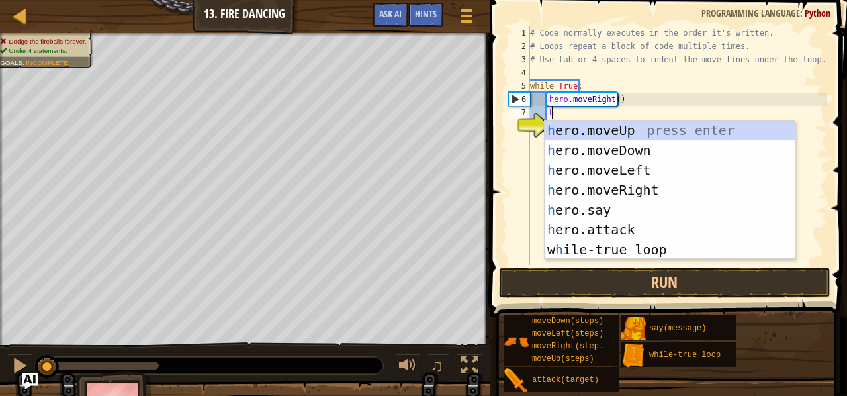
scroll to position [6, 1]
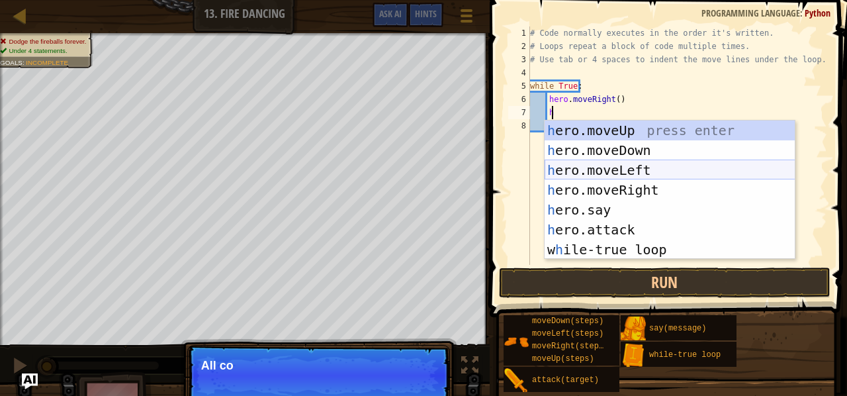
click at [602, 171] on div "h ero.moveUp press enter h ero.moveDown press enter h ero.moveLeft press enter …" at bounding box center [669, 209] width 251 height 179
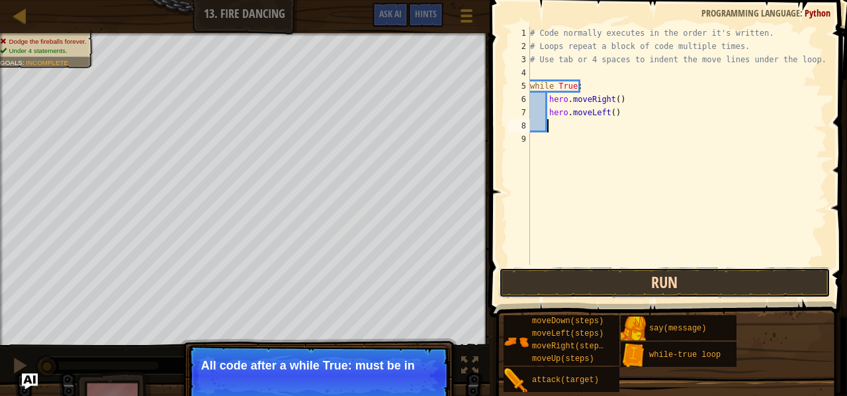
click at [607, 278] on button "Run" at bounding box center [664, 282] width 331 height 30
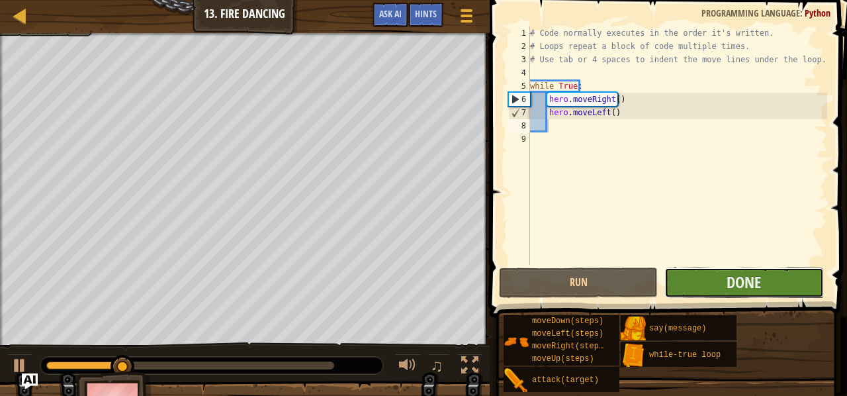
click at [724, 272] on button "Done" at bounding box center [743, 282] width 159 height 30
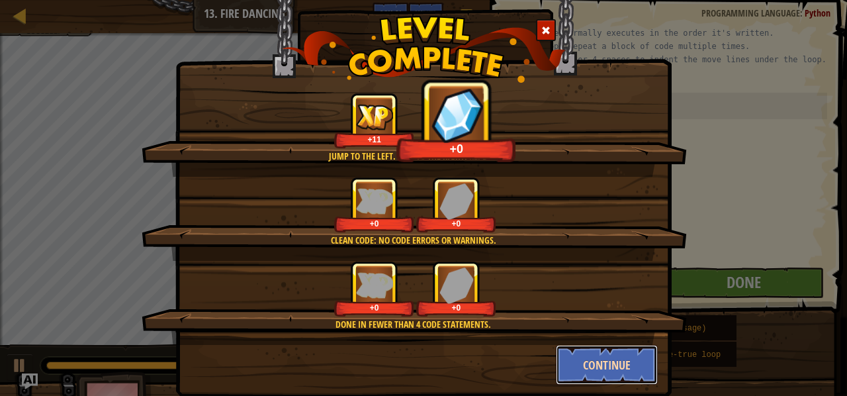
click at [570, 352] on button "Continue" at bounding box center [607, 365] width 103 height 40
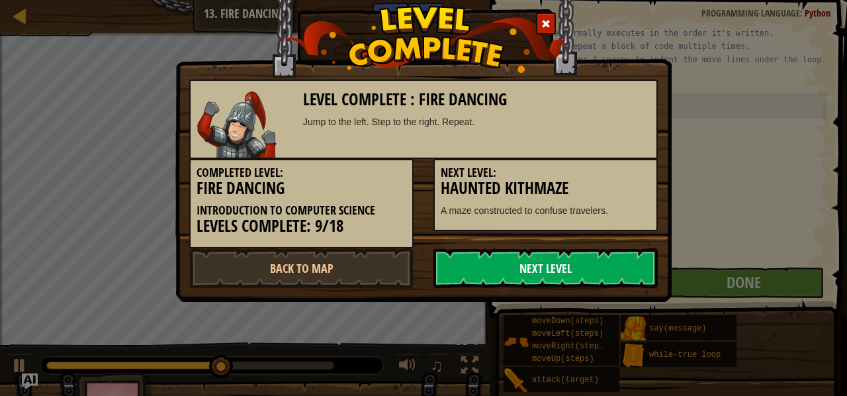
click at [507, 281] on link "Next Level" at bounding box center [545, 268] width 224 height 40
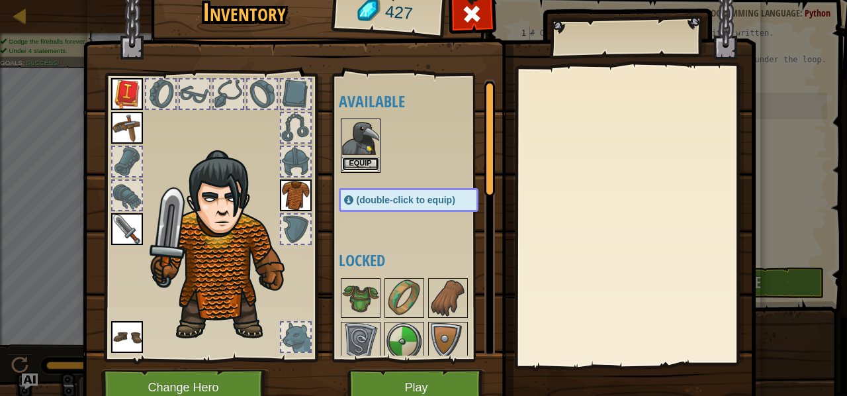
click at [353, 167] on button "Equip" at bounding box center [360, 164] width 37 height 14
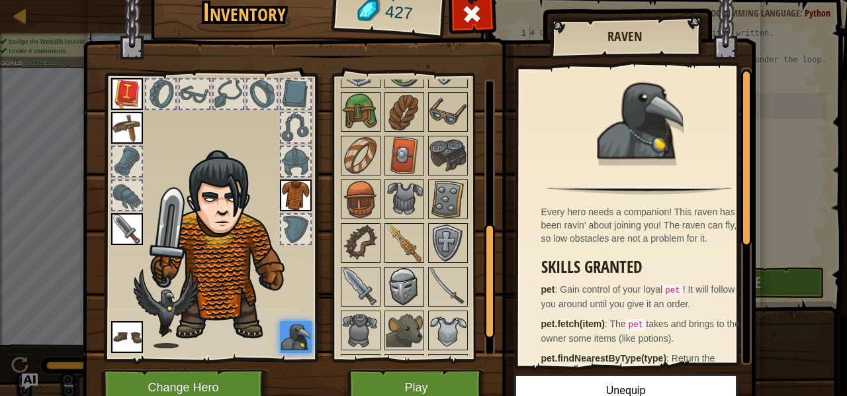
scroll to position [237, 0]
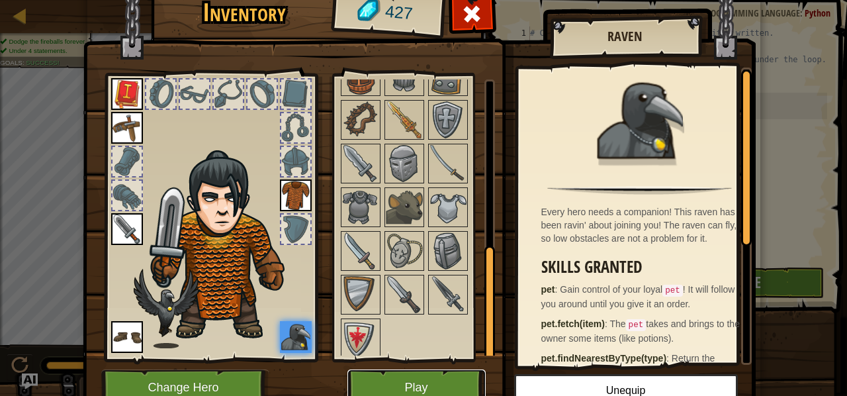
click at [411, 388] on button "Play" at bounding box center [416, 387] width 138 height 36
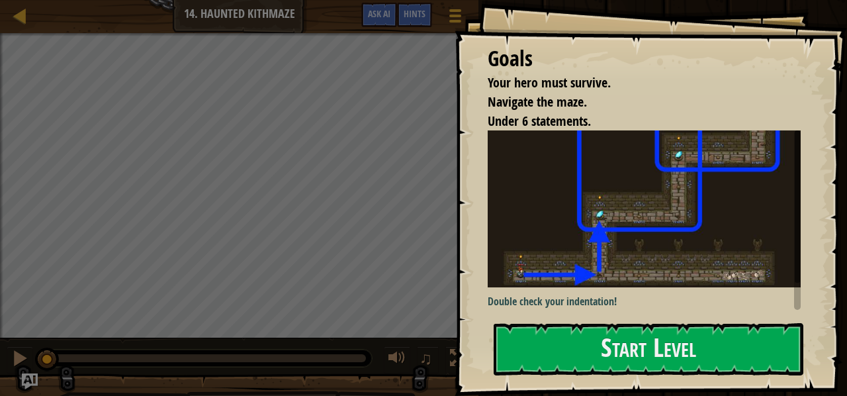
click at [504, 257] on img at bounding box center [649, 208] width 323 height 157
click at [523, 298] on p "Double check your indentation!" at bounding box center [649, 301] width 323 height 15
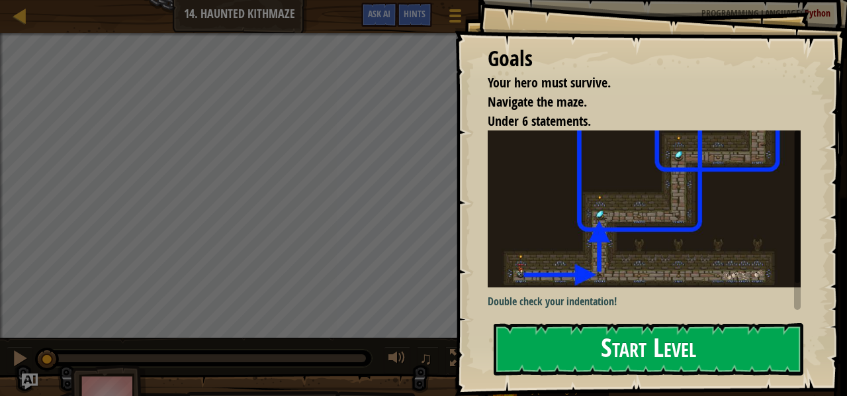
click at [520, 363] on button "Start Level" at bounding box center [648, 349] width 310 height 52
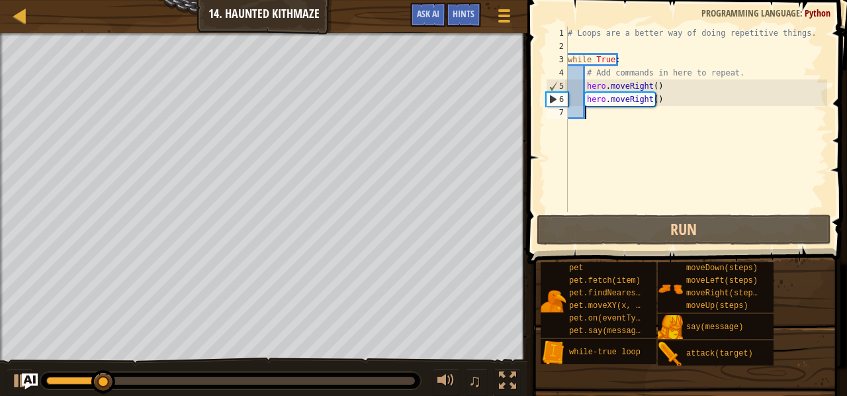
click at [0, 239] on div "Your hero must survive. Navigate the maze. Under 6 statements. Goals : Ran out …" at bounding box center [263, 201] width 527 height 336
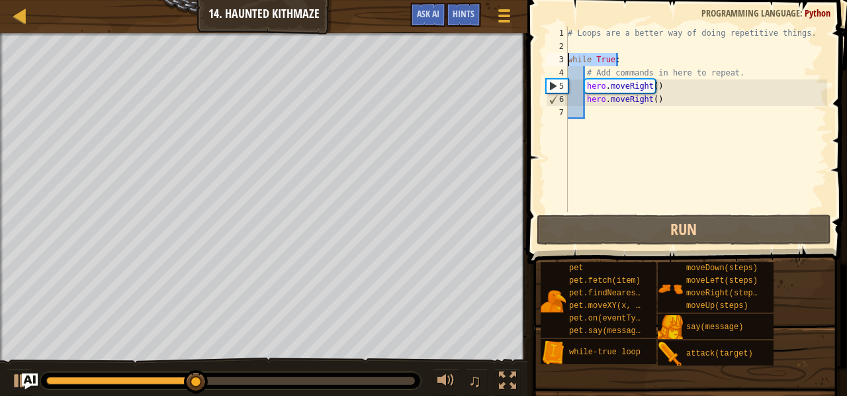
drag, startPoint x: 619, startPoint y: 56, endPoint x: 567, endPoint y: 61, distance: 52.5
click at [567, 61] on div "1 2 3 4 5 6 7 # Loops are a better way of doing repetitive things. while True :…" at bounding box center [685, 118] width 284 height 185
type textarea "while True:"
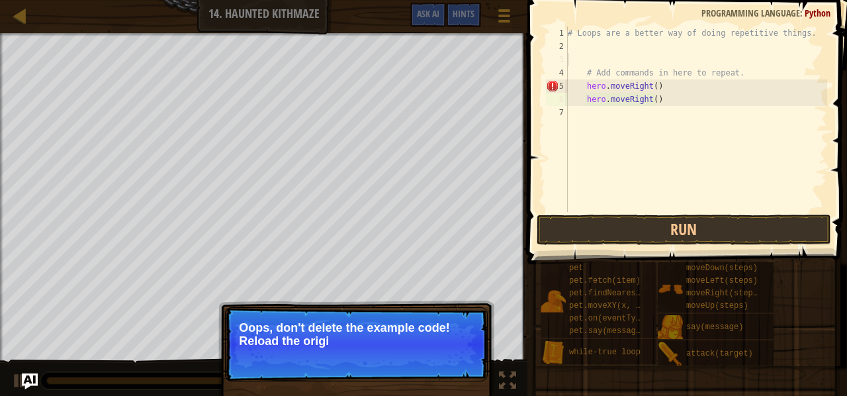
click at [349, 345] on p "Oops, don't delete the example code! Reload the origi" at bounding box center [356, 334] width 235 height 26
click at [430, 353] on button "↻ Reload" at bounding box center [447, 357] width 59 height 20
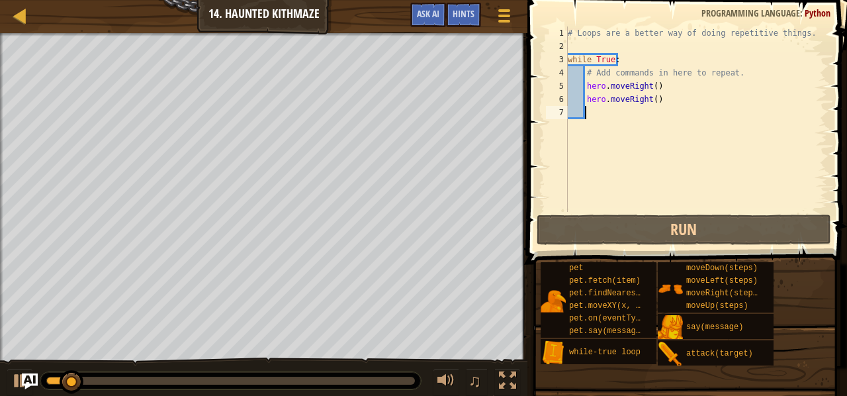
type textarea "h"
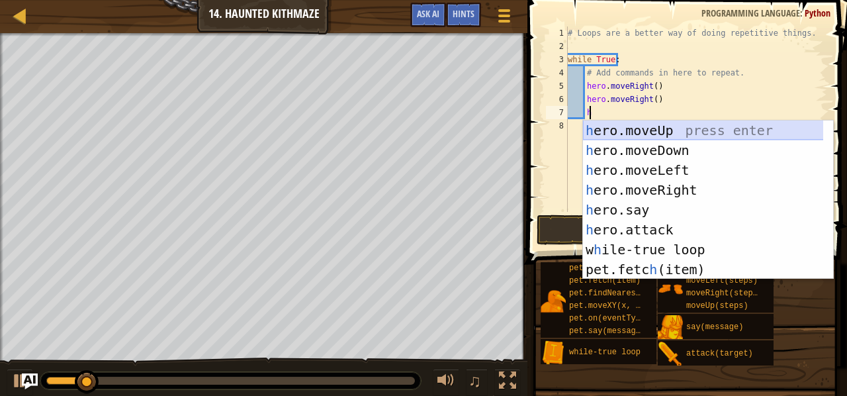
click at [666, 134] on div "h ero.moveUp press enter h ero.moveDown press enter h ero.moveLeft press enter …" at bounding box center [703, 219] width 241 height 198
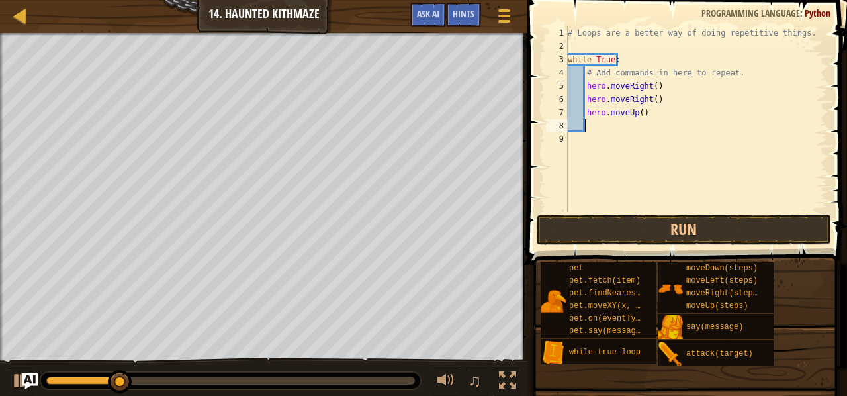
click at [638, 112] on div "# Loops are a better way of doing repetitive things. while True : # Add command…" at bounding box center [696, 132] width 262 height 212
type textarea "hero.moveUp()"
click at [619, 133] on div "# Loops are a better way of doing repetitive things. while True : # Add command…" at bounding box center [696, 132] width 262 height 212
click at [597, 128] on div "# Loops are a better way of doing repetitive things. while True : # Add command…" at bounding box center [696, 132] width 262 height 212
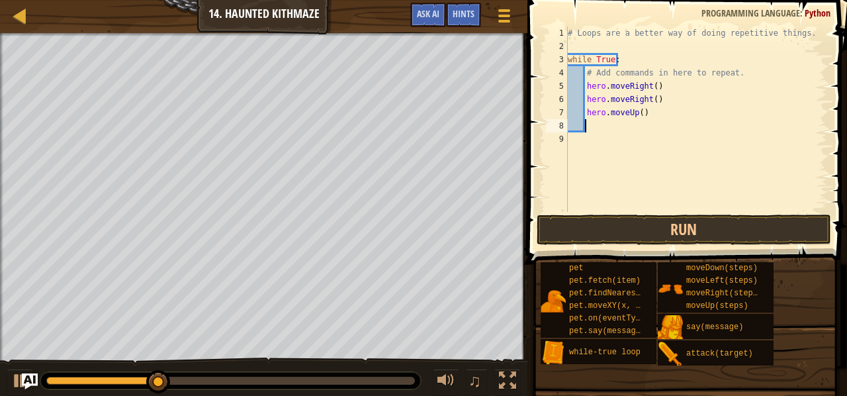
type textarea "h"
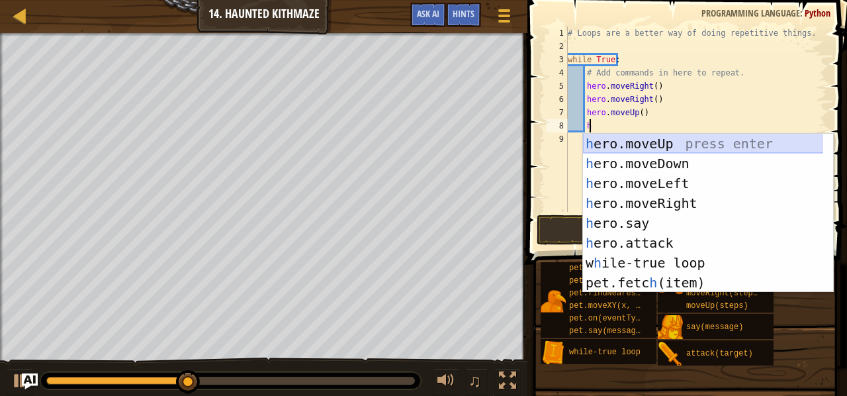
click at [648, 146] on div "h ero.moveUp press enter h ero.moveDown press enter h ero.moveLeft press enter …" at bounding box center [703, 233] width 241 height 198
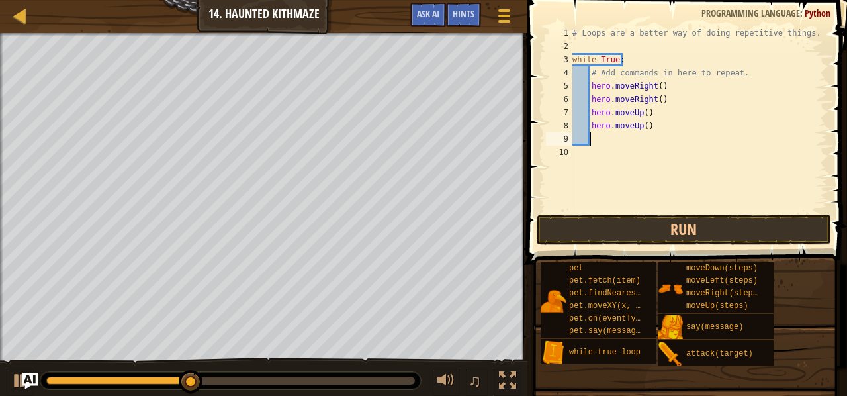
scroll to position [6, 1]
type textarea "h"
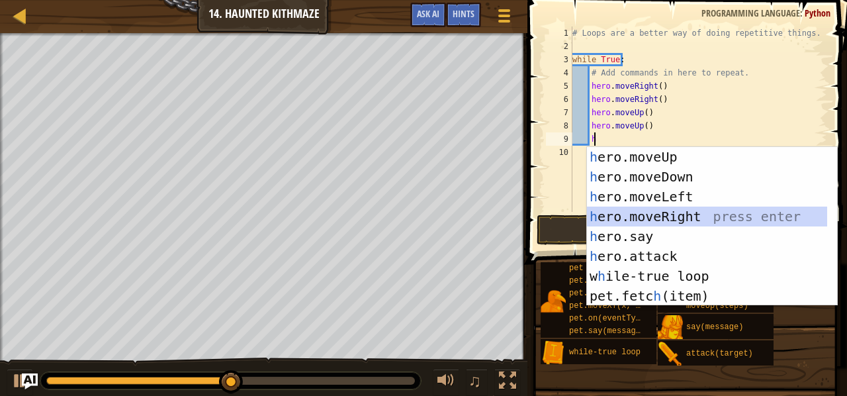
click at [623, 210] on div "h ero.moveUp press enter h ero.moveDown press enter h ero.moveLeft press enter …" at bounding box center [707, 246] width 241 height 198
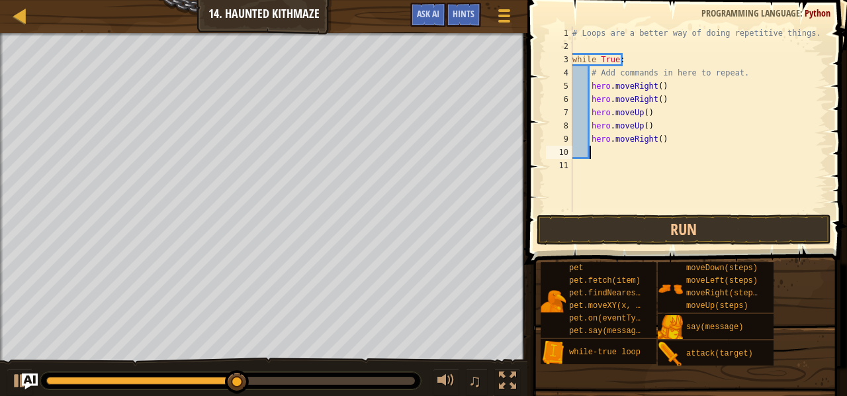
type textarea "h"
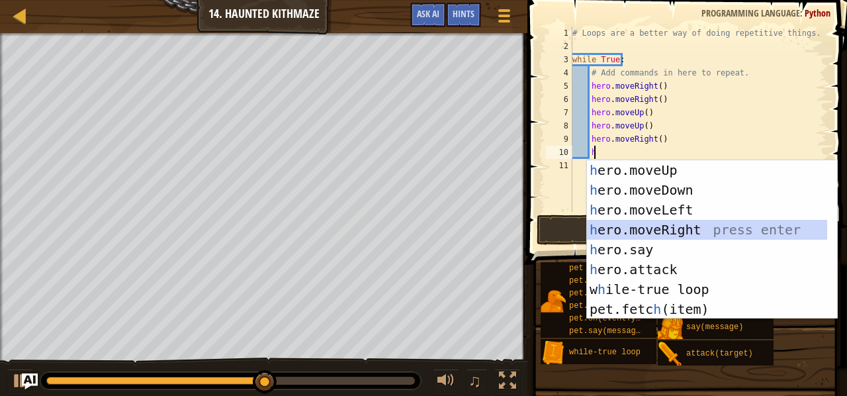
click at [636, 234] on div "h ero.moveUp press enter h ero.moveDown press enter h ero.moveLeft press enter …" at bounding box center [707, 259] width 241 height 198
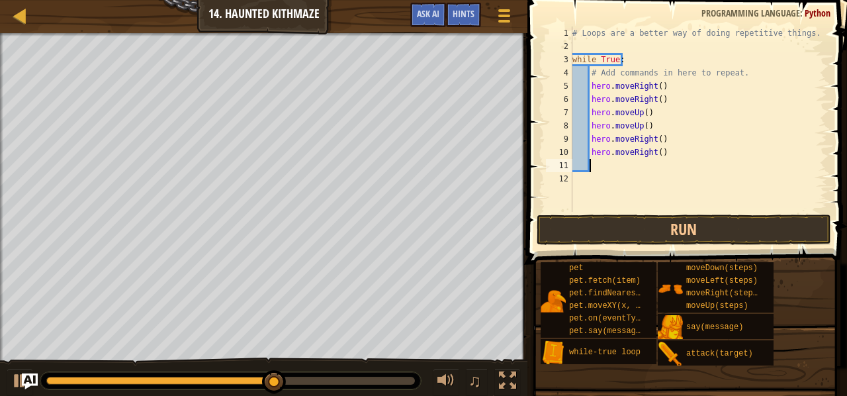
type textarea "h"
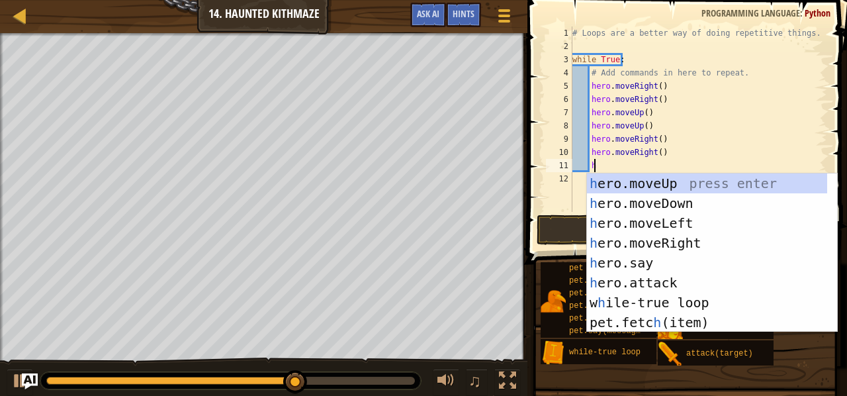
click at [639, 185] on div "h ero.moveUp press enter h ero.moveDown press enter h ero.moveLeft press enter …" at bounding box center [707, 272] width 241 height 198
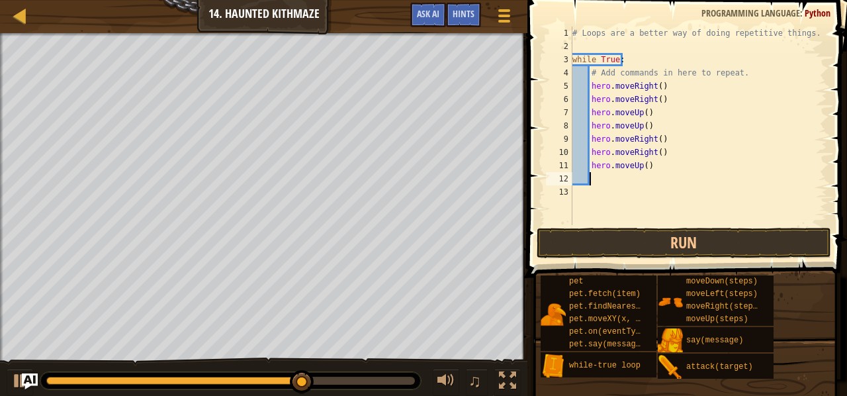
type textarea "h"
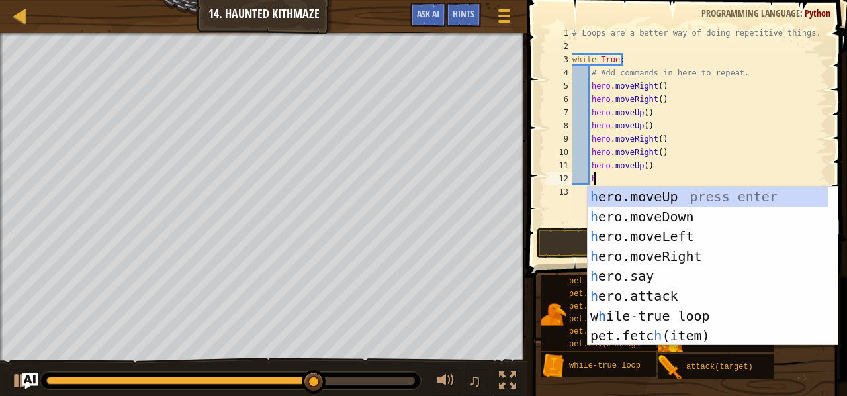
click at [643, 196] on div "h ero.moveUp press enter h ero.moveDown press enter h ero.moveLeft press enter …" at bounding box center [707, 286] width 241 height 198
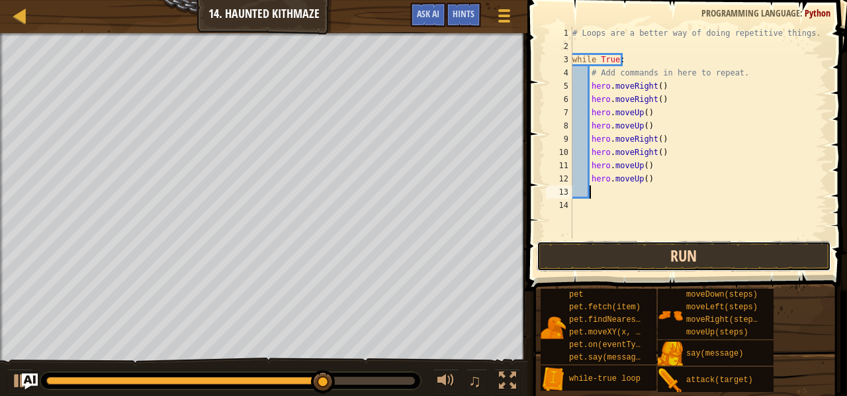
click at [622, 265] on button "Run" at bounding box center [683, 256] width 294 height 30
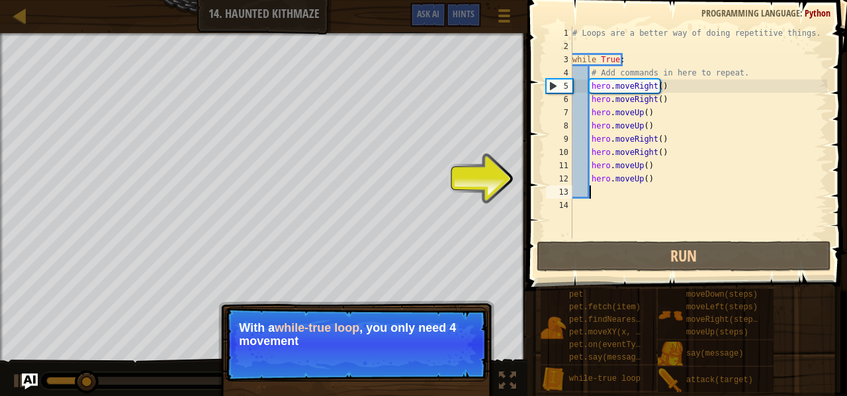
click at [461, 311] on p "Skip (esc) Continue With a while-true loop , you only need 4 movement" at bounding box center [356, 344] width 263 height 74
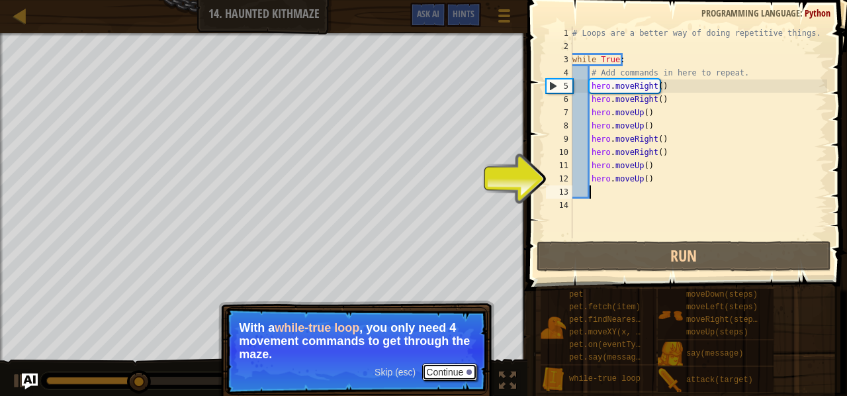
click at [456, 376] on button "Continue" at bounding box center [449, 371] width 55 height 17
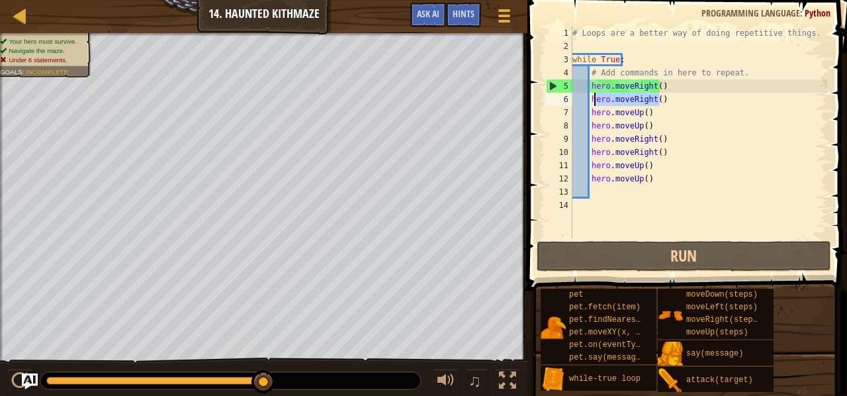
drag, startPoint x: 664, startPoint y: 100, endPoint x: 592, endPoint y: 97, distance: 72.2
click at [592, 97] on div "# Loops are a better way of doing repetitive things. while True : # Add command…" at bounding box center [698, 145] width 257 height 238
type textarea "hero.moveRight()"
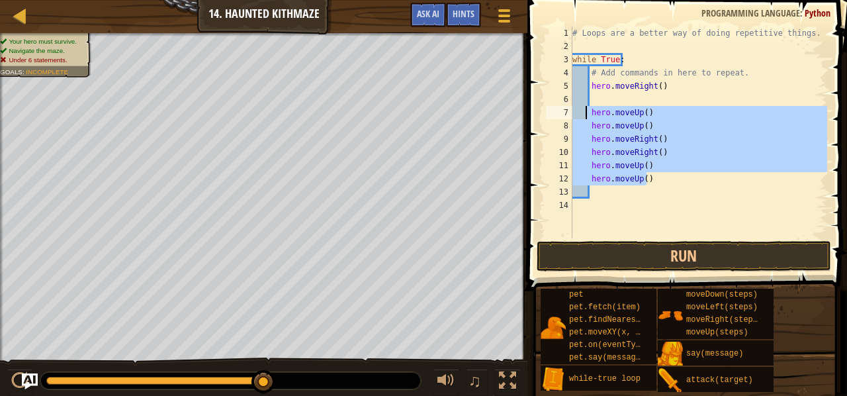
drag, startPoint x: 660, startPoint y: 181, endPoint x: 586, endPoint y: 110, distance: 102.5
click at [586, 110] on div "# Loops are a better way of doing repetitive things. while True : # Add command…" at bounding box center [698, 145] width 257 height 238
type textarea "hero.moveUp() hero.moveUp()"
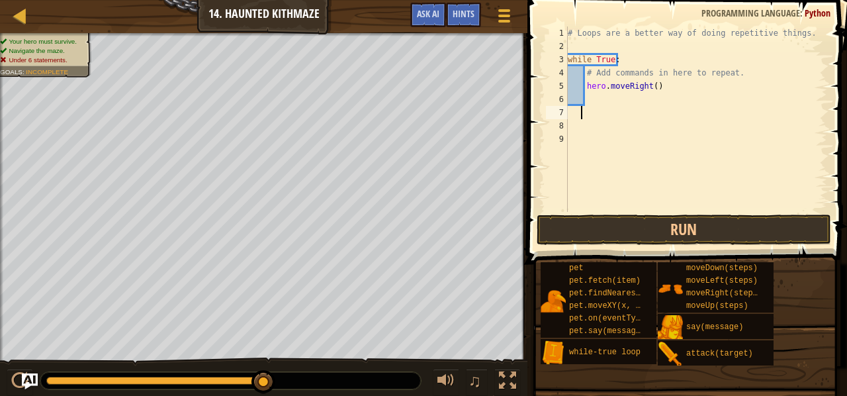
click at [594, 96] on div "# Loops are a better way of doing repetitive things. while True : # Add command…" at bounding box center [696, 132] width 262 height 212
type textarea "h"
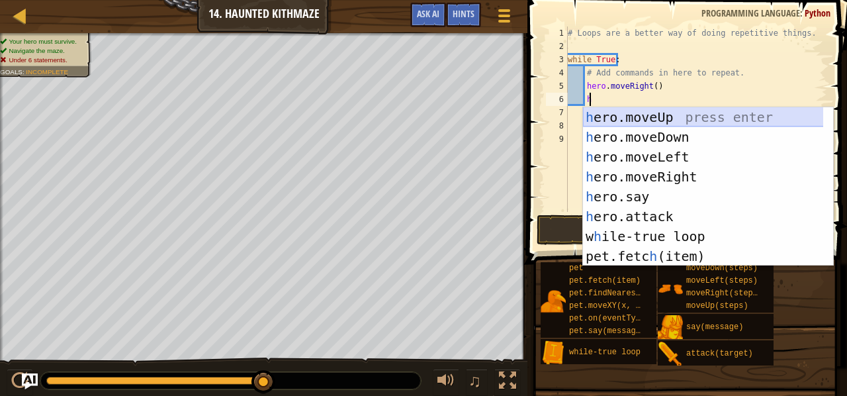
click at [655, 120] on div "h ero.moveUp press enter h ero.moveDown press enter h ero.moveLeft press enter …" at bounding box center [703, 206] width 241 height 198
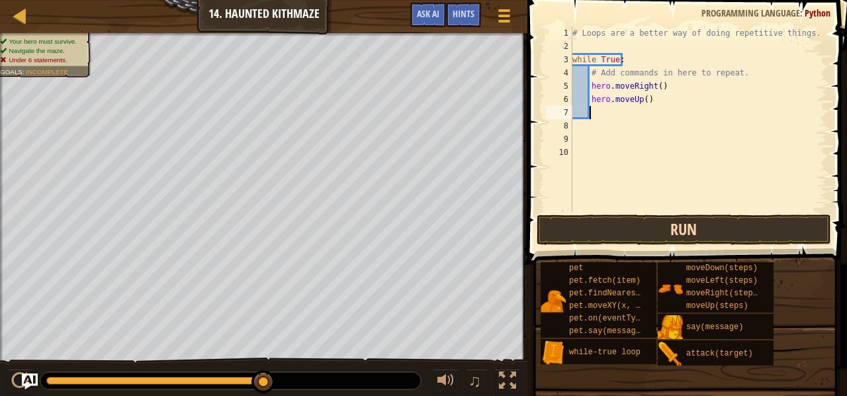
scroll to position [6, 1]
click at [631, 232] on button "Run" at bounding box center [683, 229] width 294 height 30
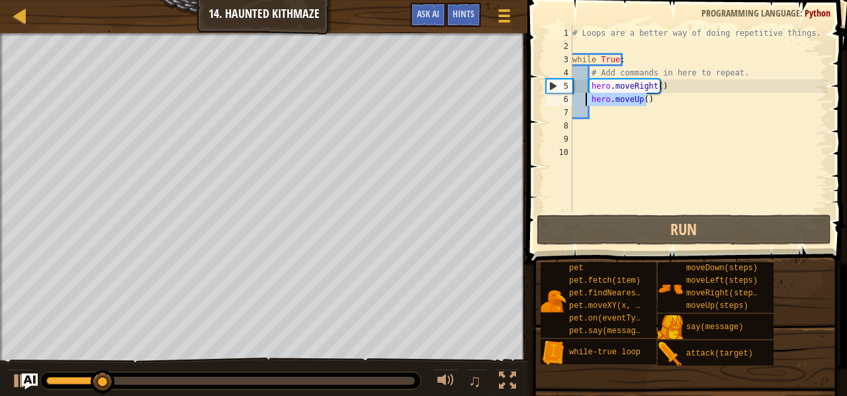
drag, startPoint x: 651, startPoint y: 95, endPoint x: 583, endPoint y: 97, distance: 67.5
click at [583, 97] on div "# Loops are a better way of doing repetitive things. while True : # Add command…" at bounding box center [699, 132] width 258 height 212
type textarea "h"
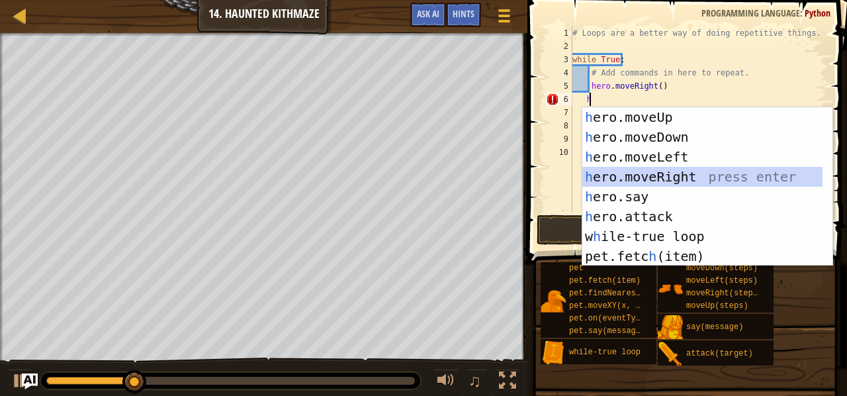
click at [653, 177] on div "h ero.moveUp press enter h ero.moveDown press enter h ero.moveLeft press enter …" at bounding box center [702, 206] width 241 height 198
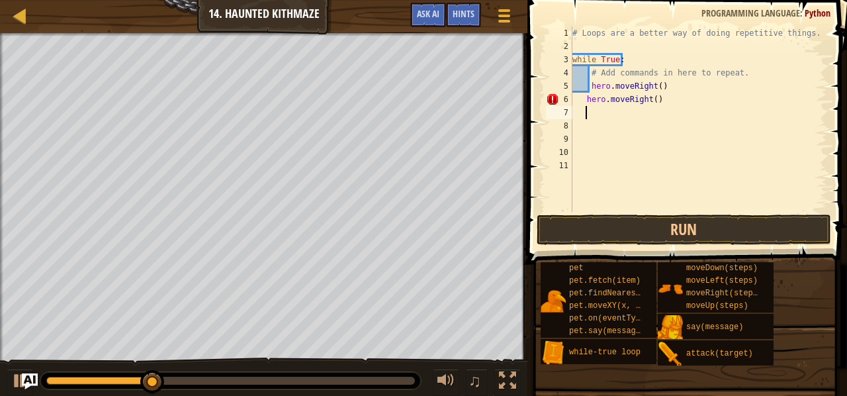
type textarea "h"
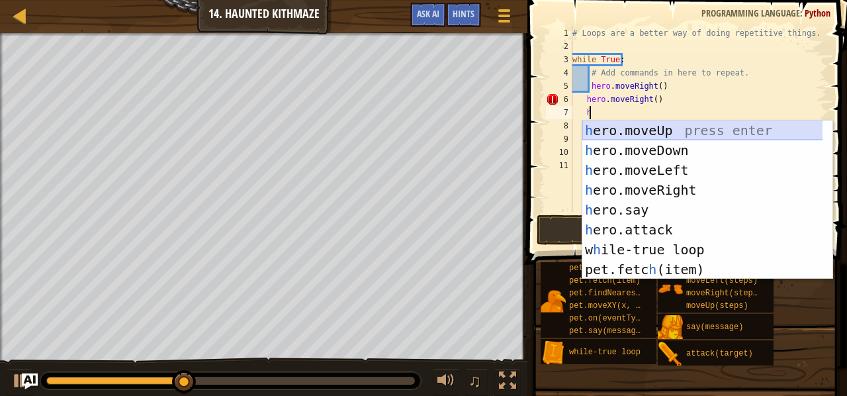
click at [668, 136] on div "h ero.moveUp press enter h ero.moveDown press enter h ero.moveLeft press enter …" at bounding box center [702, 219] width 241 height 198
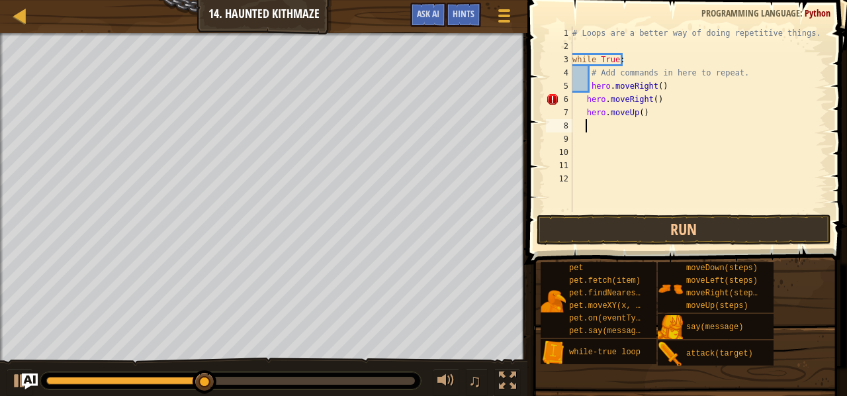
type textarea "h"
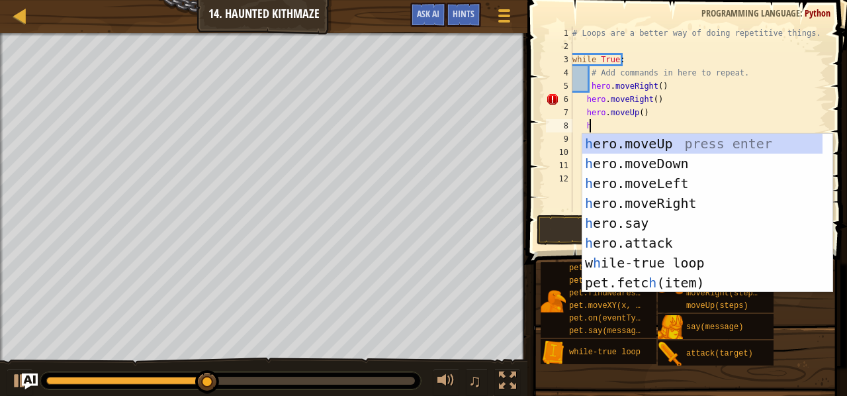
scroll to position [6, 1]
click at [640, 149] on div "h ero.moveUp press enter h ero.moveDown press enter h ero.moveLeft press enter …" at bounding box center [702, 233] width 241 height 198
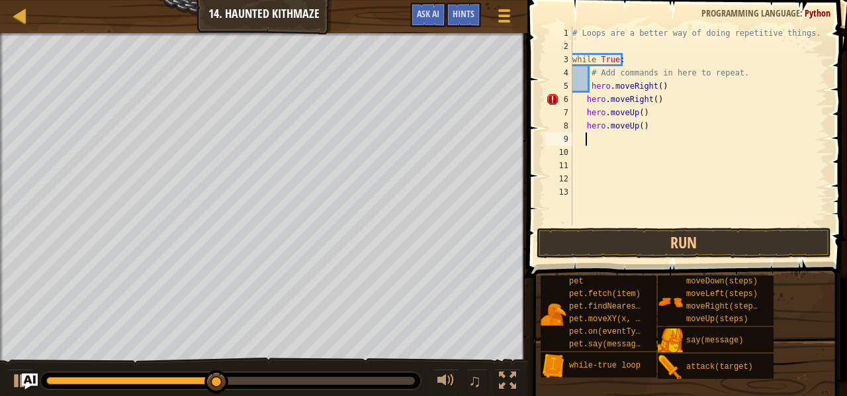
scroll to position [6, 0]
click at [642, 232] on button "Run" at bounding box center [683, 243] width 294 height 30
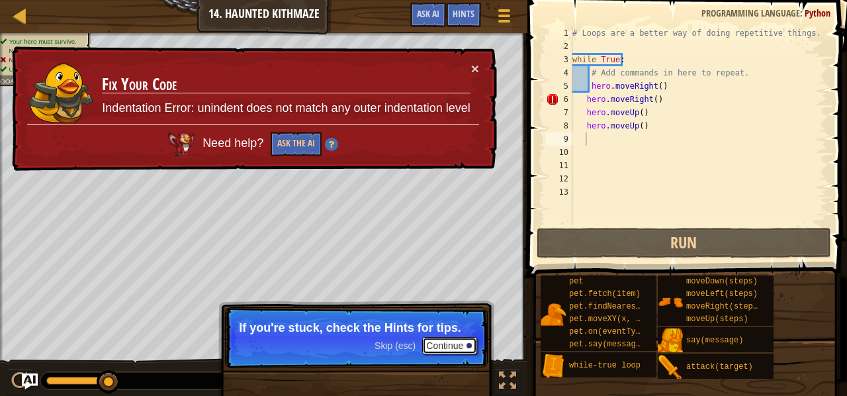
click at [441, 341] on button "Continue" at bounding box center [449, 345] width 55 height 17
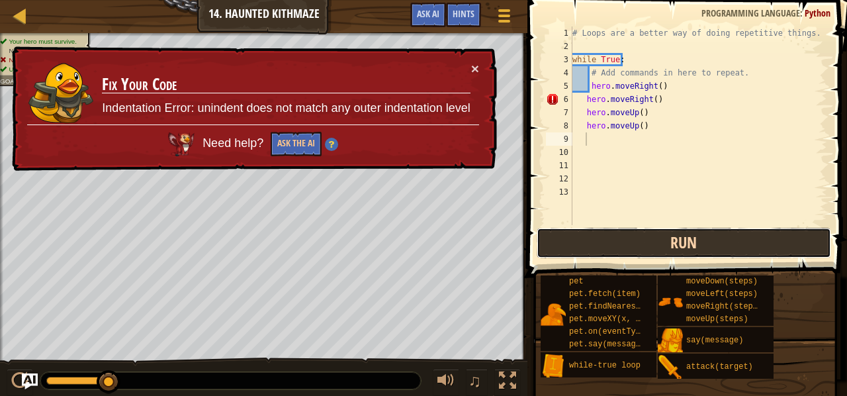
click at [590, 234] on button "Run" at bounding box center [683, 243] width 294 height 30
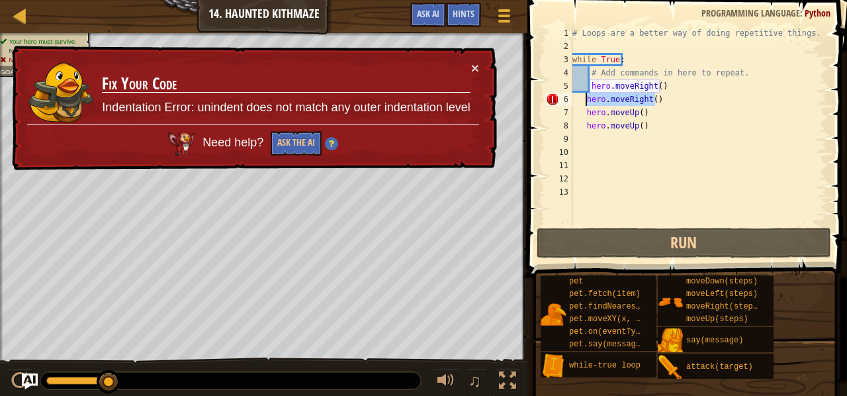
drag, startPoint x: 670, startPoint y: 97, endPoint x: 587, endPoint y: 104, distance: 83.6
click at [587, 104] on div "# Loops are a better way of doing repetitive things. while True : # Add command…" at bounding box center [698, 138] width 257 height 225
type textarea "hero.moveRight()"
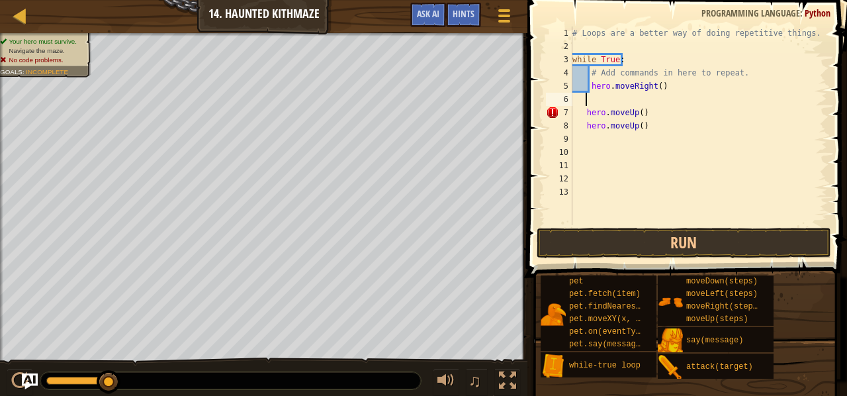
click at [654, 84] on div "# Loops are a better way of doing repetitive things. while True : # Add command…" at bounding box center [698, 138] width 257 height 225
click at [578, 108] on div "# Loops are a better way of doing repetitive things. while True : # Add command…" at bounding box center [698, 138] width 257 height 225
type textarea "hero.moveUp()"
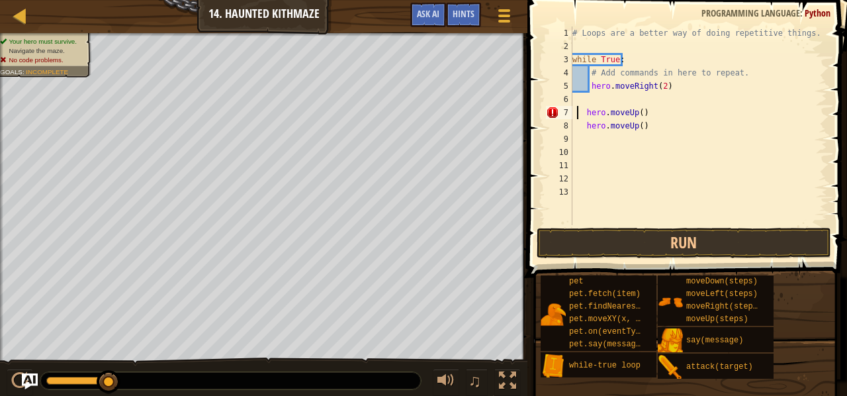
click at [576, 97] on div "# Loops are a better way of doing repetitive things. while True : # Add command…" at bounding box center [698, 138] width 257 height 225
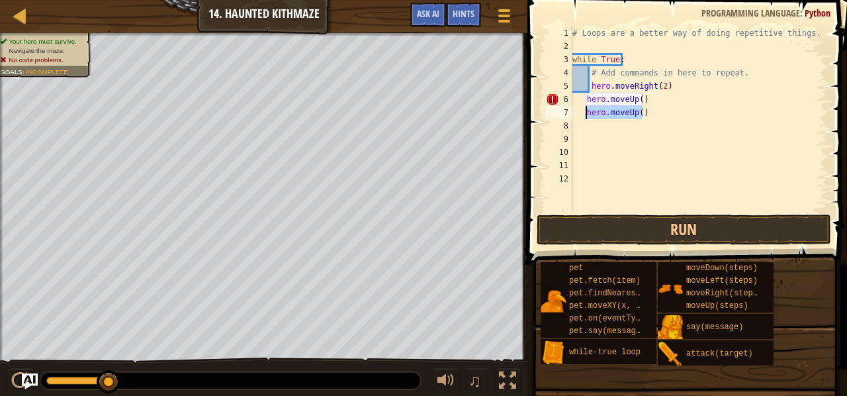
drag, startPoint x: 642, startPoint y: 118, endPoint x: 583, endPoint y: 113, distance: 58.5
click at [583, 113] on div "# Loops are a better way of doing repetitive things. while True : # Add command…" at bounding box center [698, 132] width 257 height 212
type textarea "hero.moveUp()"
click at [639, 101] on div "# Loops are a better way of doing repetitive things. while True : # Add command…" at bounding box center [698, 132] width 257 height 212
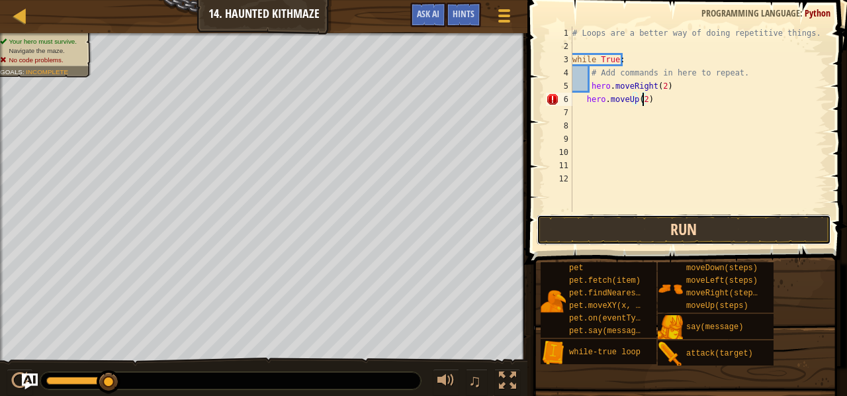
click at [700, 218] on button "Run" at bounding box center [683, 229] width 294 height 30
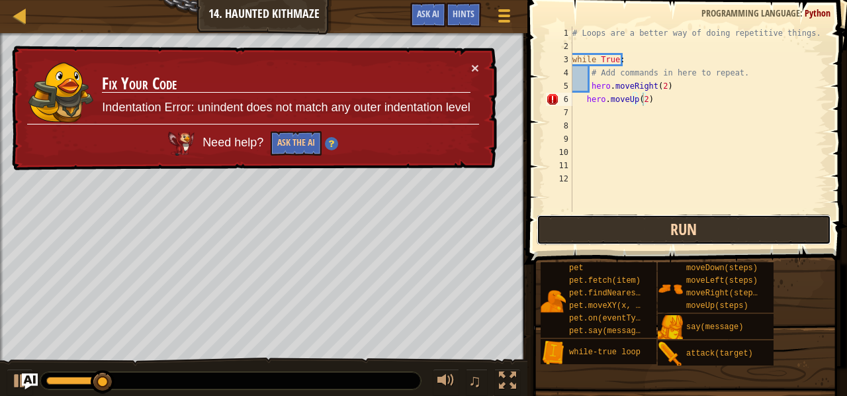
click at [701, 218] on button "Run" at bounding box center [683, 229] width 294 height 30
click at [701, 219] on button "Run" at bounding box center [683, 229] width 294 height 30
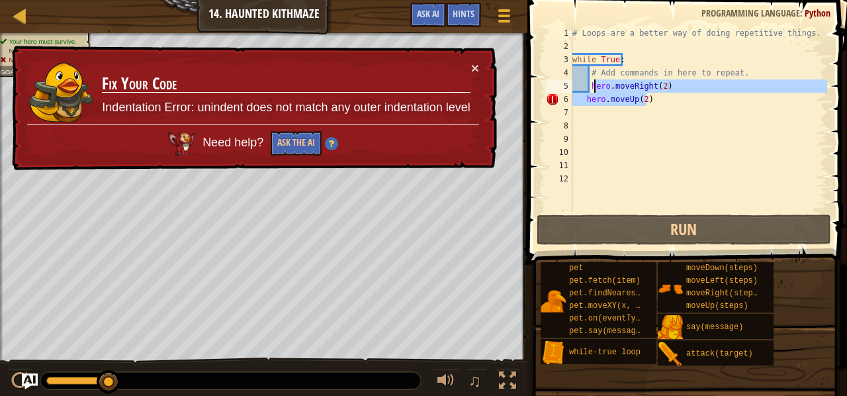
drag, startPoint x: 660, startPoint y: 99, endPoint x: 584, endPoint y: 90, distance: 76.6
click at [584, 90] on div "# Loops are a better way of doing repetitive things. while True : # Add command…" at bounding box center [698, 132] width 257 height 212
type textarea "hero.moveRight(2) hero.moveUp(2)"
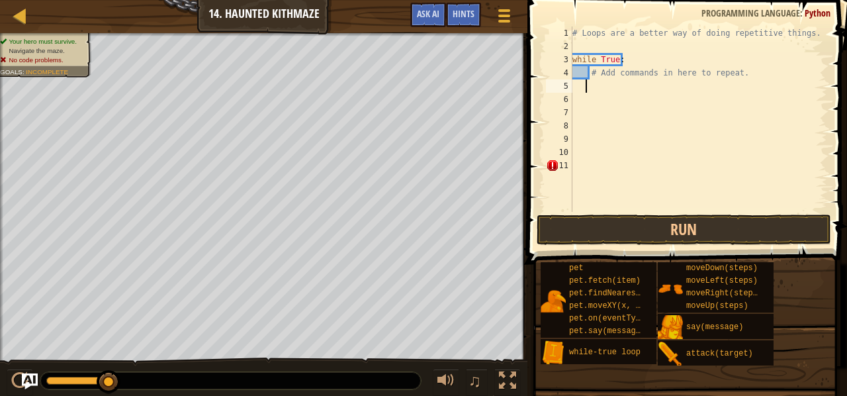
scroll to position [6, 0]
type textarea "#"
type textarea "h"
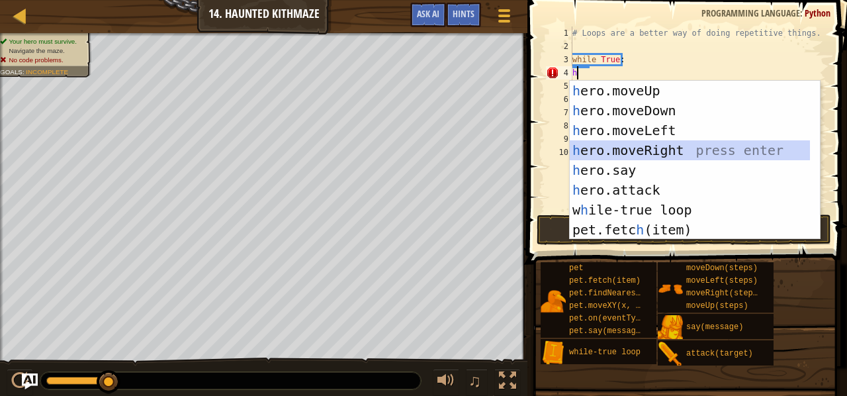
click at [654, 145] on div "h ero.moveUp press enter h ero.moveDown press enter h ero.moveLeft press enter …" at bounding box center [690, 180] width 241 height 198
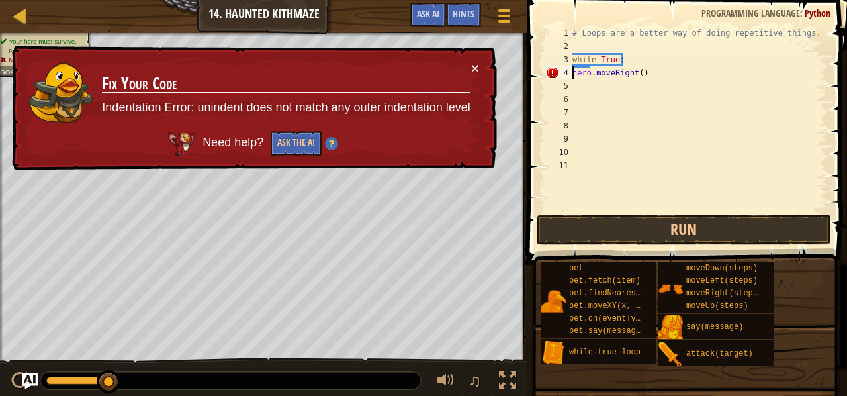
click at [574, 67] on div "# Loops are a better way of doing repetitive things. while True : hero . moveRi…" at bounding box center [698, 132] width 257 height 212
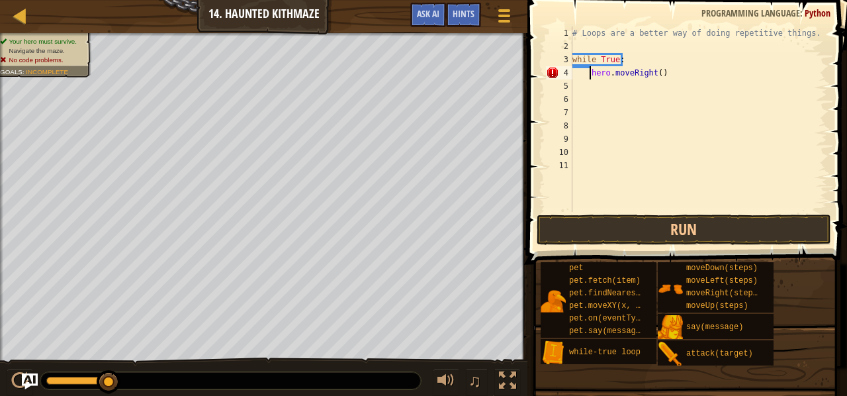
type textarea "hero.moveRight()"
drag, startPoint x: 687, startPoint y: 72, endPoint x: 633, endPoint y: 73, distance: 54.3
click at [633, 73] on div "# Loops are a better way of doing repetitive things. while True : hero . moveRi…" at bounding box center [698, 132] width 257 height 212
click at [681, 122] on div "# Loops are a better way of doing repetitive things. while True : hero . moveRi…" at bounding box center [698, 132] width 257 height 212
click at [672, 73] on div "# Loops are a better way of doing repetitive things. while True : hero . moveRi…" at bounding box center [698, 132] width 257 height 212
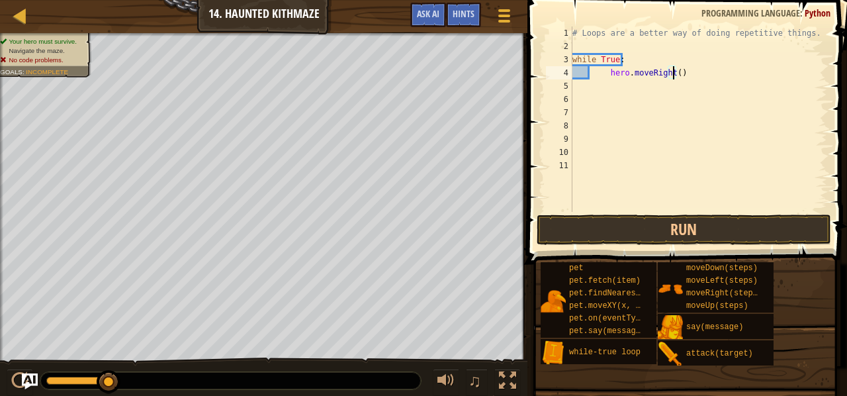
type textarea "hero.moveRight(2)"
click at [631, 89] on div "# Loops are a better way of doing repetitive things. while True : hero . moveRi…" at bounding box center [698, 132] width 257 height 212
type textarea "h"
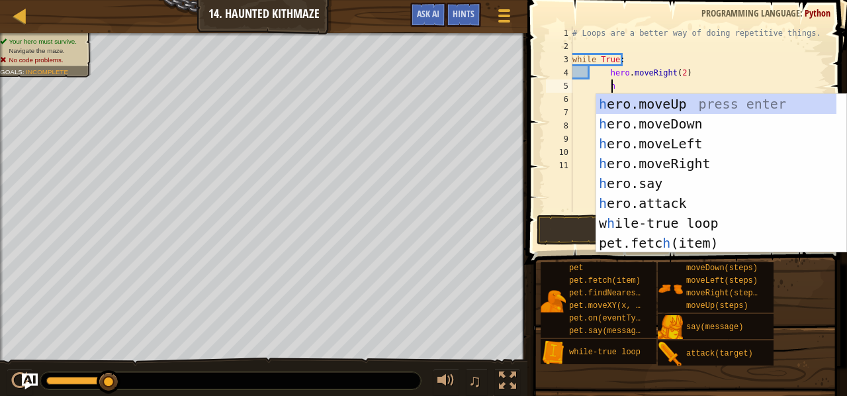
scroll to position [6, 3]
click at [686, 105] on div "h ero.moveUp press enter h ero.moveDown press enter h ero.moveLeft press enter …" at bounding box center [716, 193] width 241 height 198
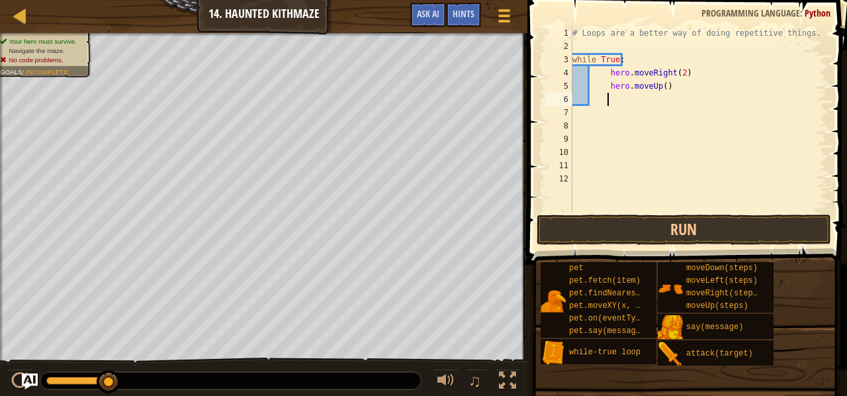
scroll to position [6, 2]
click at [660, 83] on div "# Loops are a better way of doing repetitive things. while True : hero . moveRi…" at bounding box center [698, 132] width 257 height 212
type textarea "hero.moveUp(2)"
click at [720, 226] on button "Run" at bounding box center [683, 229] width 294 height 30
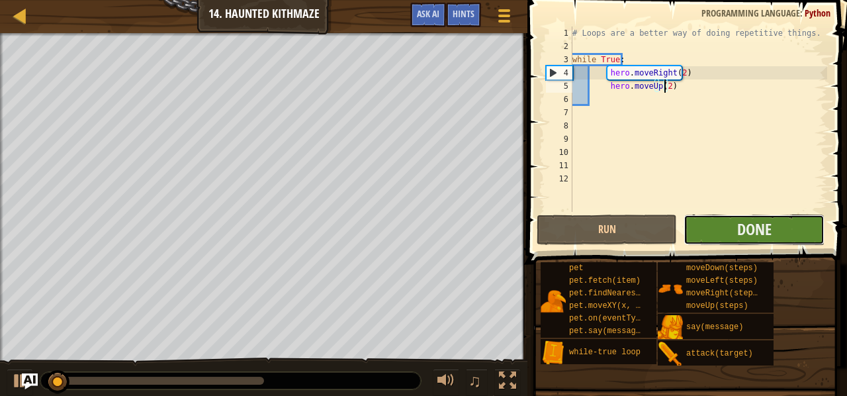
click at [722, 230] on button "Done" at bounding box center [753, 229] width 140 height 30
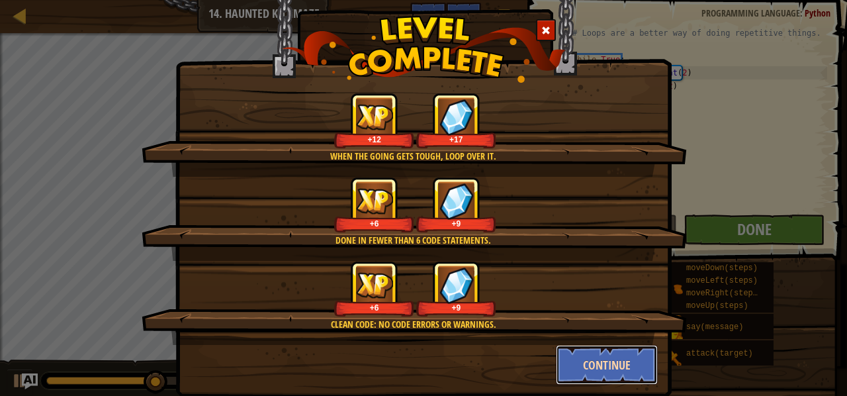
click at [595, 361] on button "Continue" at bounding box center [607, 365] width 103 height 40
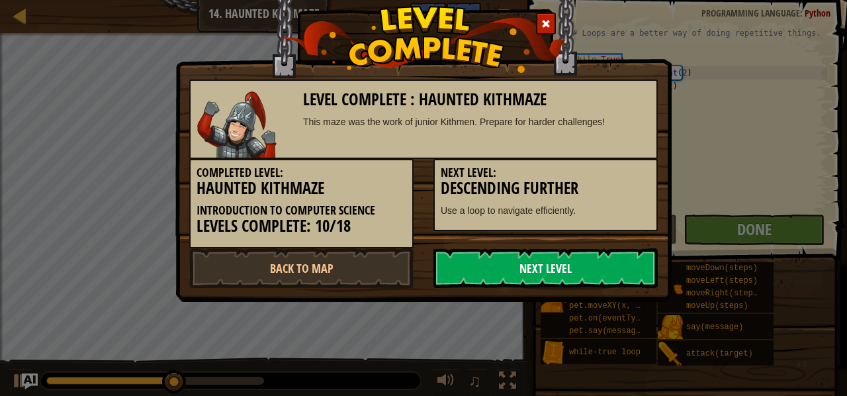
click at [547, 275] on link "Next Level" at bounding box center [545, 268] width 224 height 40
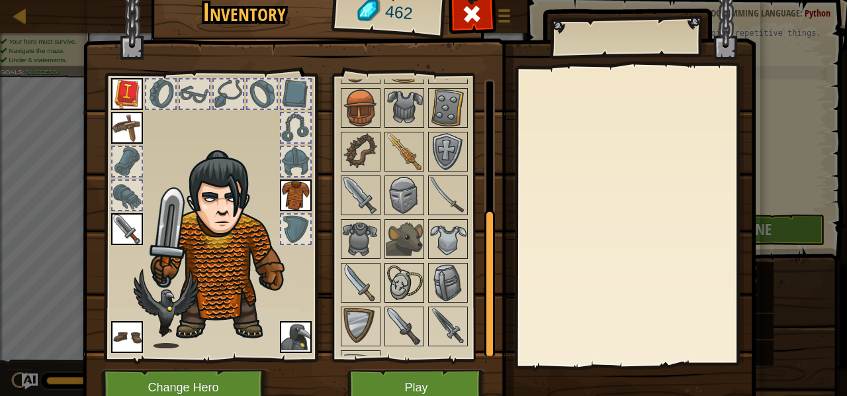
scroll to position [237, 0]
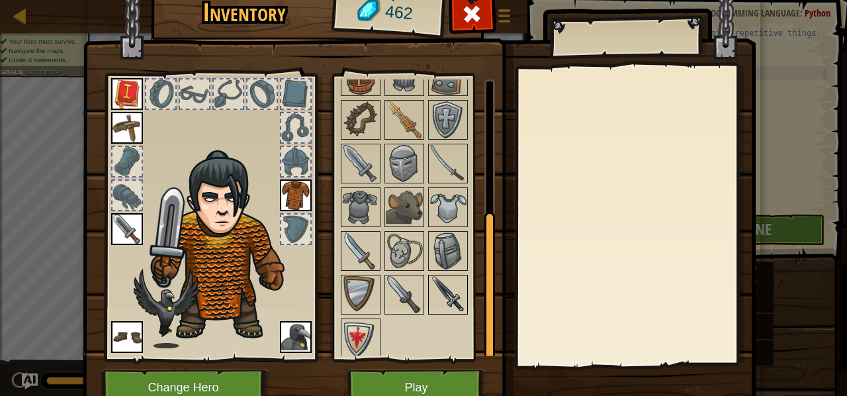
click at [429, 285] on img at bounding box center [447, 294] width 37 height 37
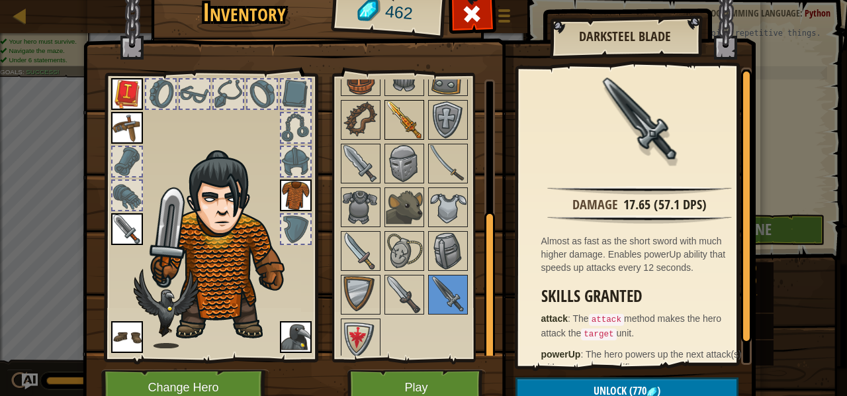
click at [392, 122] on img at bounding box center [404, 119] width 37 height 37
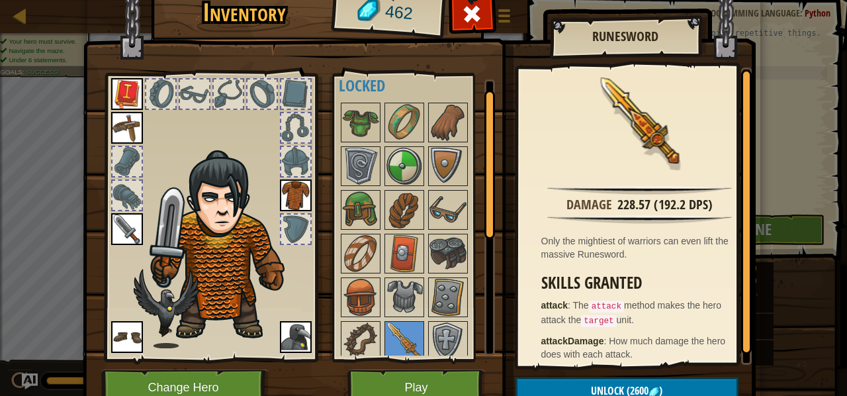
scroll to position [0, 0]
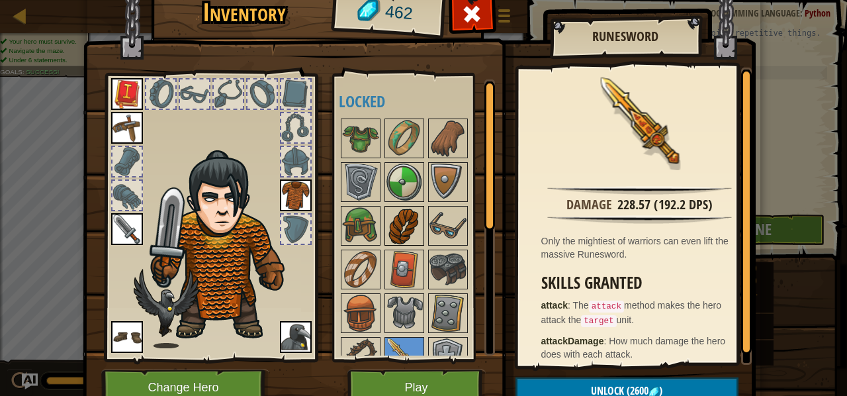
click at [398, 222] on img at bounding box center [404, 225] width 37 height 37
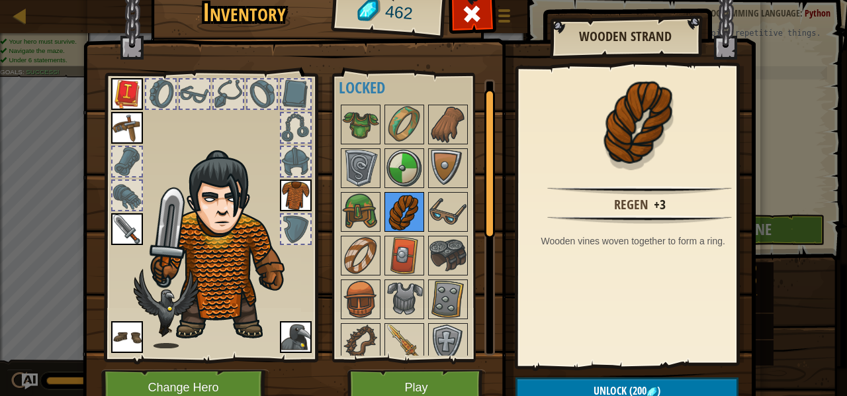
scroll to position [15, 0]
